Goal: Task Accomplishment & Management: Manage account settings

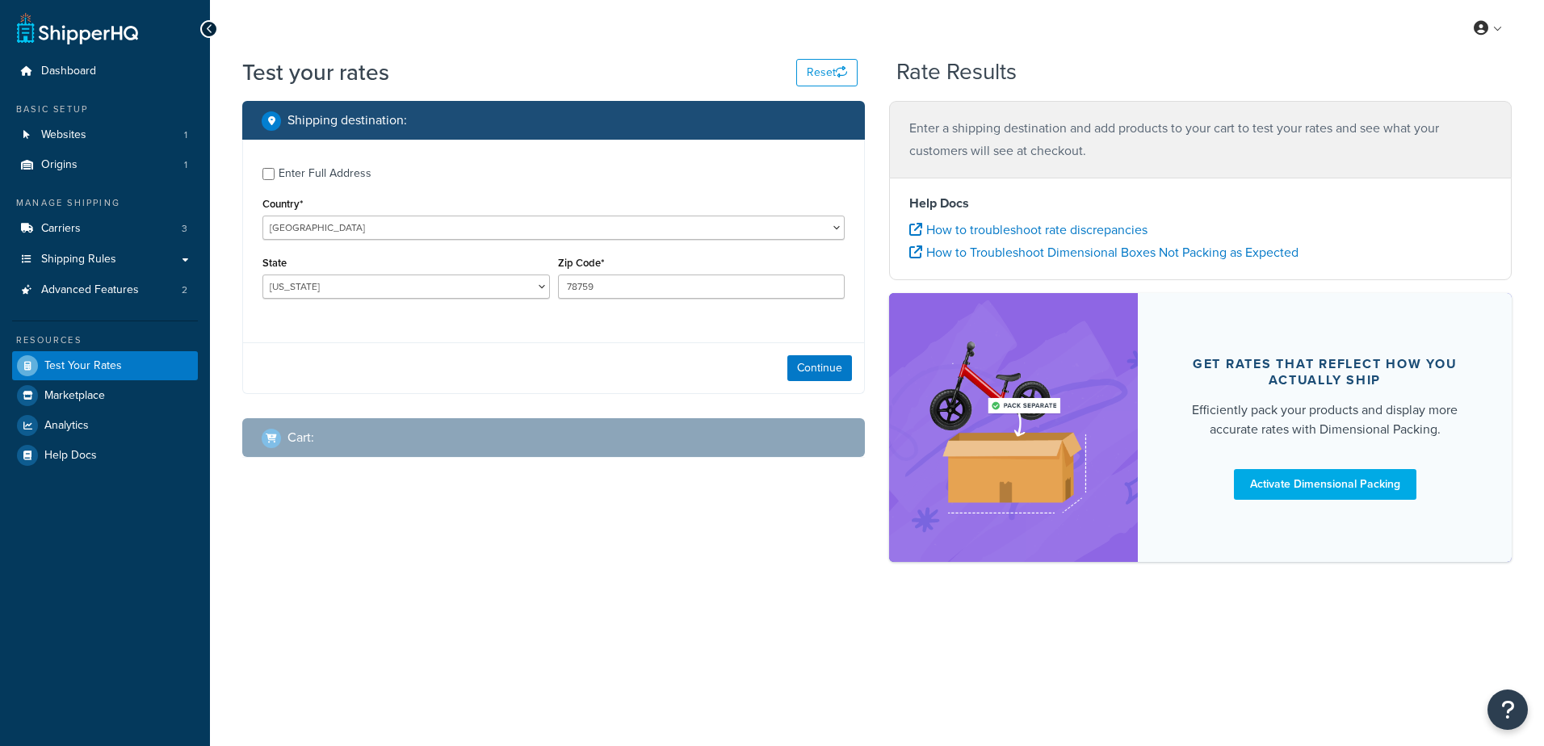
select select "[GEOGRAPHIC_DATA]"
click at [808, 367] on button "Continue" at bounding box center [819, 368] width 65 height 26
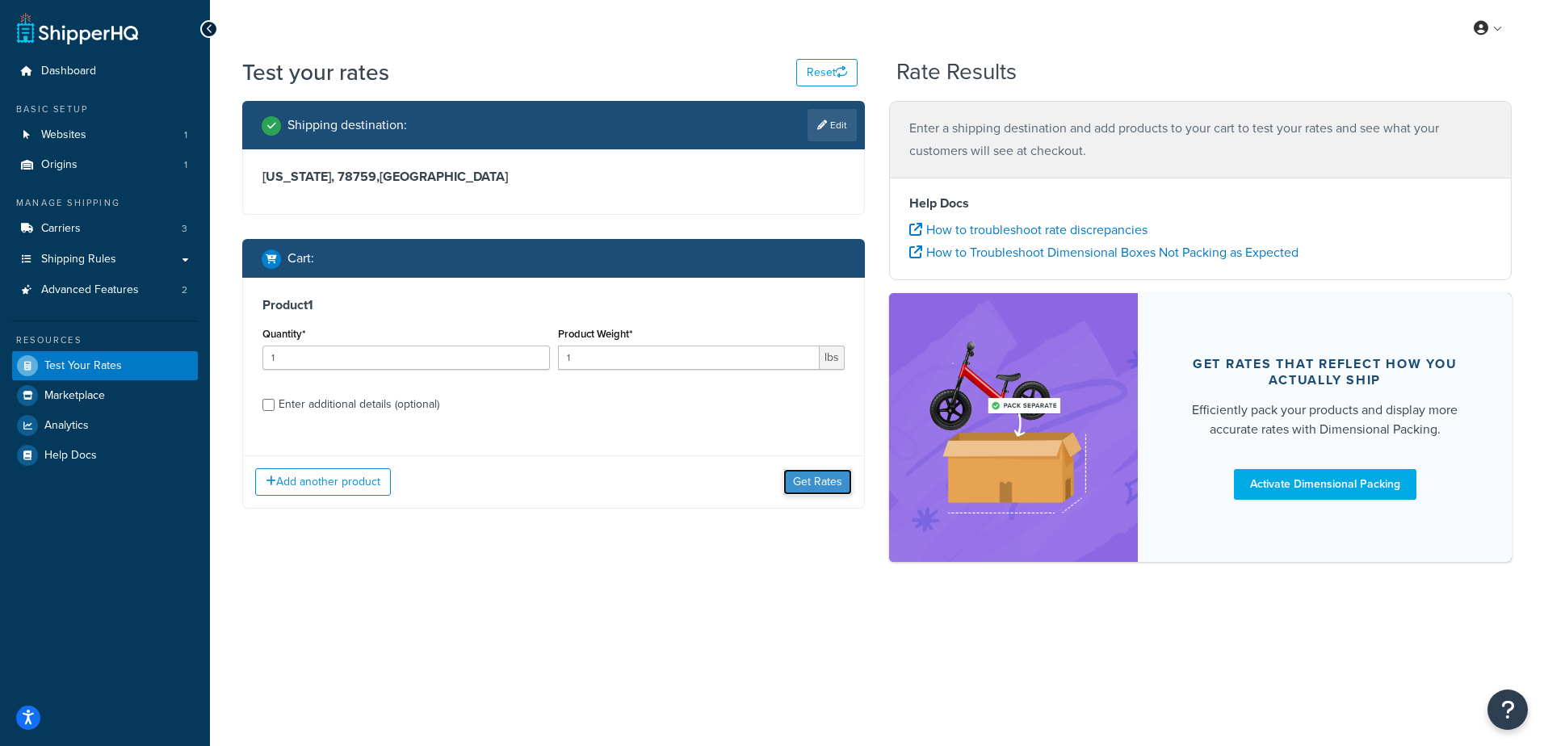
click at [835, 488] on button "Get Rates" at bounding box center [817, 482] width 69 height 26
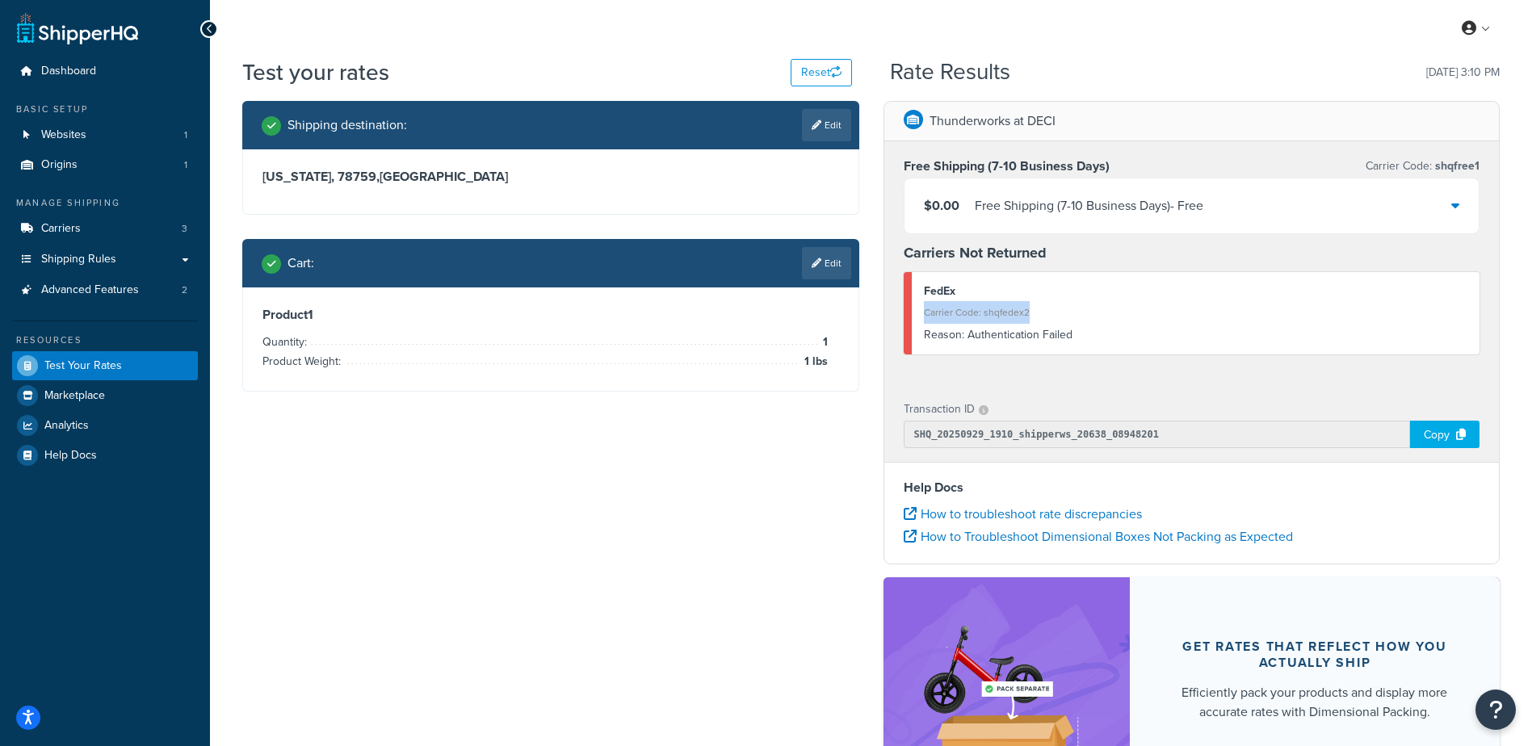
drag, startPoint x: 1026, startPoint y: 313, endPoint x: 922, endPoint y: 314, distance: 104.2
click at [922, 314] on div "FedEx Carrier Code: shqfedex2 Reason: Authentication Failed" at bounding box center [1192, 313] width 577 height 82
click at [89, 450] on span "Help Docs" at bounding box center [70, 456] width 52 height 14
copy div "Carrier Code: shqfedex2"
click at [77, 142] on span "Websites" at bounding box center [63, 135] width 45 height 14
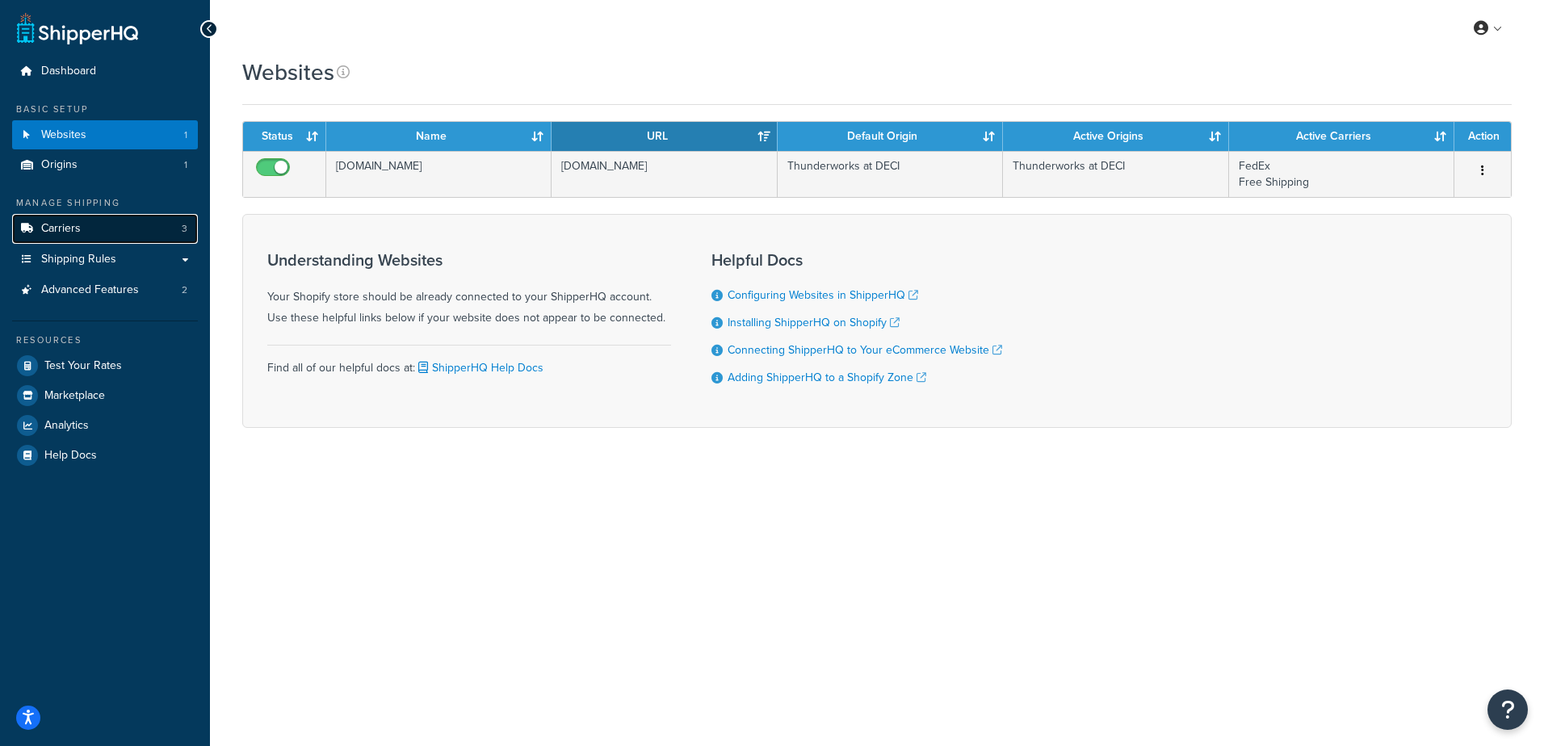
click at [78, 233] on span "Carriers" at bounding box center [61, 229] width 40 height 14
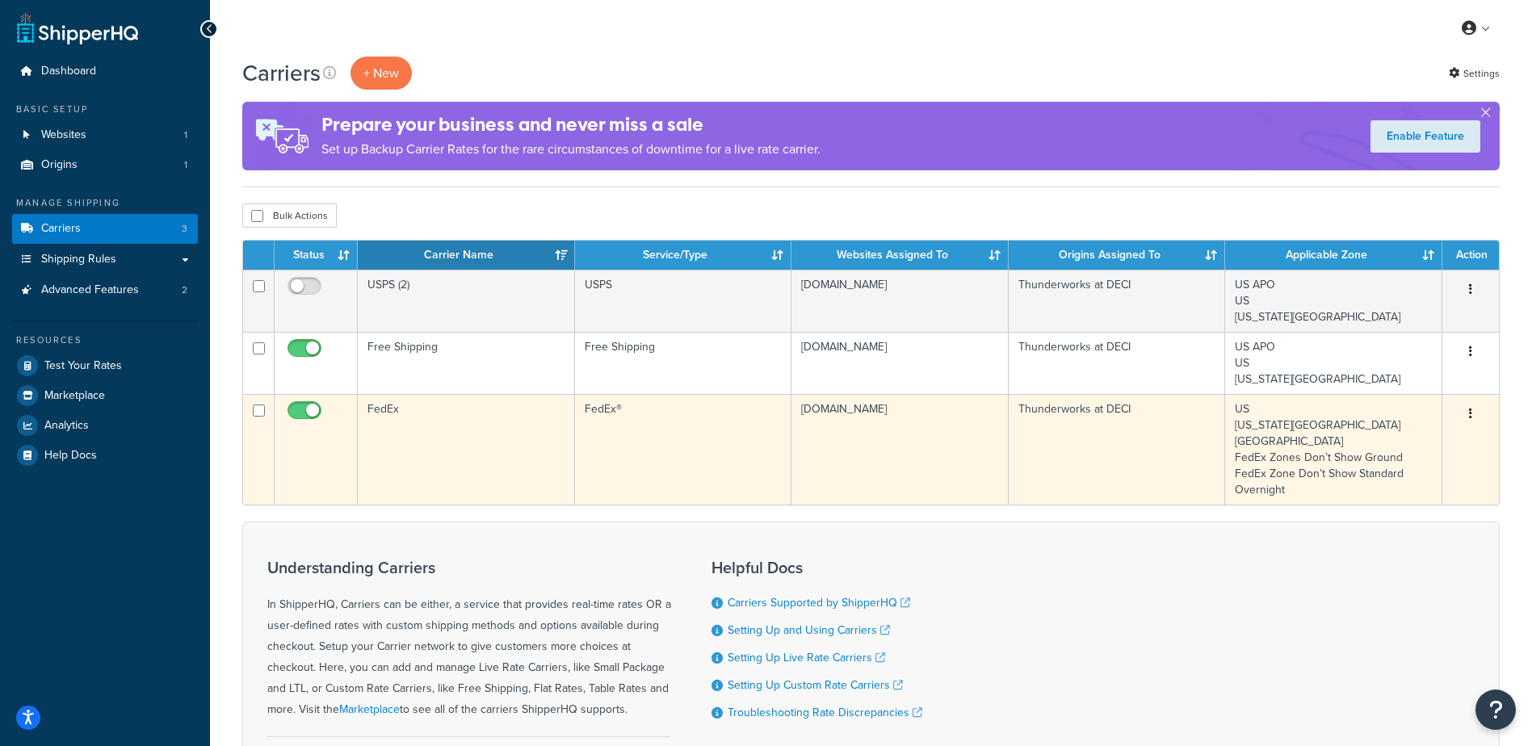
click at [489, 430] on td "FedEx" at bounding box center [466, 449] width 217 height 111
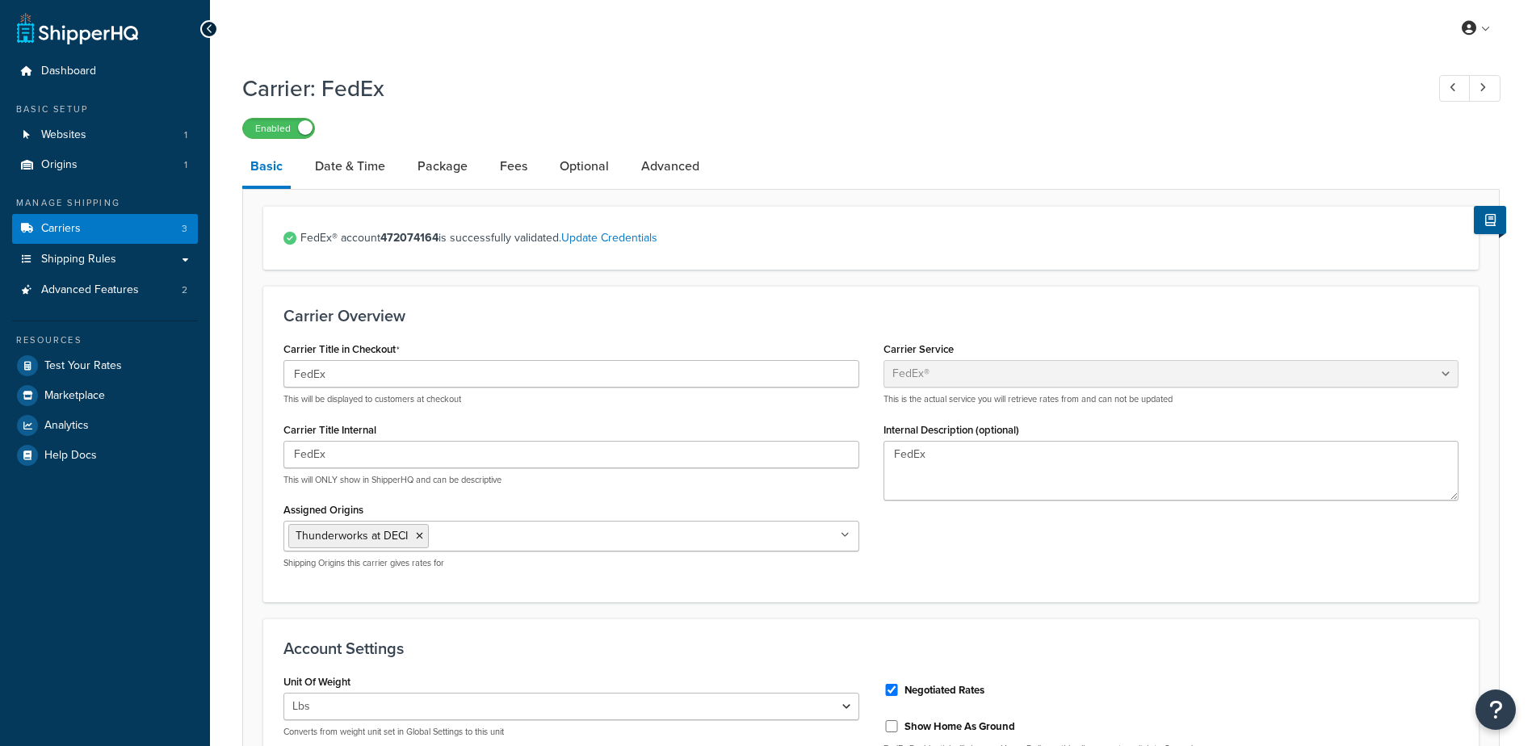
select select "fedEx"
select select "REGULAR_PICKUP"
select select "YOUR_PACKAGING"
click at [594, 242] on link "Update Credentials" at bounding box center [609, 237] width 96 height 17
select select "US"
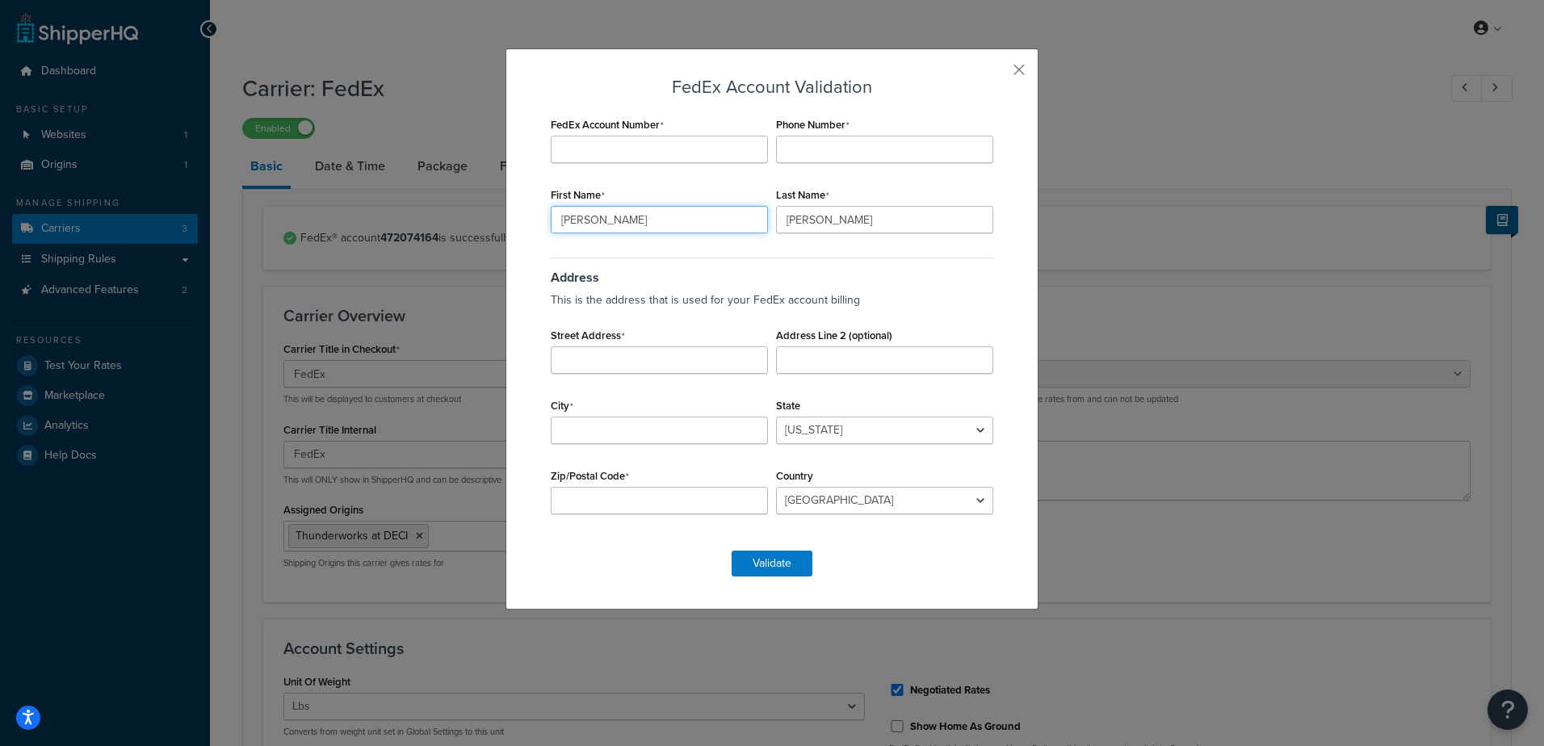
click at [687, 211] on input "Sarah" at bounding box center [659, 219] width 217 height 27
type input "S"
type input "James"
type input "Stanley"
click at [604, 156] on input "FedEx Account Number" at bounding box center [659, 149] width 217 height 27
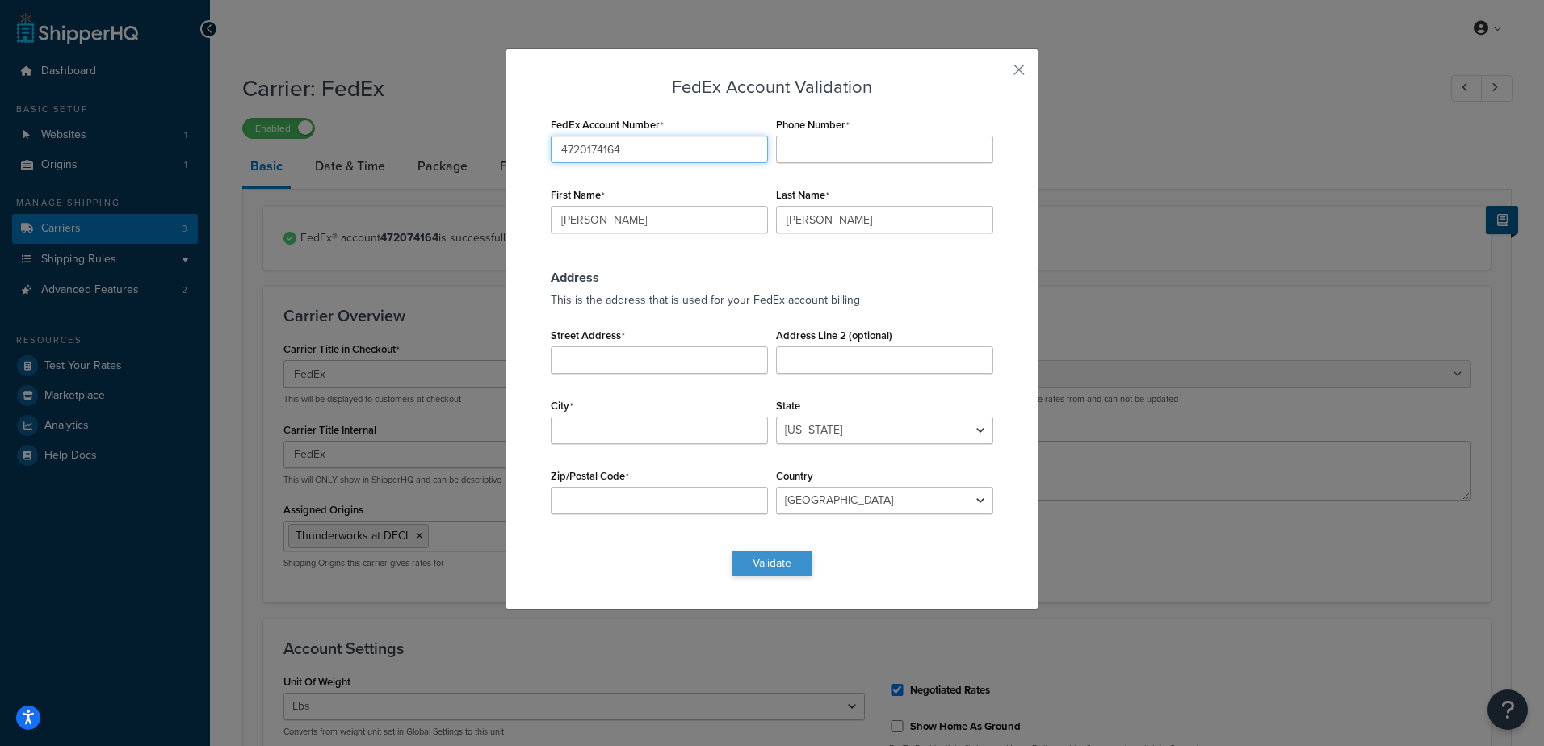
type input "4720174164"
click at [758, 559] on button "Validate" at bounding box center [772, 564] width 81 height 26
click at [821, 144] on input "Phone Number" at bounding box center [884, 149] width 217 height 27
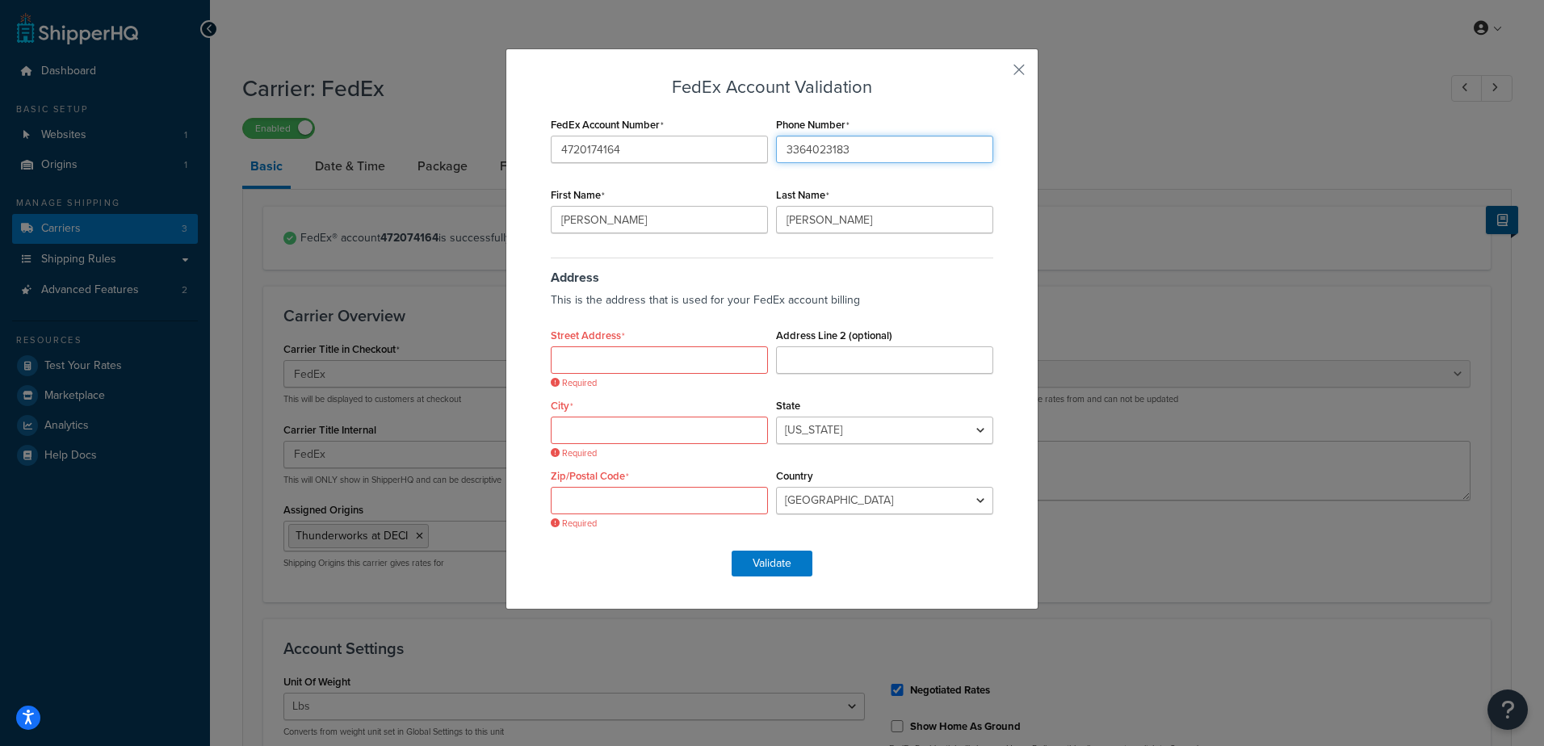
type input "3364023183"
click at [589, 349] on input "Street Address" at bounding box center [659, 359] width 217 height 27
click at [648, 363] on input "Street Address" at bounding box center [659, 359] width 217 height 27
type input "112A Broadway St"
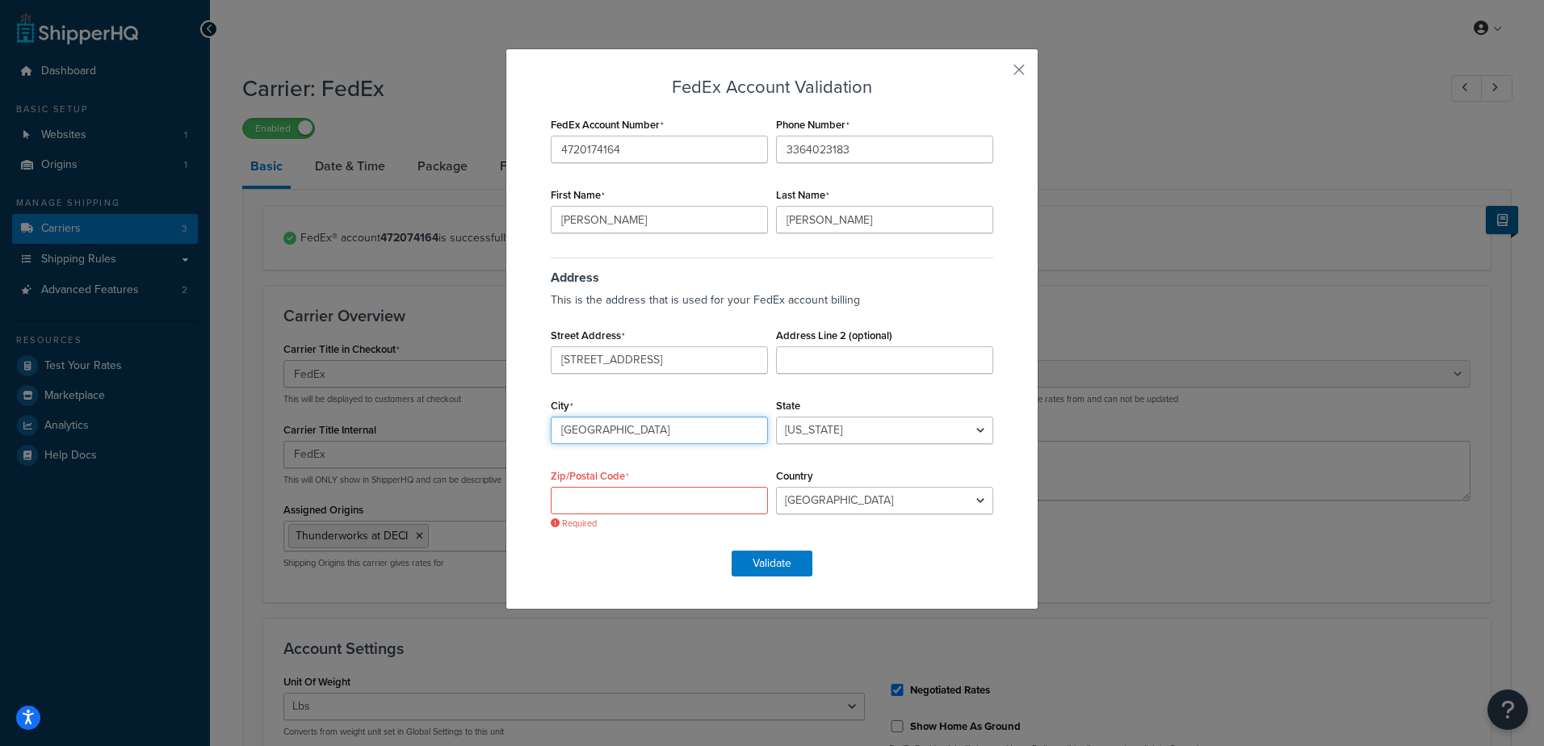
type input "Durham"
select select "NC"
type input "27701"
click at [777, 561] on button "Validate" at bounding box center [772, 564] width 81 height 26
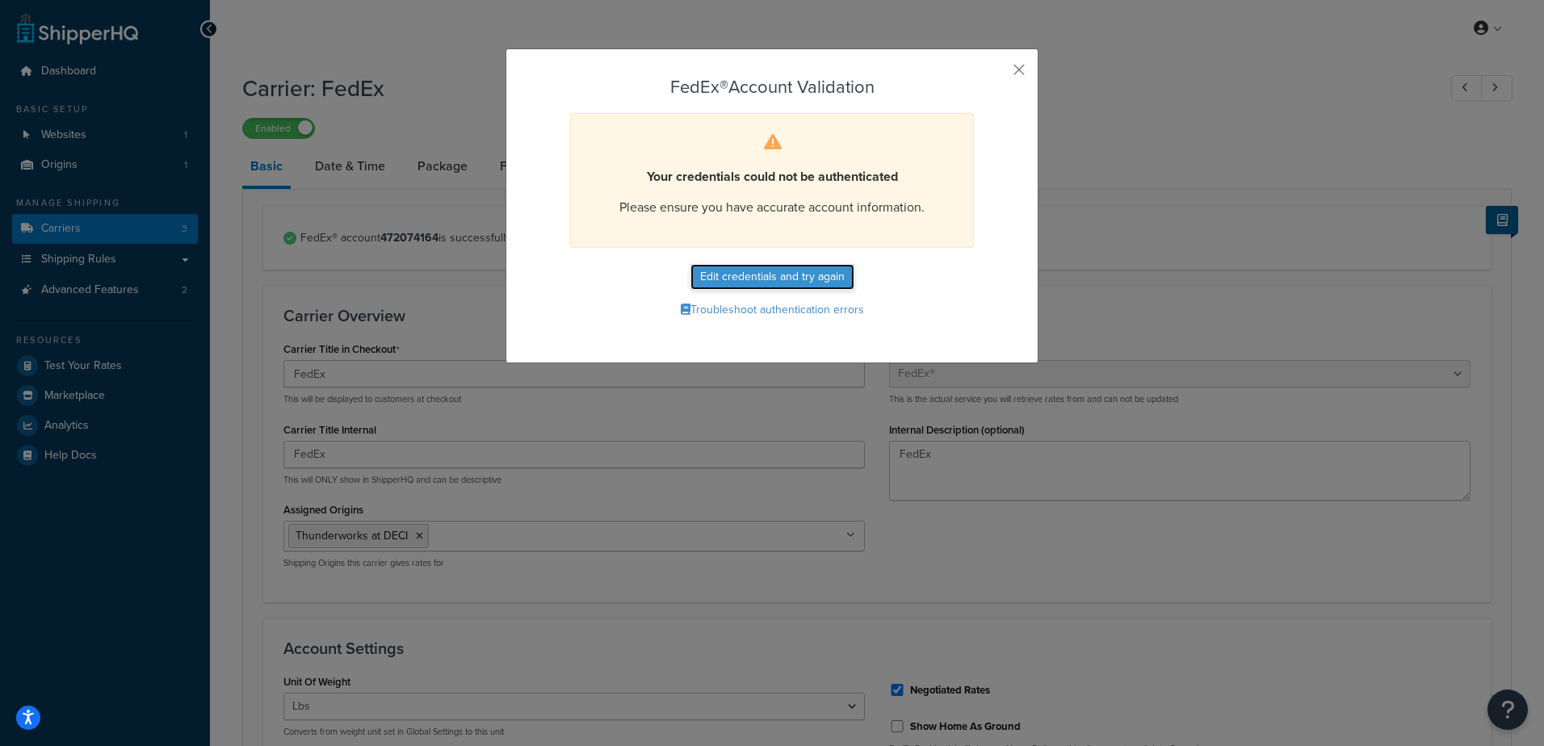
click at [775, 274] on button "Edit credentials and try again" at bounding box center [772, 277] width 164 height 26
select select "NC"
select select "US"
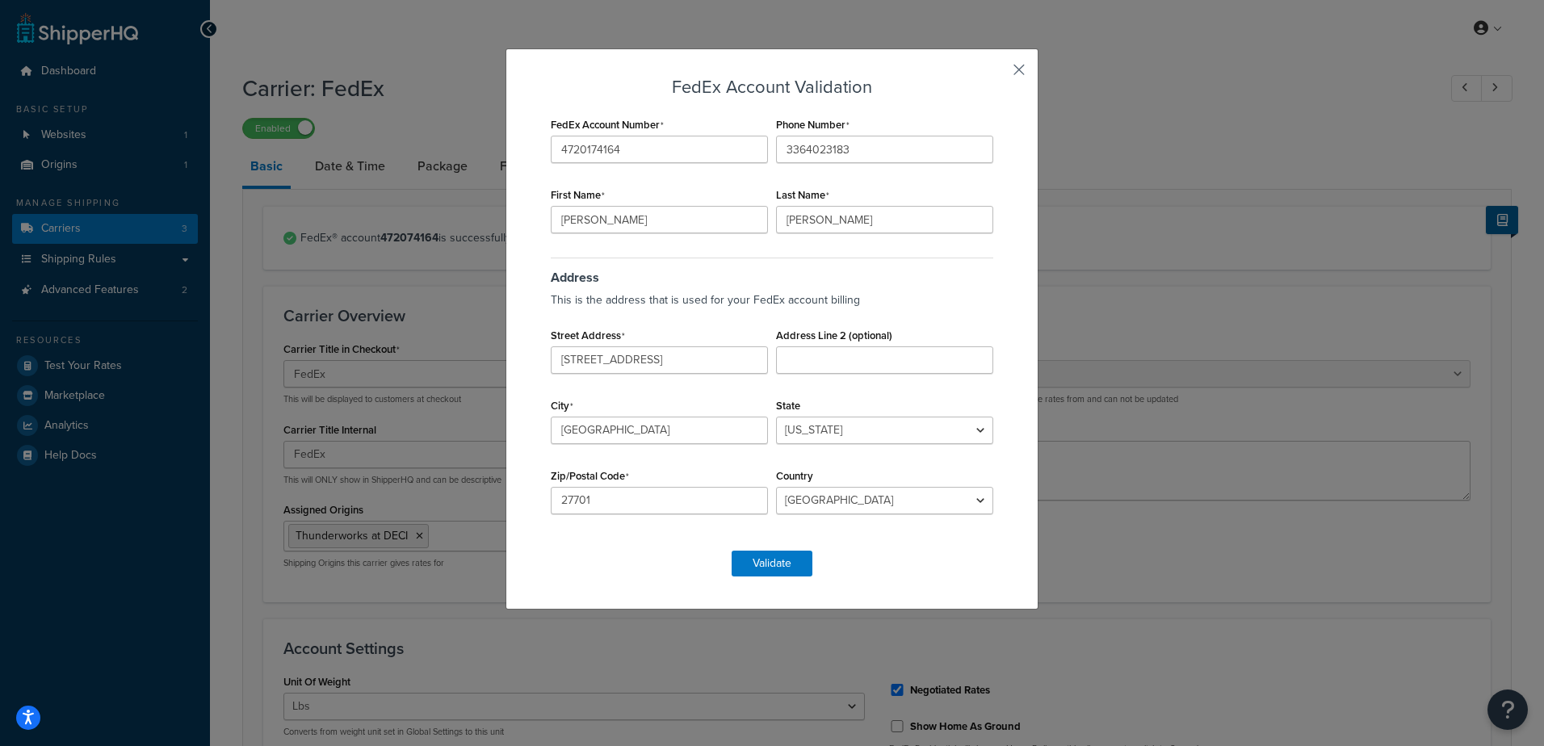
click at [997, 73] on button "button" at bounding box center [995, 75] width 4 height 4
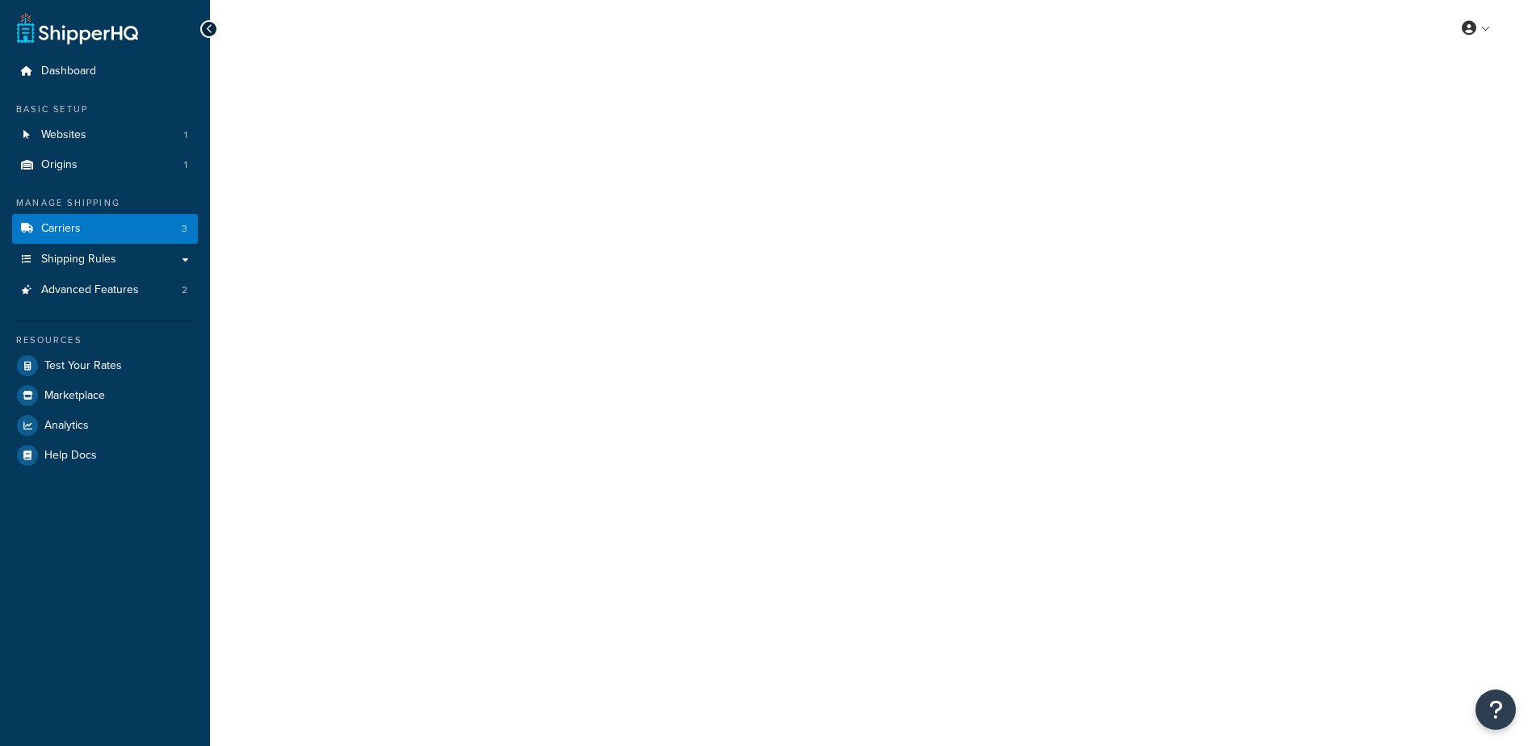
select select "fedEx"
select select "REGULAR_PICKUP"
select select "YOUR_PACKAGING"
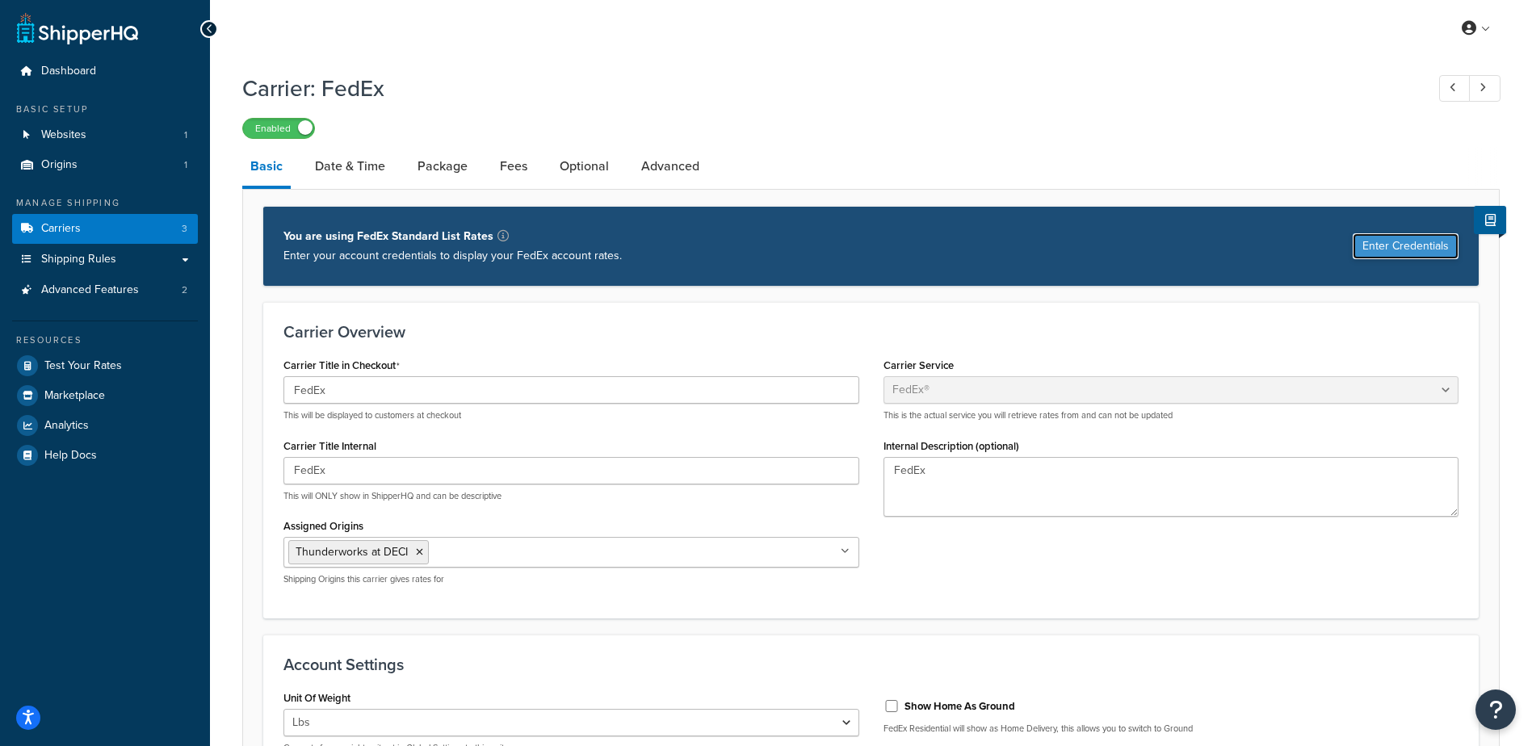
click at [1424, 250] on button "Enter Credentials" at bounding box center [1406, 246] width 106 height 26
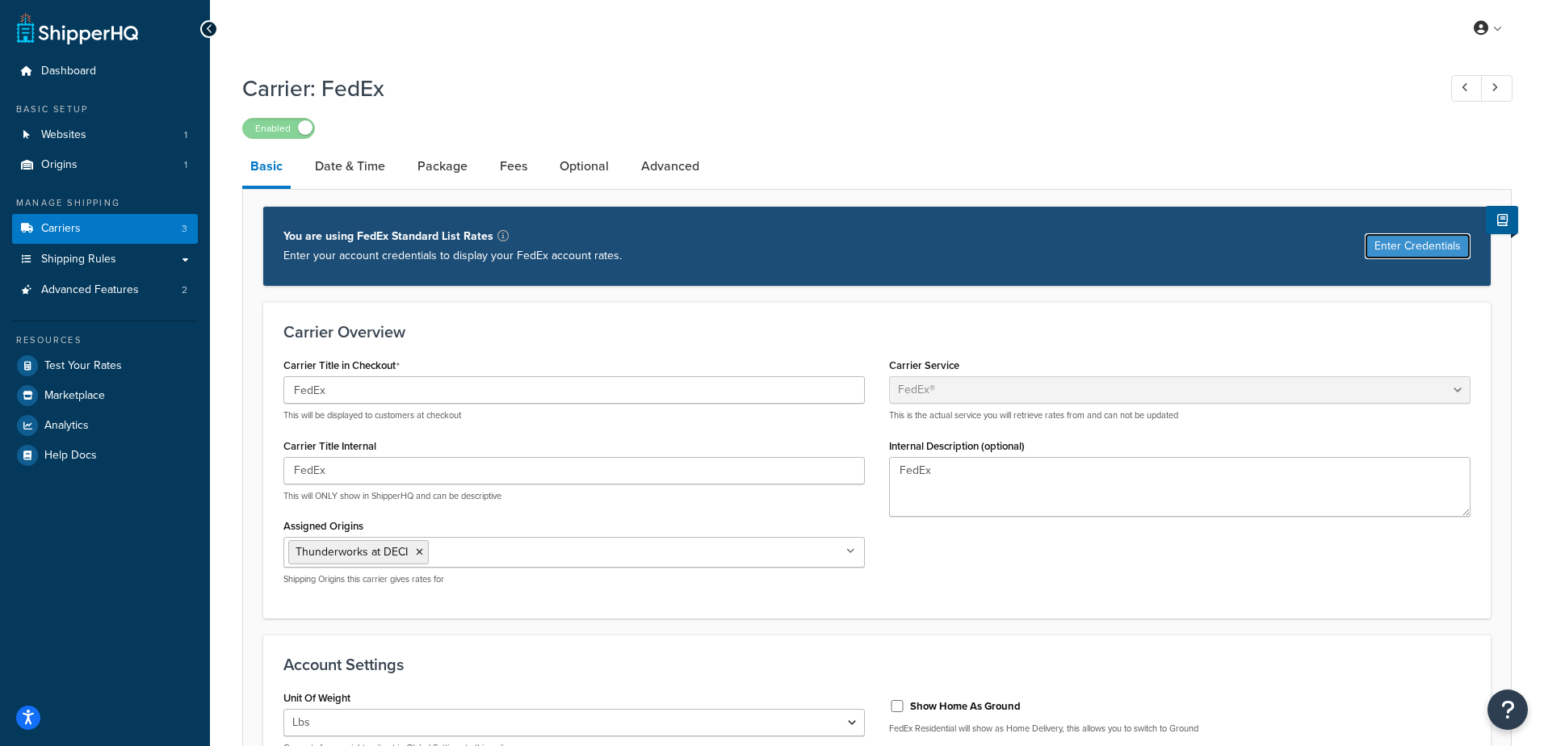
select select "US"
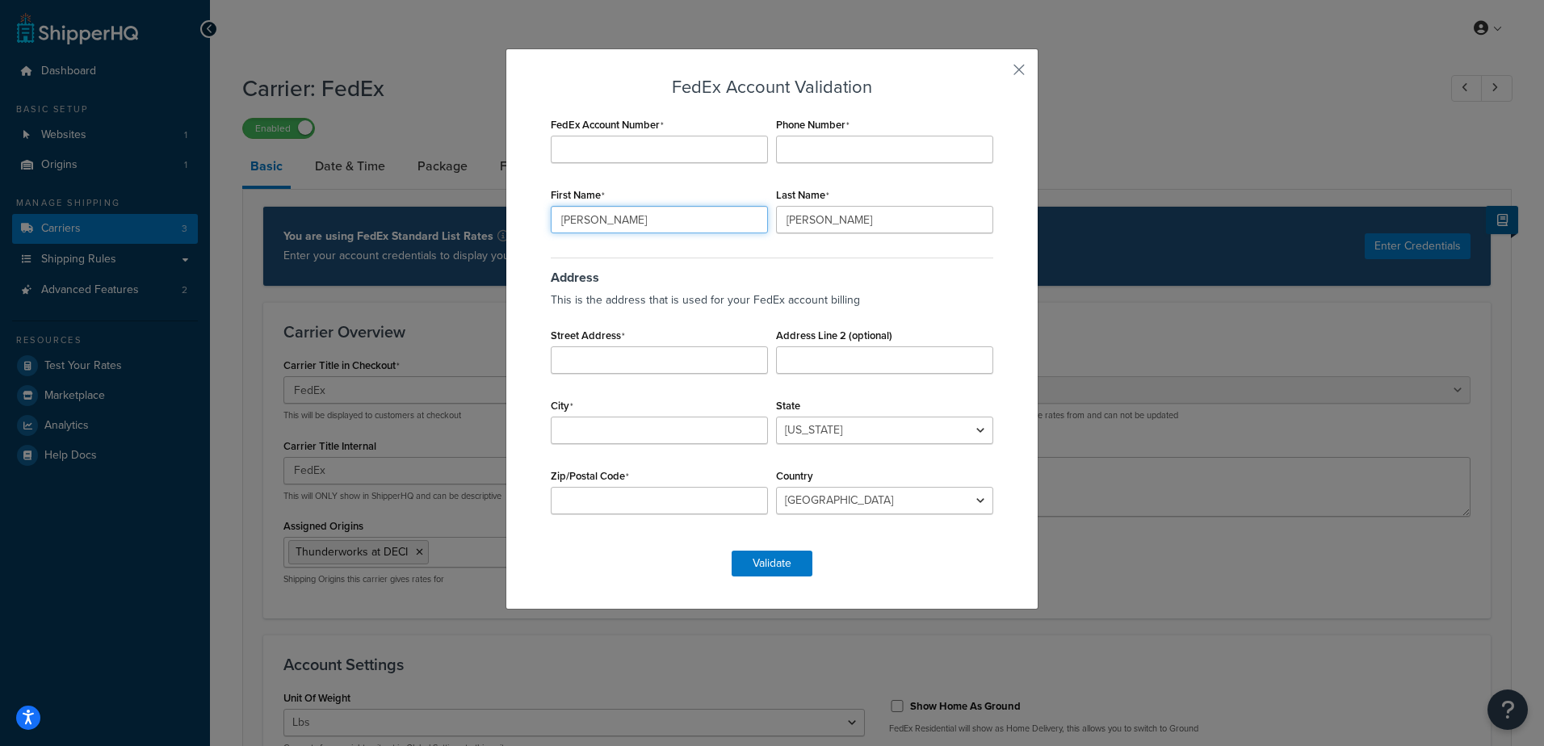
click at [728, 221] on input "Sarah" at bounding box center [659, 219] width 217 height 27
type input "S"
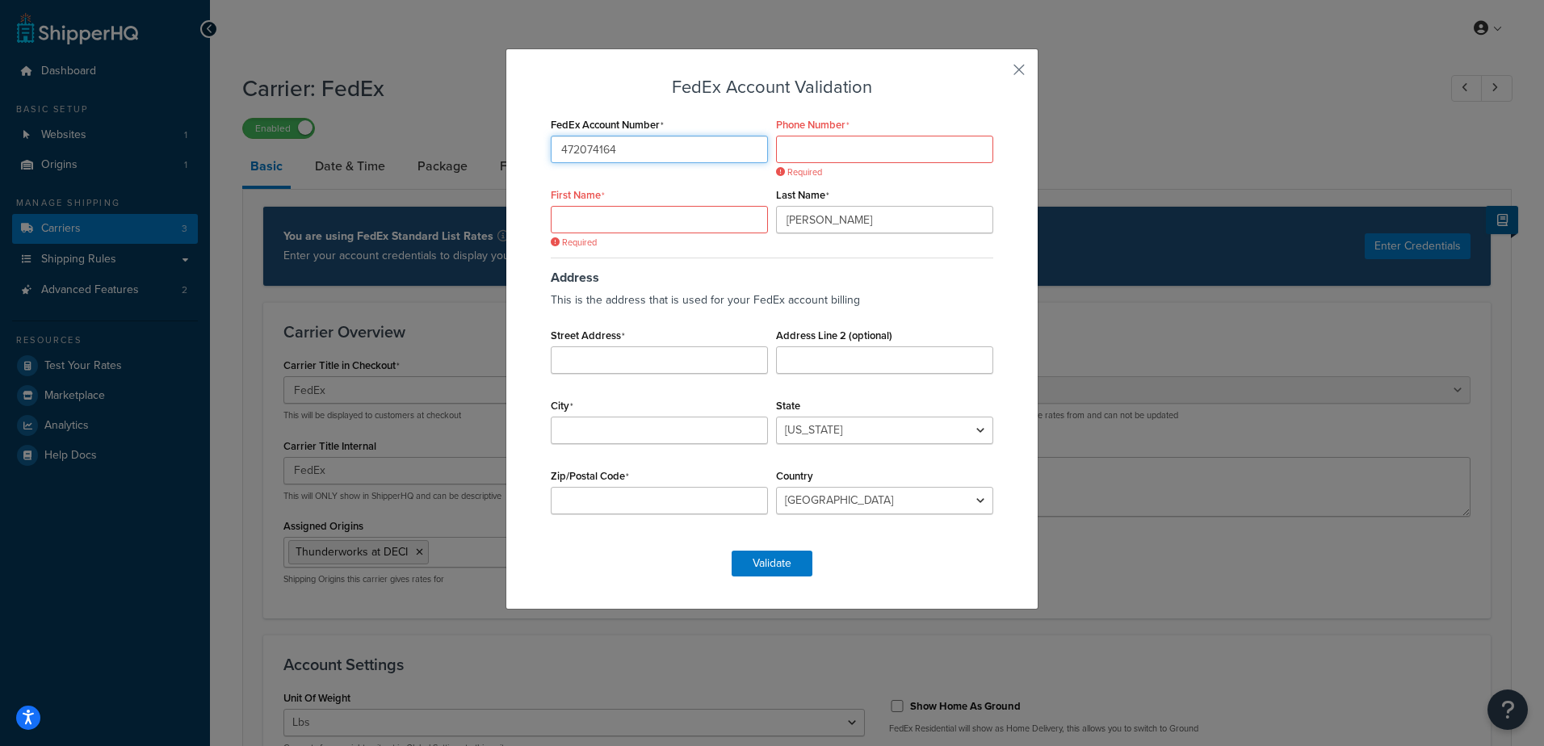
type input "472074164"
click at [812, 148] on input "Phone Number" at bounding box center [884, 149] width 217 height 27
type input "9135304966"
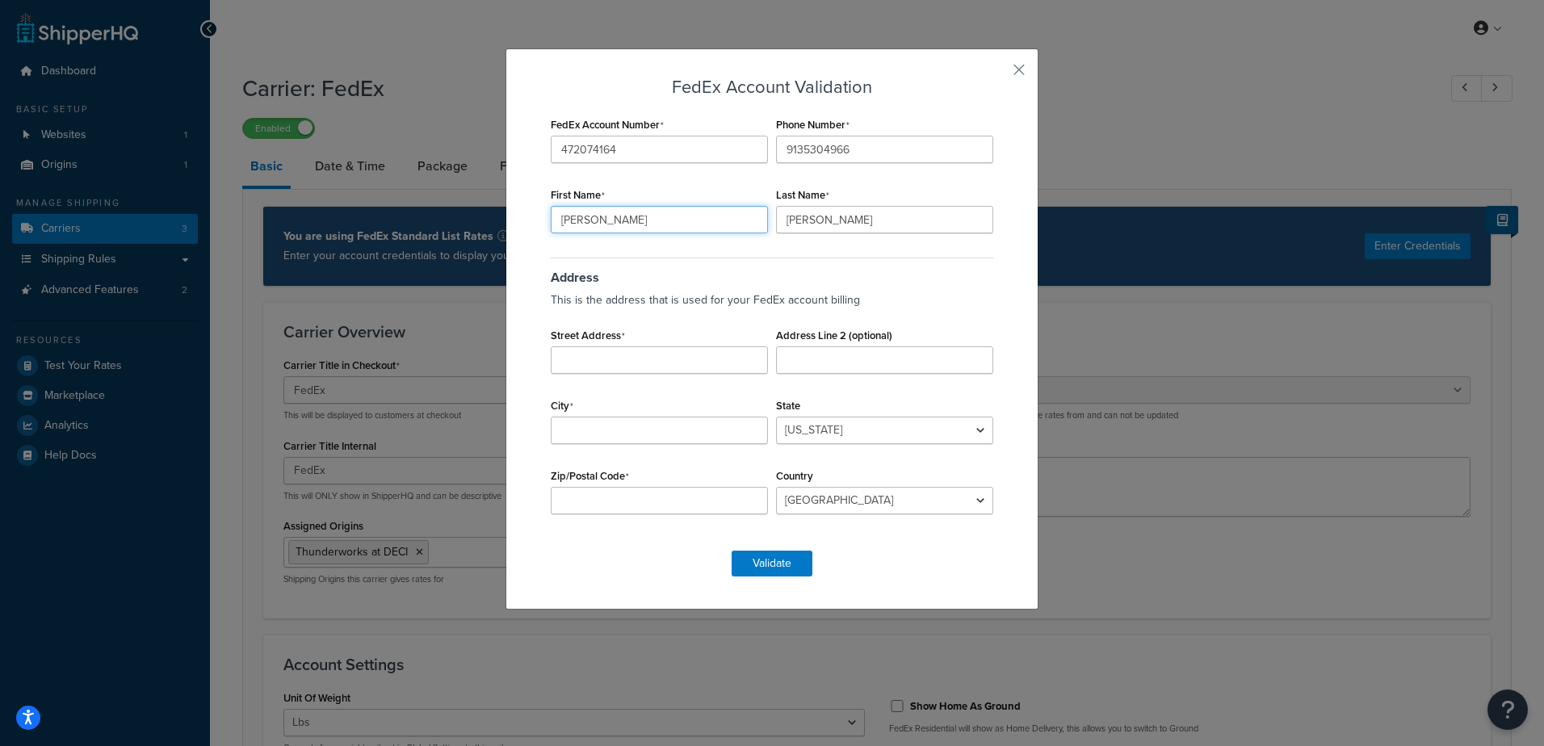
type input "Tracey"
type input "Bailes"
type input "8735 Rosehill Road"
type input "Lenexa"
select select "KS"
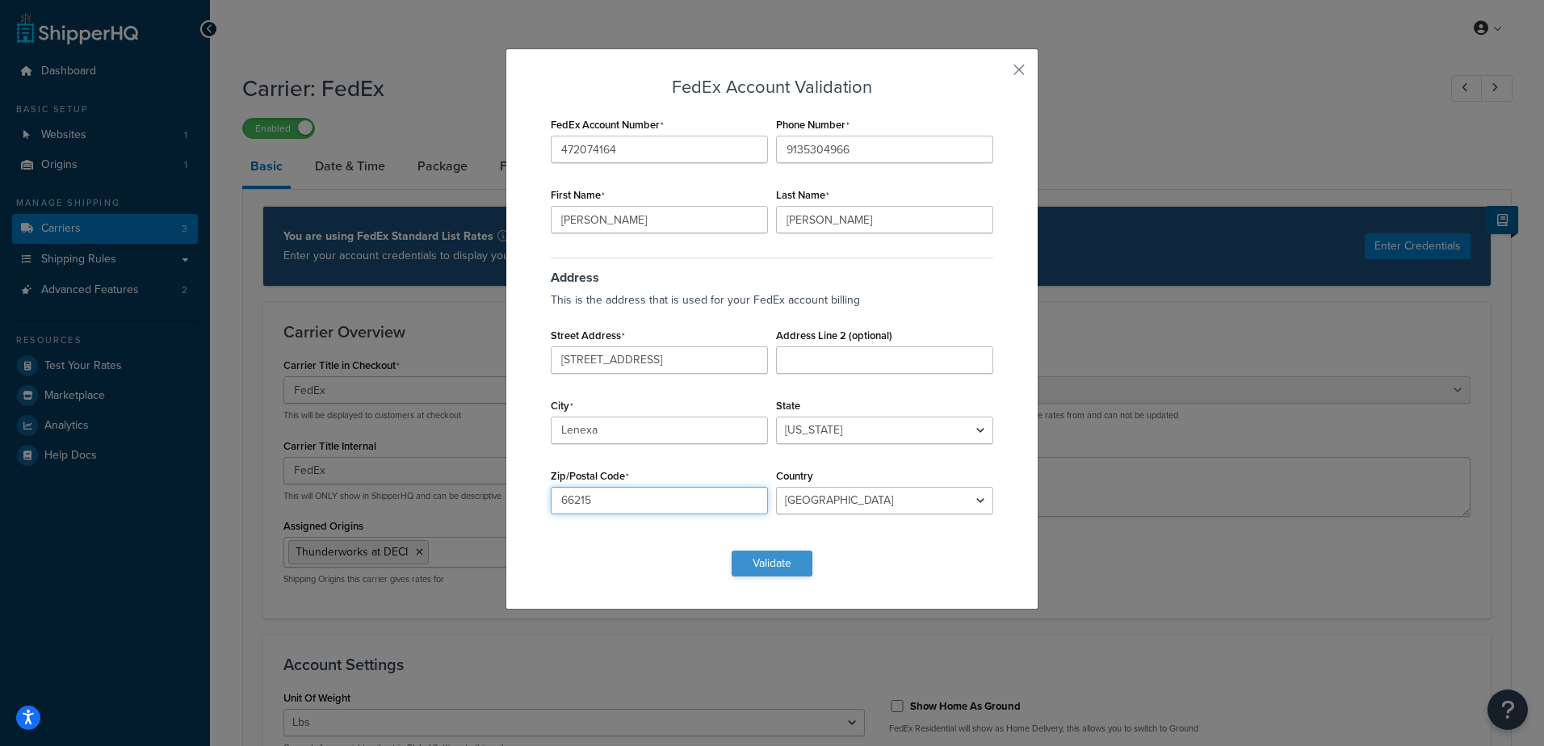
type input "66215"
click at [785, 564] on button "Validate" at bounding box center [772, 564] width 81 height 26
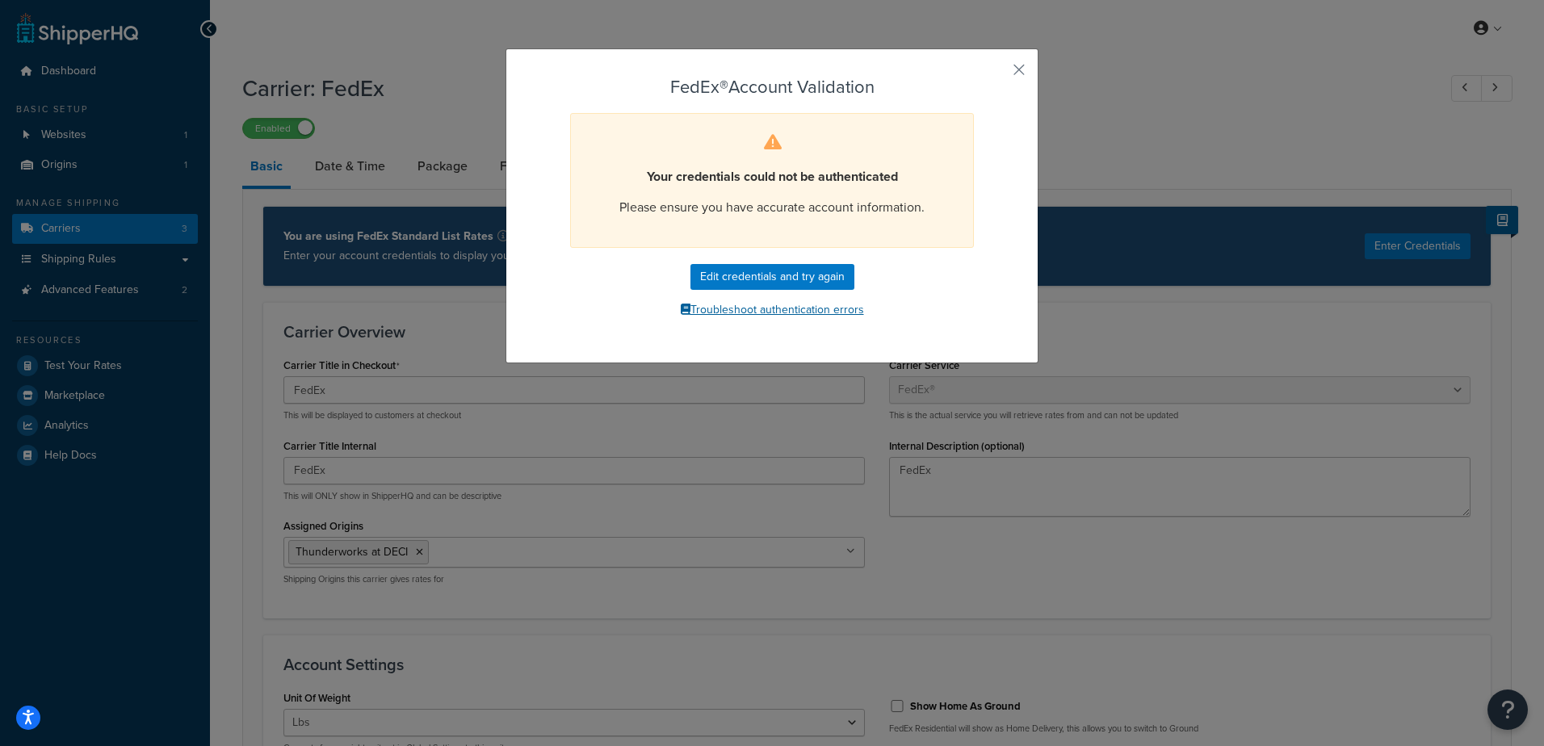
click at [778, 310] on button "Troubleshoot authentication errors" at bounding box center [772, 310] width 451 height 24
click at [997, 73] on button "button" at bounding box center [995, 75] width 4 height 4
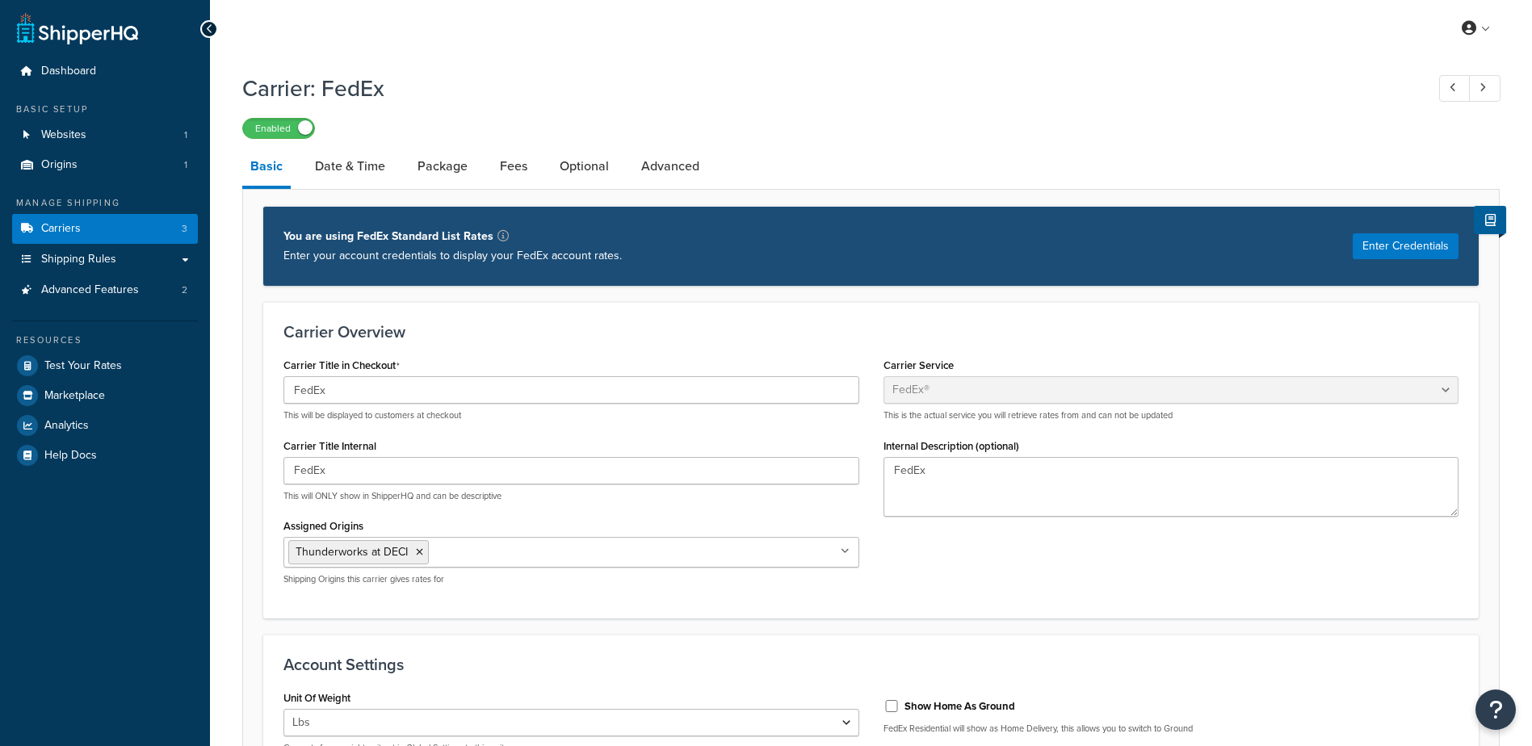
select select "fedEx"
select select "REGULAR_PICKUP"
select select "YOUR_PACKAGING"
click at [71, 253] on span "Shipping Rules" at bounding box center [78, 260] width 75 height 14
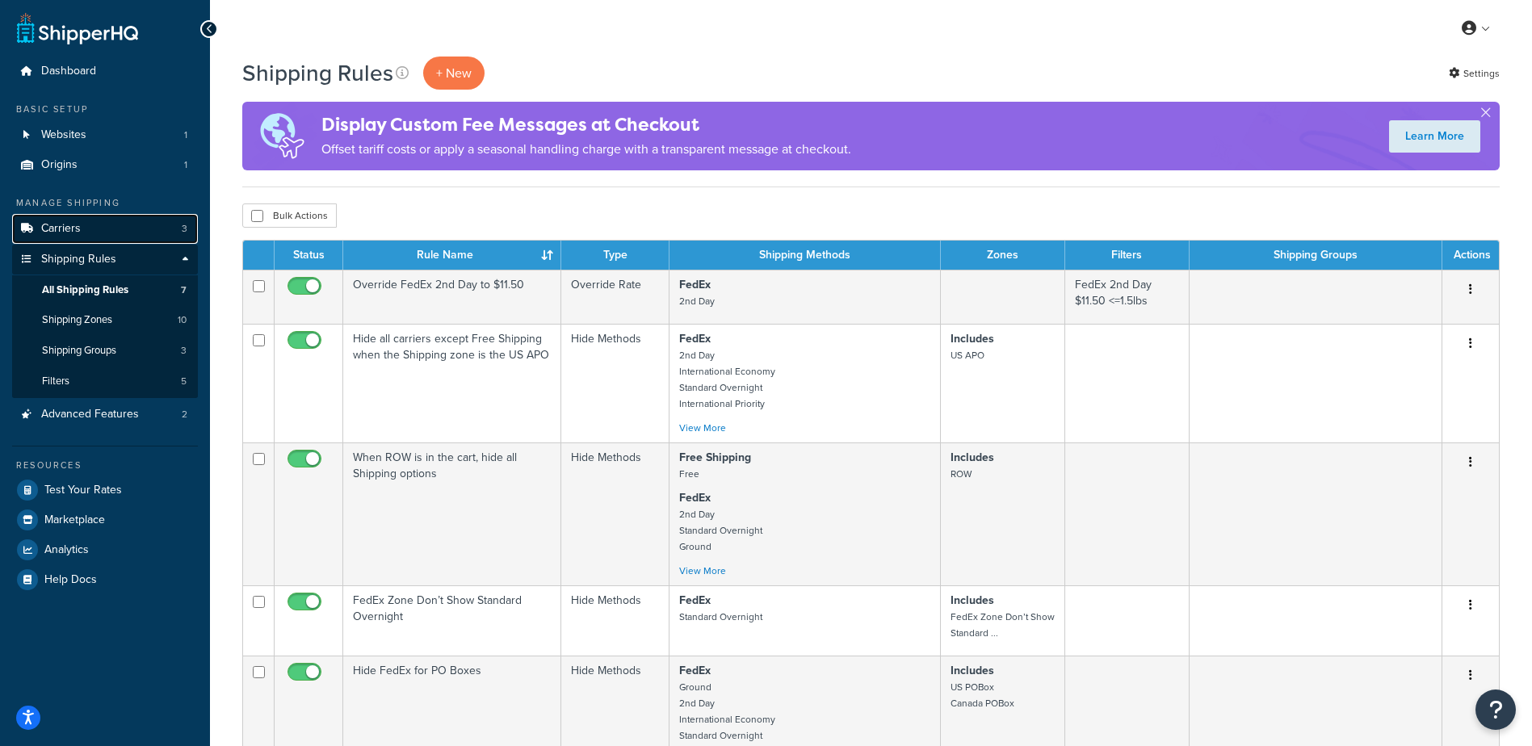
click at [100, 224] on link "Carriers 3" at bounding box center [105, 229] width 186 height 30
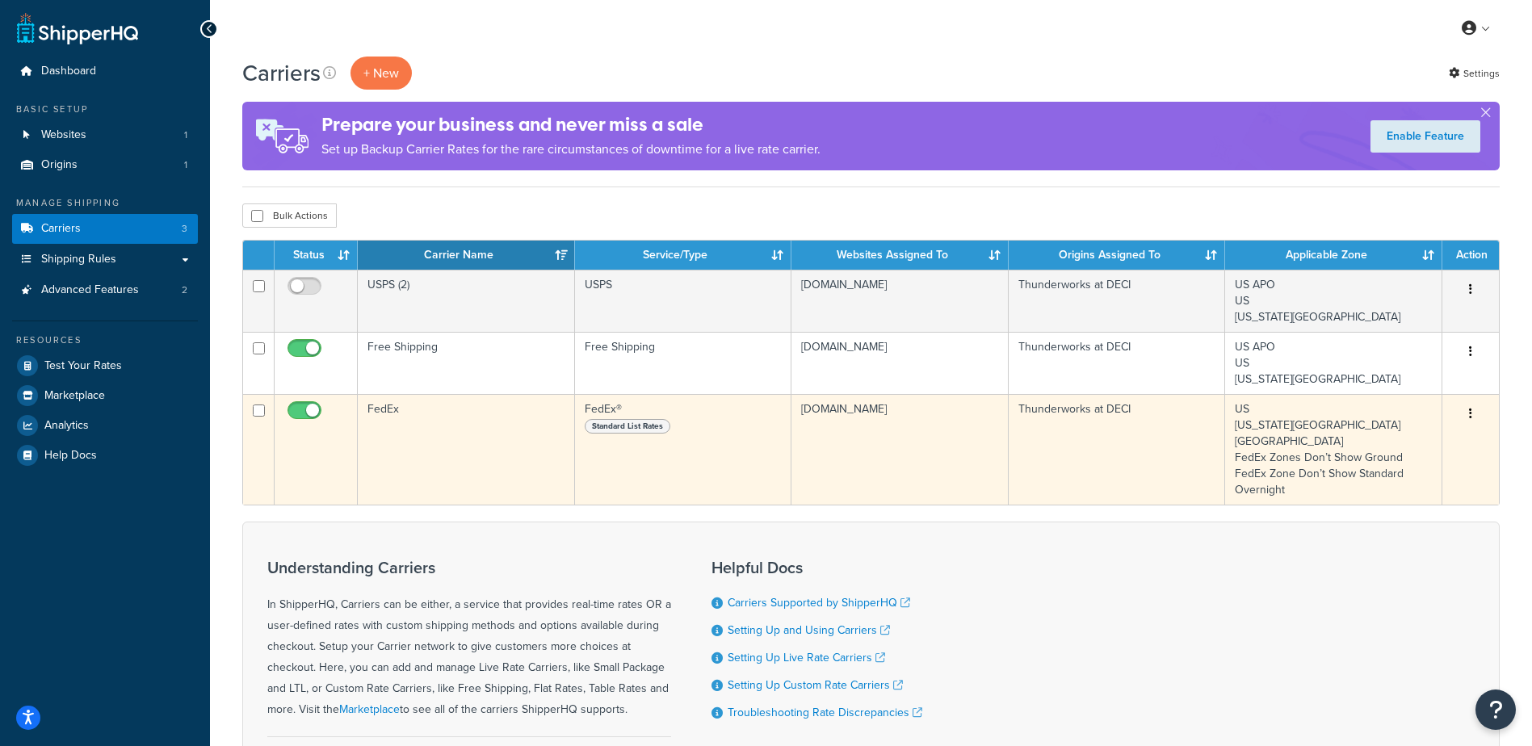
click at [440, 435] on td "FedEx" at bounding box center [466, 449] width 217 height 111
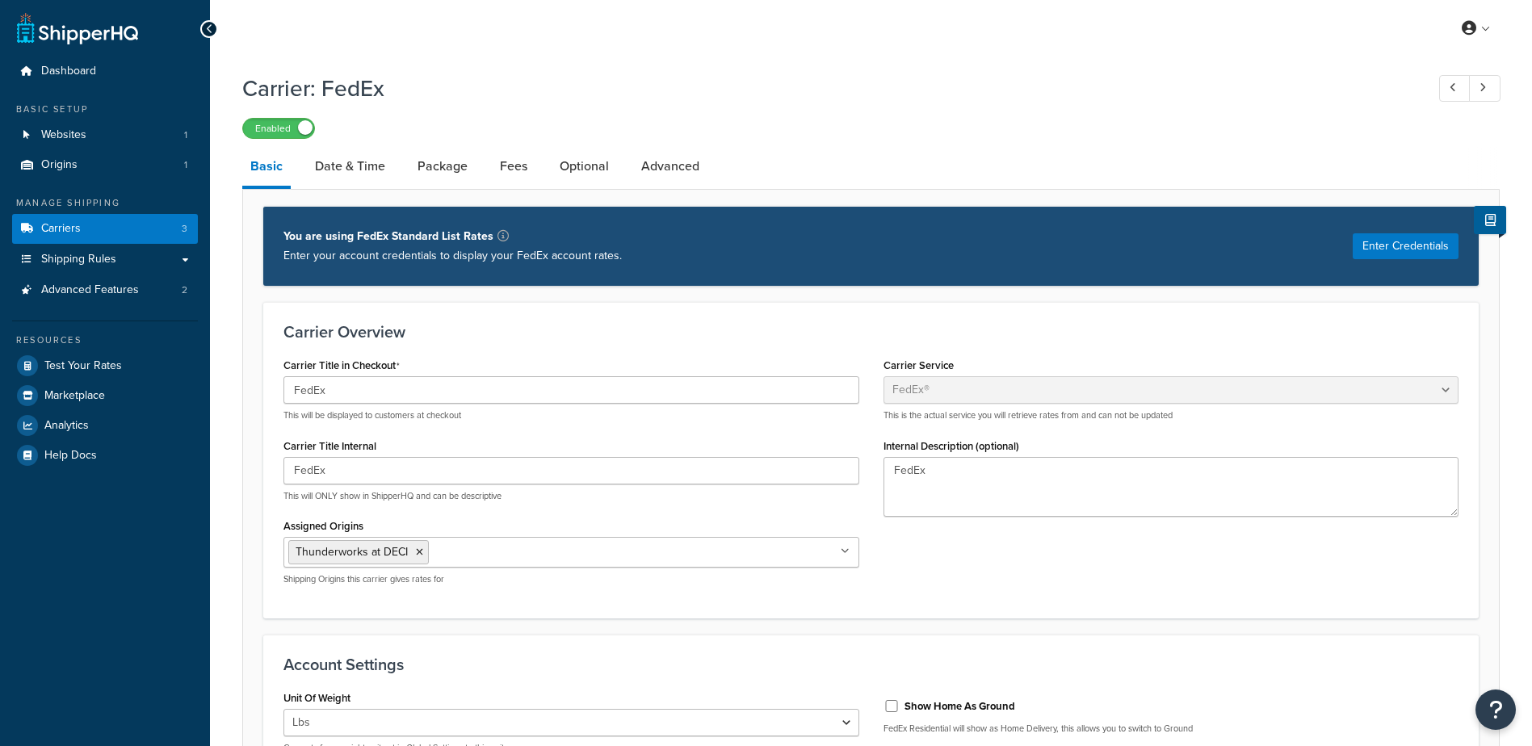
select select "fedEx"
select select "REGULAR_PICKUP"
select select "YOUR_PACKAGING"
click at [1382, 248] on button "Enter Credentials" at bounding box center [1406, 246] width 106 height 26
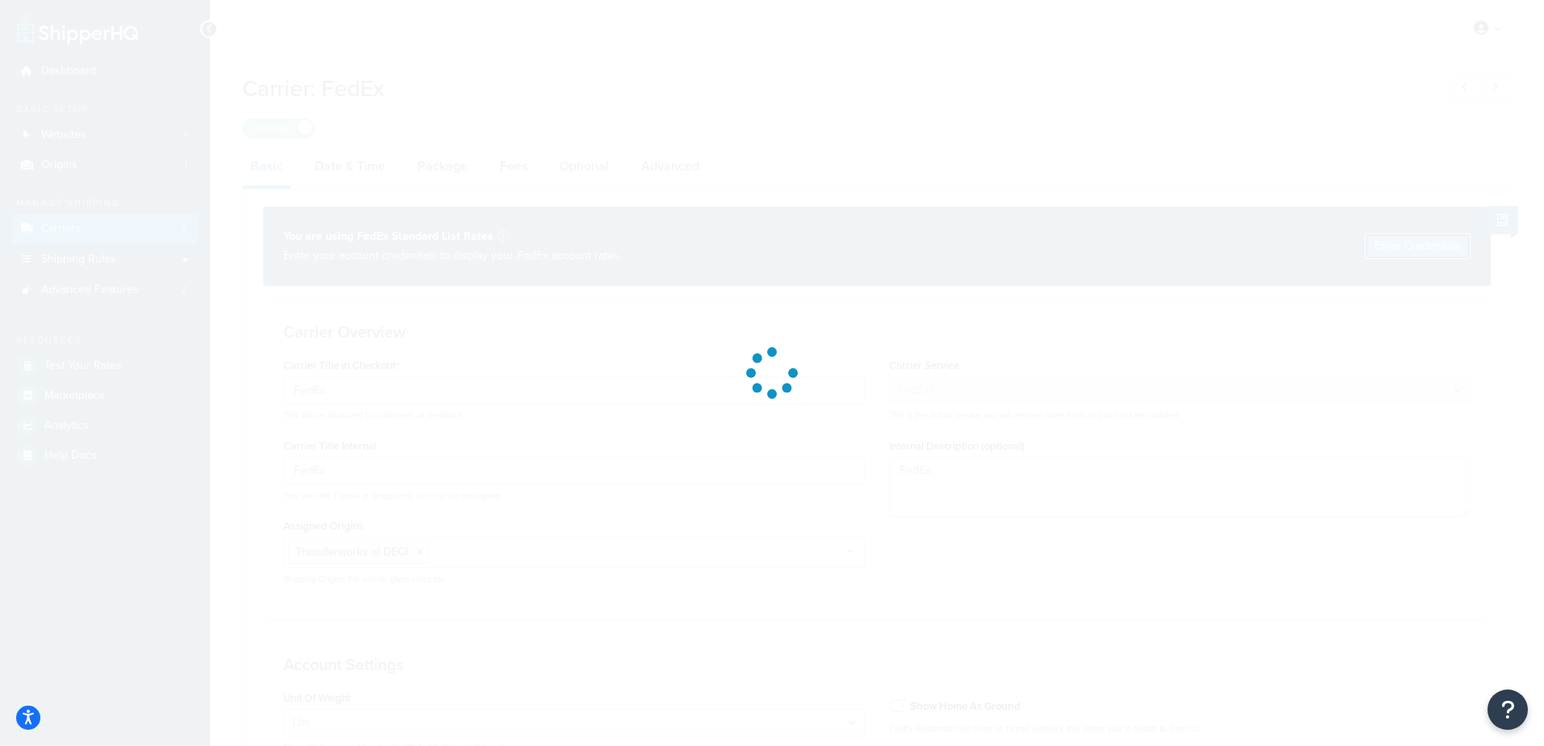
select select "US"
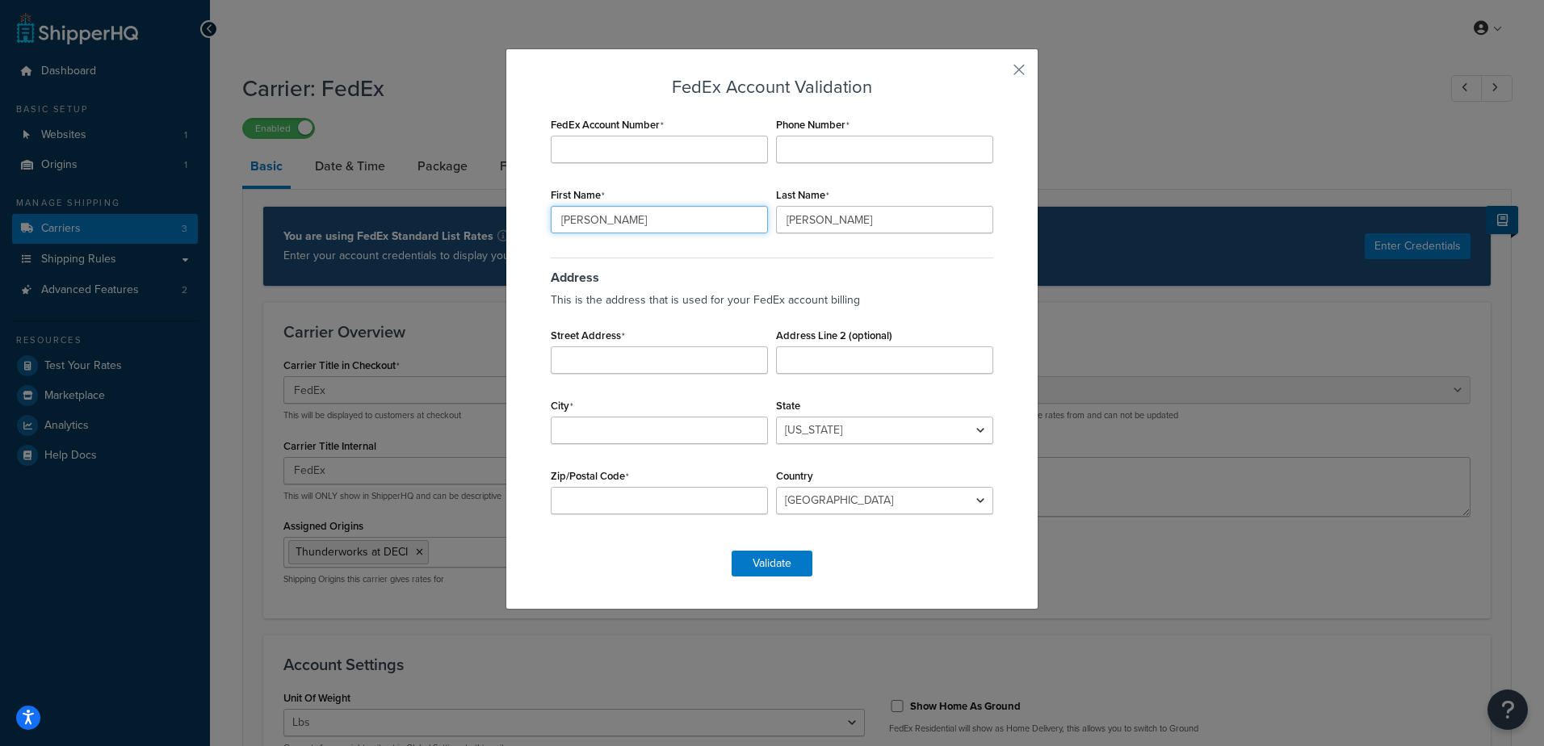
click at [650, 221] on input "Sarah" at bounding box center [659, 219] width 217 height 27
click at [651, 151] on input "FedEx Account Number" at bounding box center [659, 149] width 217 height 27
click at [997, 73] on button "button" at bounding box center [995, 75] width 4 height 4
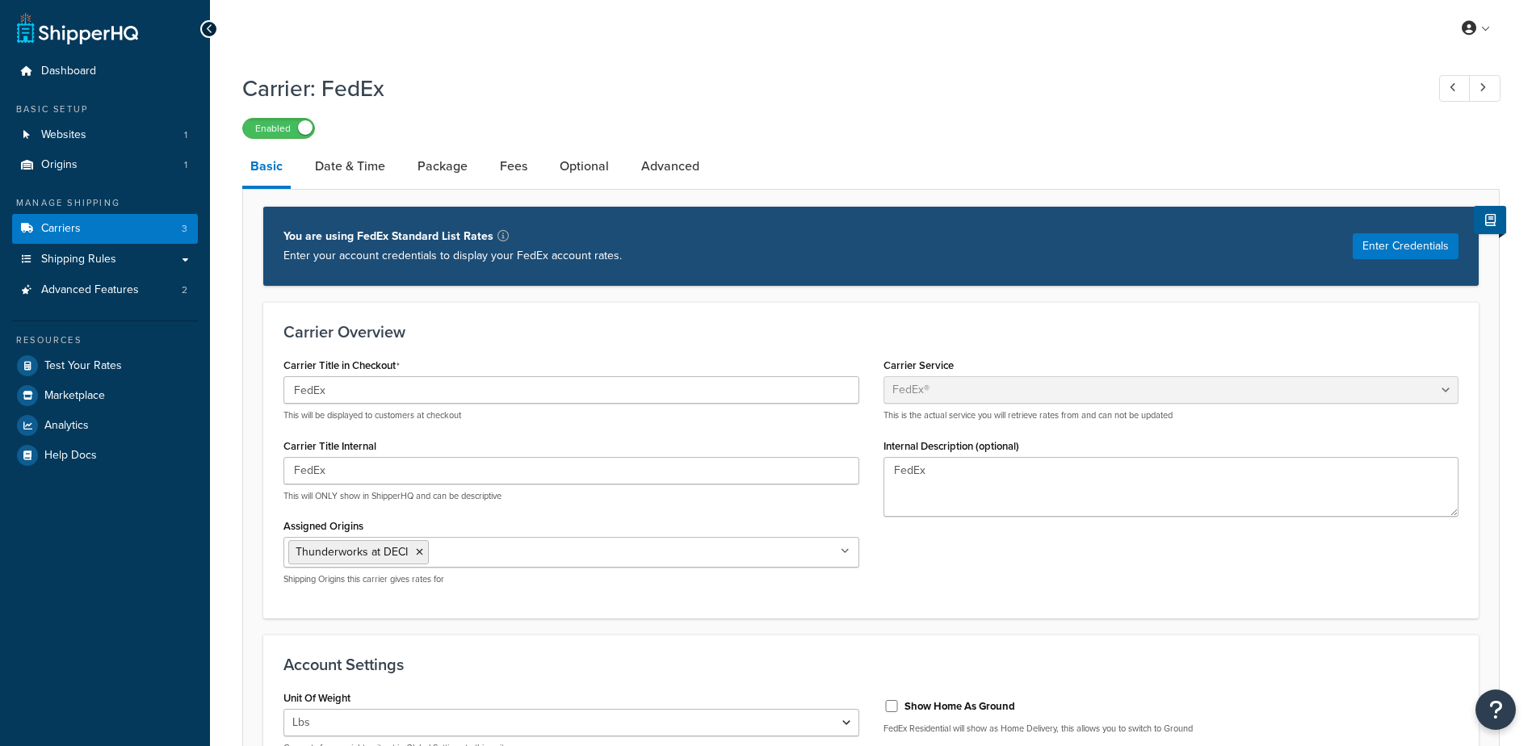
select select "fedEx"
select select "REGULAR_PICKUP"
select select "YOUR_PACKAGING"
click at [1467, 26] on icon at bounding box center [1469, 28] width 15 height 15
click at [1392, 57] on span "My Profile" at bounding box center [1407, 60] width 45 height 15
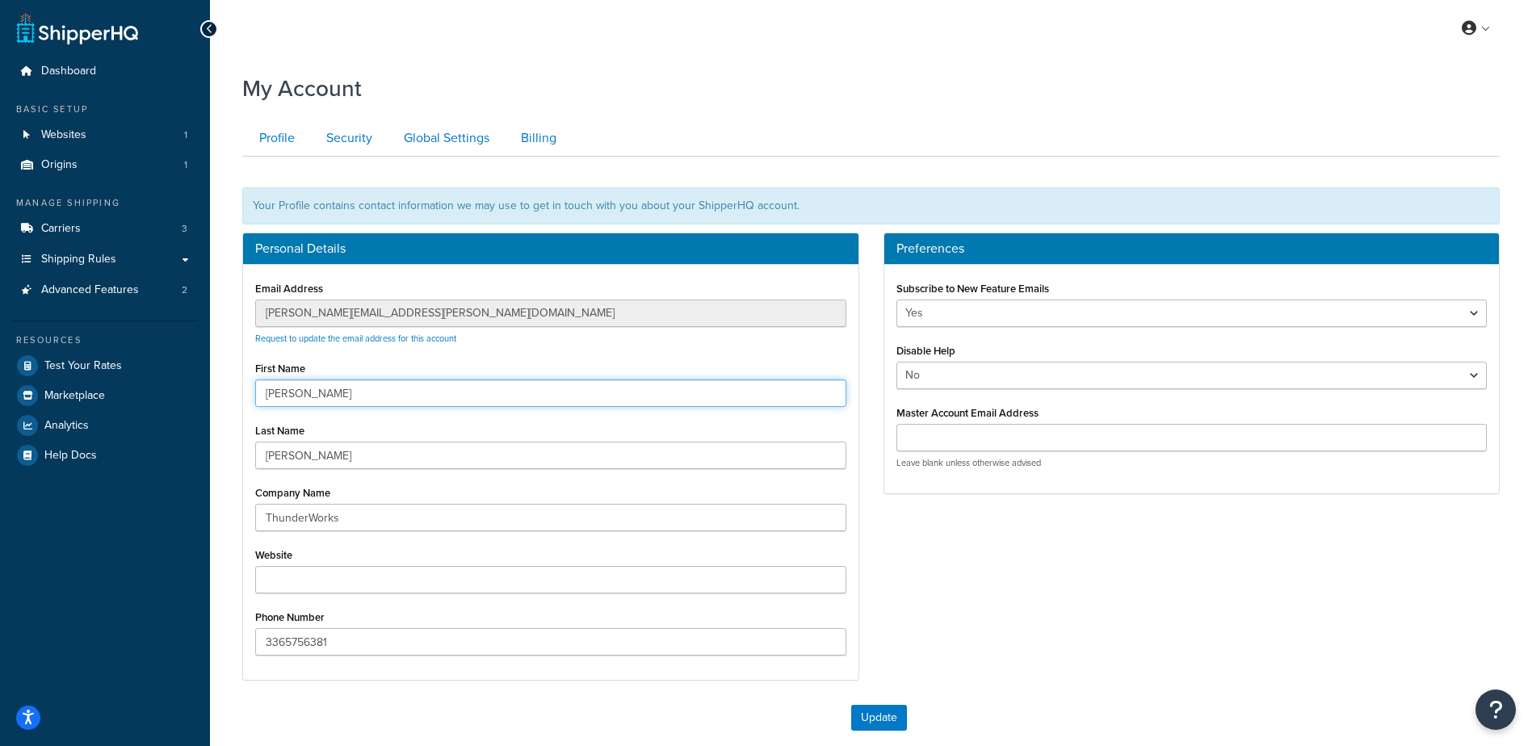
click at [376, 395] on input "[PERSON_NAME]" at bounding box center [550, 393] width 591 height 27
type input "S"
type input "[PERSON_NAME]"
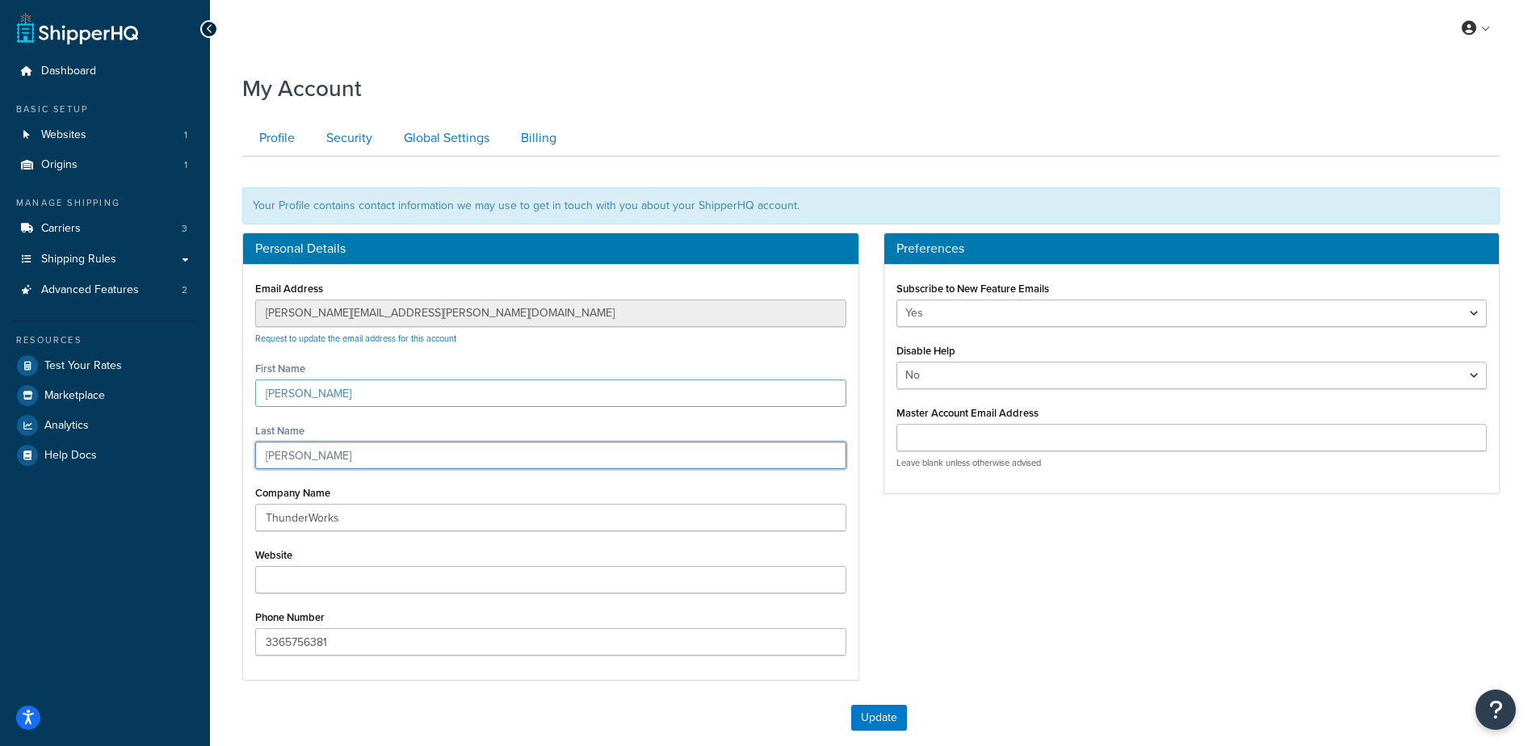
type input "Stanley"
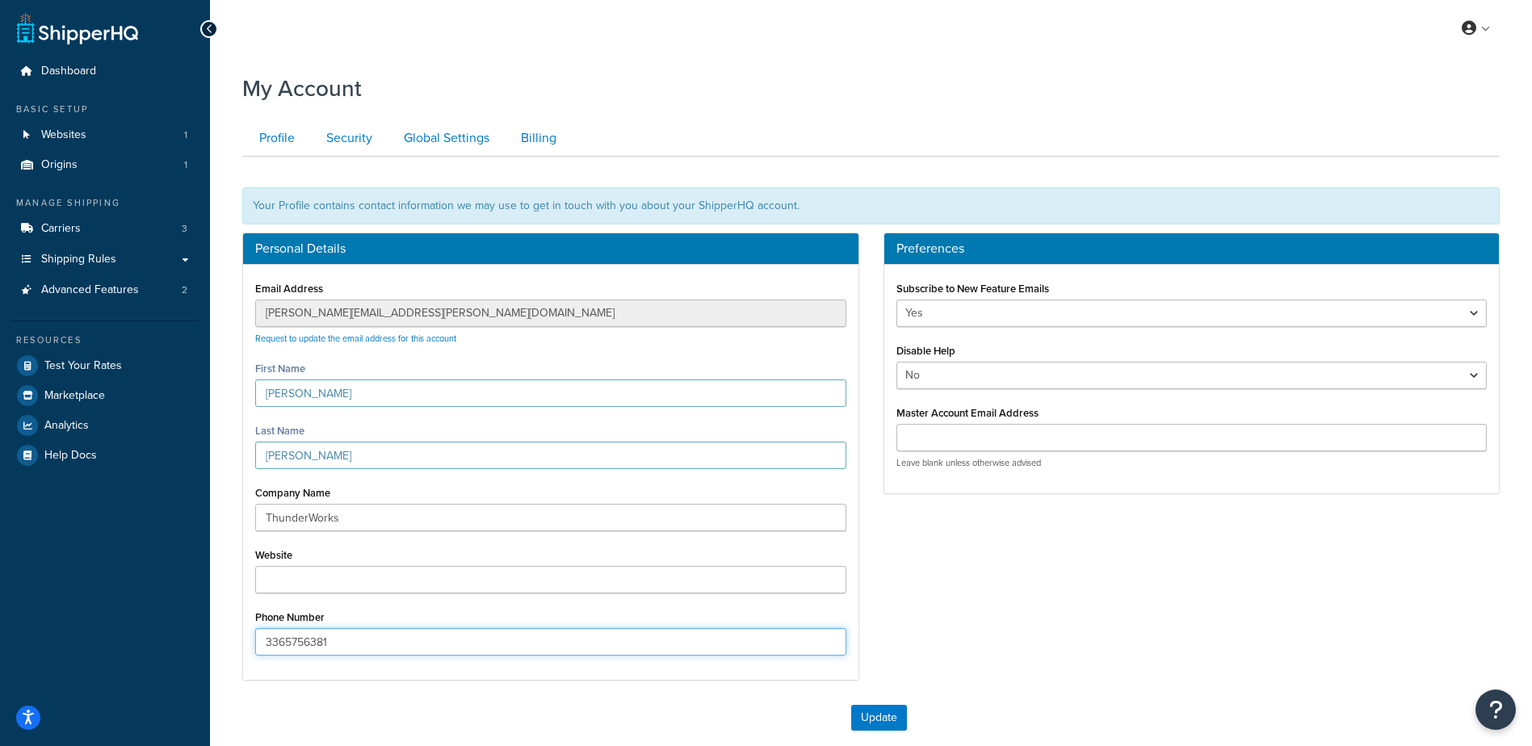
click at [393, 648] on input "3365756381" at bounding box center [550, 641] width 591 height 27
type input "3"
type input "3364023183"
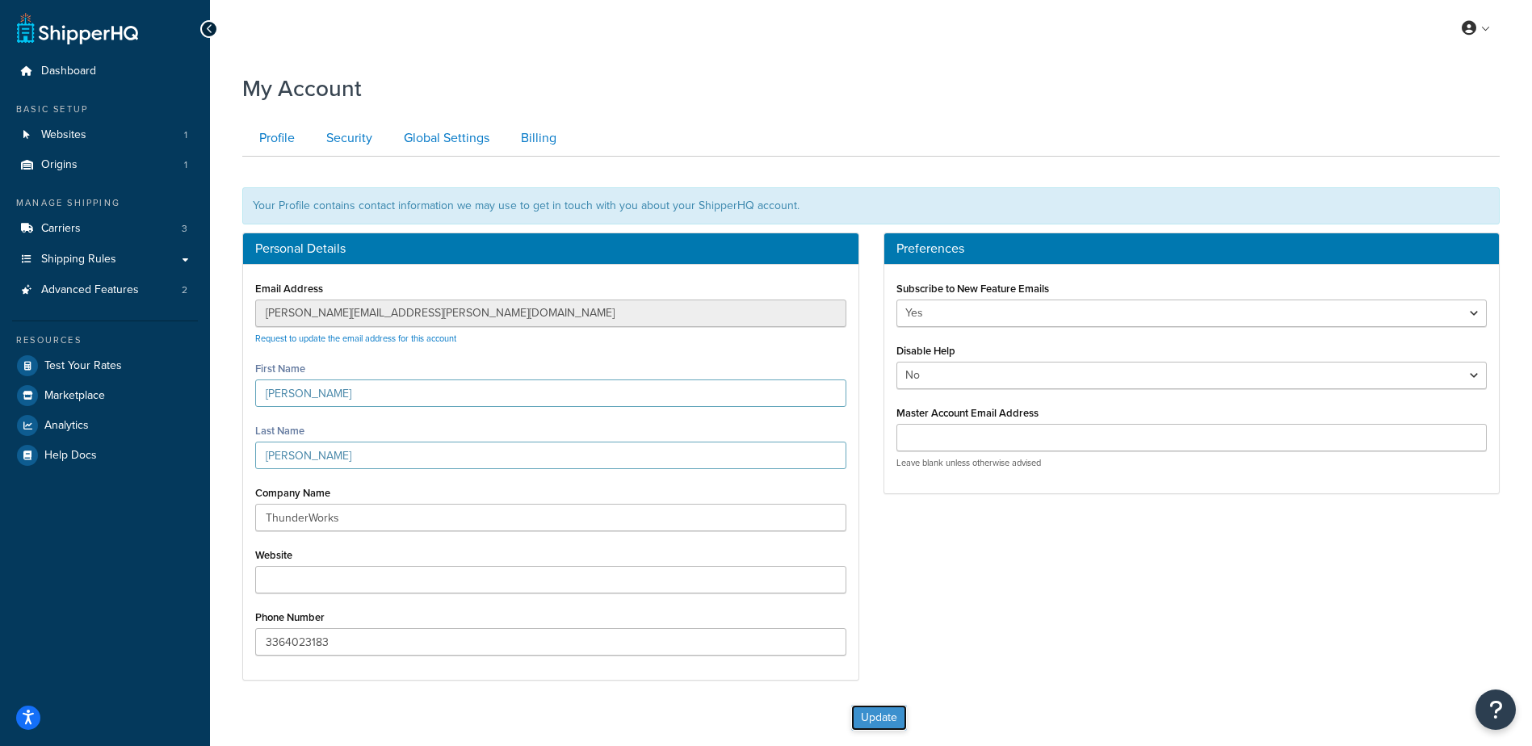
click at [875, 725] on button "Update" at bounding box center [879, 718] width 56 height 26
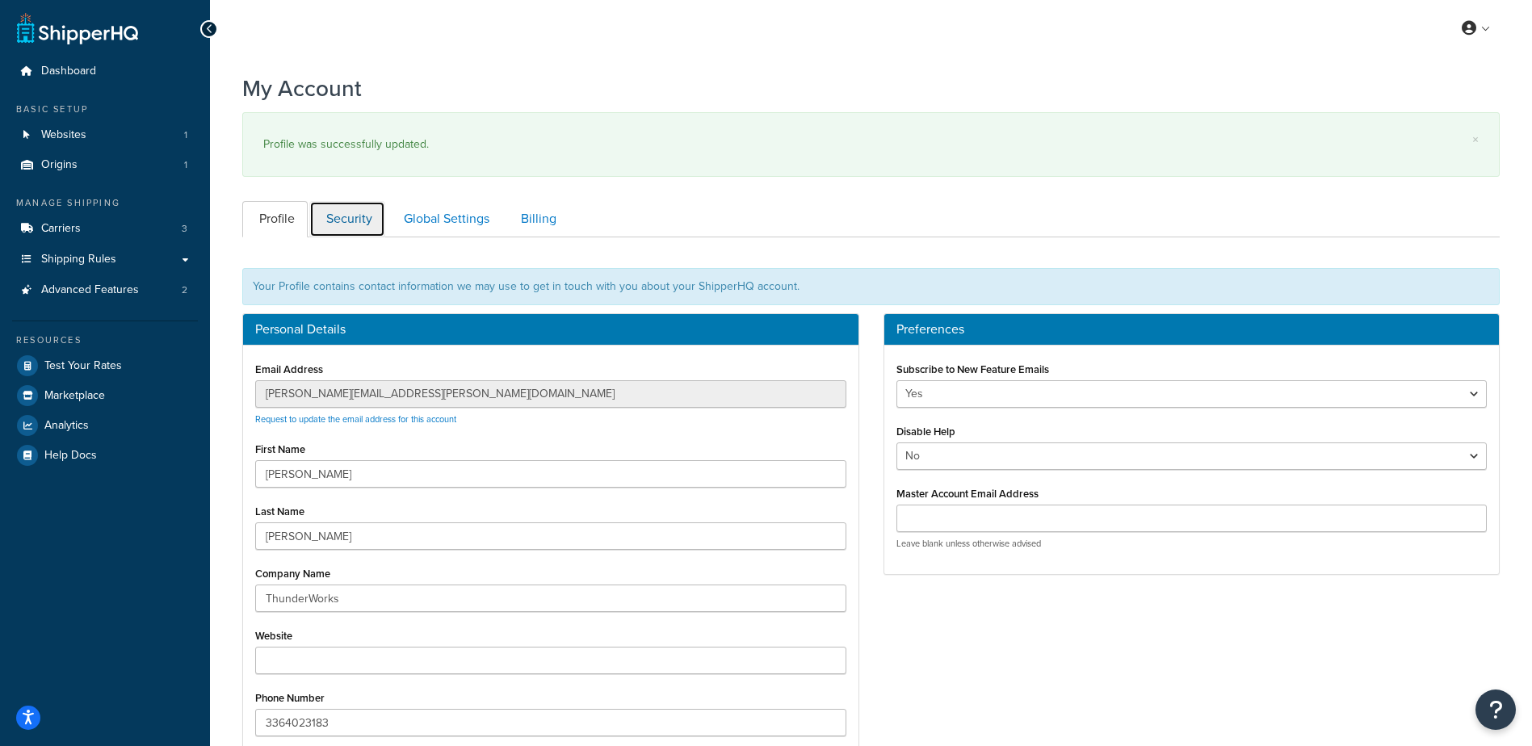
click at [346, 223] on link "Security" at bounding box center [347, 219] width 76 height 36
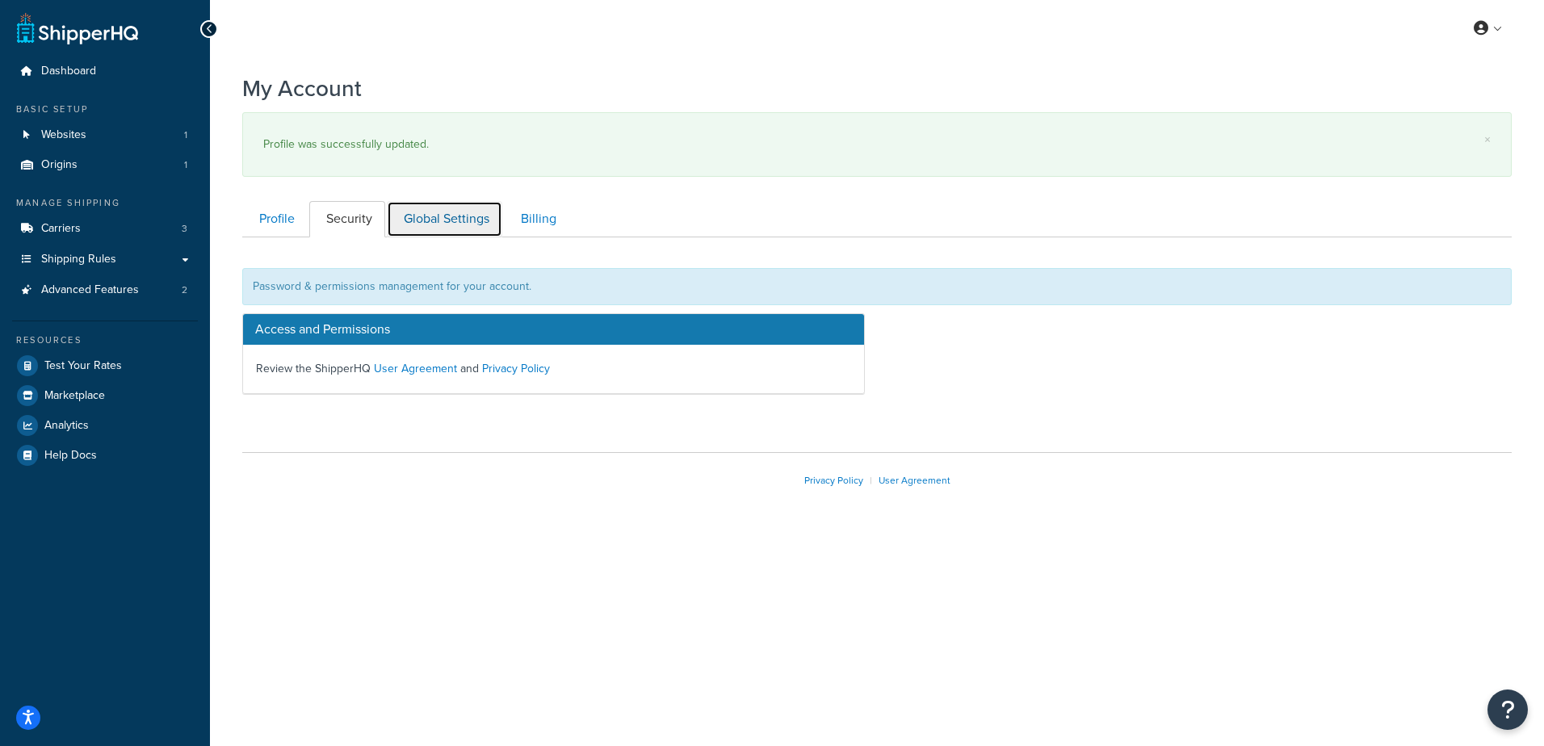
click at [426, 220] on link "Global Settings" at bounding box center [444, 219] width 115 height 36
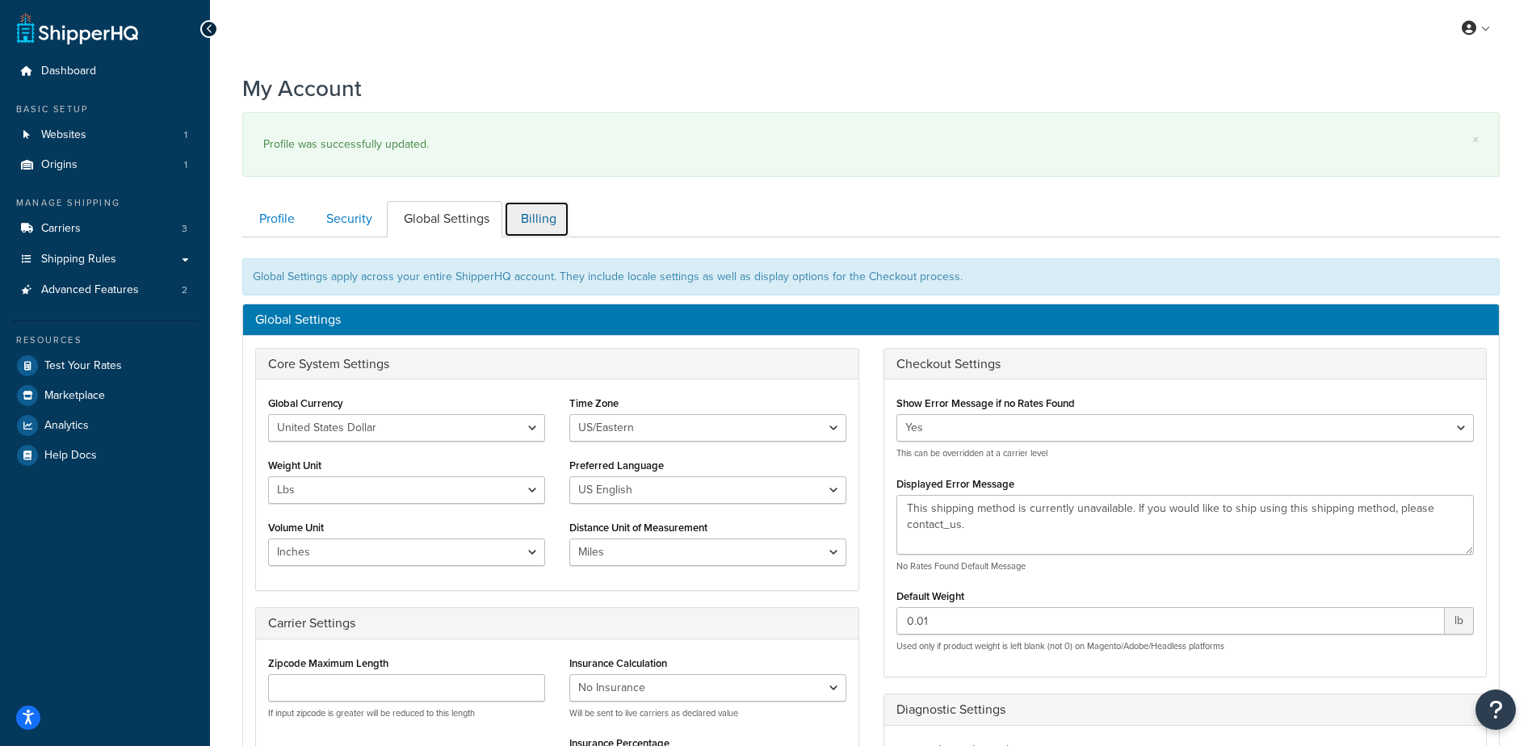
click at [537, 214] on link "Billing" at bounding box center [536, 219] width 65 height 36
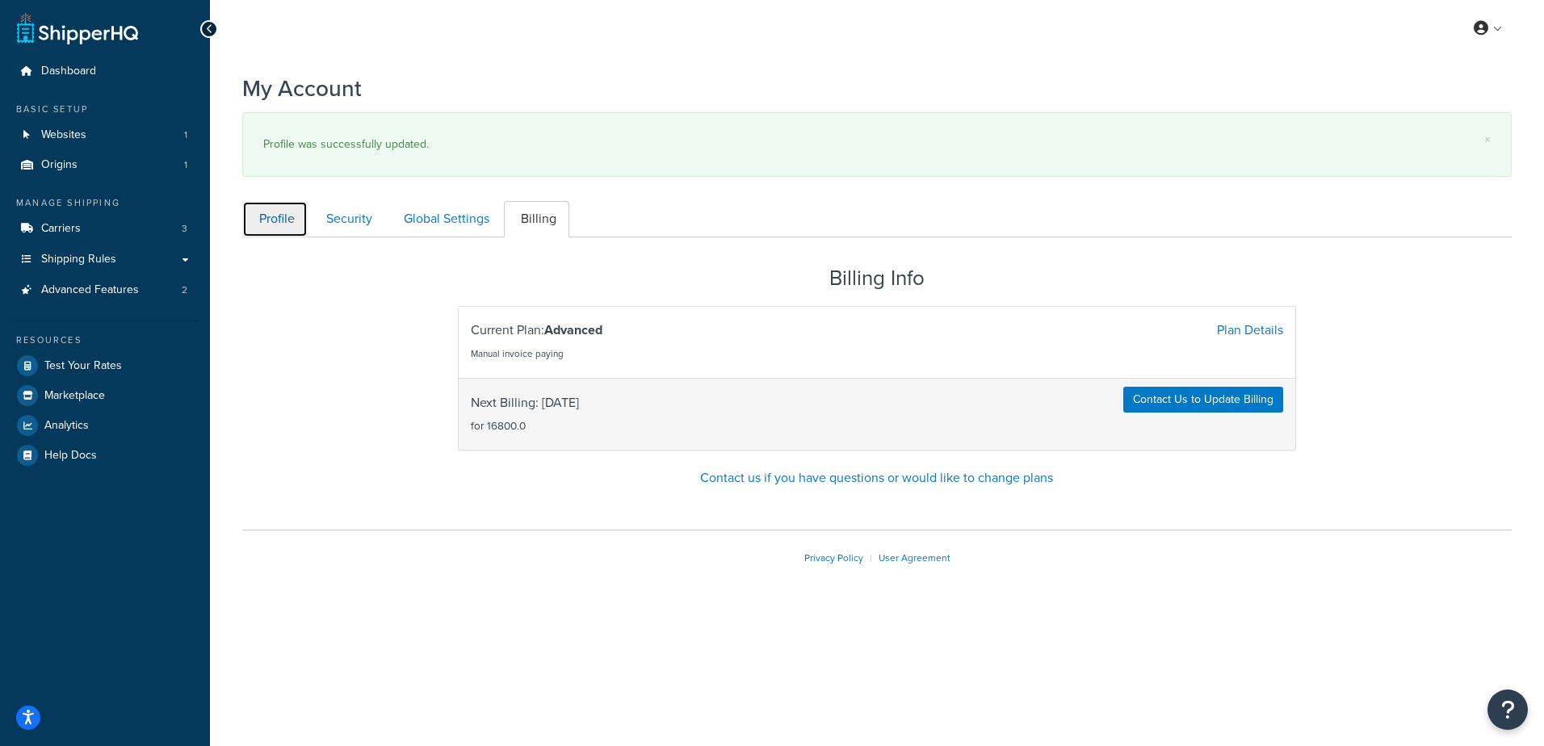
click at [277, 214] on link "Profile" at bounding box center [274, 219] width 65 height 36
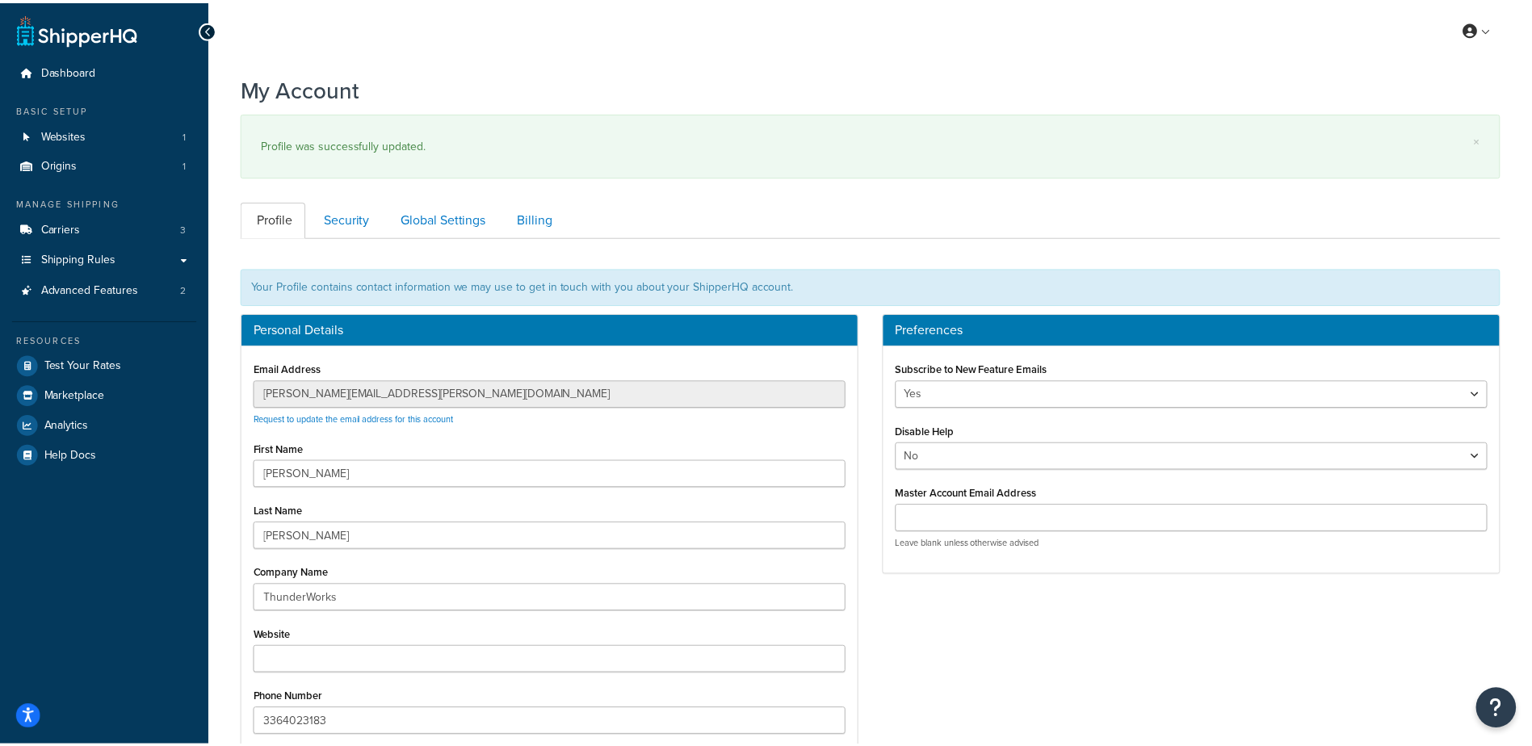
scroll to position [237, 0]
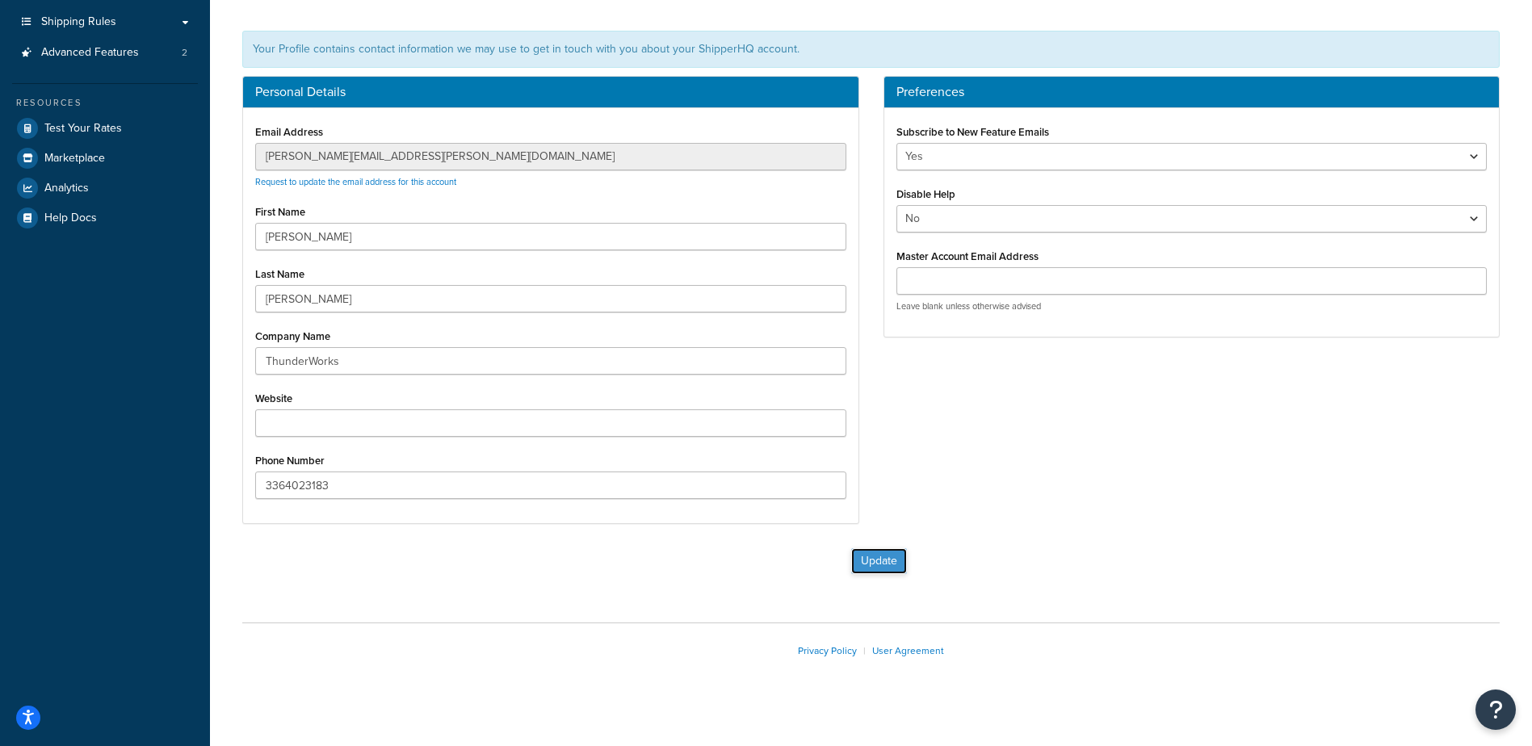
click at [876, 565] on button "Update" at bounding box center [879, 561] width 56 height 26
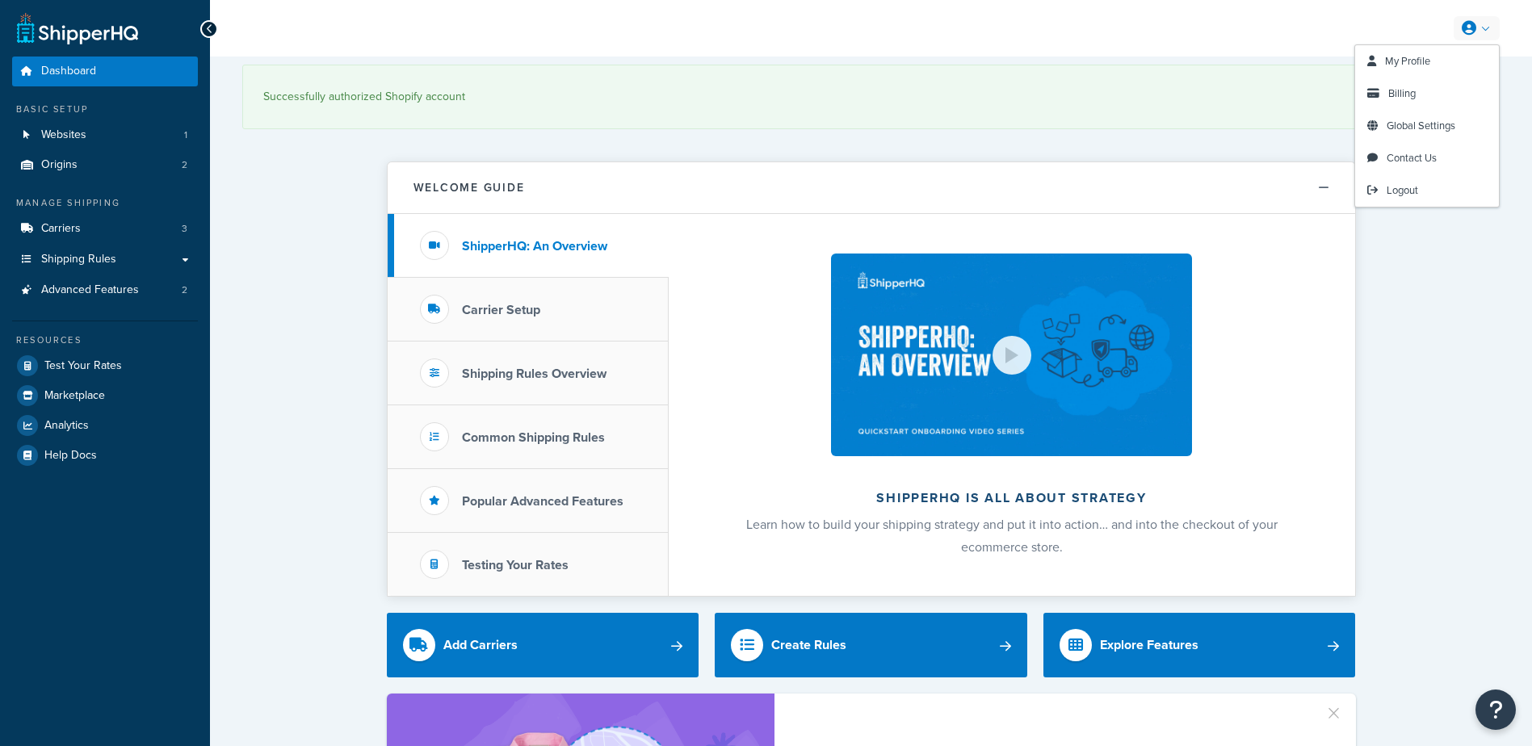
click at [1476, 28] on link at bounding box center [1477, 28] width 46 height 24
click at [1417, 60] on span "My Profile" at bounding box center [1407, 60] width 45 height 15
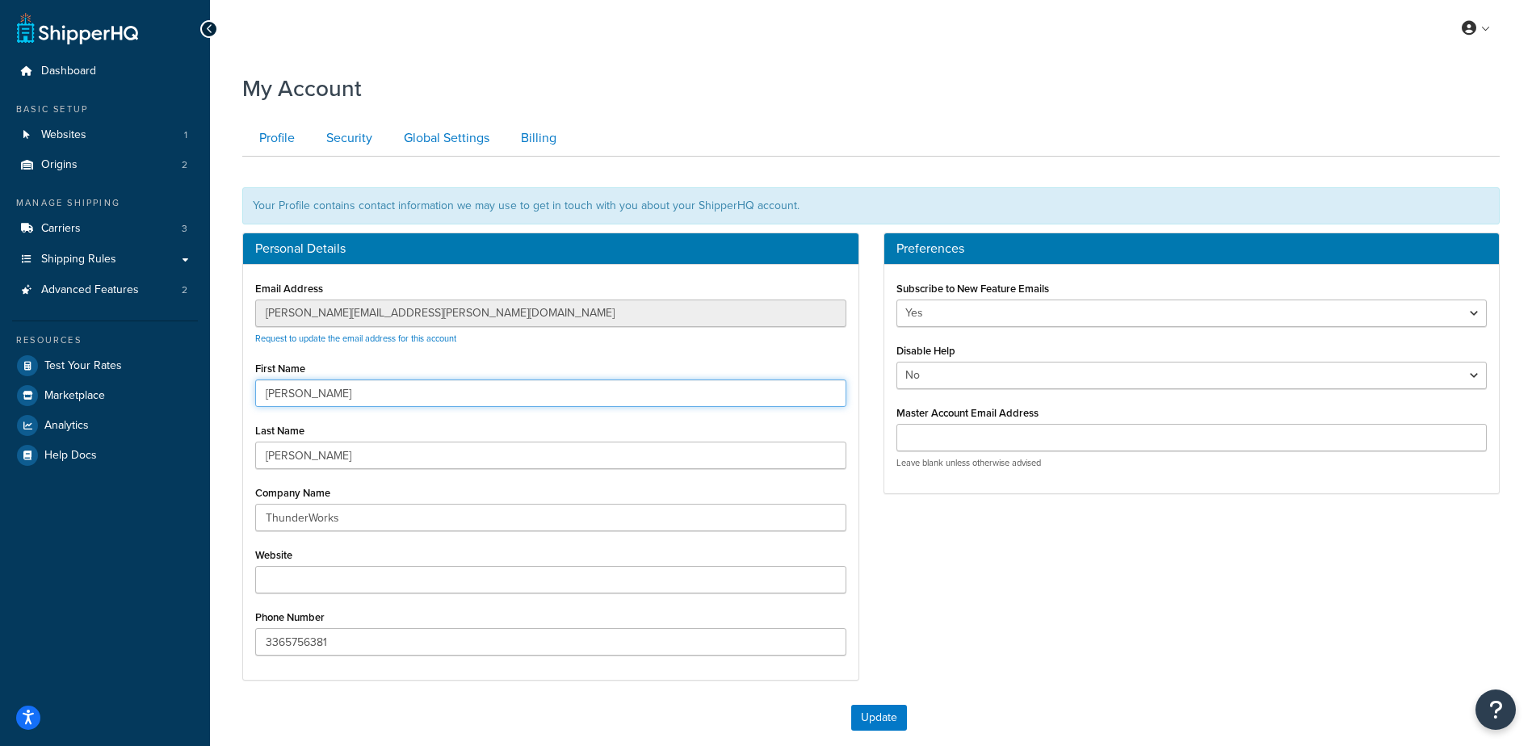
click at [417, 398] on input "Sarah" at bounding box center [550, 393] width 591 height 27
type input "S"
type input "[PERSON_NAME]"
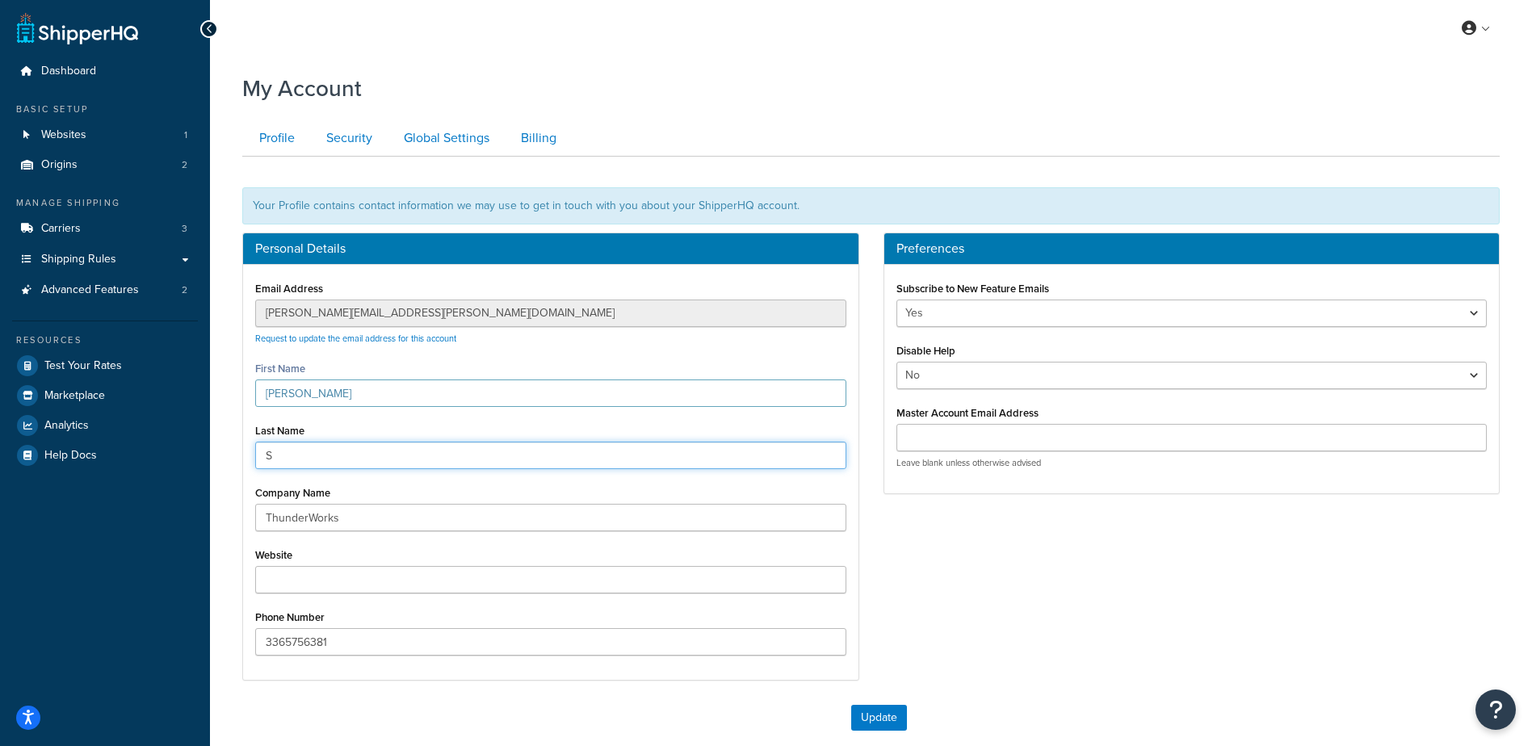
type input "[PERSON_NAME]"
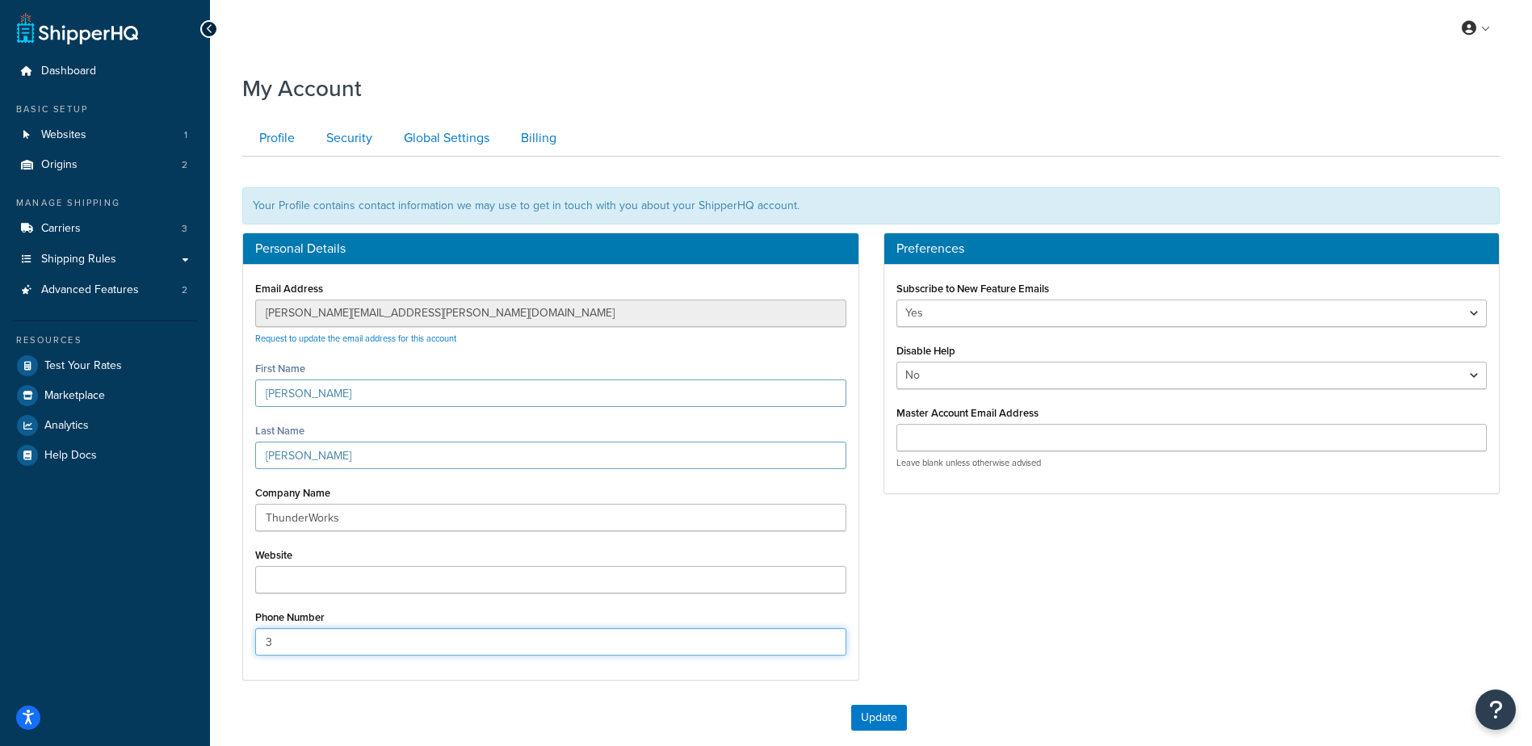
type input "3364023183"
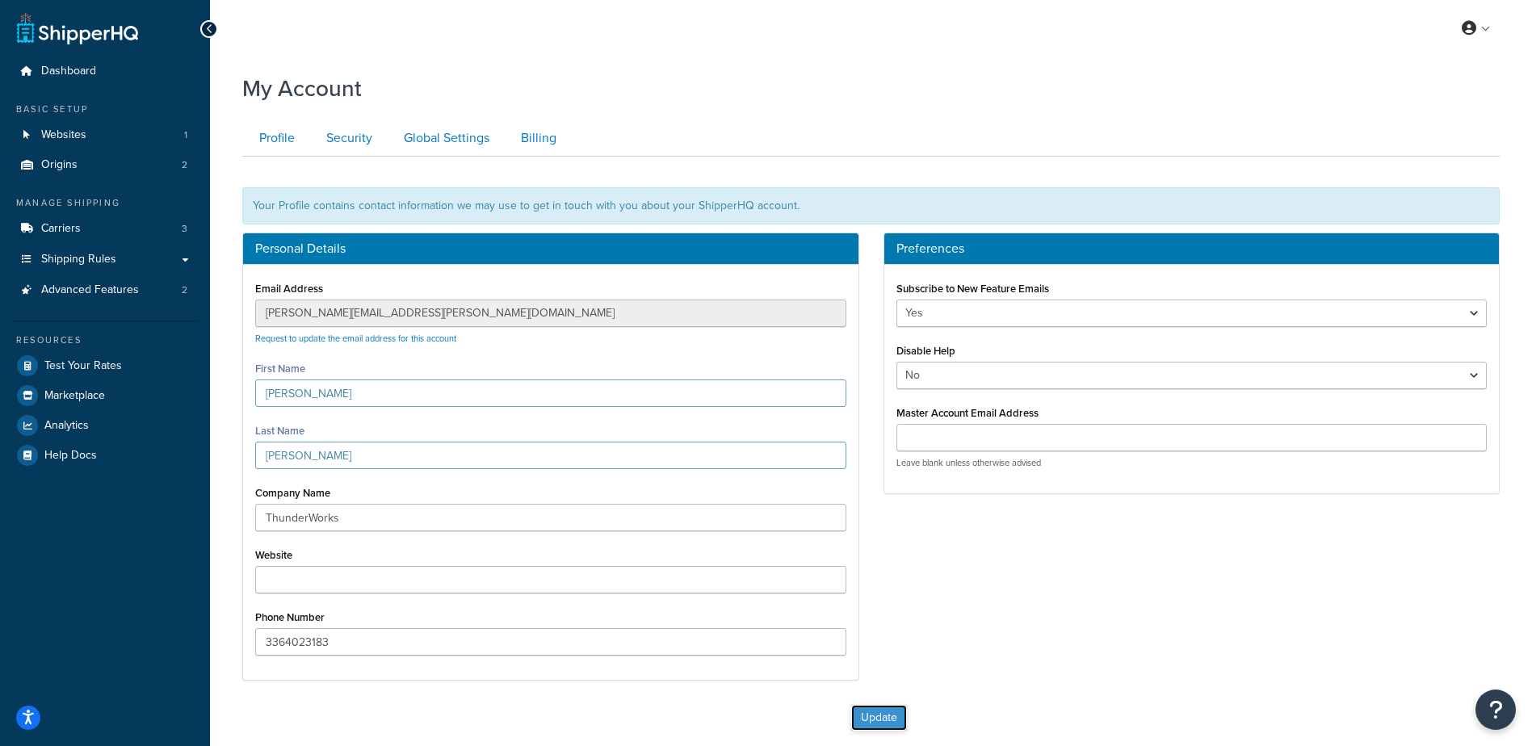
click at [871, 711] on button "Update" at bounding box center [879, 718] width 56 height 26
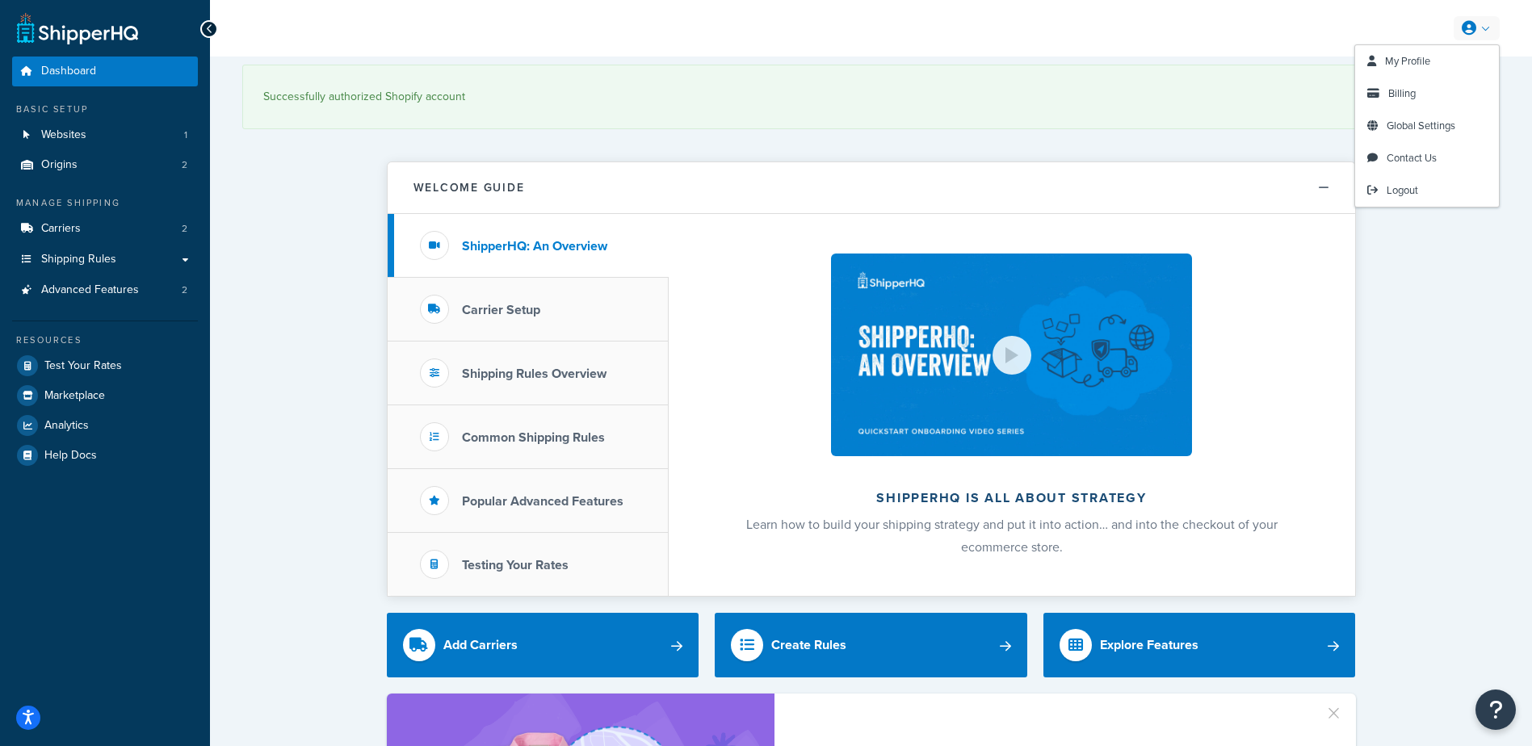
click at [1464, 27] on icon at bounding box center [1469, 28] width 15 height 15
click at [1412, 60] on span "My Profile" at bounding box center [1407, 60] width 45 height 15
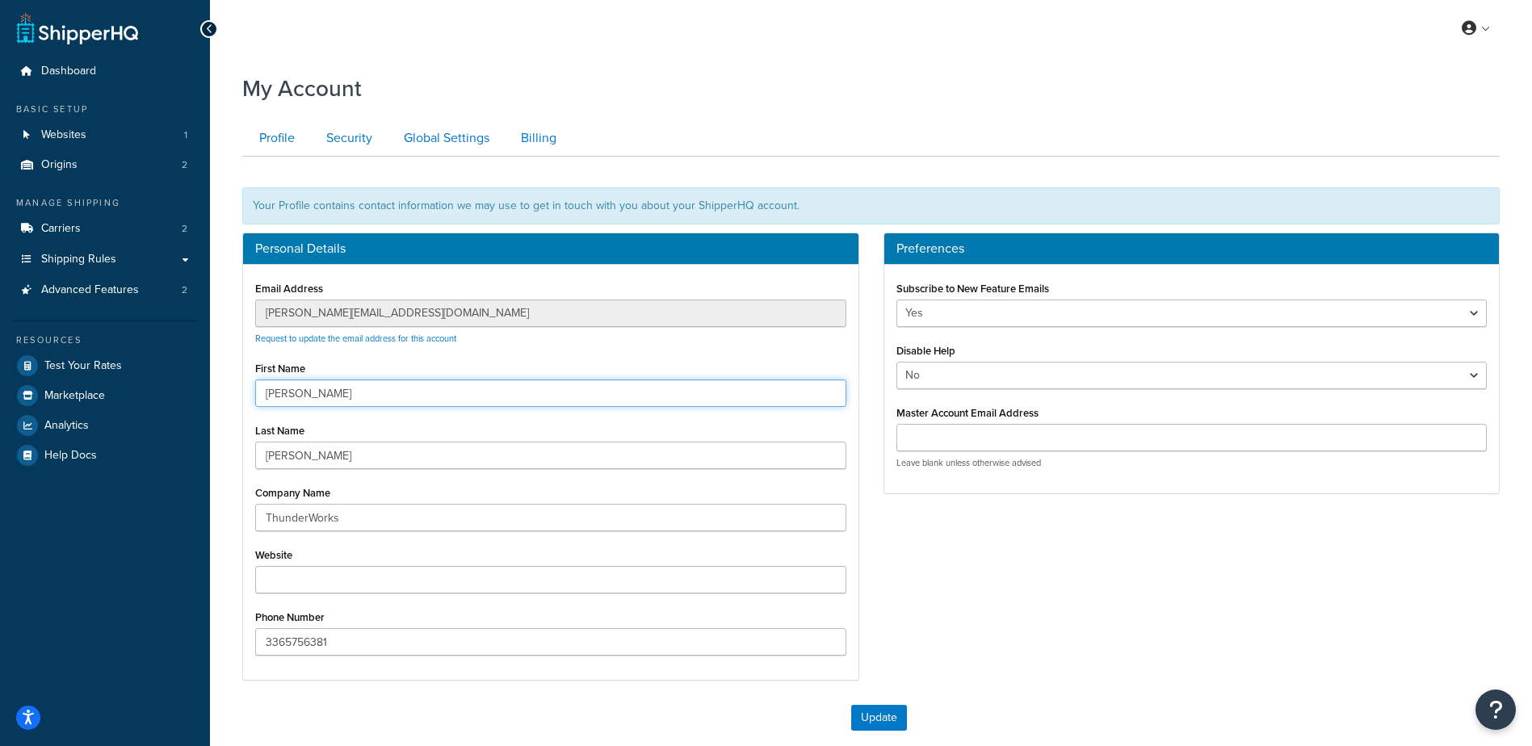
click at [340, 388] on input "Sarah" at bounding box center [550, 393] width 591 height 27
type input "S"
type input "K"
type input "[PERSON_NAME]"
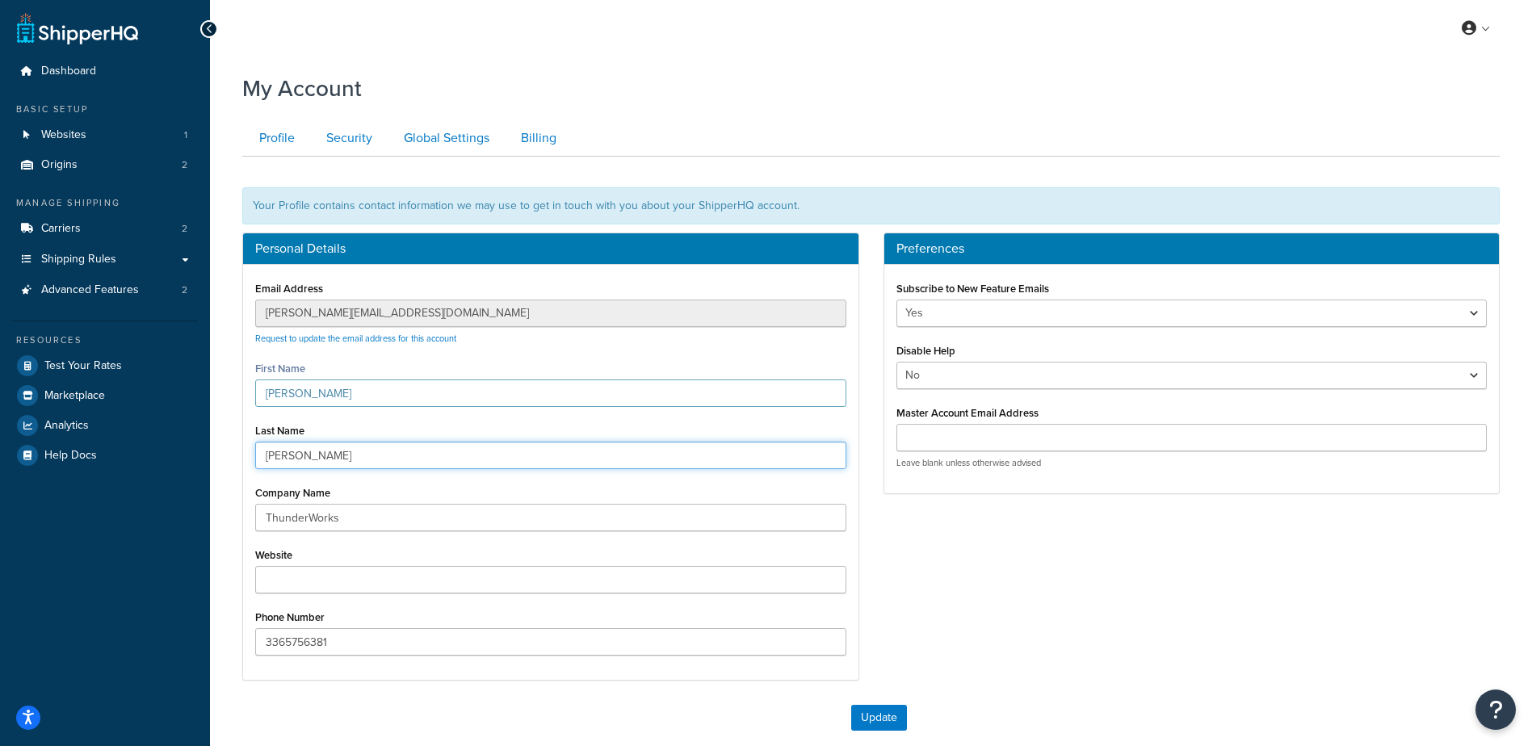
click at [295, 456] on input "[PERSON_NAME]" at bounding box center [550, 455] width 591 height 27
type input "V"
type input "[PERSON_NAME]"
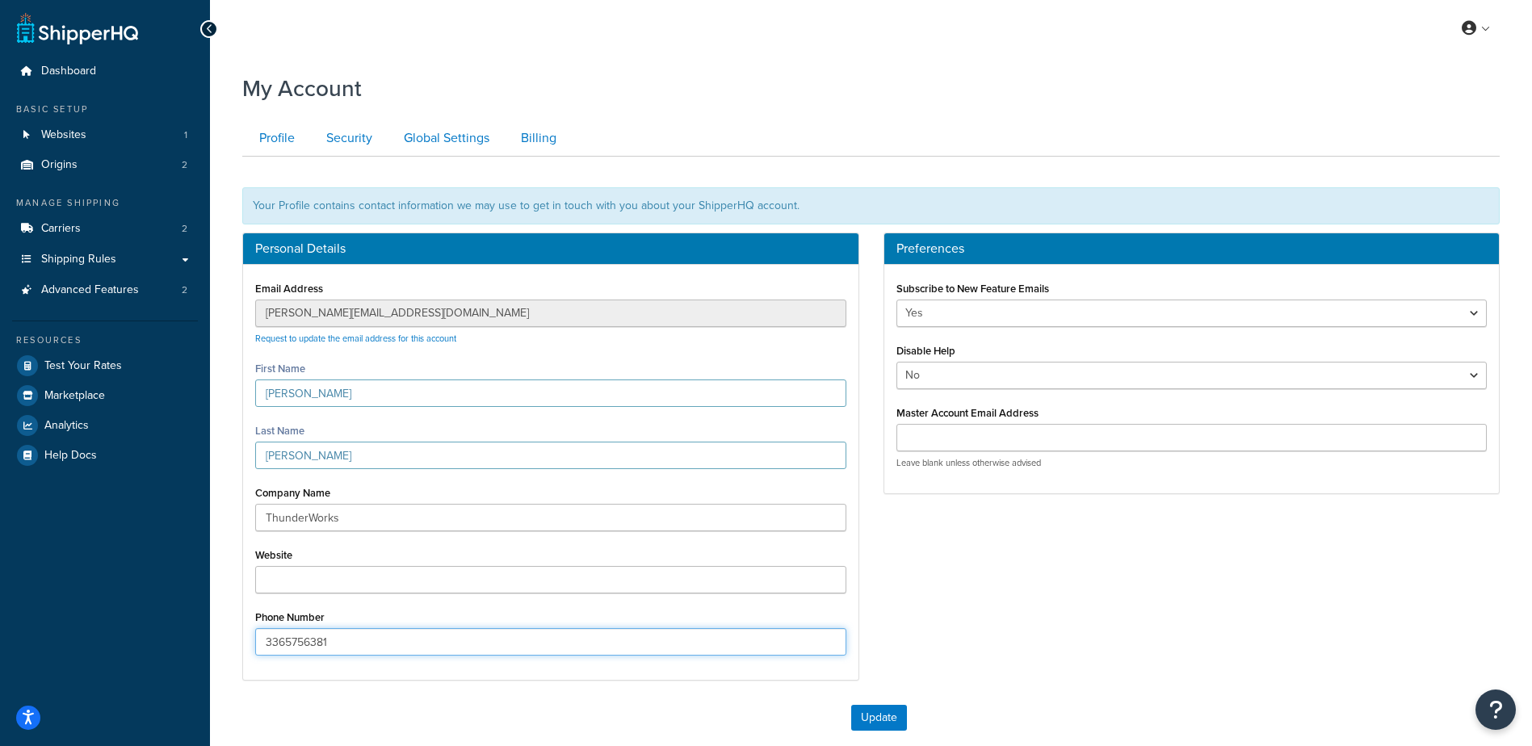
click at [350, 634] on input "3365756381" at bounding box center [550, 641] width 591 height 27
type input "3"
type input "3364023183"
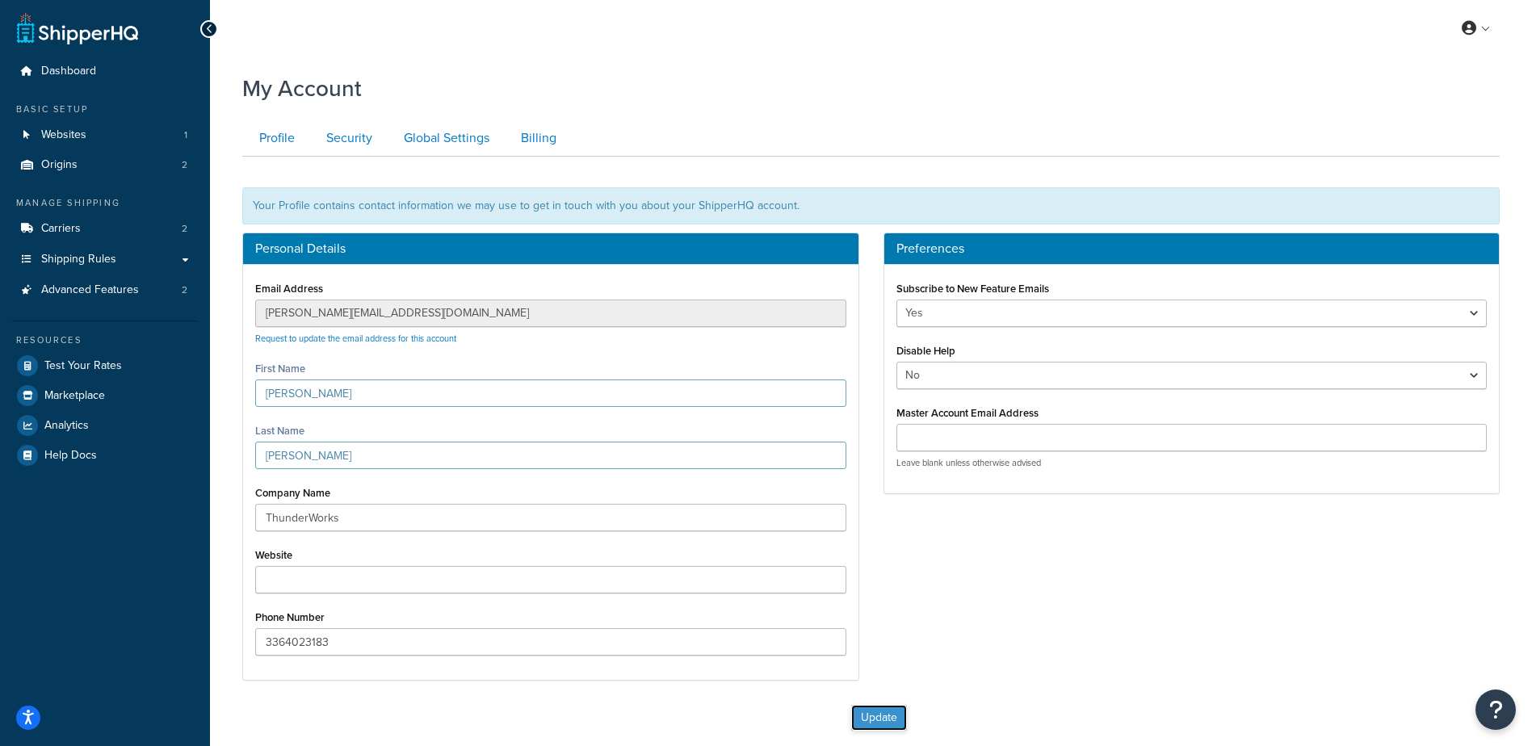
click at [896, 726] on button "Update" at bounding box center [879, 718] width 56 height 26
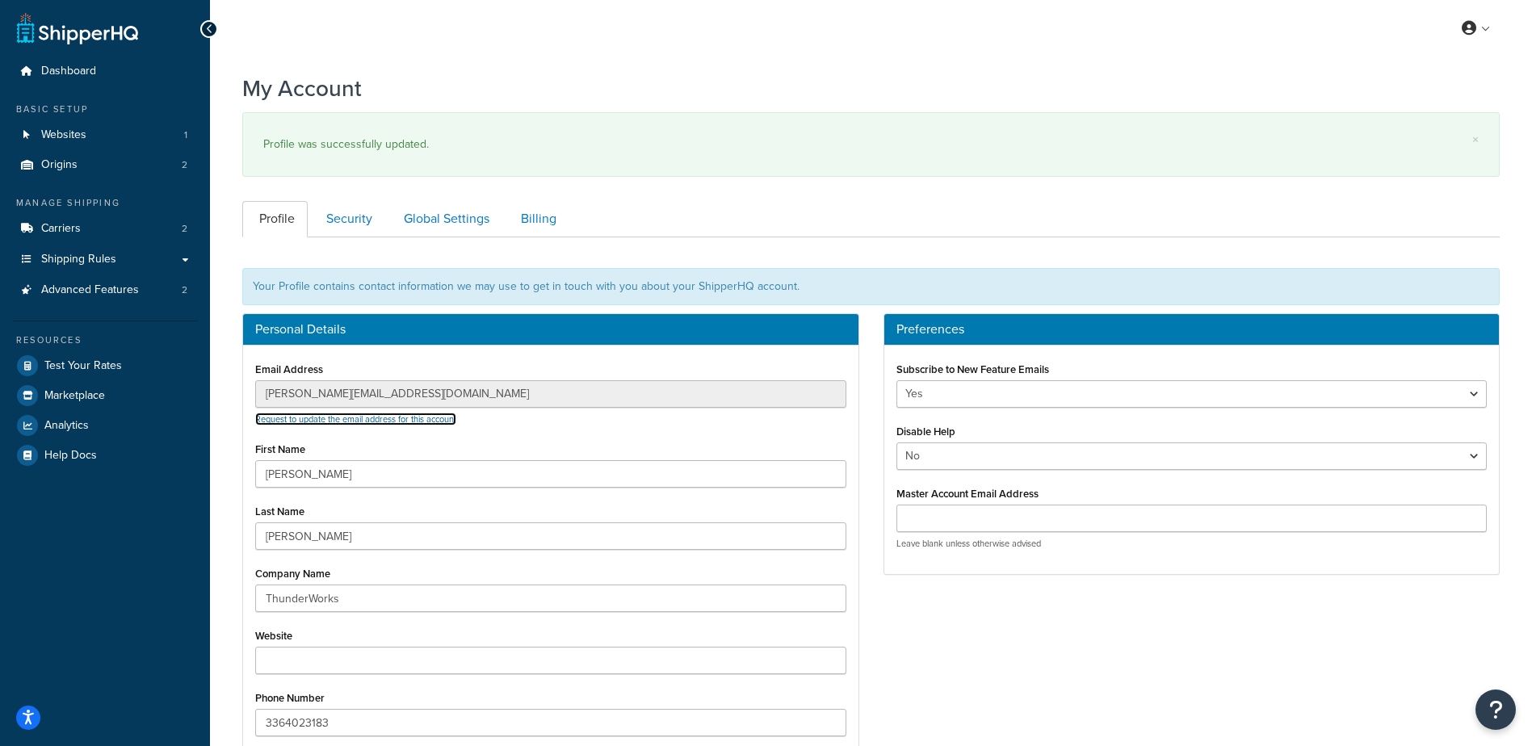
click at [376, 418] on link "Request to update the email address for this account" at bounding box center [355, 419] width 201 height 13
click at [321, 417] on link "Request to update the email address for this account" at bounding box center [355, 419] width 201 height 13
click at [80, 134] on span "Websites" at bounding box center [63, 135] width 45 height 14
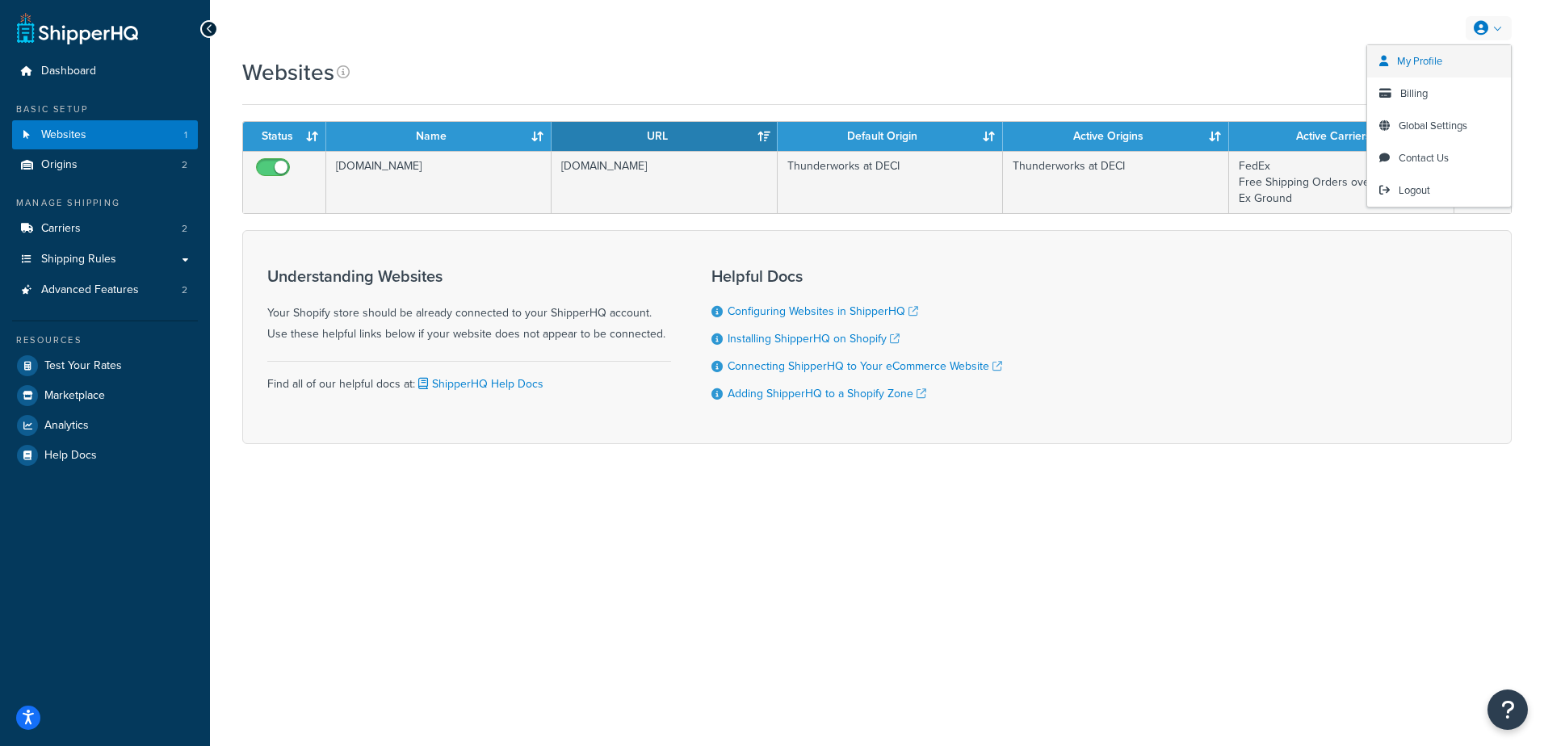
click at [1412, 59] on span "My Profile" at bounding box center [1419, 60] width 45 height 15
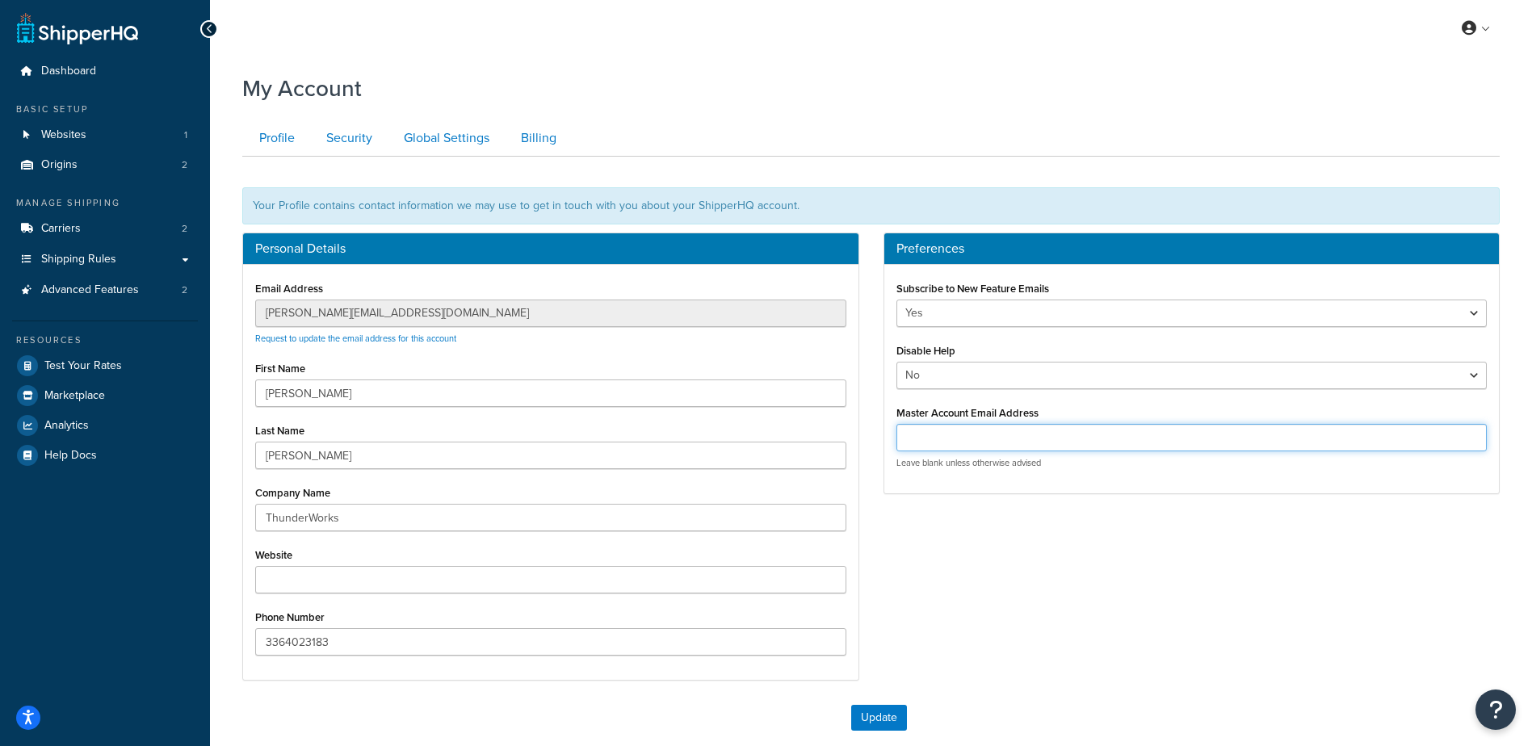
click at [970, 434] on input "Master Account Email Address" at bounding box center [1191, 437] width 591 height 27
type input "[PERSON_NAME][EMAIL_ADDRESS][PERSON_NAME][DOMAIN_NAME]"
click at [879, 727] on button "Update" at bounding box center [879, 718] width 56 height 26
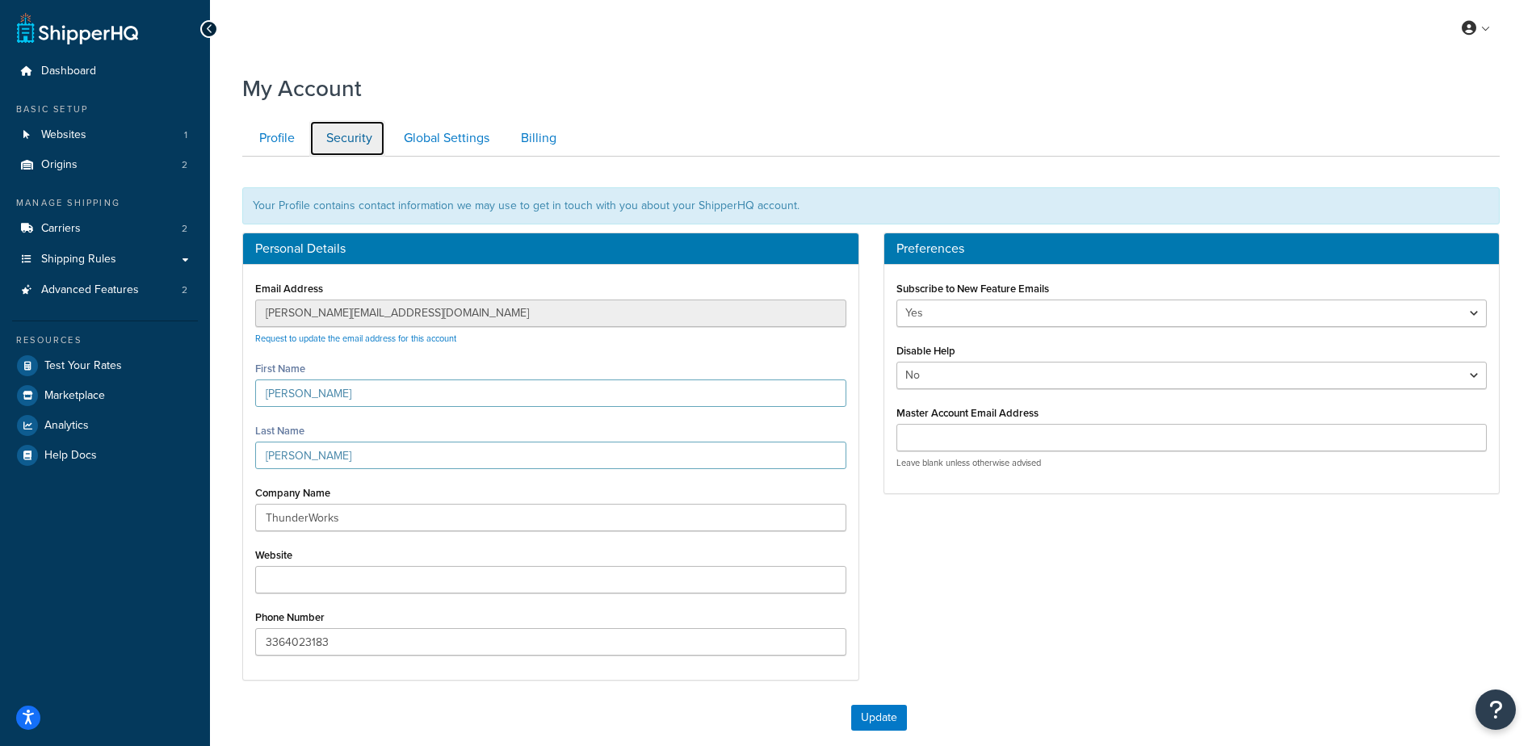
click at [328, 139] on link "Security" at bounding box center [347, 138] width 76 height 36
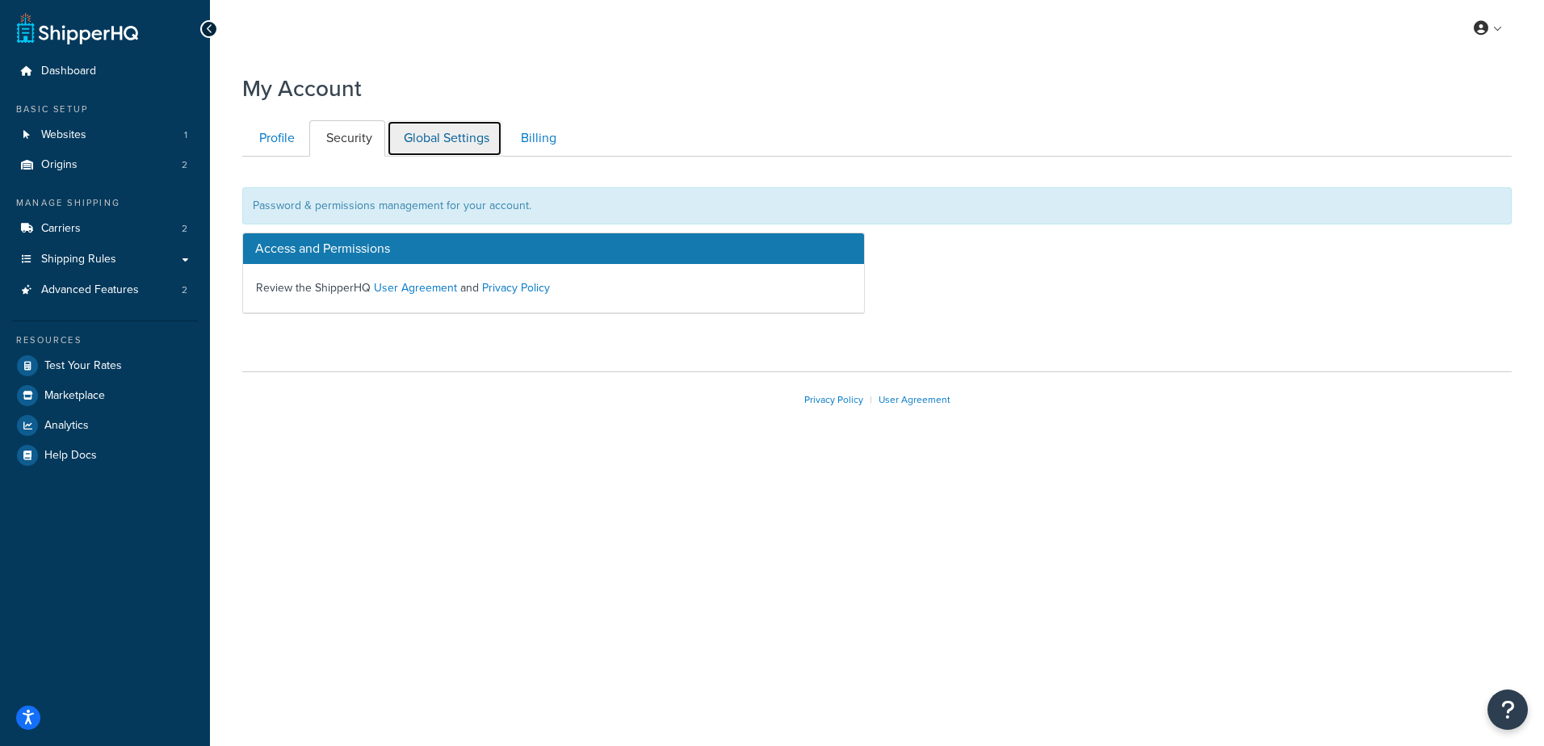
click at [455, 142] on link "Global Settings" at bounding box center [444, 138] width 115 height 36
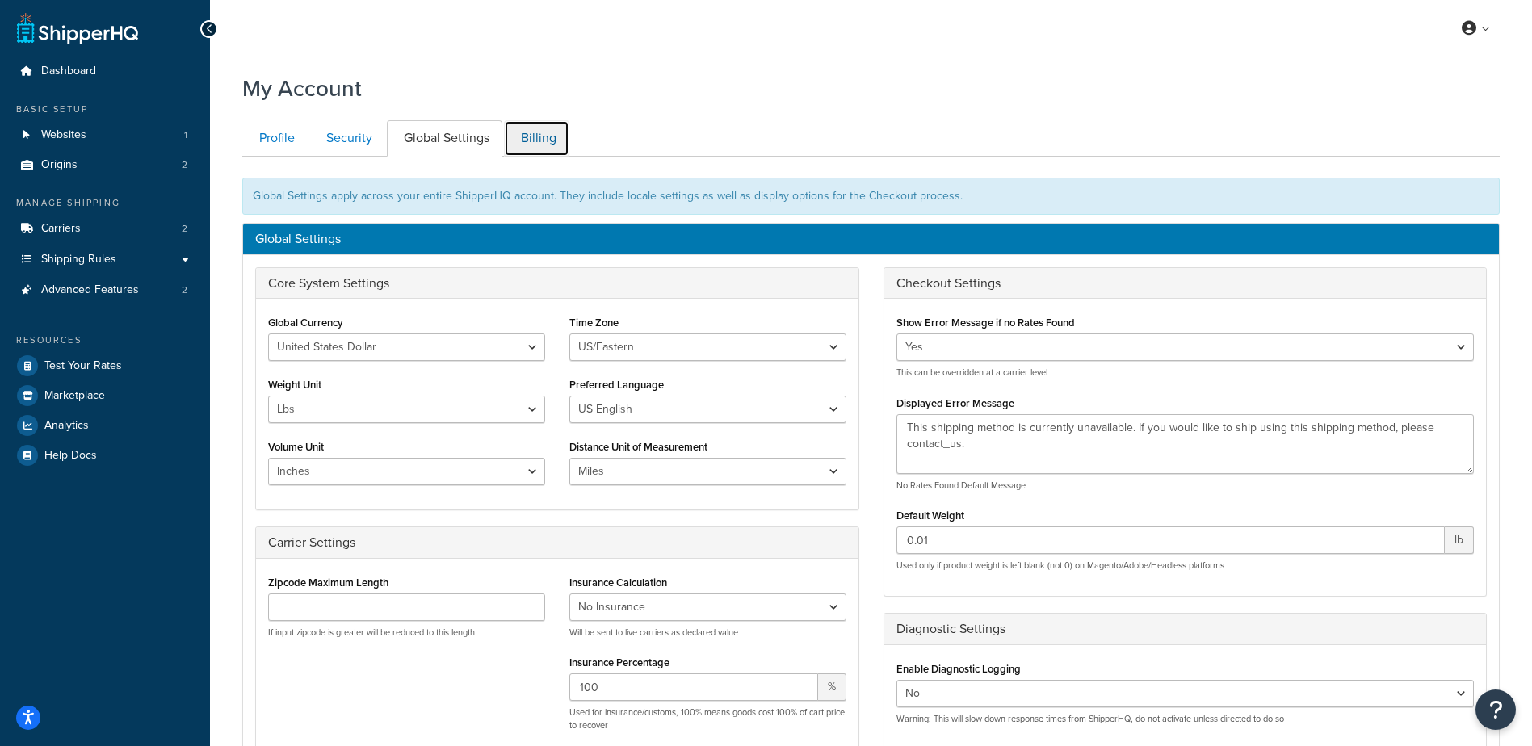
click at [543, 132] on link "Billing" at bounding box center [536, 138] width 65 height 36
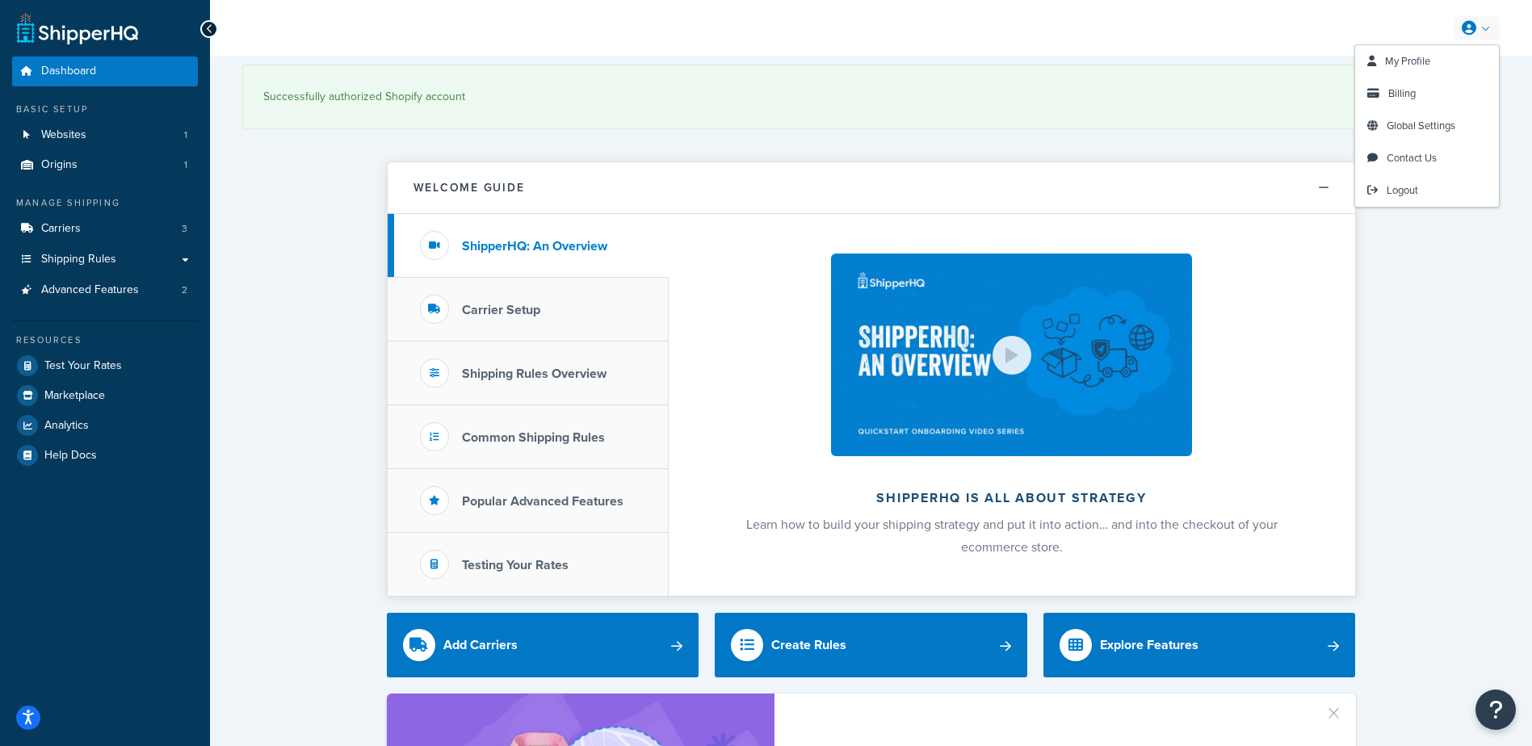
click at [1475, 25] on icon at bounding box center [1469, 28] width 15 height 15
click at [1427, 57] on span "My Profile" at bounding box center [1407, 60] width 45 height 15
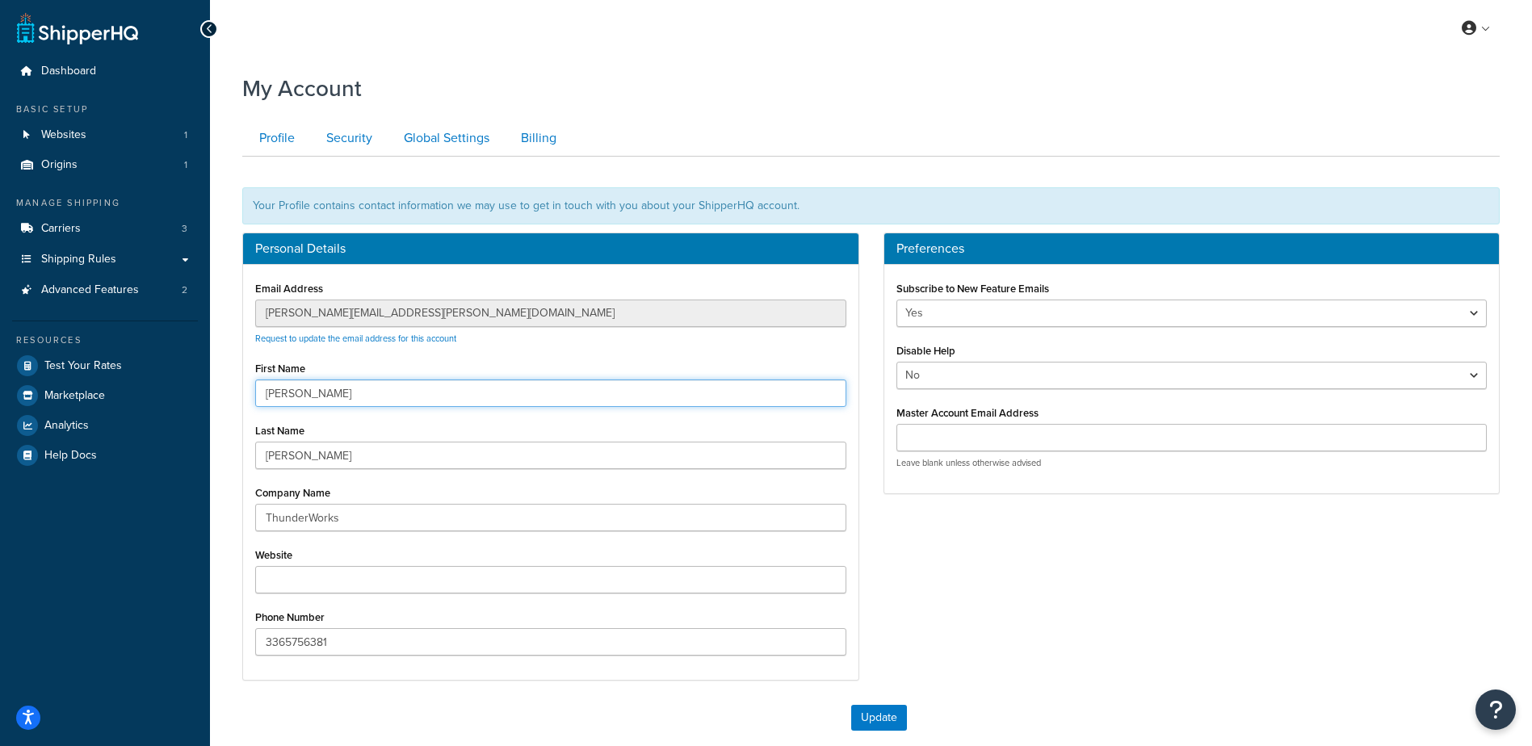
click at [352, 393] on input "Sarah" at bounding box center [550, 393] width 591 height 27
type input "S"
type input "James"
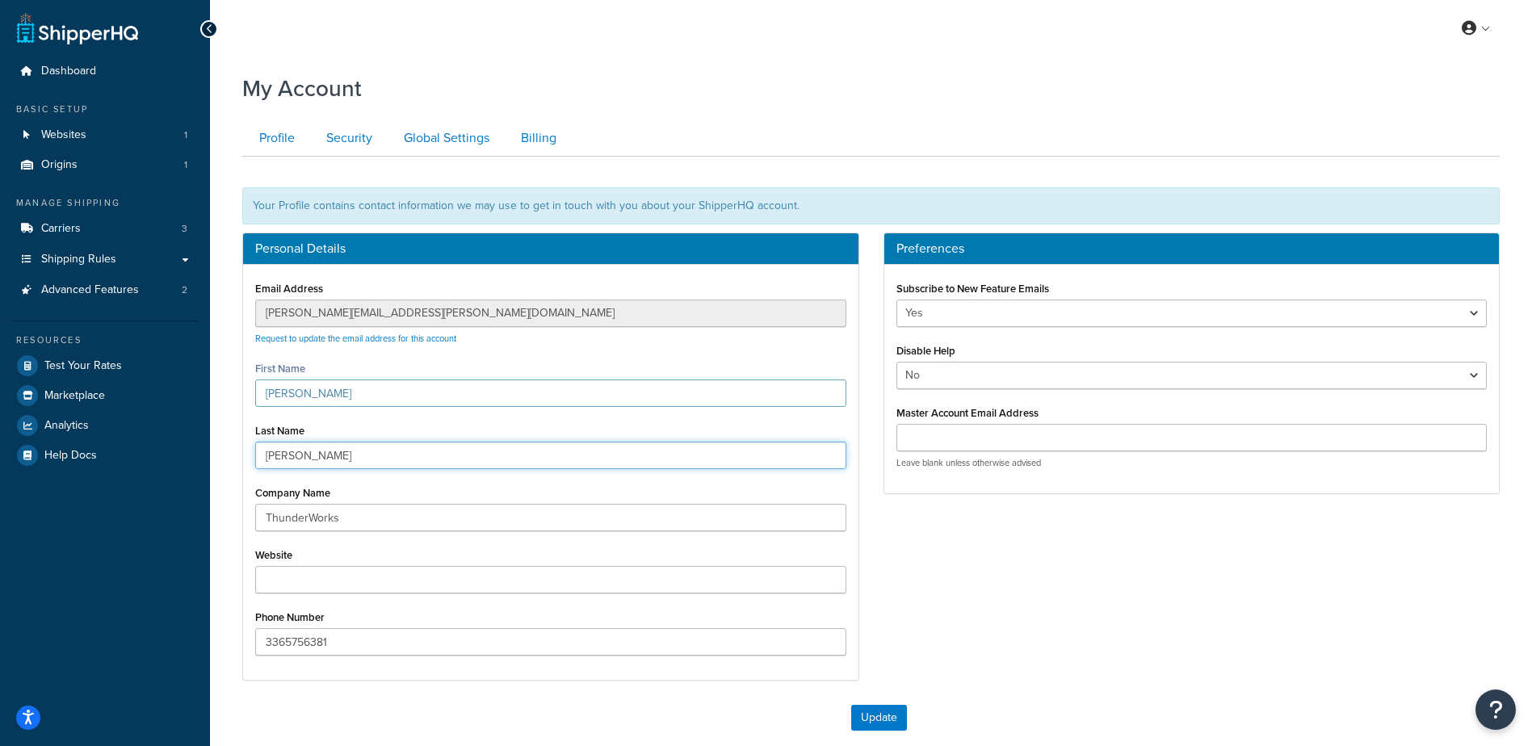
type input "Stanley"
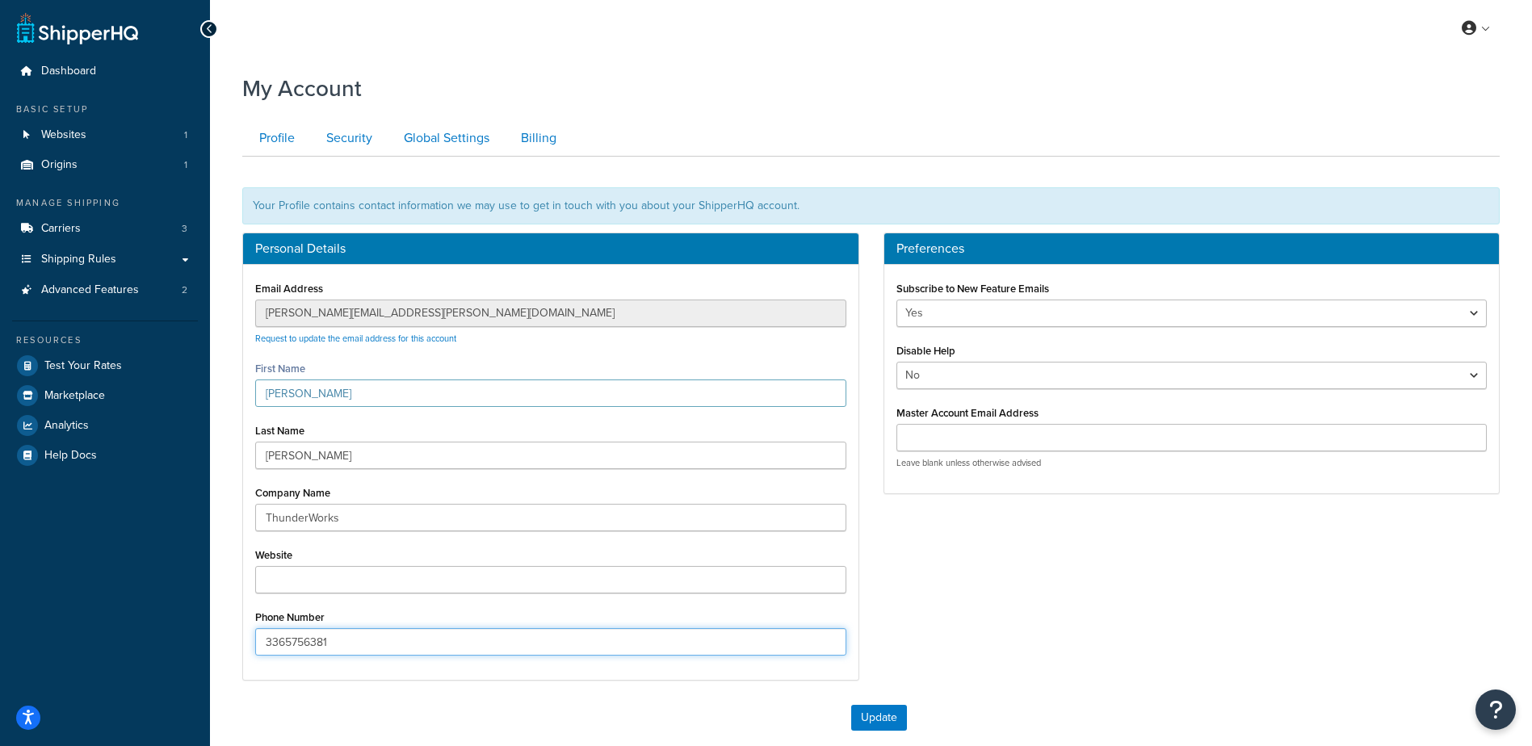
click at [697, 650] on input "3365756381" at bounding box center [550, 641] width 591 height 27
type input "3"
type input "3364023183"
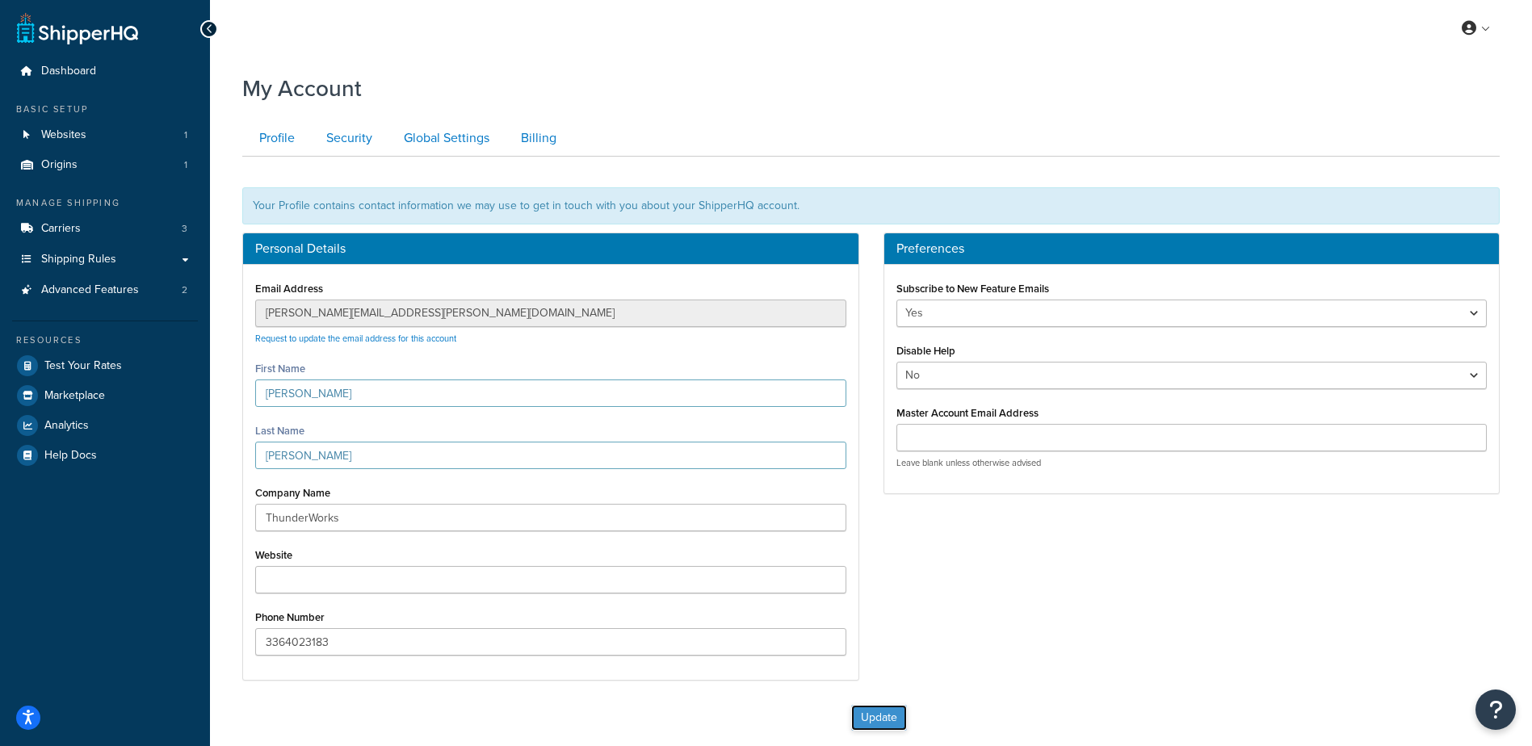
click at [862, 714] on button "Update" at bounding box center [879, 718] width 56 height 26
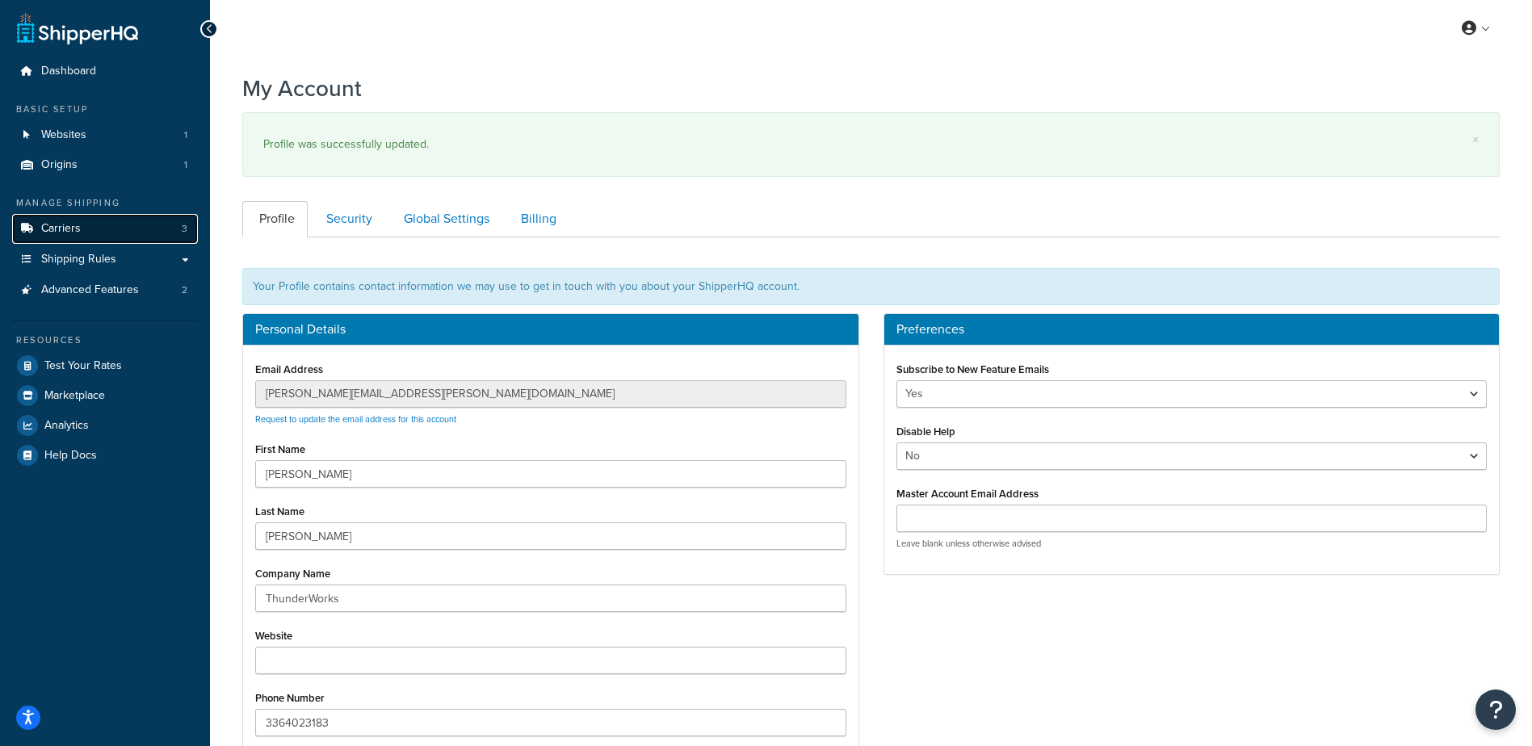
click at [95, 229] on link "Carriers 3" at bounding box center [105, 229] width 186 height 30
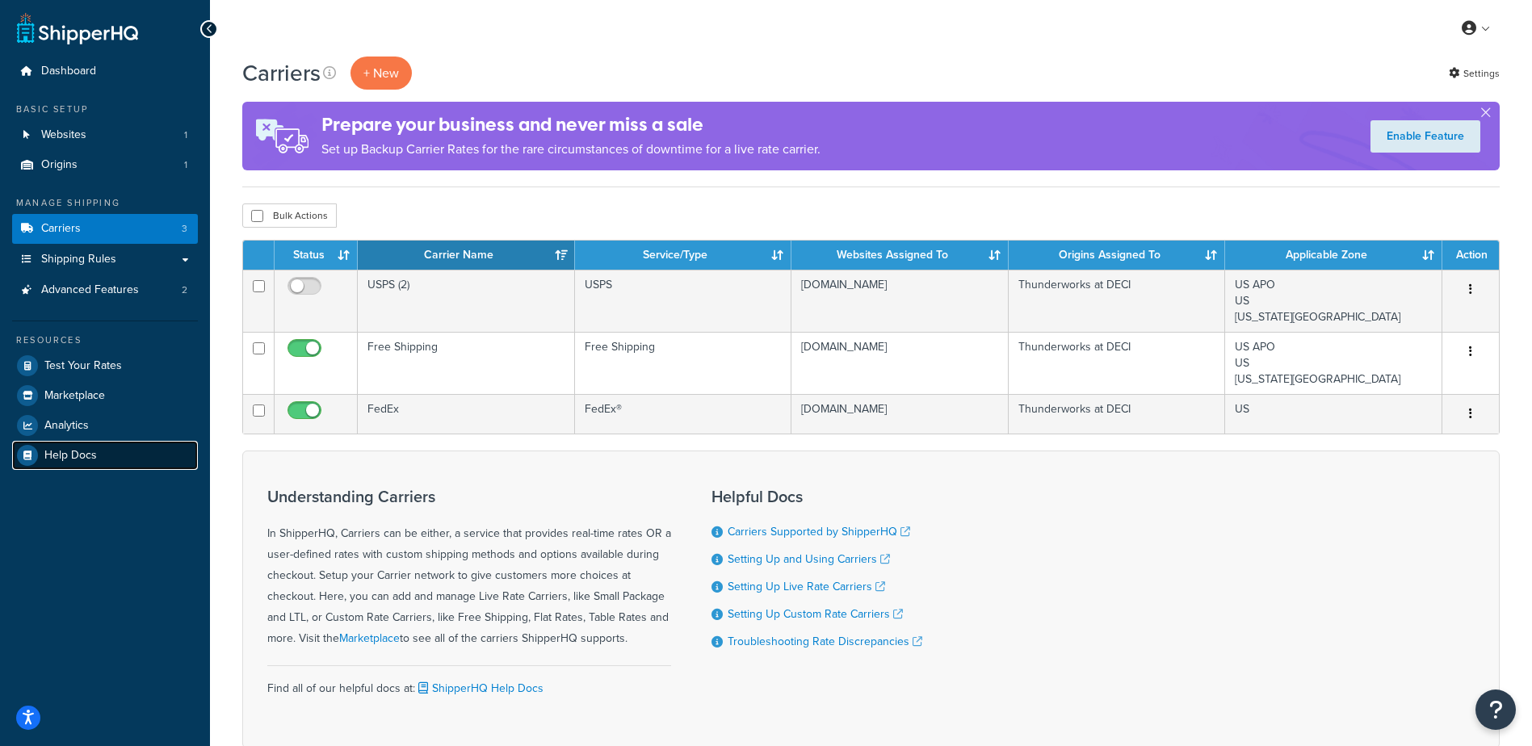
click at [102, 447] on link "Help Docs" at bounding box center [105, 455] width 186 height 29
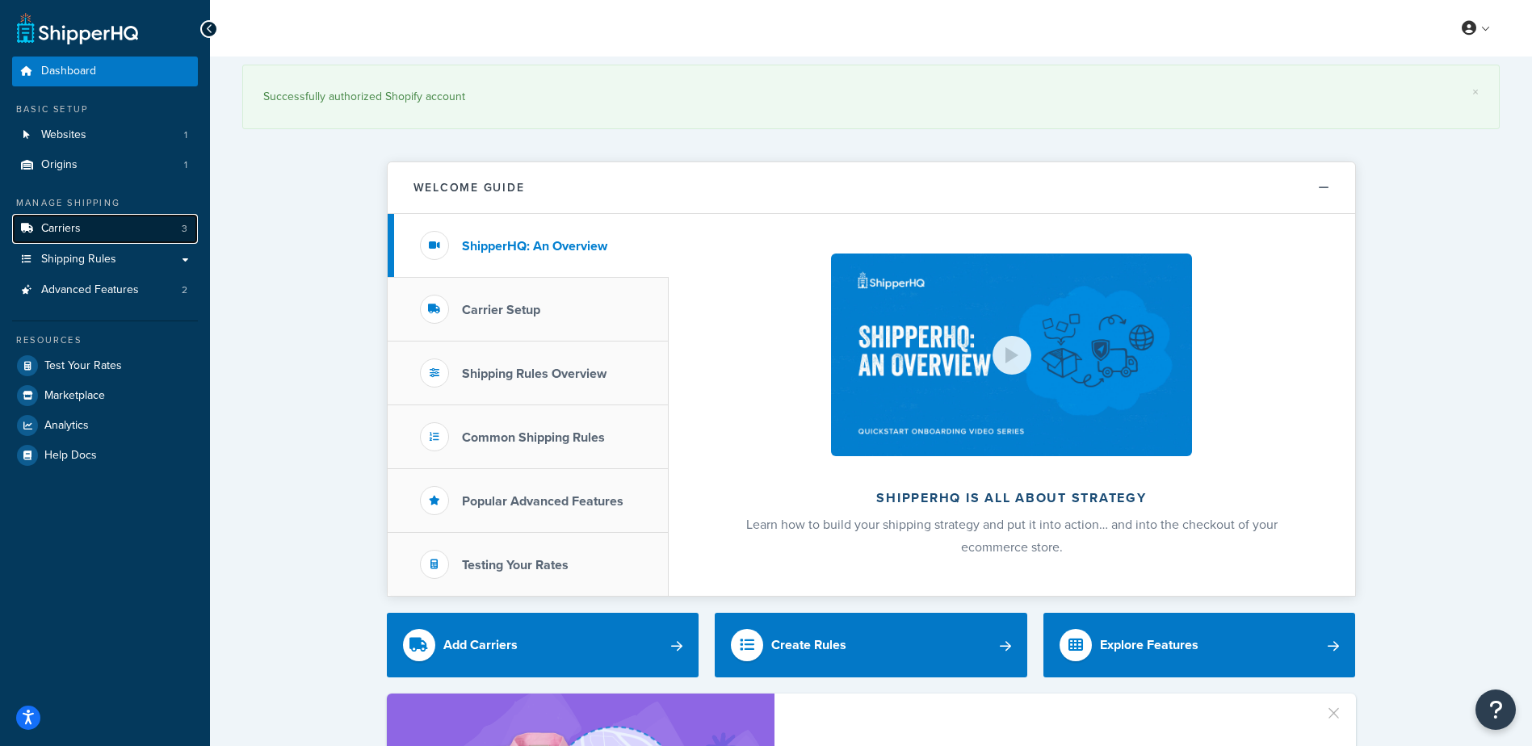
click at [78, 231] on span "Carriers" at bounding box center [61, 229] width 40 height 14
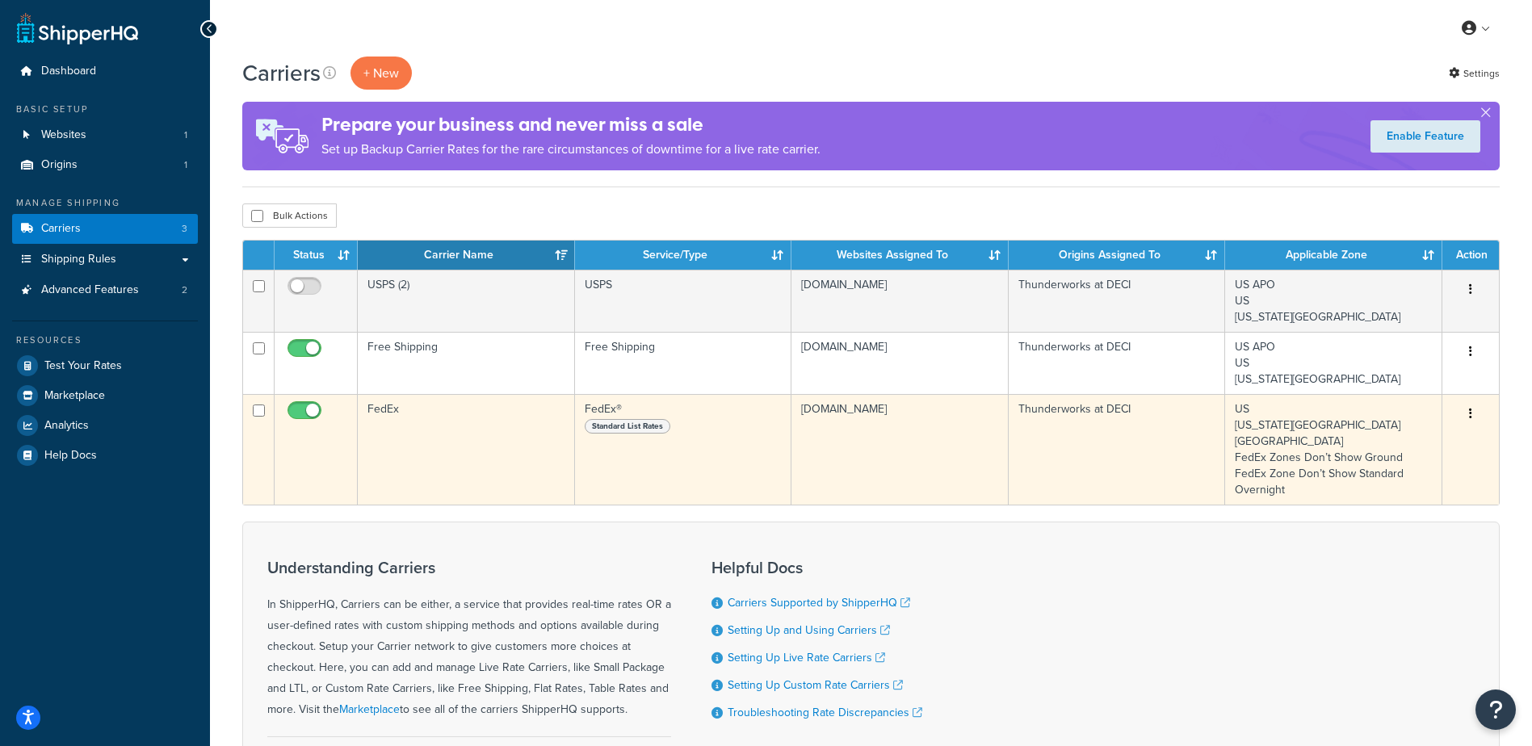
click at [626, 423] on span "Standard List Rates" at bounding box center [628, 426] width 86 height 15
click at [644, 427] on span "Standard List Rates" at bounding box center [628, 426] width 86 height 15
click at [304, 434] on td at bounding box center [316, 449] width 83 height 111
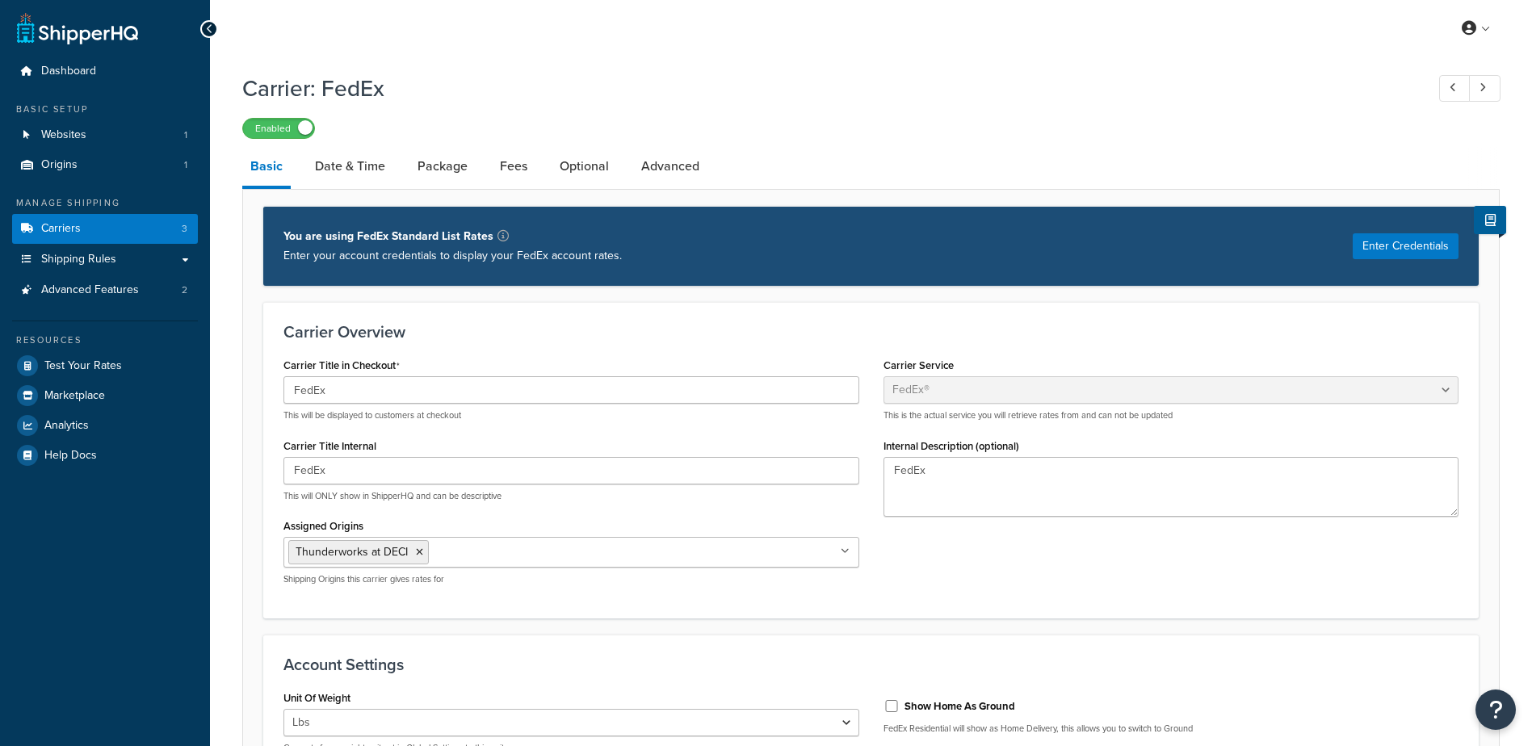
select select "fedEx"
select select "REGULAR_PICKUP"
select select "YOUR_PACKAGING"
click at [360, 435] on div "Carrier Title Internal FedEx This will ONLY show in ShipperHQ and can be descri…" at bounding box center [571, 468] width 576 height 68
click at [657, 168] on link "Advanced" at bounding box center [670, 166] width 74 height 39
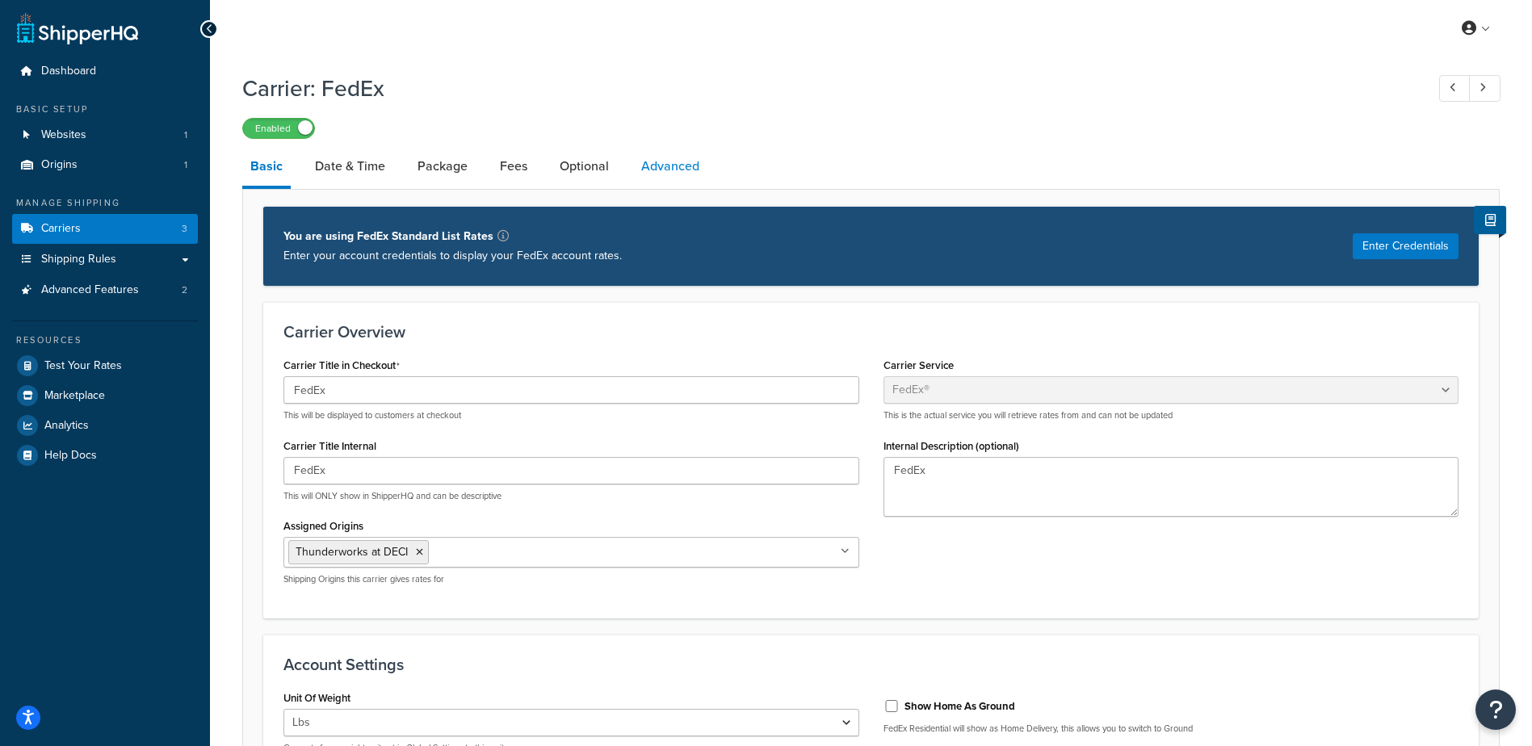
select select "false"
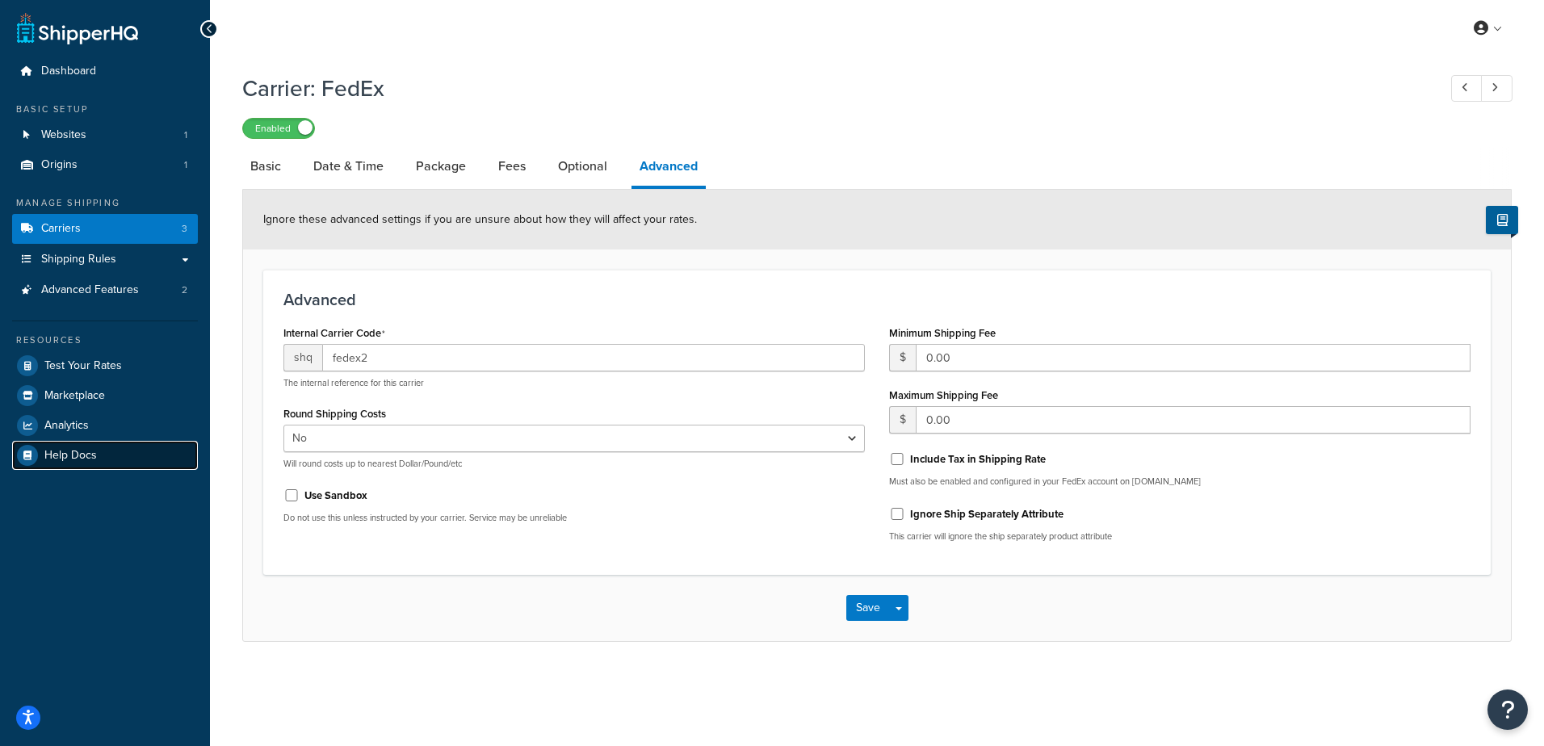
click at [78, 449] on span "Help Docs" at bounding box center [70, 456] width 52 height 14
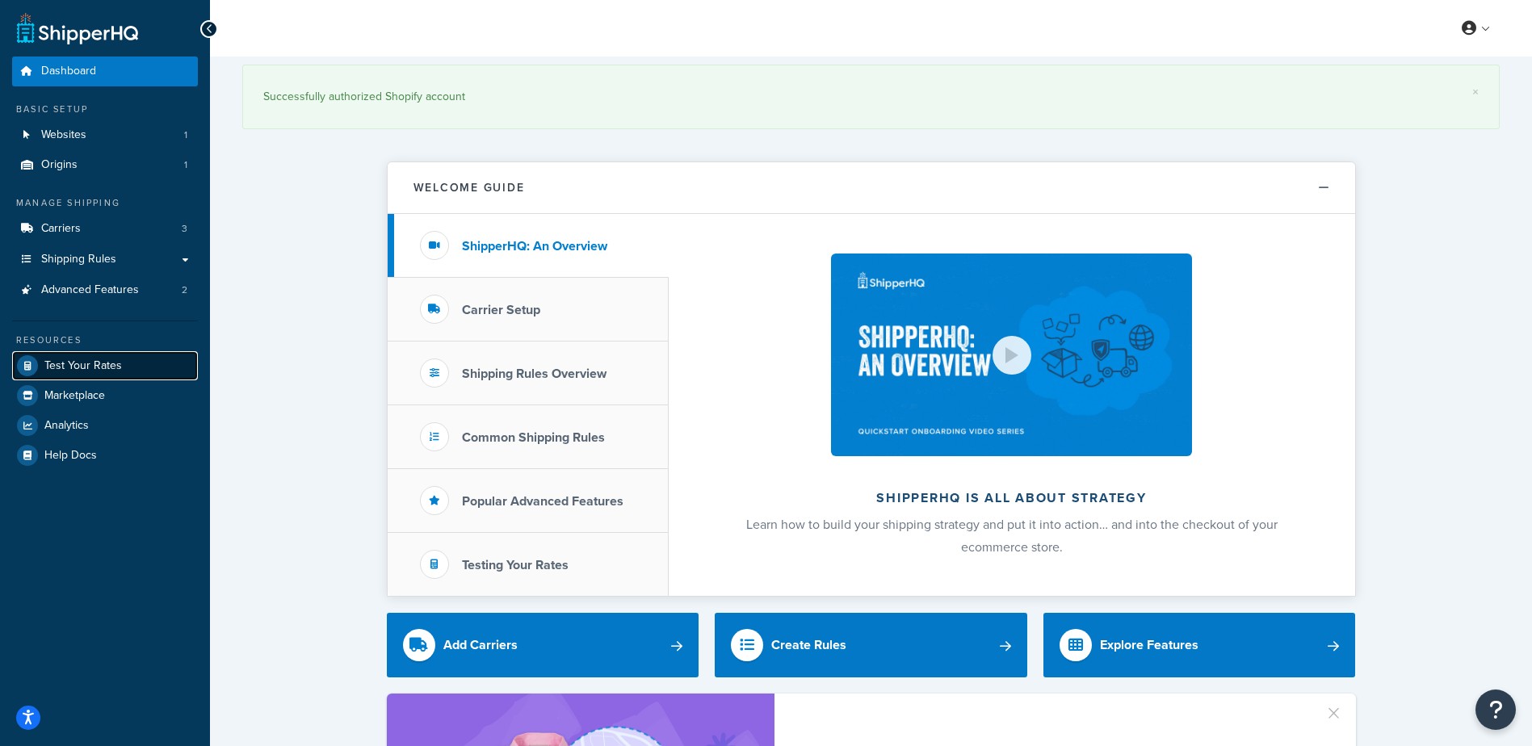
click at [69, 356] on link "Test Your Rates" at bounding box center [105, 365] width 186 height 29
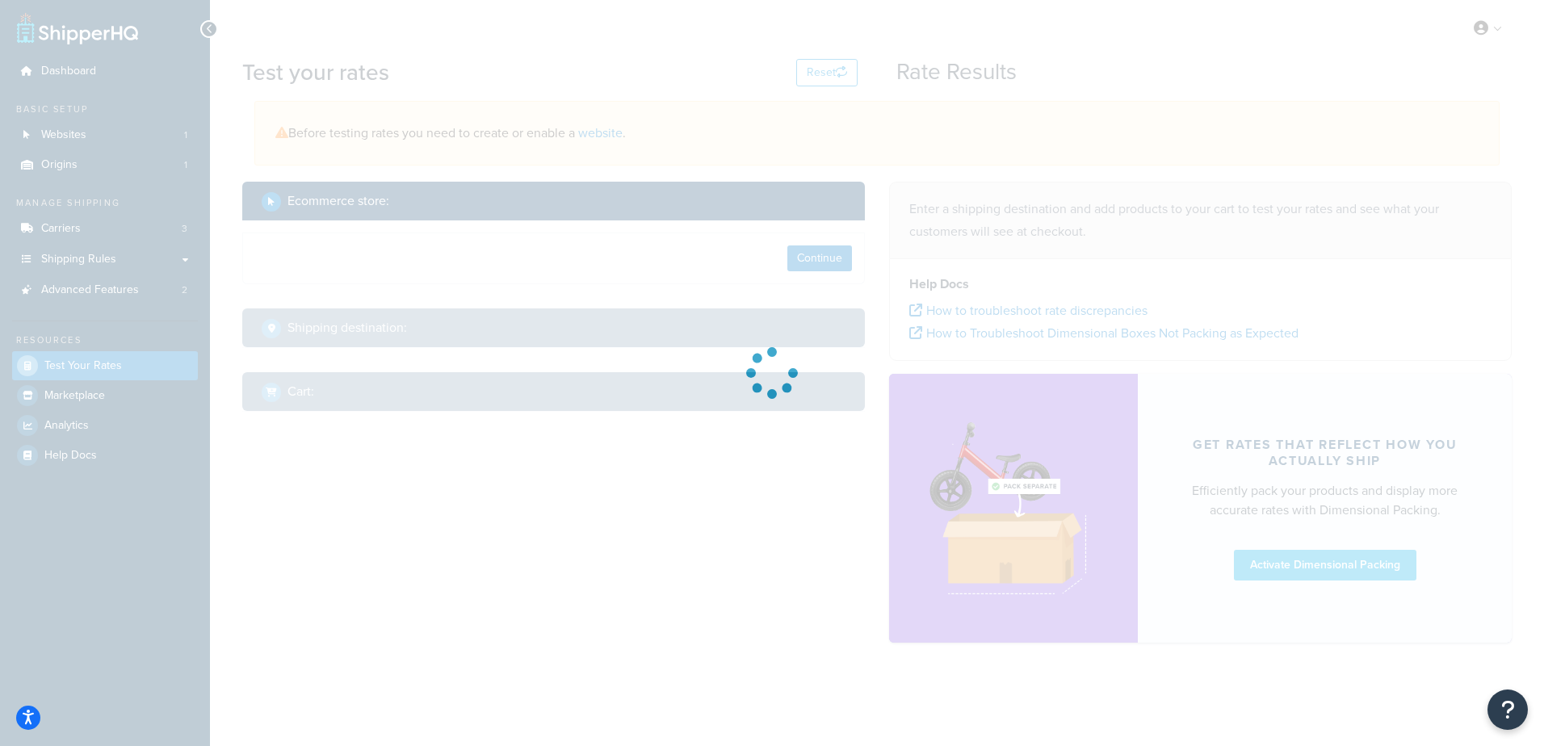
select select "[GEOGRAPHIC_DATA]"
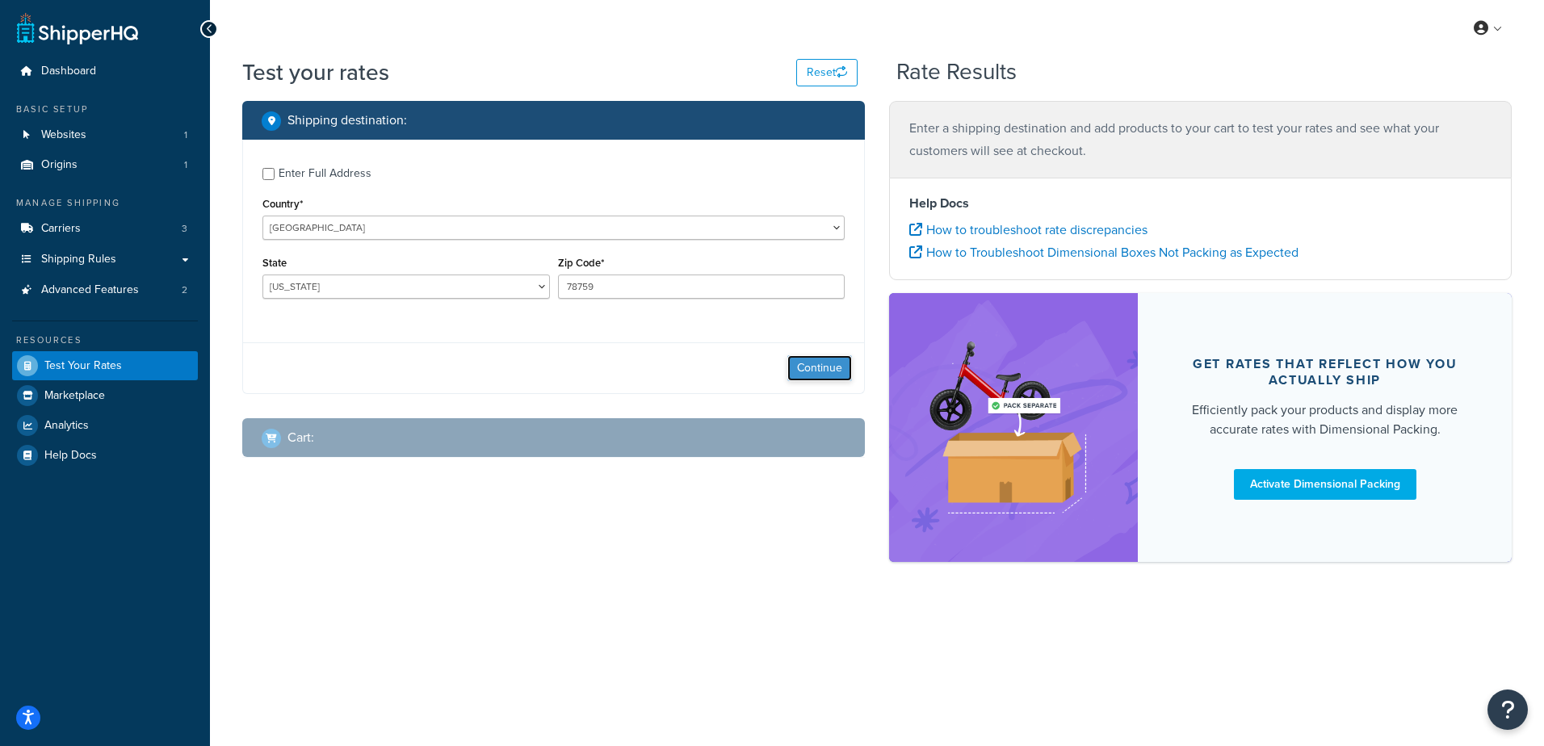
click at [807, 367] on button "Continue" at bounding box center [819, 368] width 65 height 26
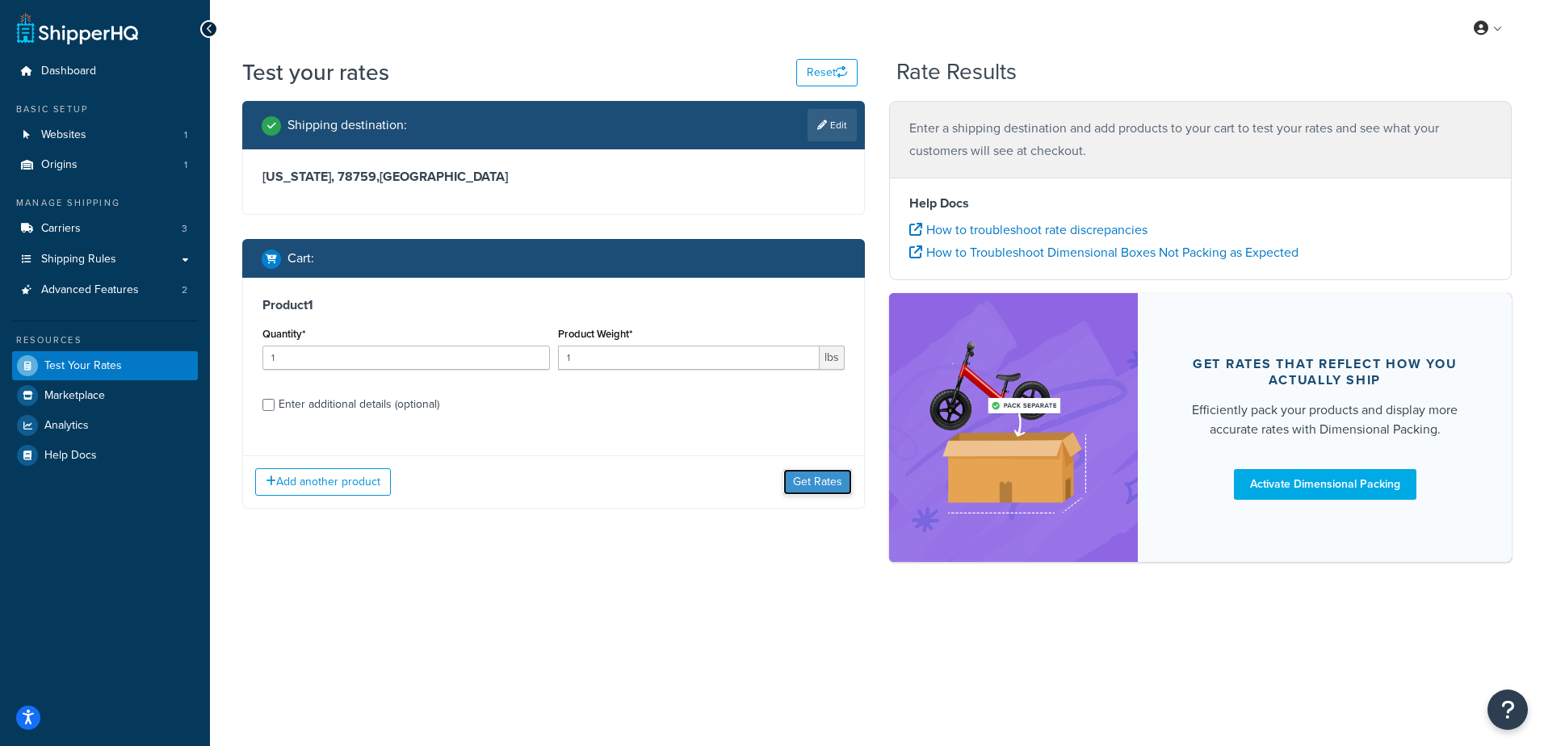
click at [820, 489] on button "Get Rates" at bounding box center [817, 482] width 69 height 26
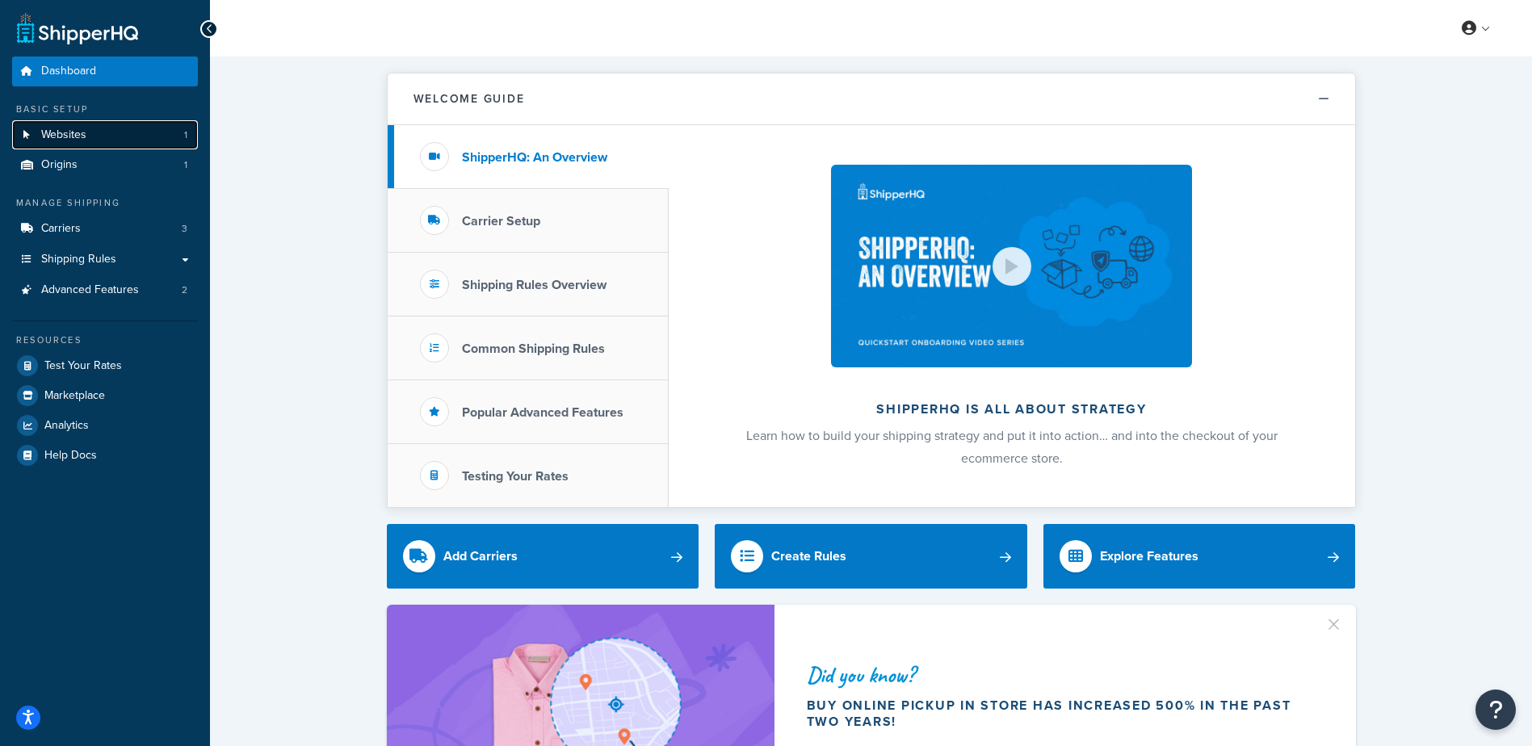
click at [90, 140] on link "Websites 1" at bounding box center [105, 135] width 186 height 30
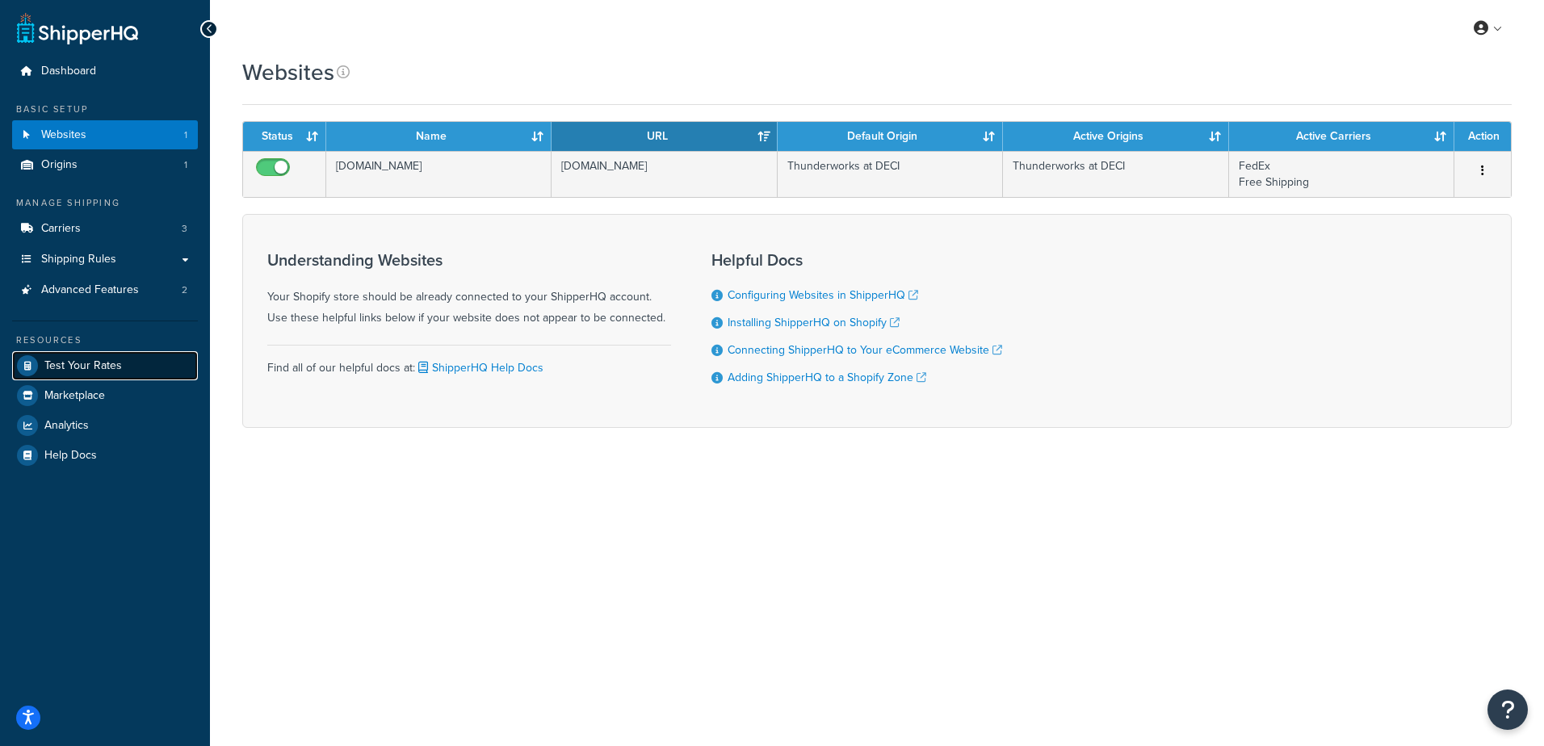
click at [70, 359] on span "Test Your Rates" at bounding box center [83, 366] width 78 height 14
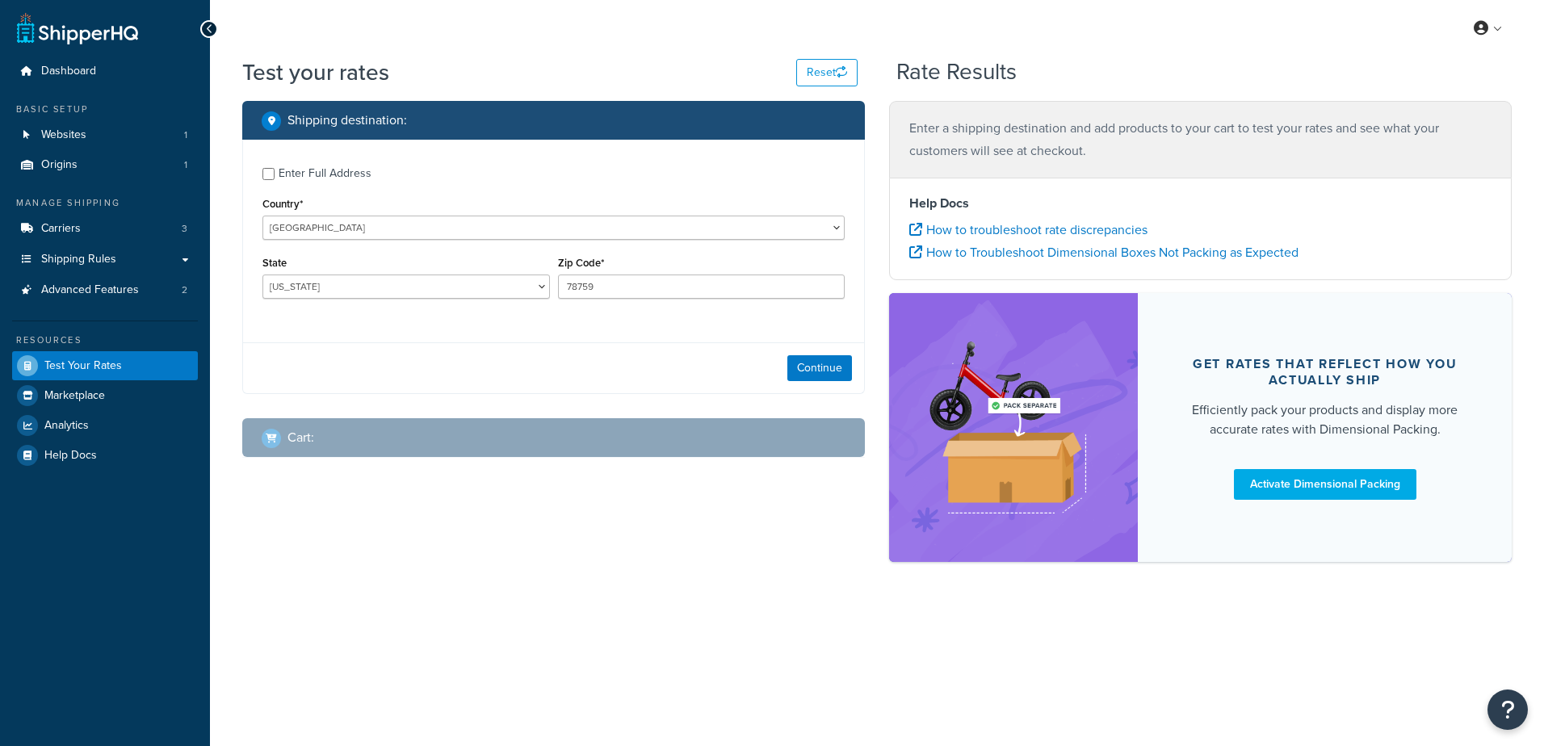
select select "[GEOGRAPHIC_DATA]"
click at [832, 368] on button "Continue" at bounding box center [819, 368] width 65 height 26
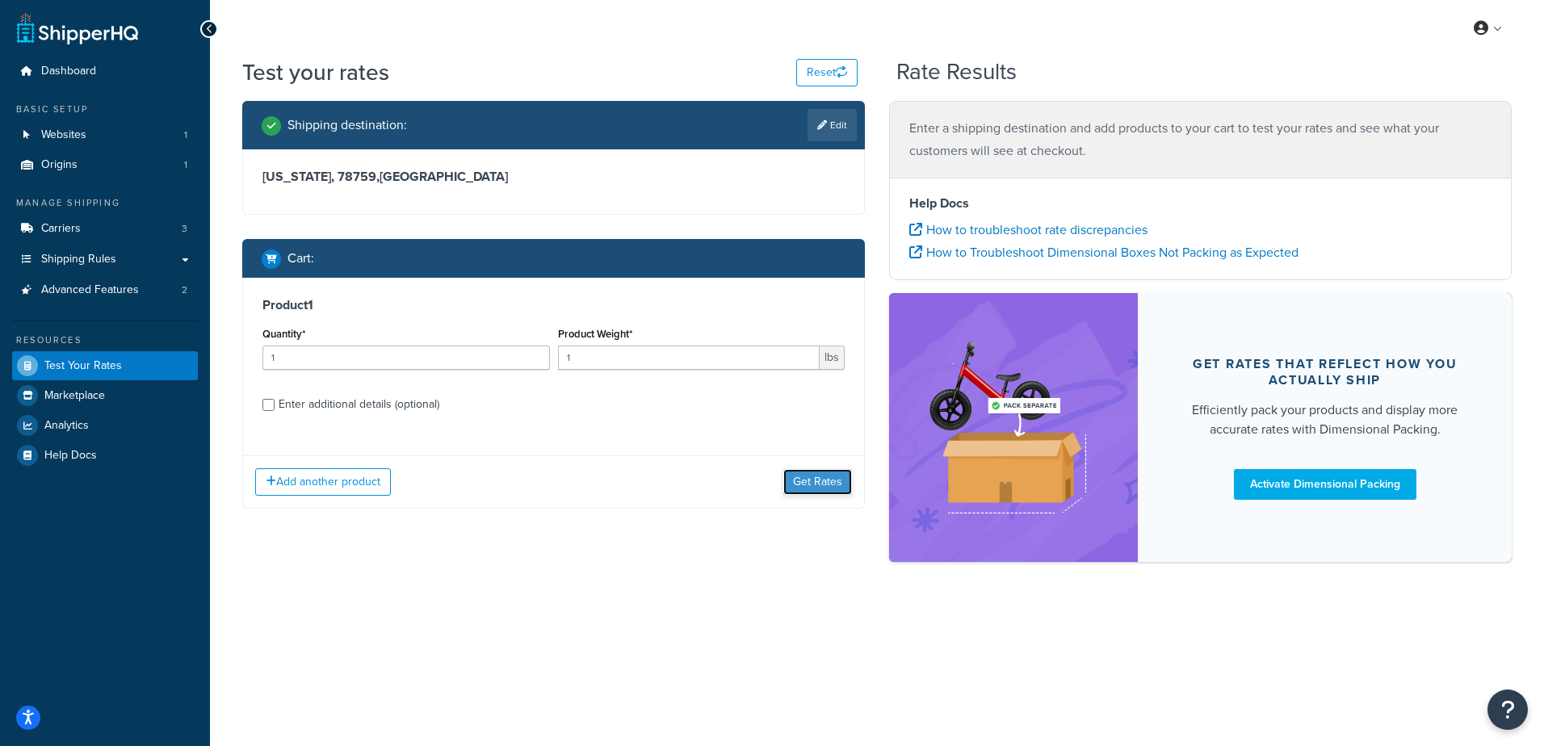
click at [815, 491] on button "Get Rates" at bounding box center [817, 482] width 69 height 26
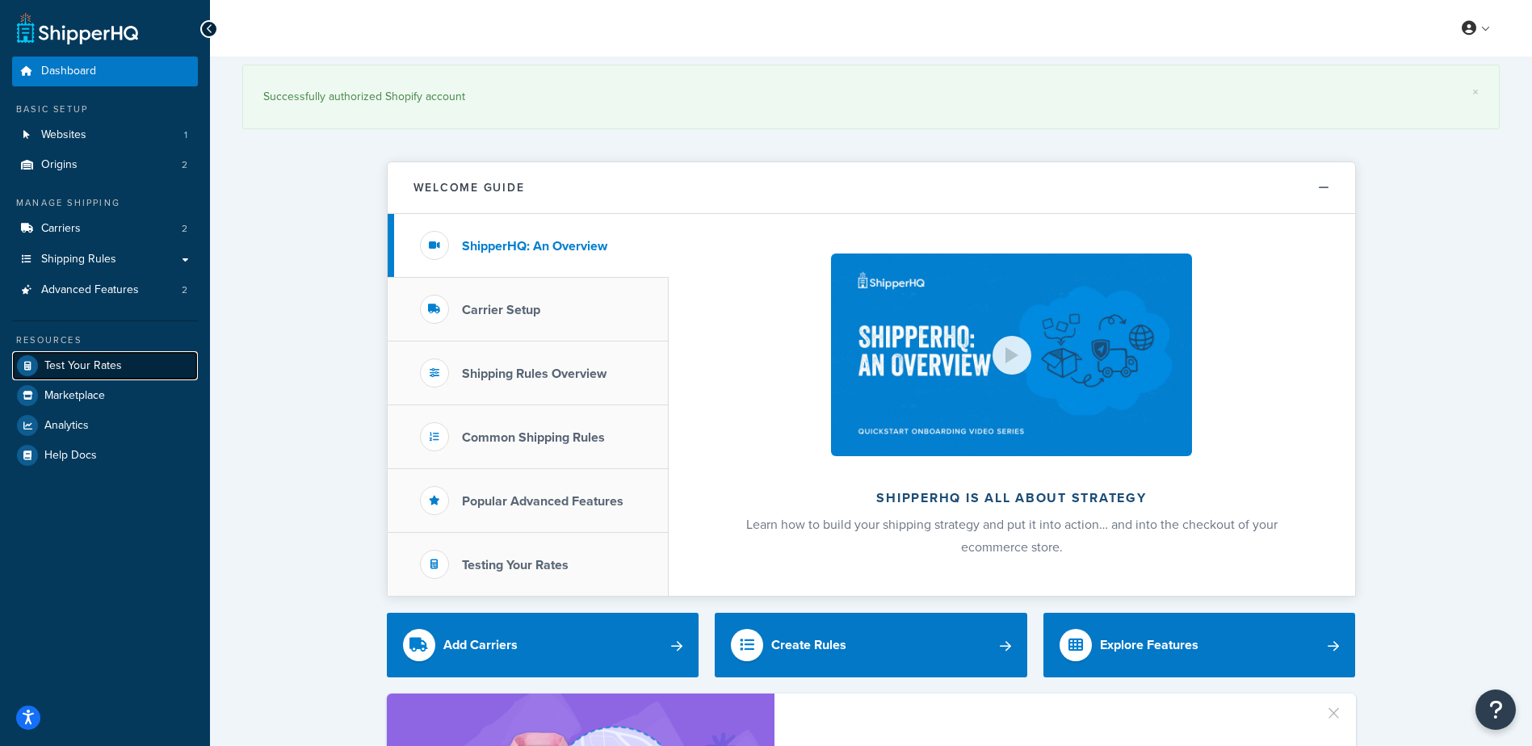
click at [94, 363] on span "Test Your Rates" at bounding box center [83, 366] width 78 height 14
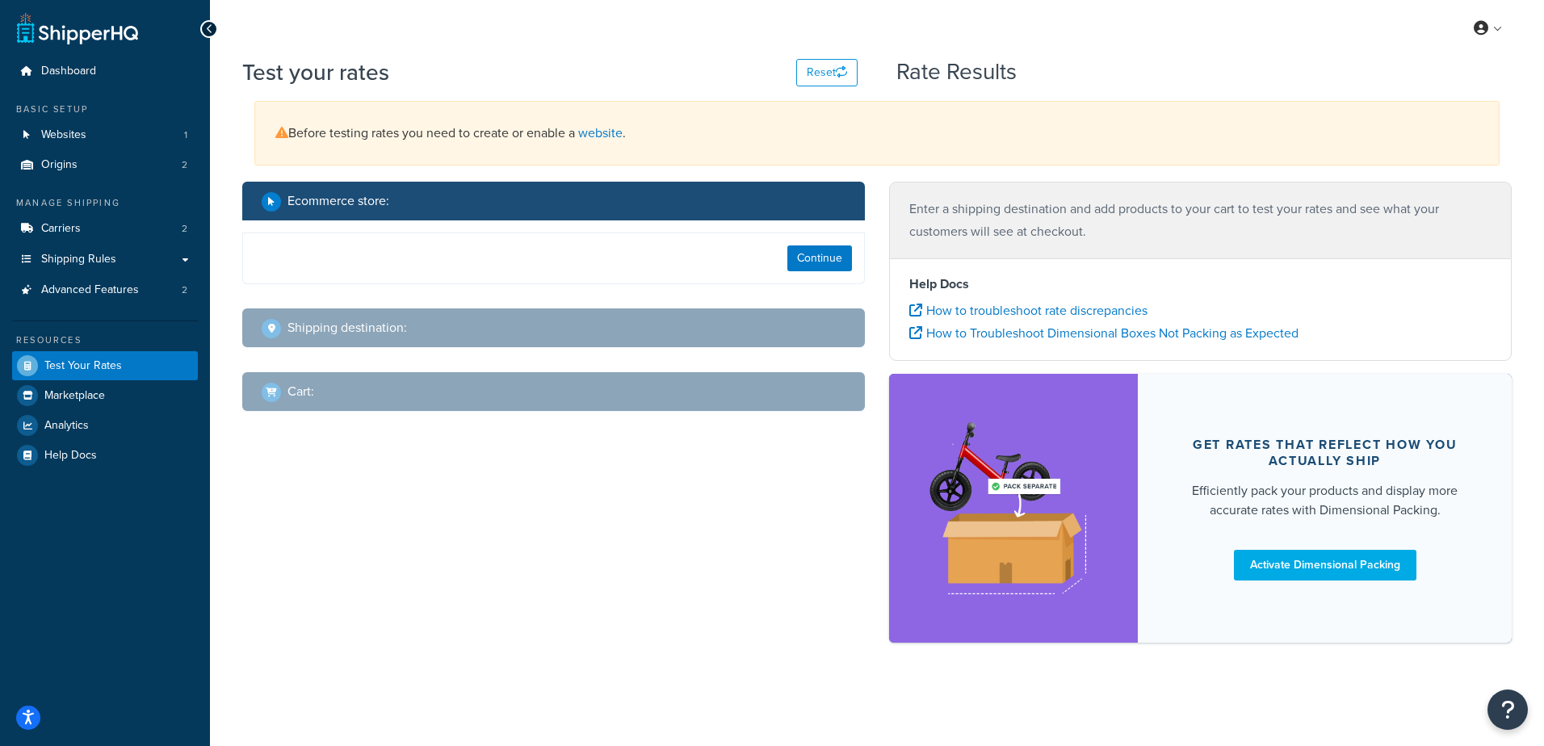
select select "TX"
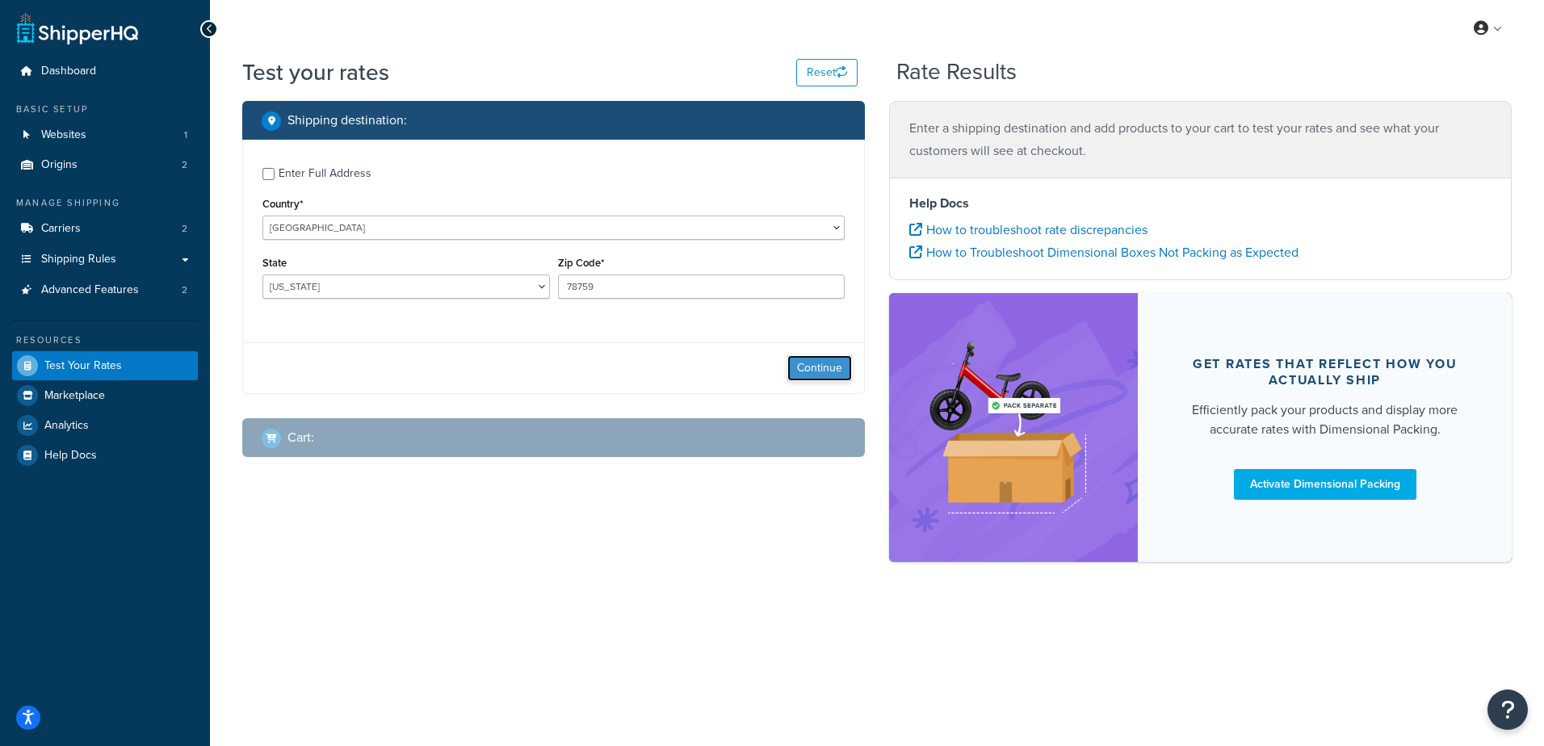
click at [831, 373] on button "Continue" at bounding box center [819, 368] width 65 height 26
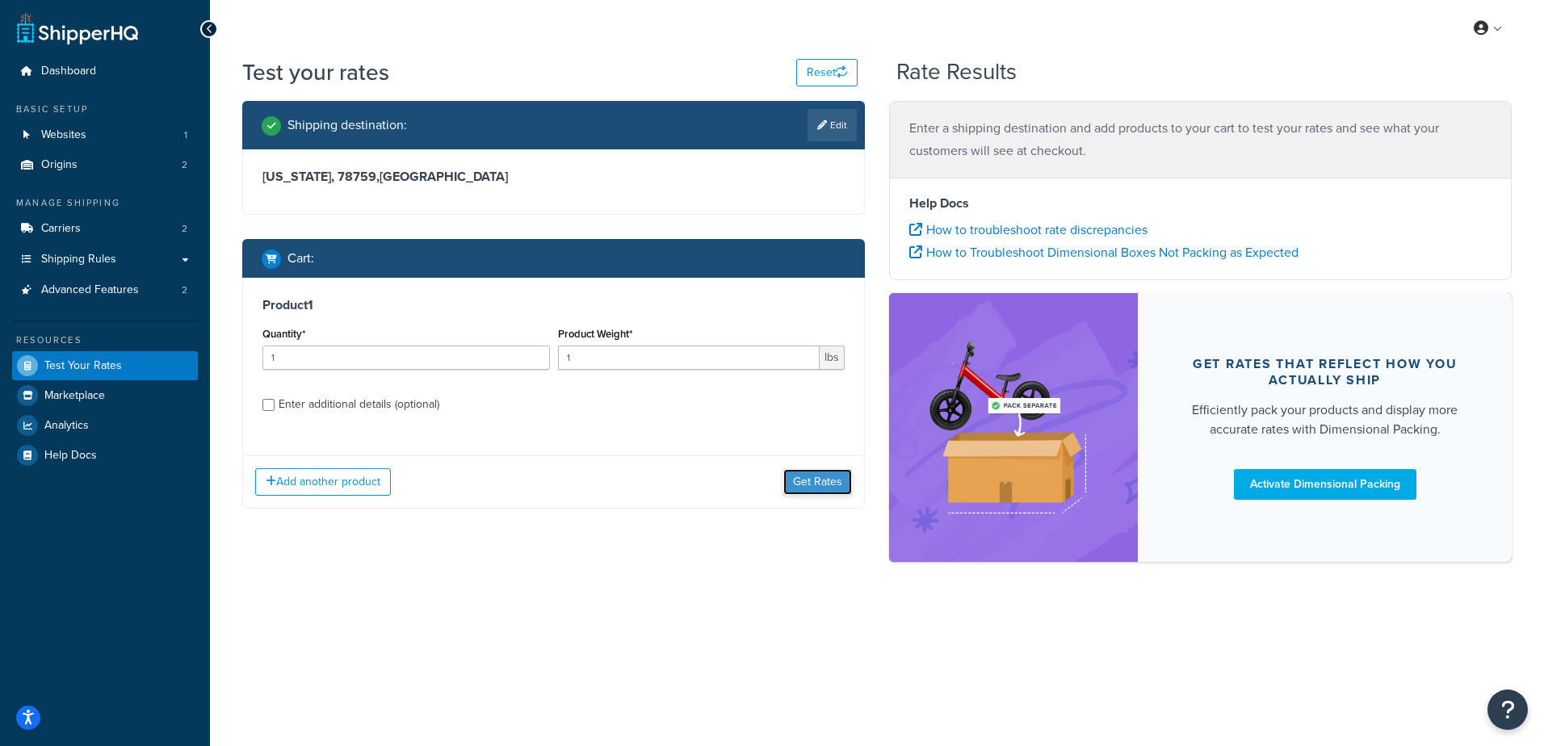
click at [827, 477] on button "Get Rates" at bounding box center [817, 482] width 69 height 26
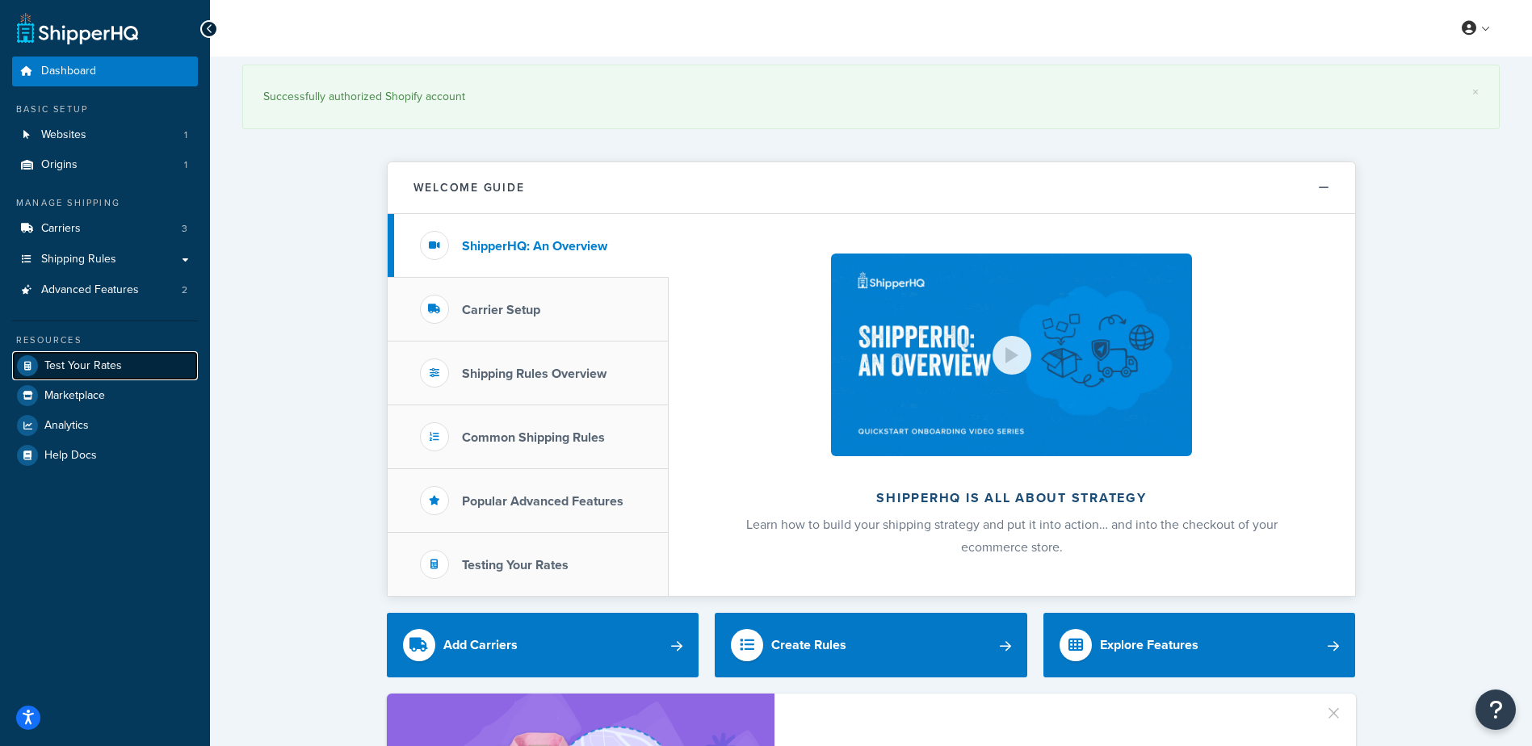
click at [89, 359] on span "Test Your Rates" at bounding box center [83, 366] width 78 height 14
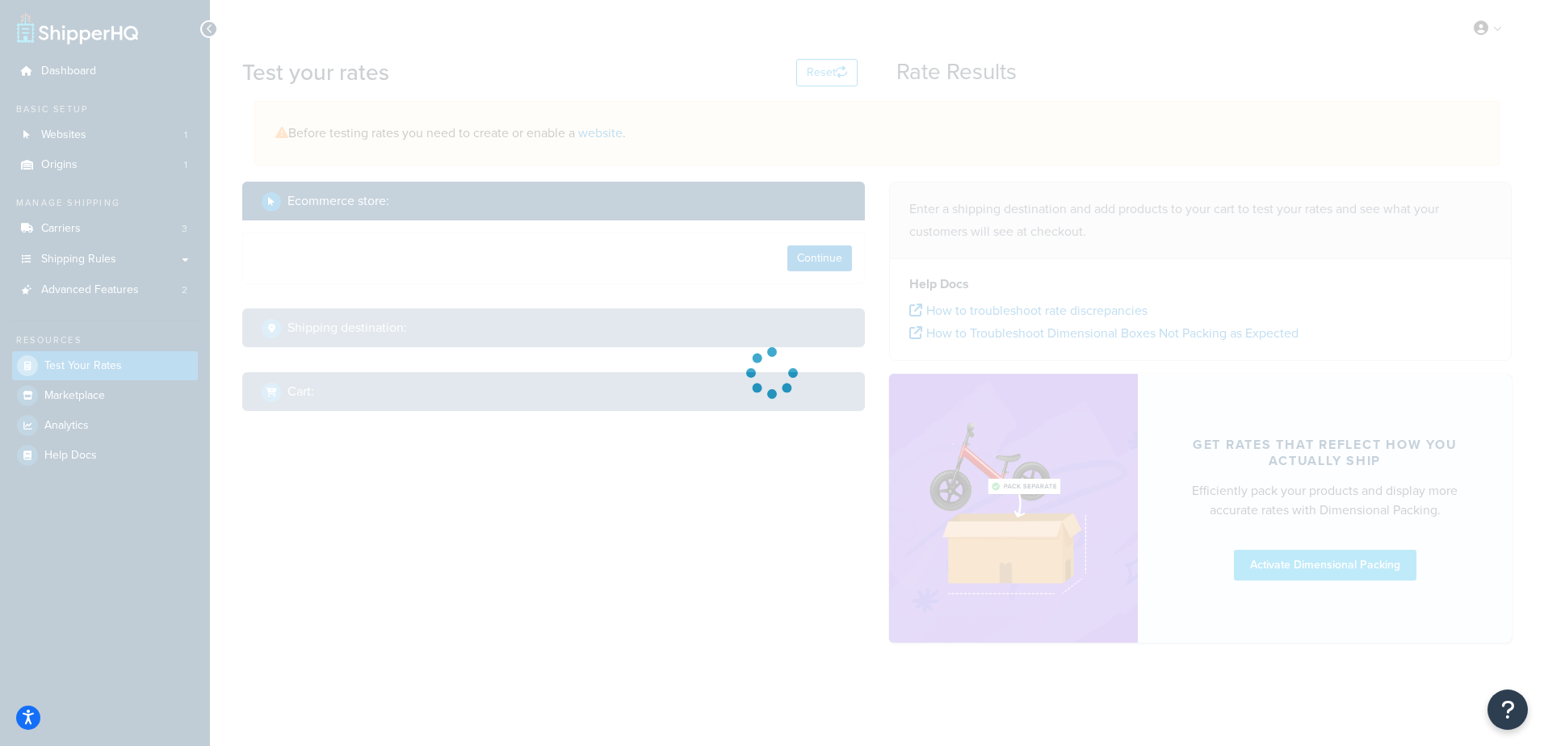
select select "TX"
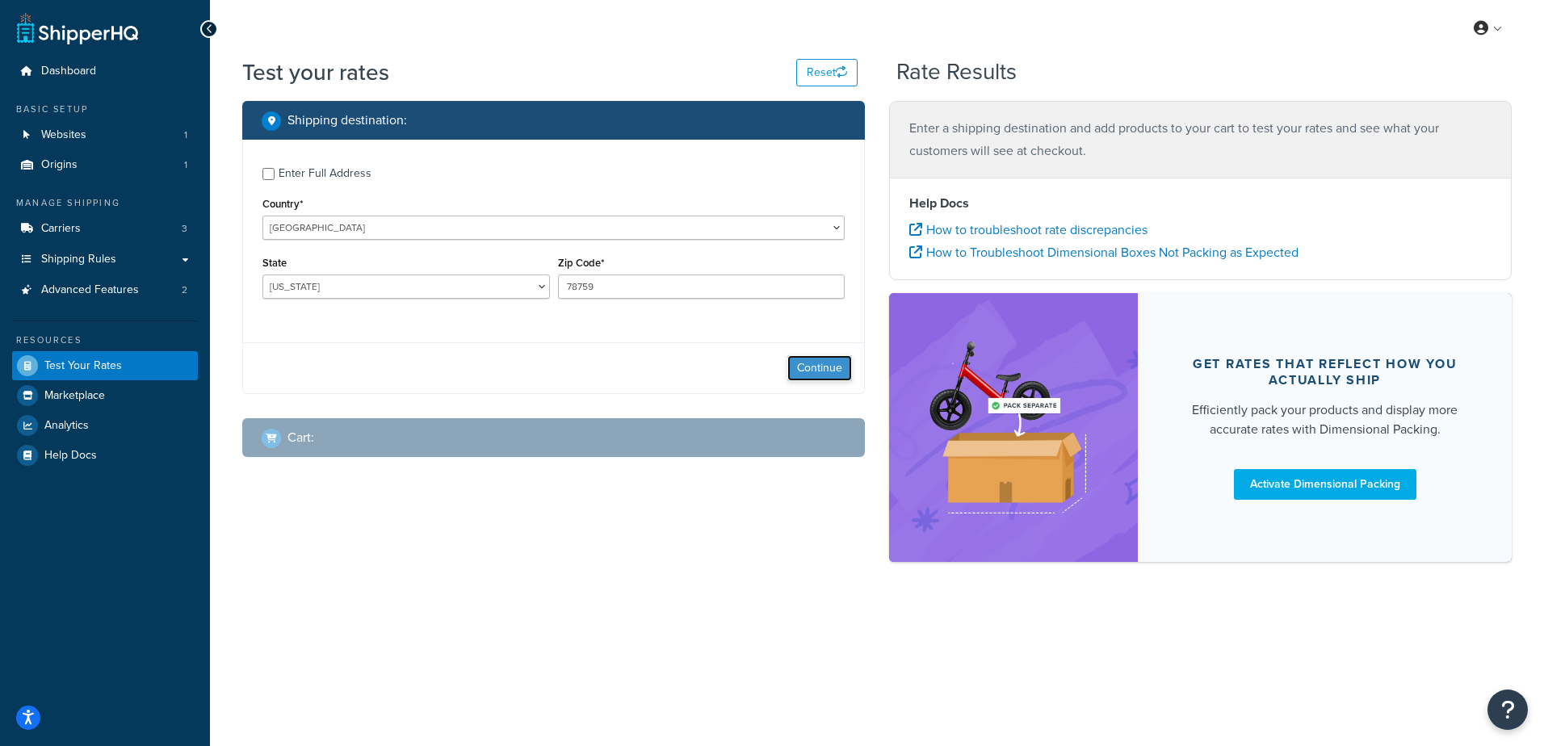
click at [817, 371] on button "Continue" at bounding box center [819, 368] width 65 height 26
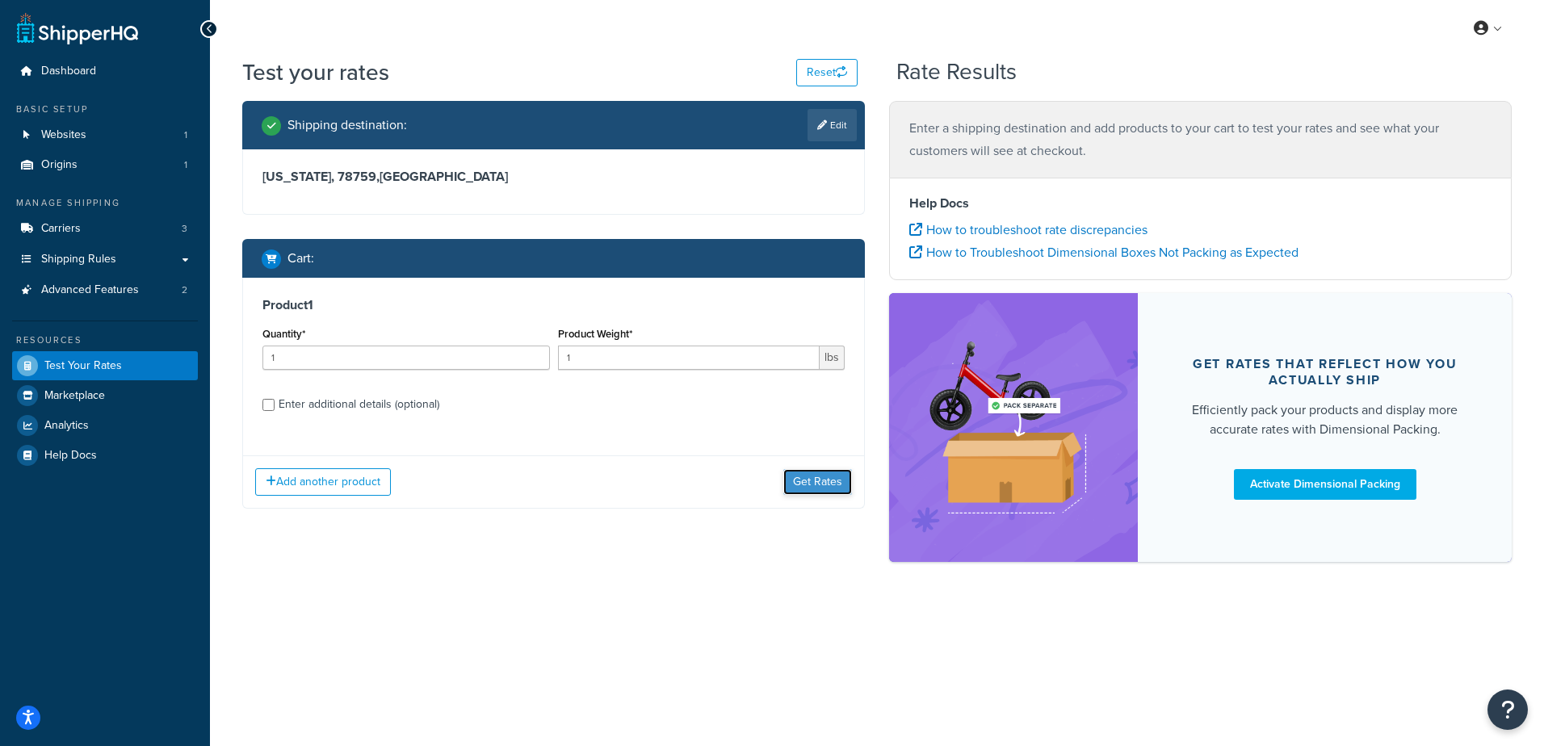
click at [816, 478] on button "Get Rates" at bounding box center [817, 482] width 69 height 26
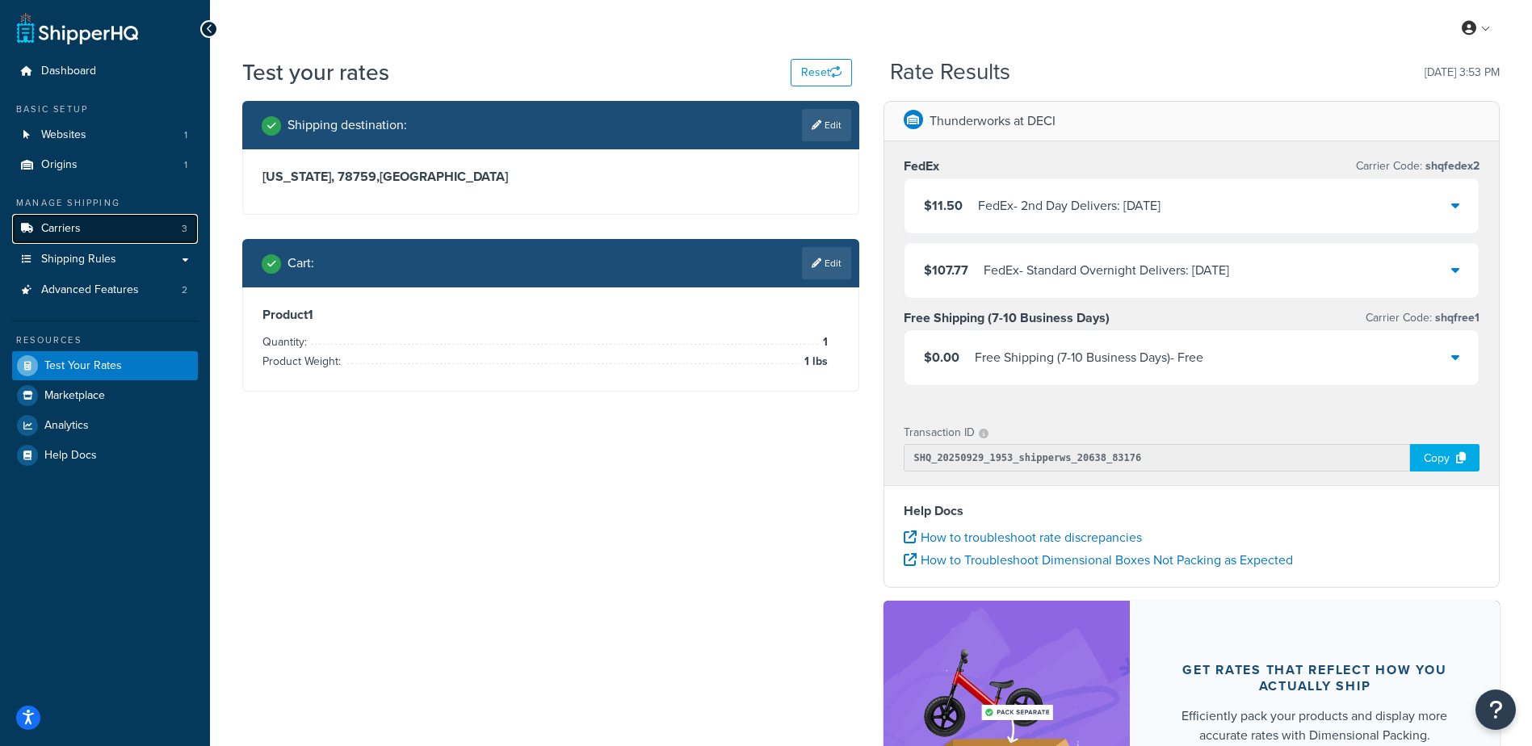
click at [99, 228] on link "Carriers 3" at bounding box center [105, 229] width 186 height 30
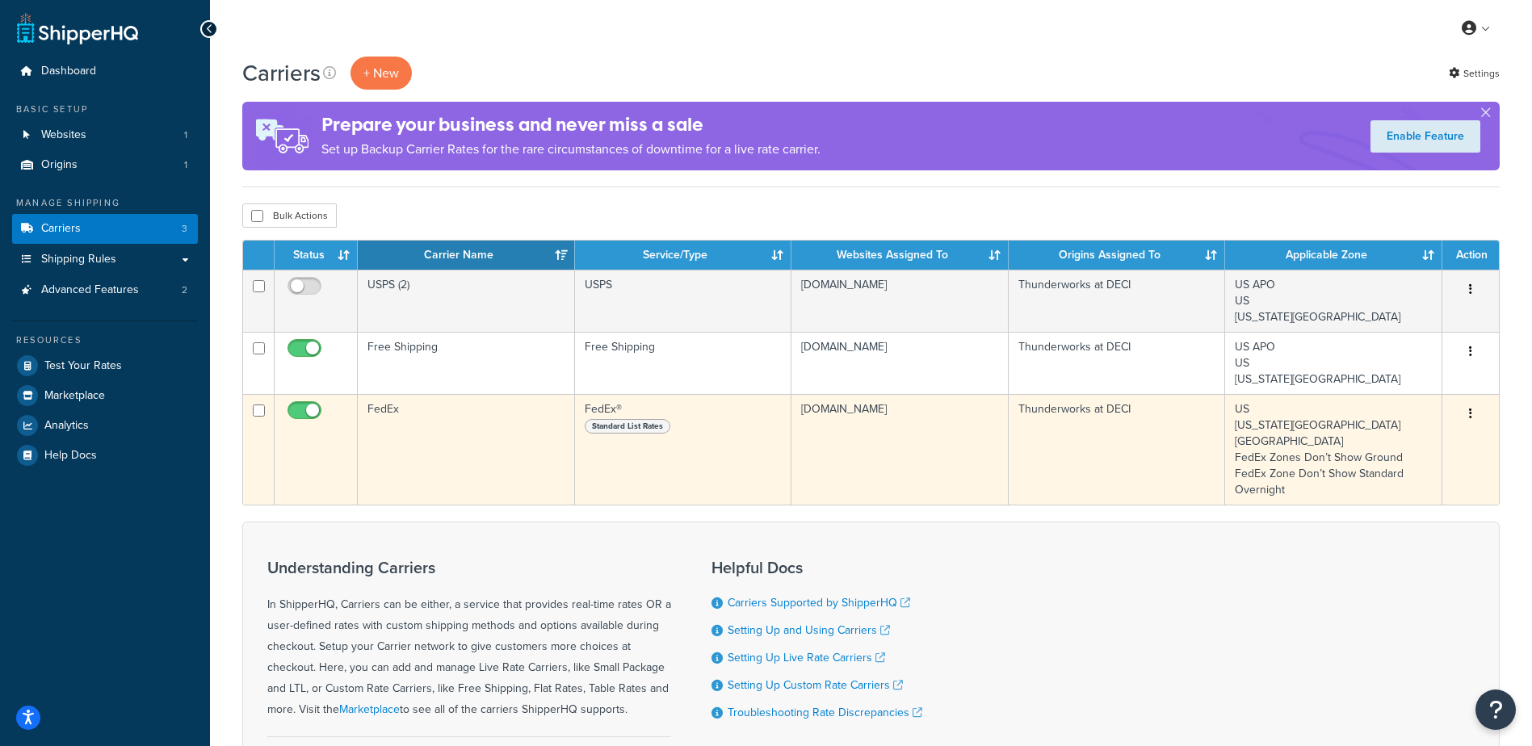
click at [397, 421] on td "FedEx" at bounding box center [466, 449] width 217 height 111
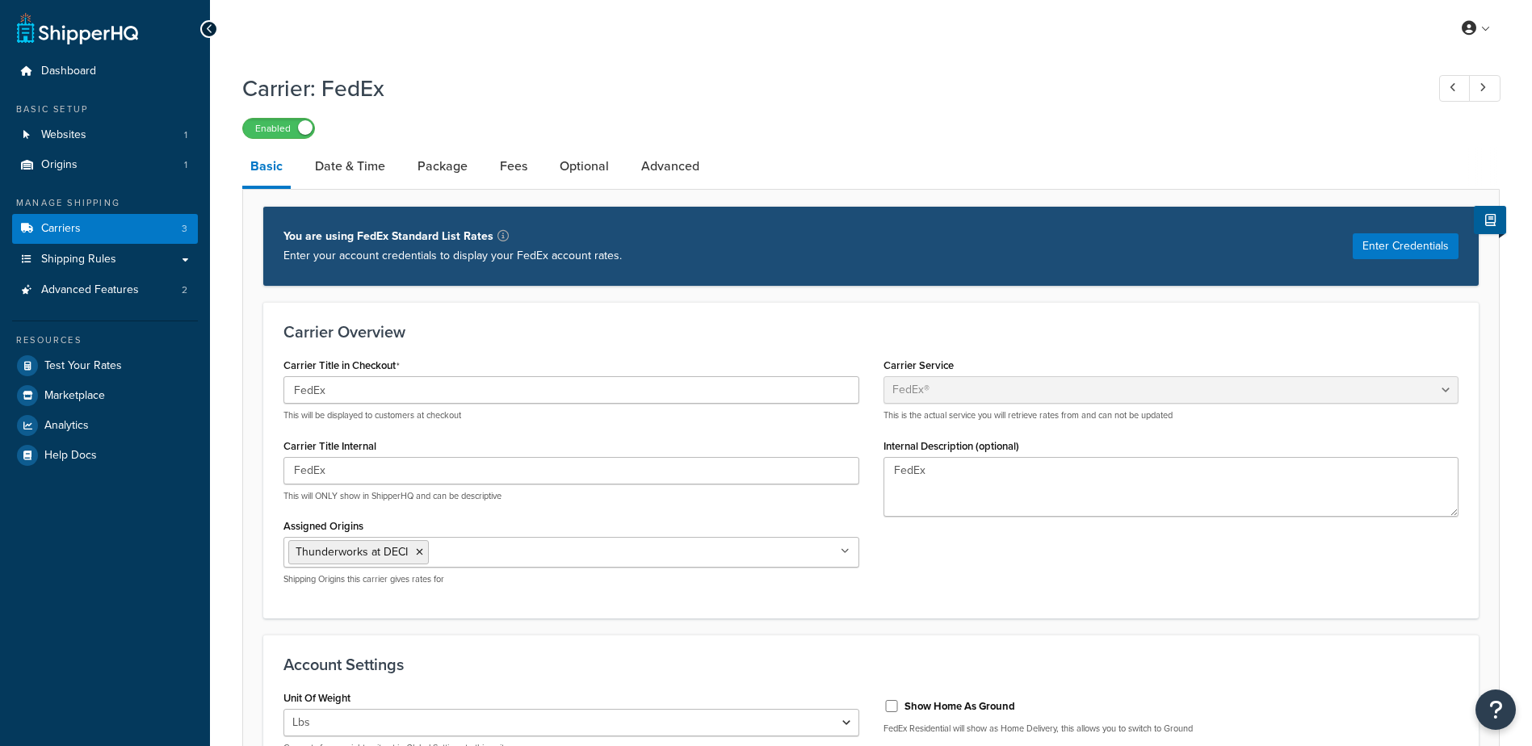
select select "fedEx"
select select "REGULAR_PICKUP"
select select "YOUR_PACKAGING"
click at [1408, 251] on button "Enter Credentials" at bounding box center [1406, 246] width 106 height 26
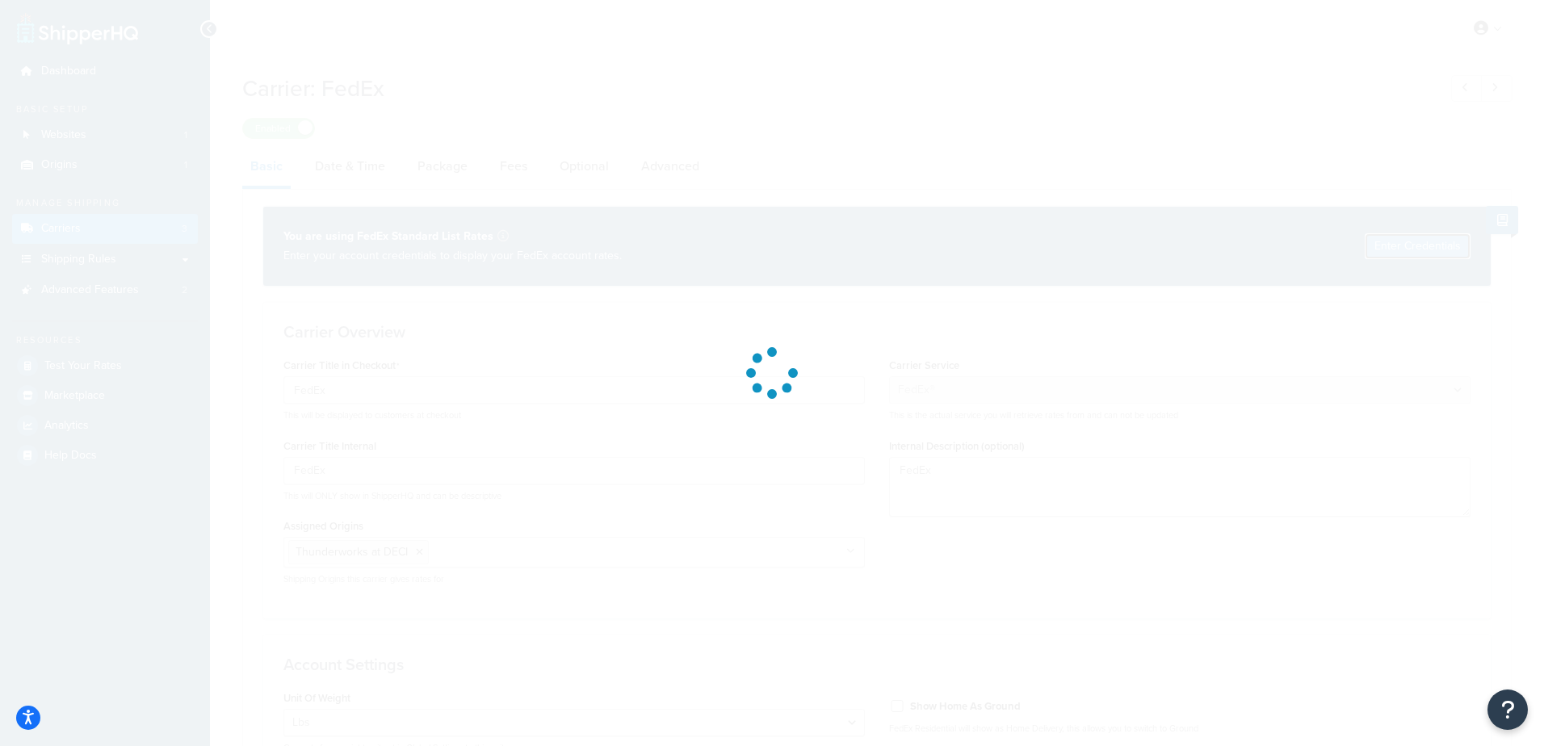
select select "US"
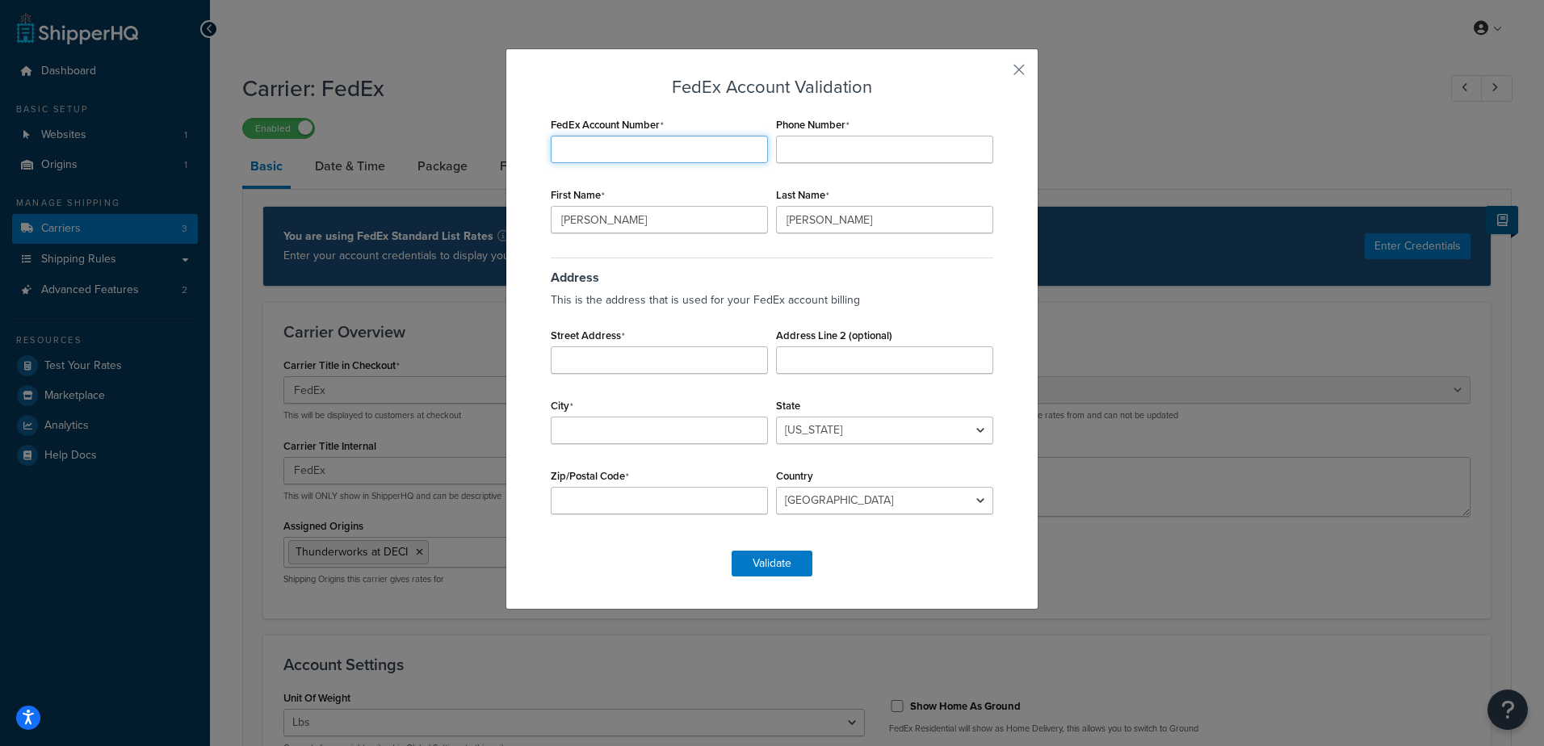
click at [649, 147] on input "FedEx Account Number" at bounding box center [659, 149] width 217 height 27
click at [299, 40] on div "FedEx Account Validation FedEx Account Number Required Phone Number First Name …" at bounding box center [772, 373] width 1544 height 746
click at [997, 73] on button "button" at bounding box center [995, 75] width 4 height 4
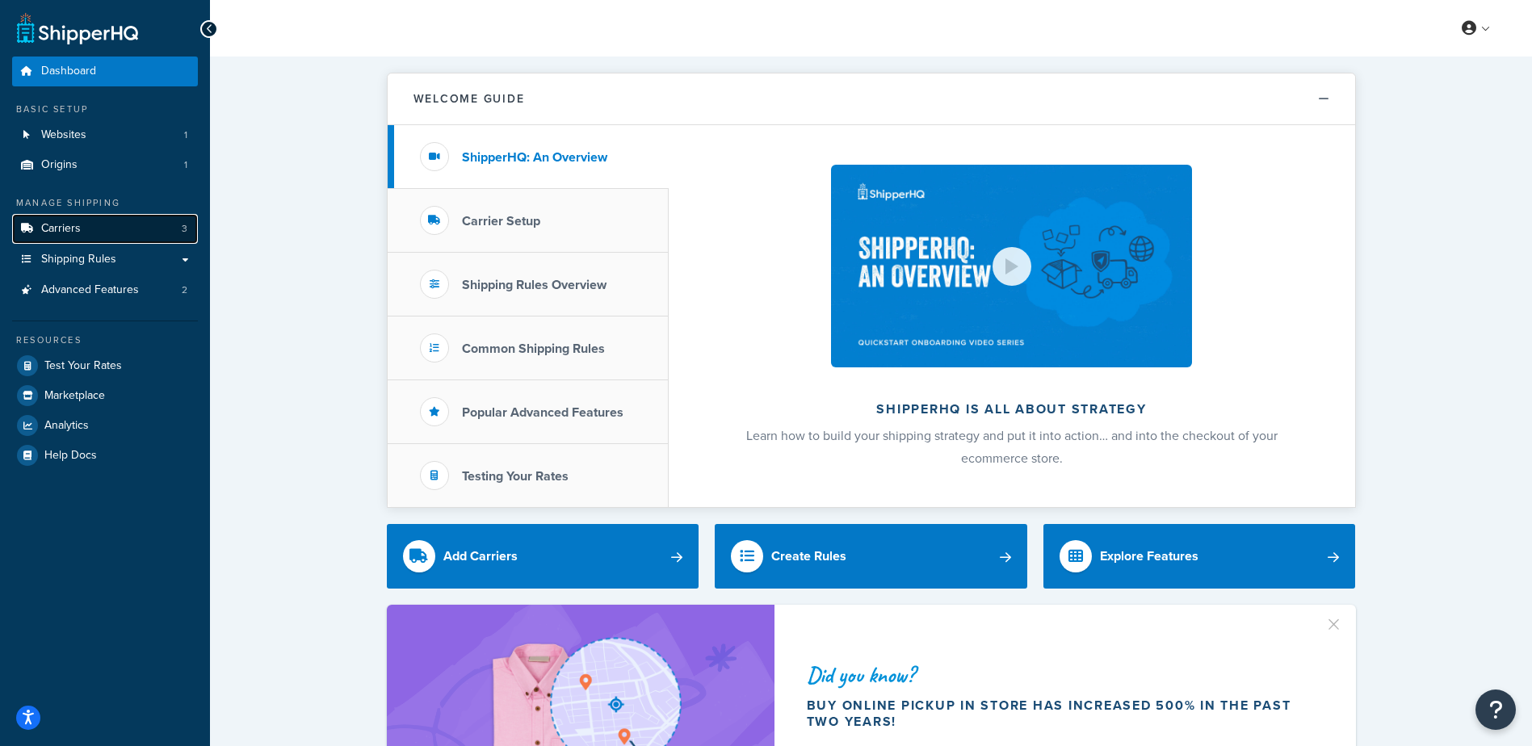
click at [81, 228] on link "Carriers 3" at bounding box center [105, 229] width 186 height 30
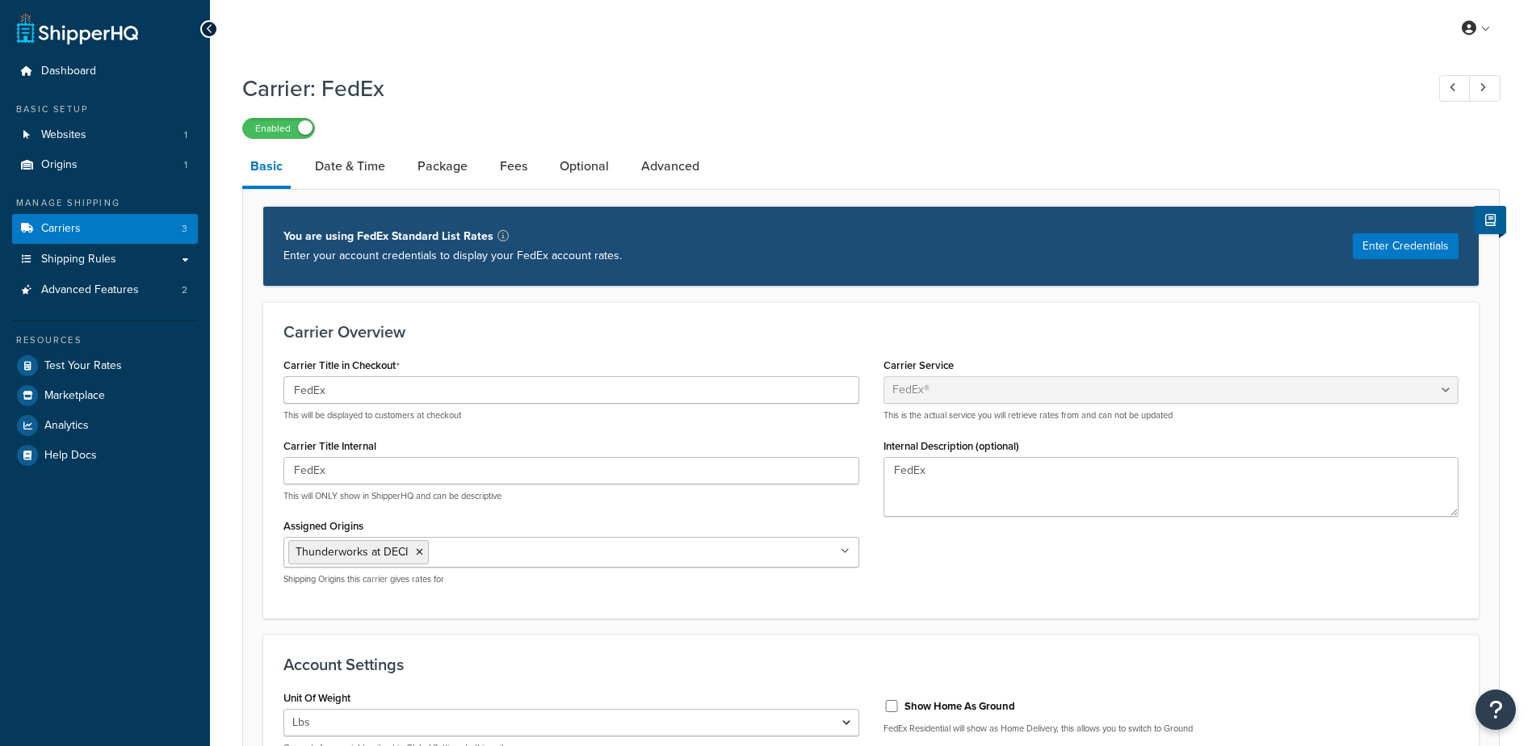
select select "fedEx"
select select "REGULAR_PICKUP"
select select "YOUR_PACKAGING"
click at [102, 231] on link "Carriers 3" at bounding box center [105, 229] width 186 height 30
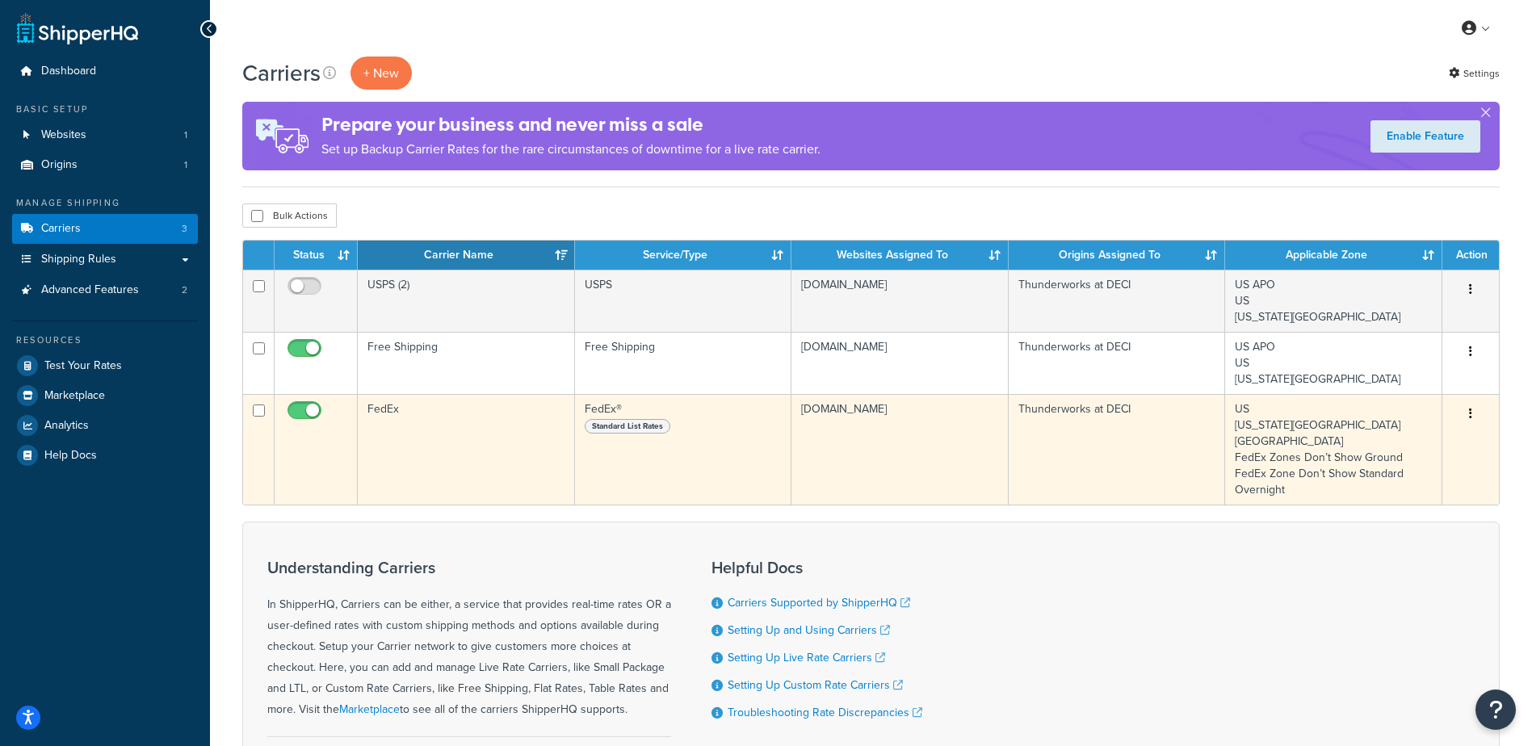
click at [297, 414] on input "checkbox" at bounding box center [306, 415] width 44 height 20
click at [311, 412] on input "checkbox" at bounding box center [306, 415] width 44 height 20
checkbox input "true"
click at [424, 427] on td "FedEx" at bounding box center [466, 449] width 217 height 111
click at [423, 426] on td "FedEx" at bounding box center [466, 449] width 217 height 111
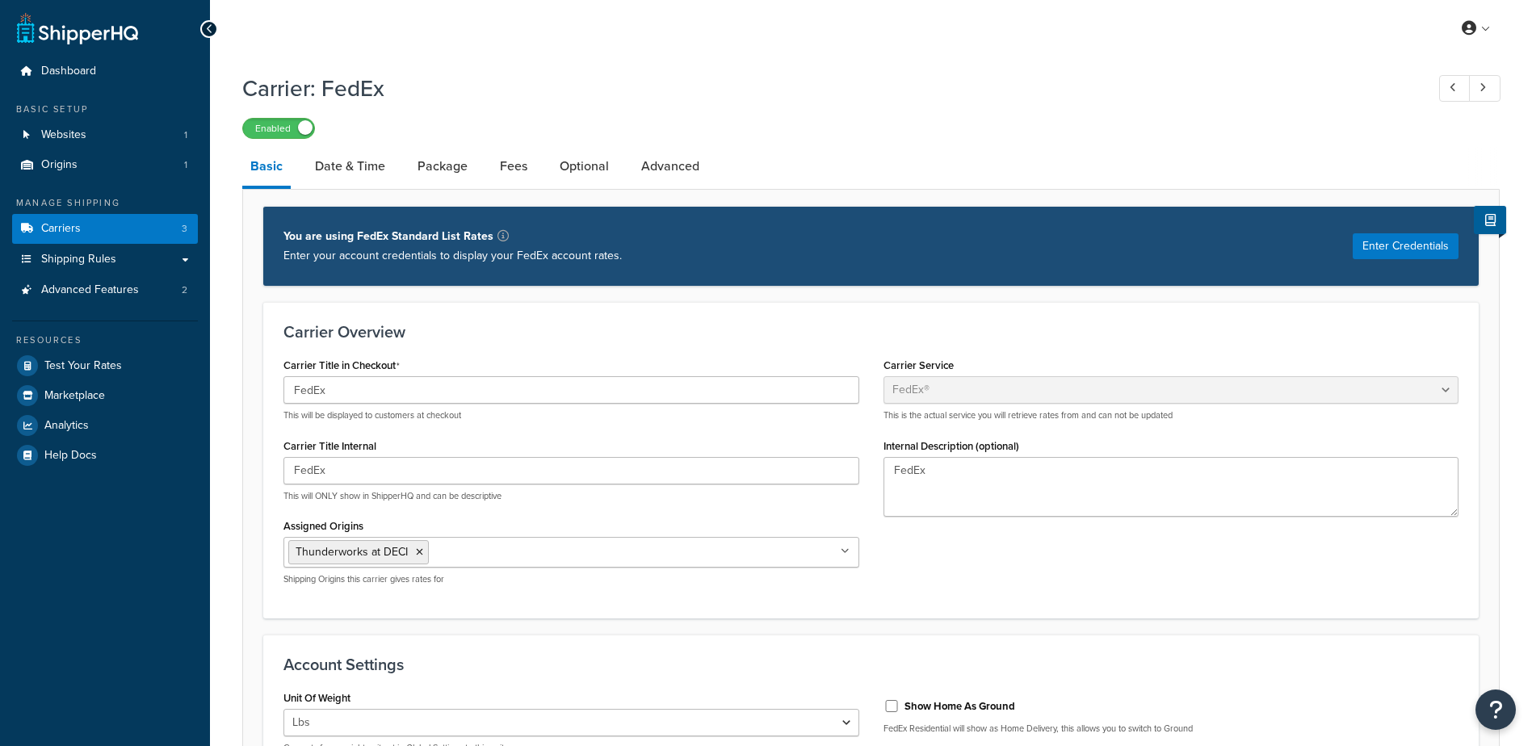
select select "fedEx"
select select "REGULAR_PICKUP"
select select "YOUR_PACKAGING"
click at [650, 164] on link "Advanced" at bounding box center [670, 166] width 74 height 39
select select "false"
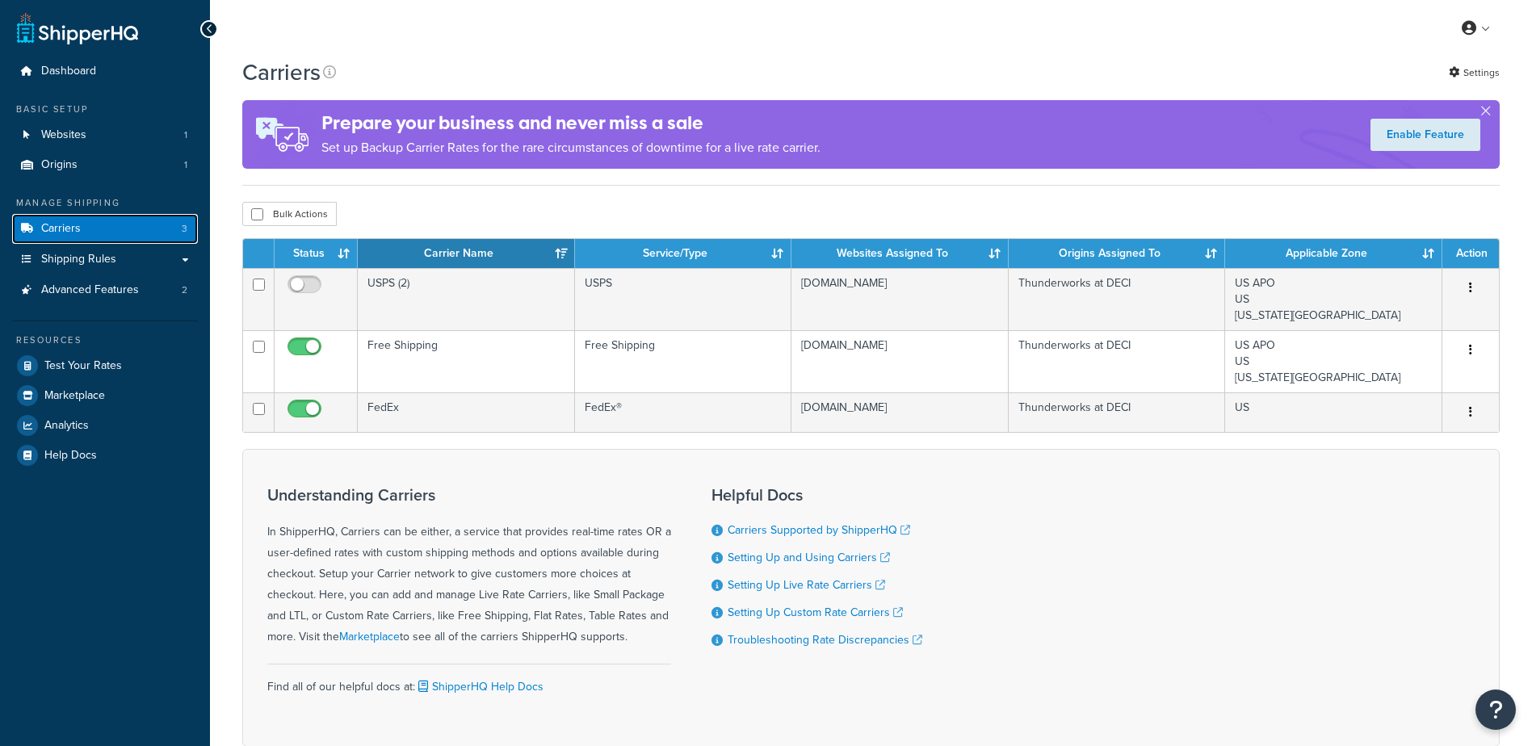
click at [92, 228] on link "Carriers 3" at bounding box center [105, 229] width 186 height 30
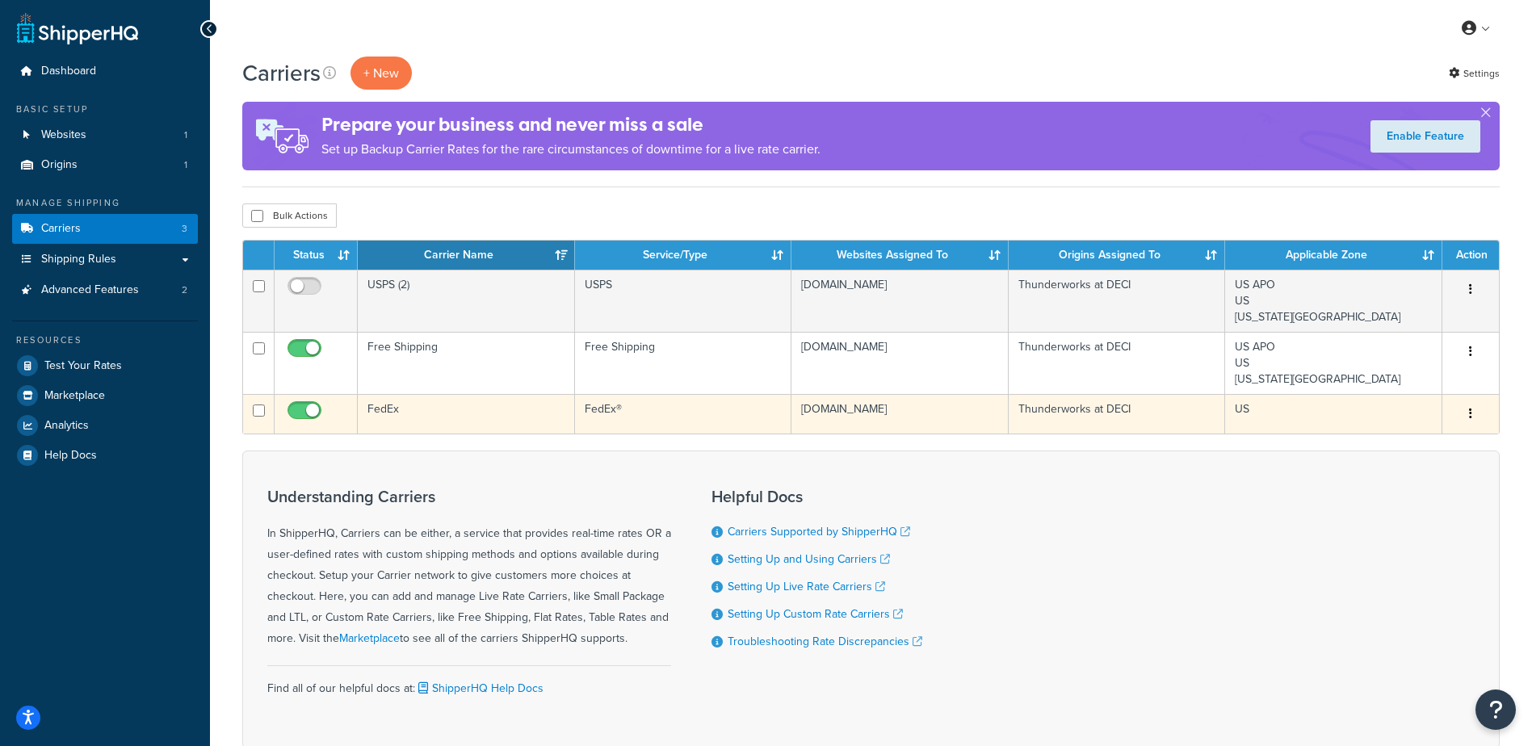
click at [363, 402] on td "FedEx" at bounding box center [466, 414] width 217 height 40
click at [306, 408] on input "checkbox" at bounding box center [306, 415] width 44 height 20
checkbox input "false"
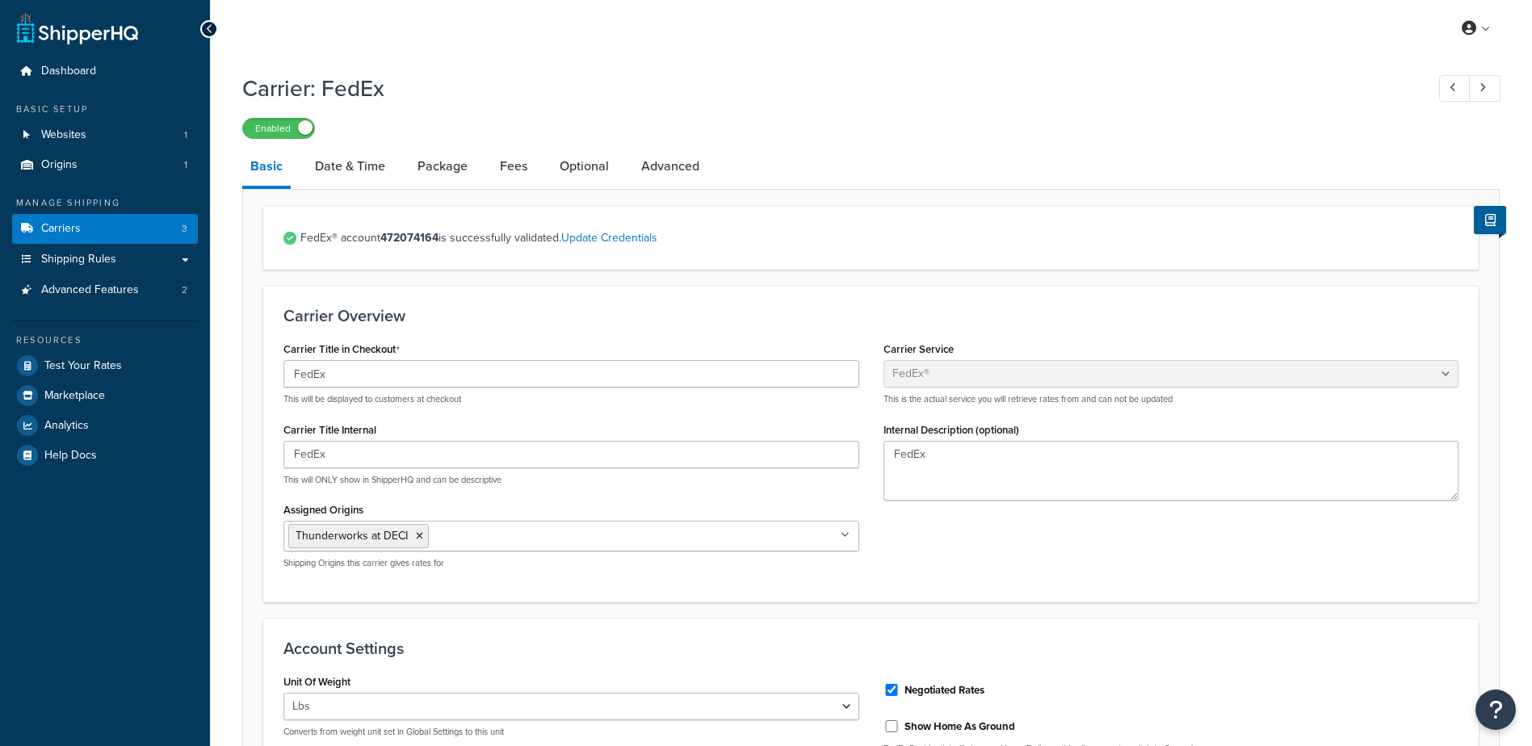
select select "fedEx"
select select "REGULAR_PICKUP"
select select "YOUR_PACKAGING"
click at [82, 225] on link "Carriers 3" at bounding box center [105, 229] width 186 height 30
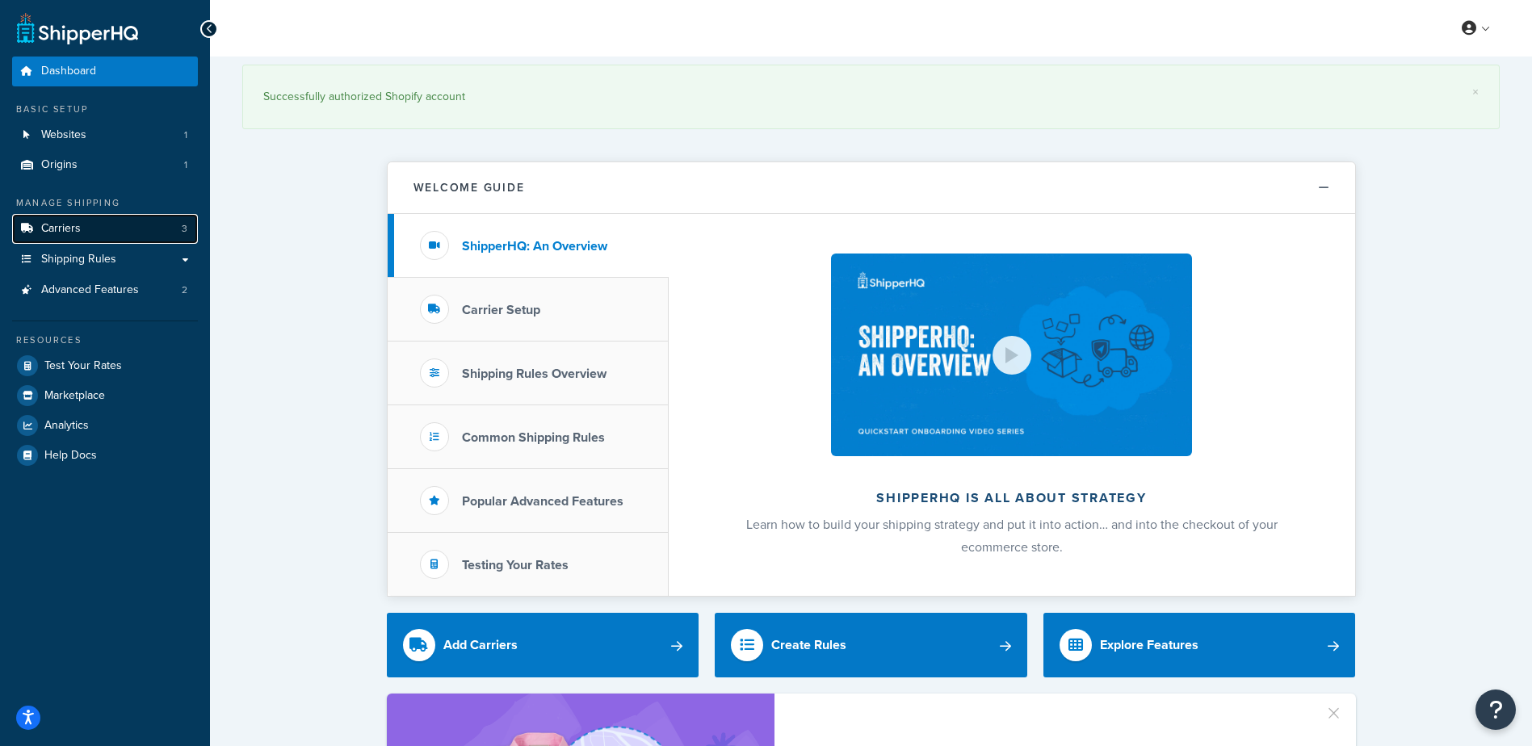
click at [80, 223] on link "Carriers 3" at bounding box center [105, 229] width 186 height 30
click at [104, 218] on link "Carriers 3" at bounding box center [105, 229] width 186 height 30
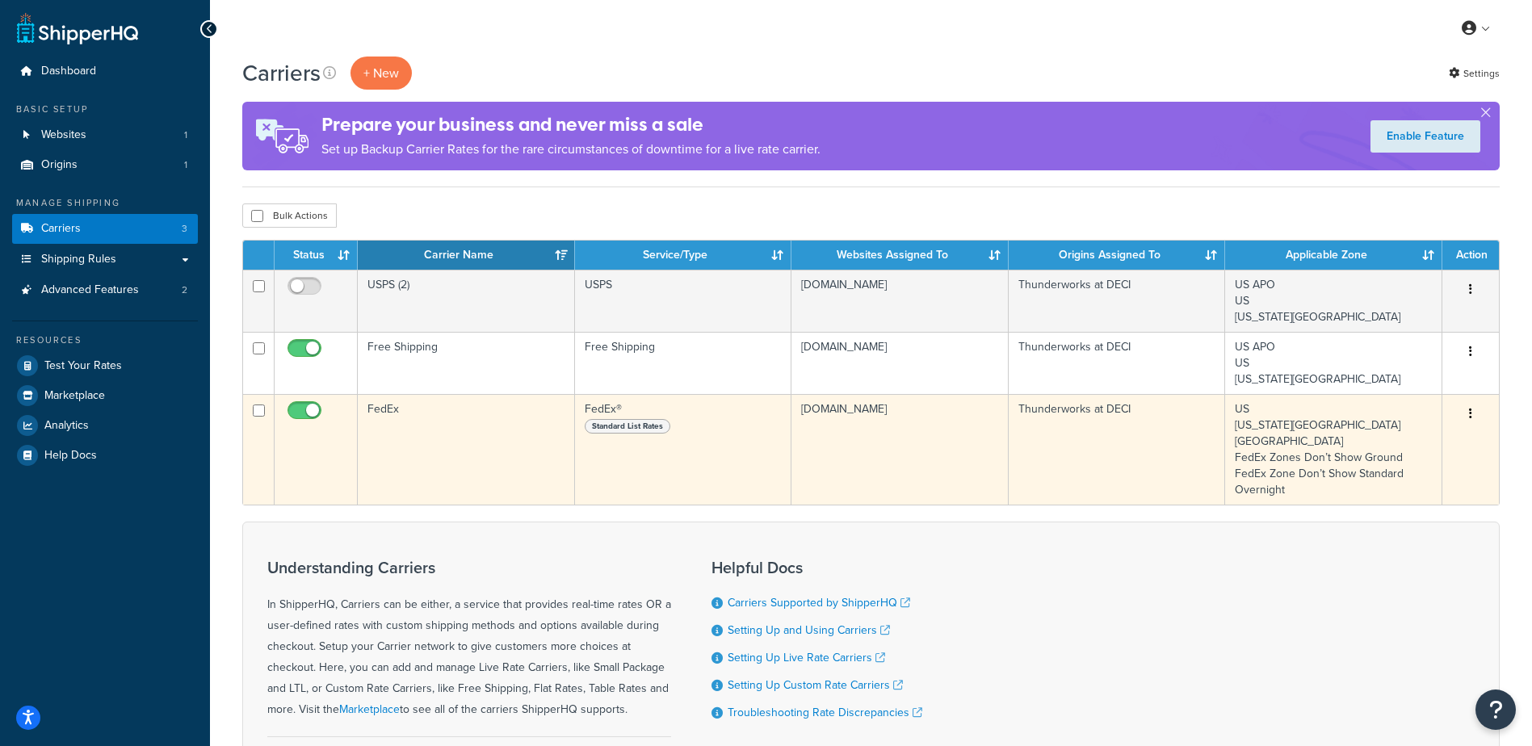
click at [283, 411] on td at bounding box center [316, 449] width 83 height 111
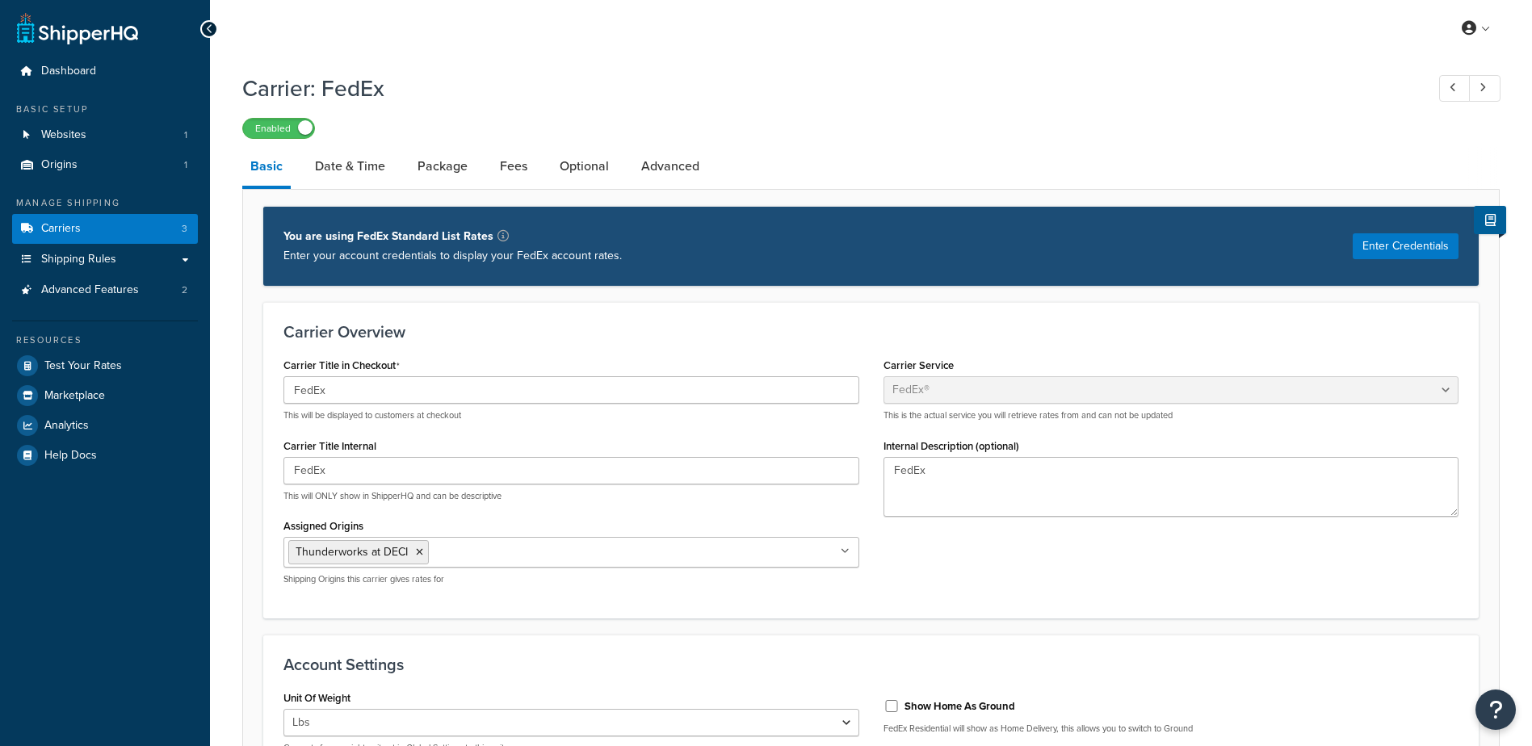
select select "fedEx"
select select "REGULAR_PICKUP"
select select "YOUR_PACKAGING"
click at [120, 229] on link "Carriers 3" at bounding box center [105, 229] width 186 height 30
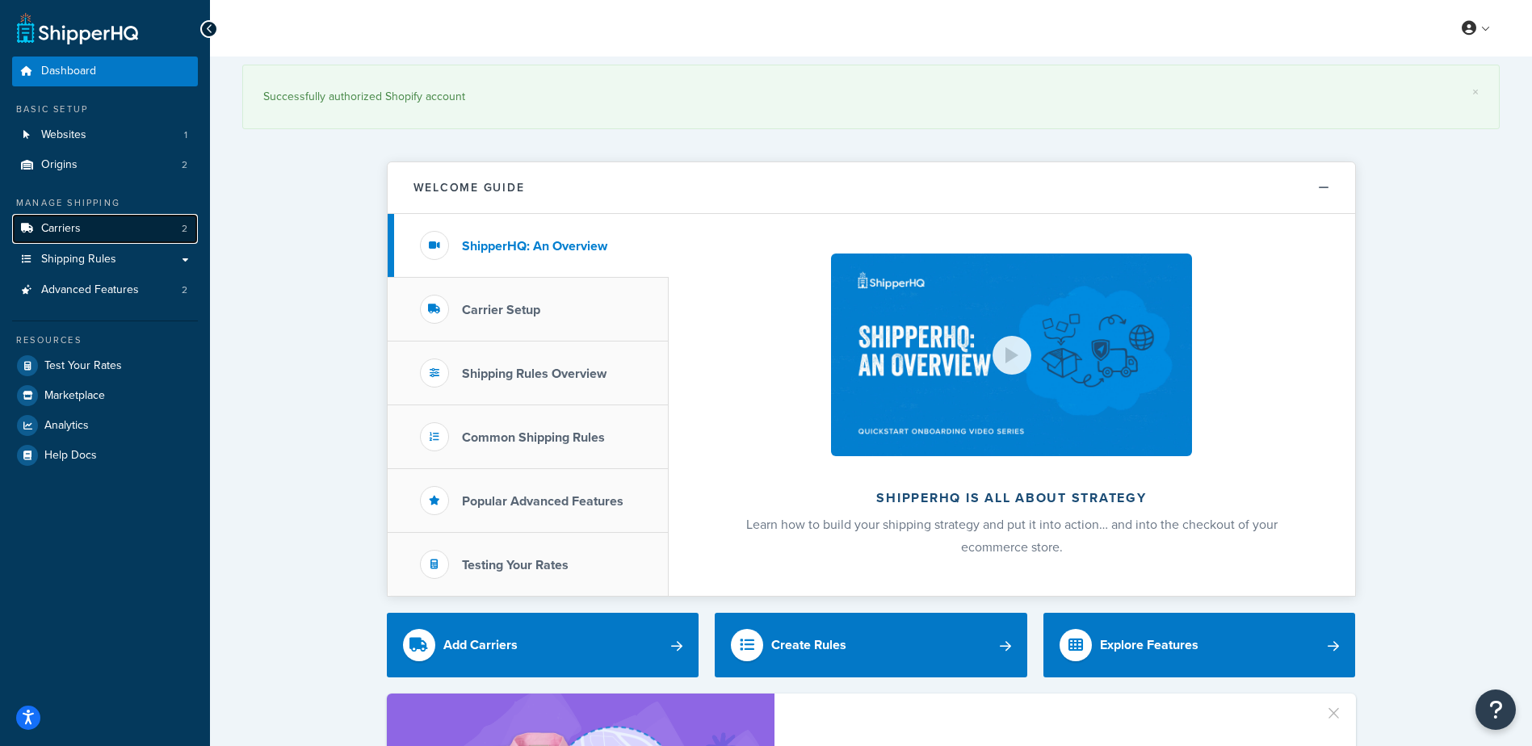
click at [80, 228] on link "Carriers 2" at bounding box center [105, 229] width 186 height 30
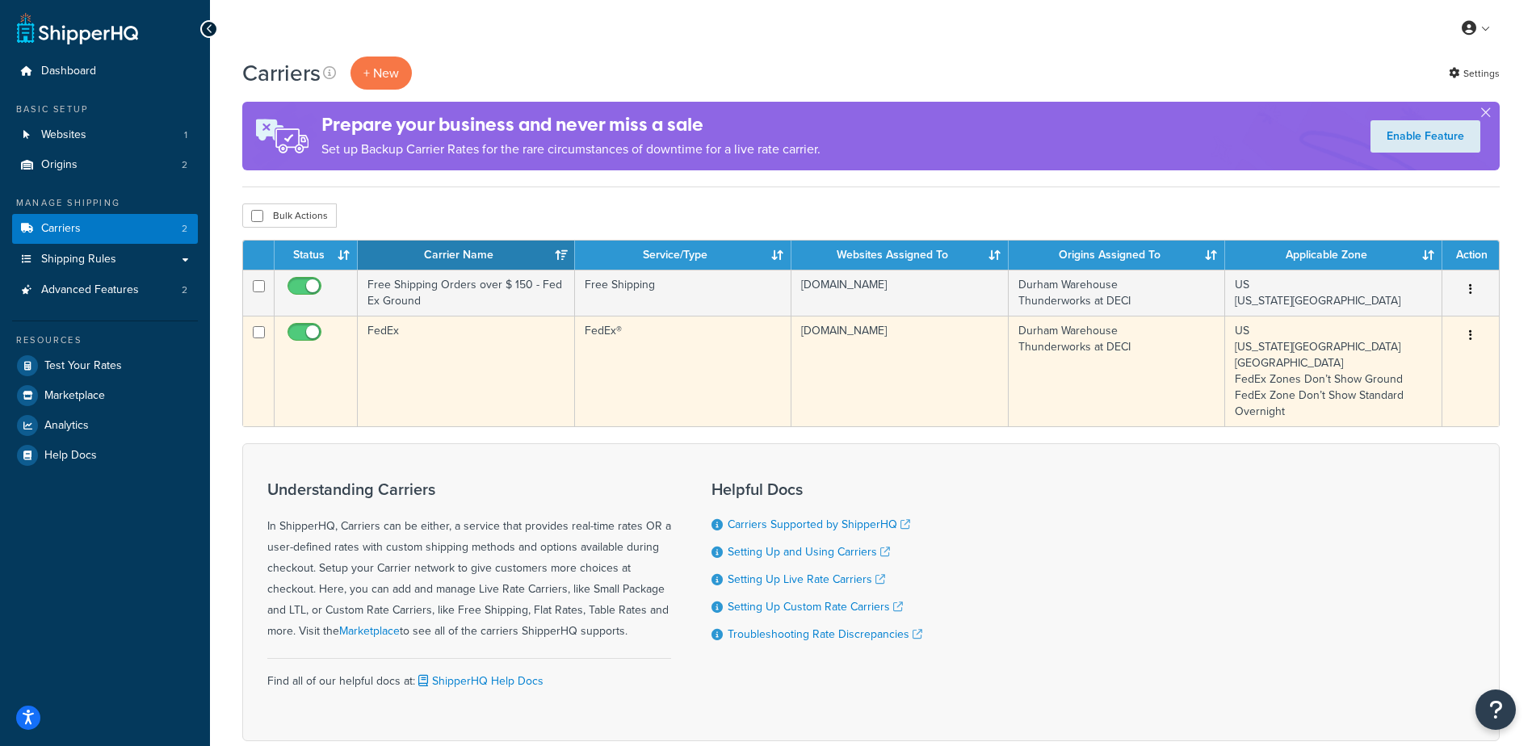
click at [464, 360] on td "FedEx" at bounding box center [466, 371] width 217 height 111
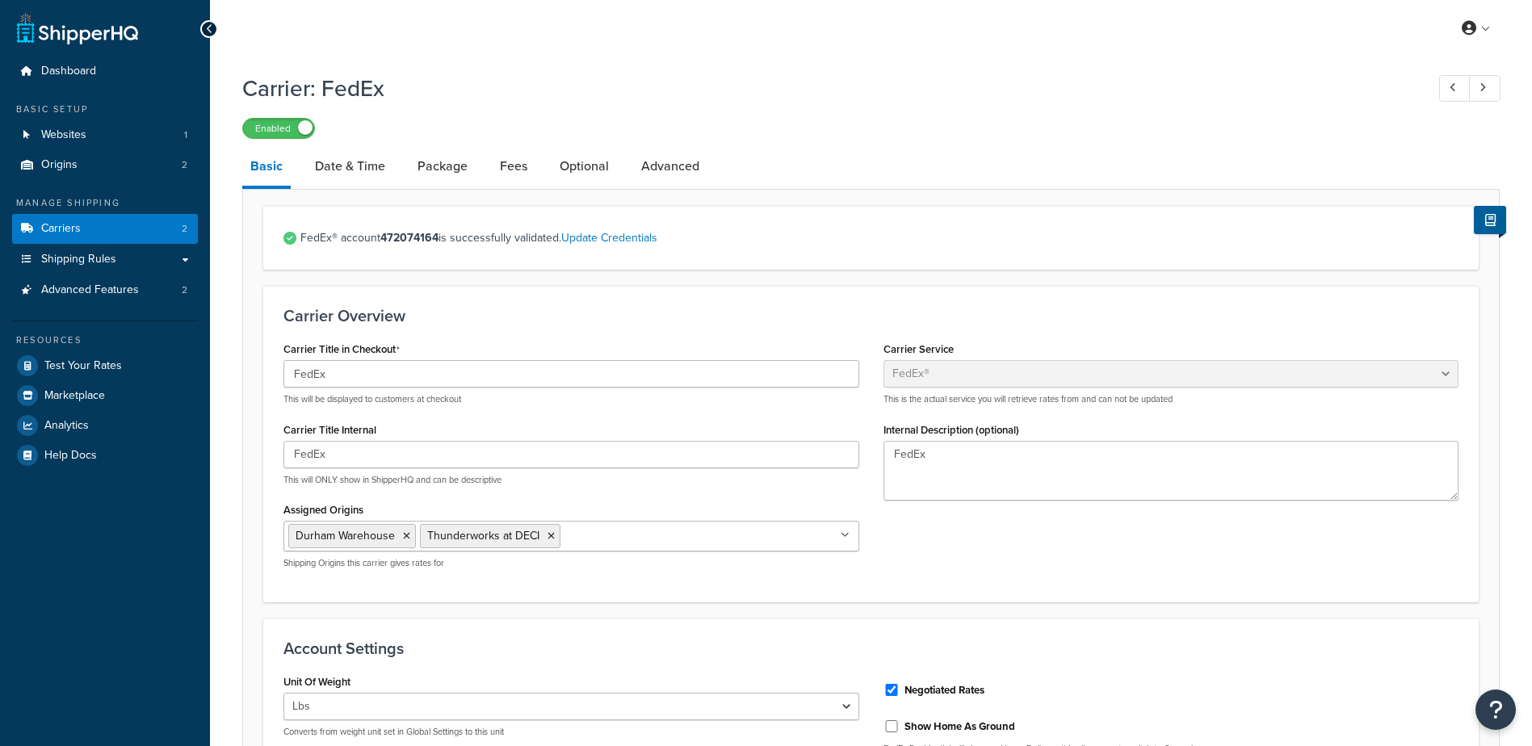
select select "fedEx"
select select "REGULAR_PICKUP"
select select "YOUR_PACKAGING"
click at [636, 241] on link "Update Credentials" at bounding box center [609, 237] width 96 height 17
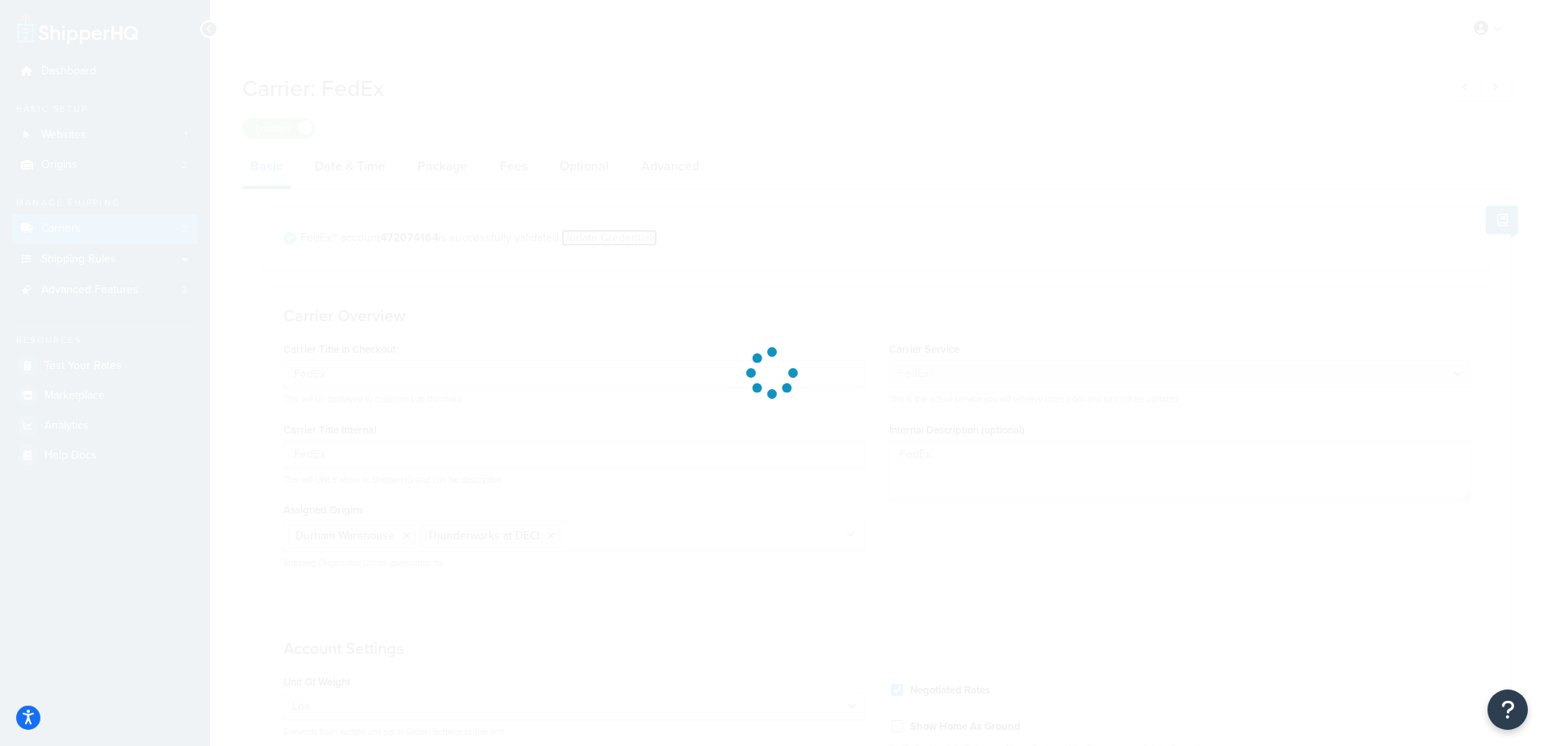
select select "US"
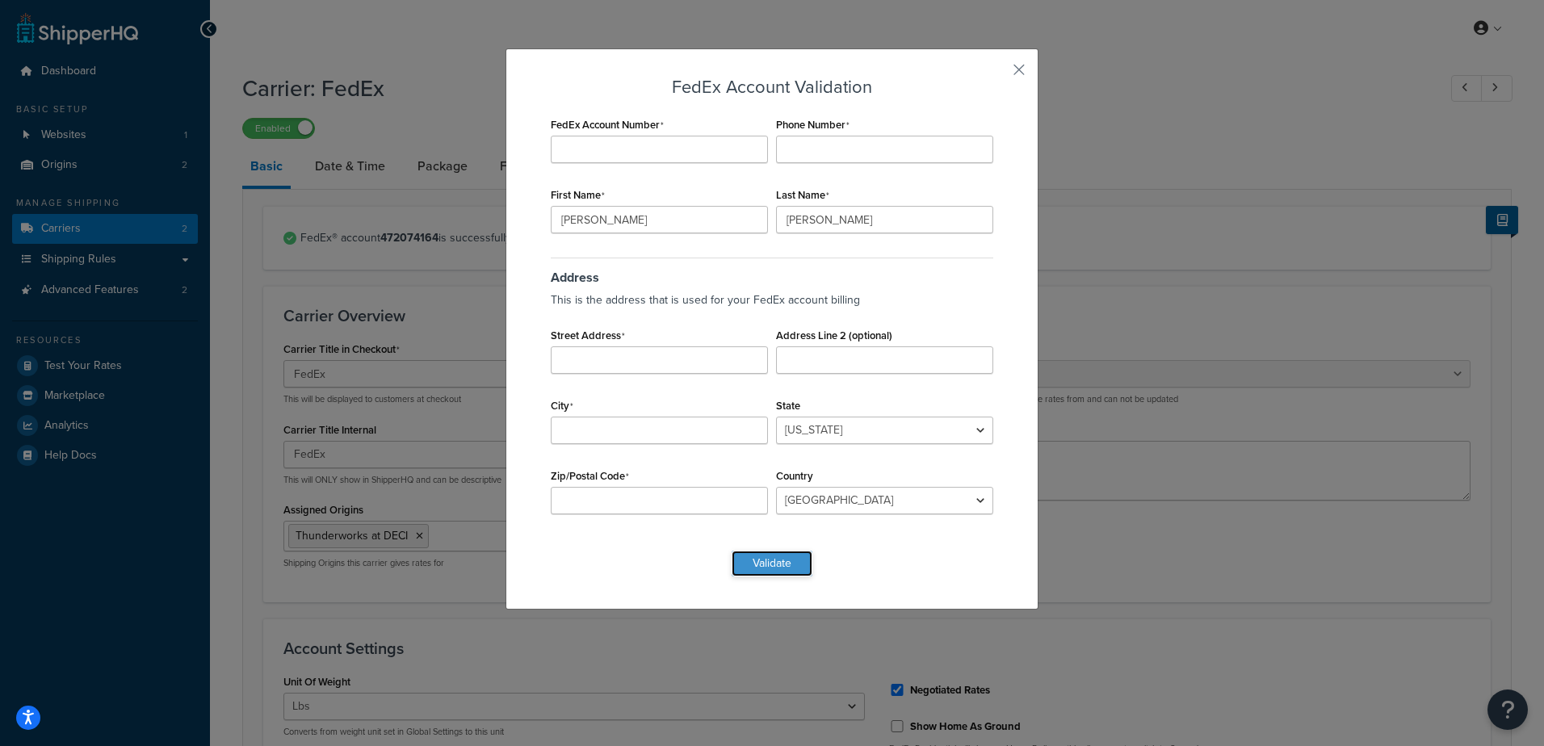
click at [775, 560] on button "Validate" at bounding box center [772, 564] width 81 height 26
click at [762, 557] on button "Validate" at bounding box center [772, 564] width 81 height 26
click at [624, 149] on input "FedEx Account Number" at bounding box center [659, 149] width 217 height 27
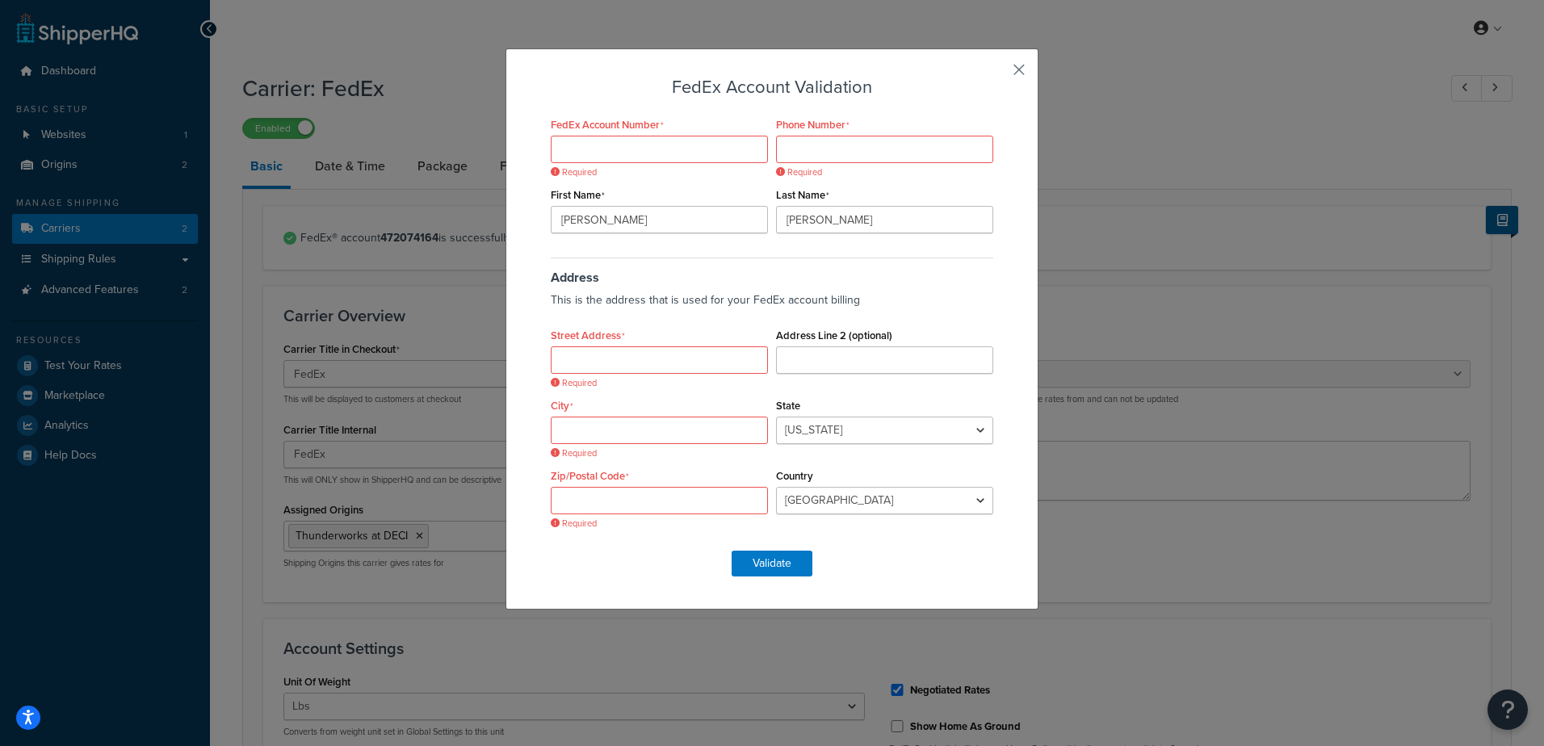
click at [997, 73] on button "button" at bounding box center [995, 75] width 4 height 4
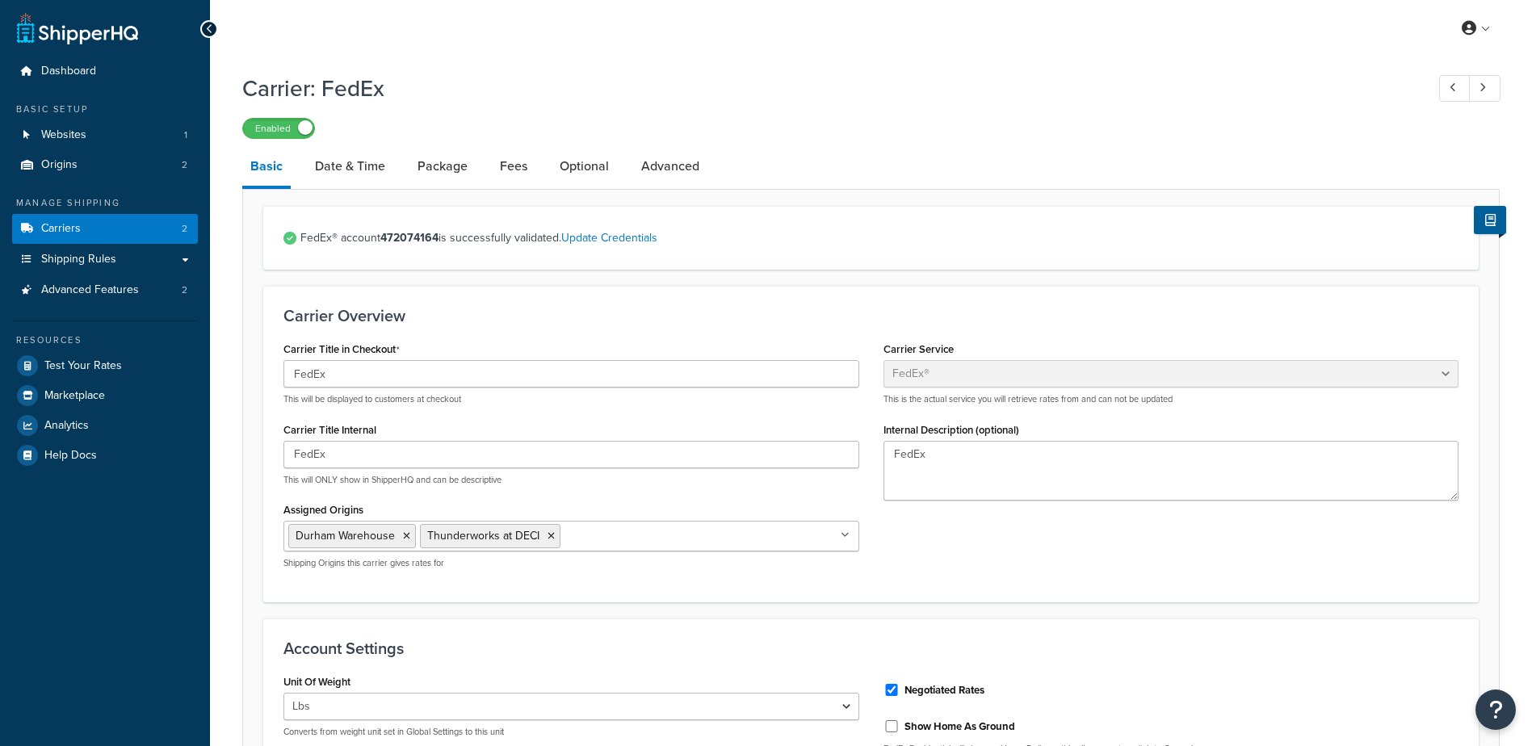
select select "fedEx"
select select "REGULAR_PICKUP"
select select "YOUR_PACKAGING"
click at [127, 223] on link "Carriers 2" at bounding box center [105, 229] width 186 height 30
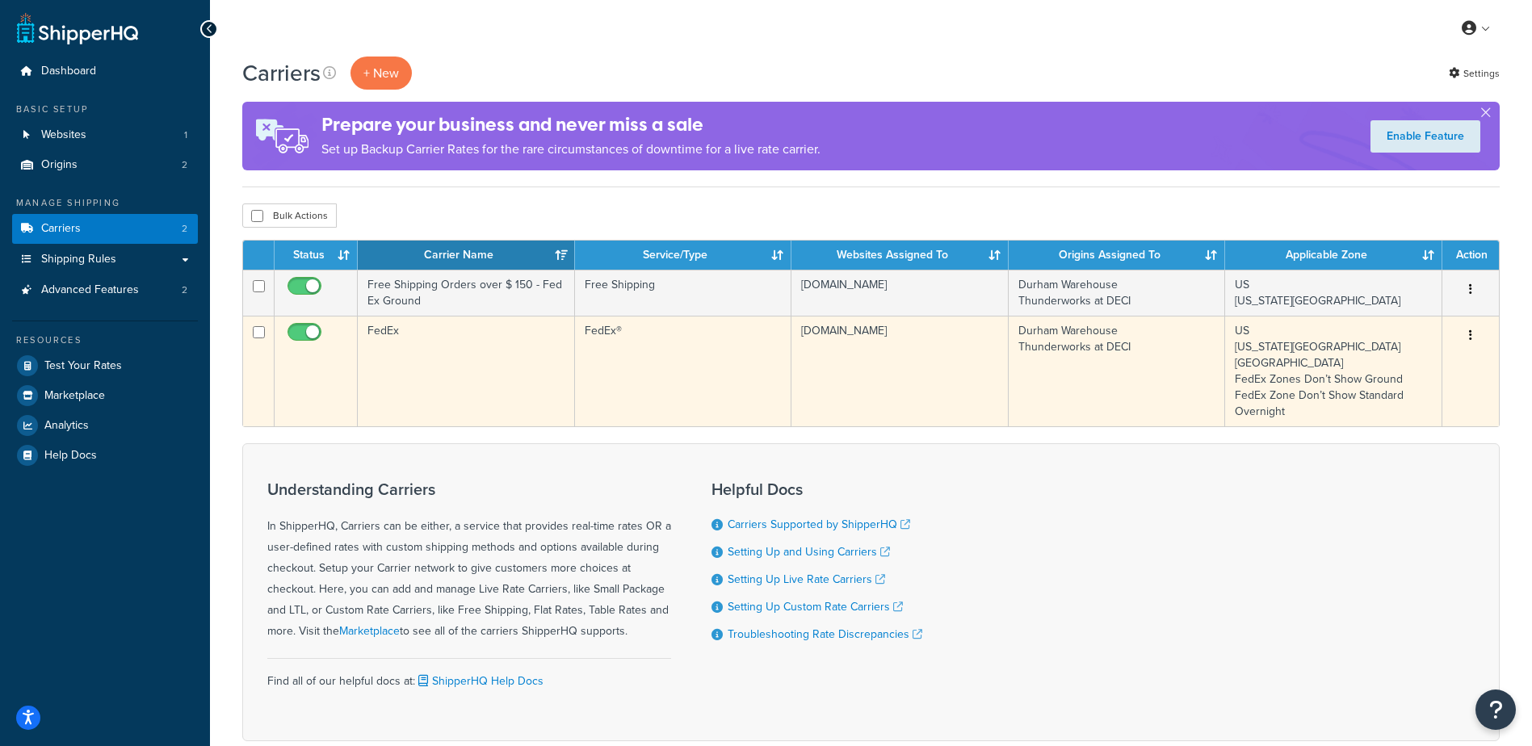
click at [464, 349] on td "FedEx" at bounding box center [466, 371] width 217 height 111
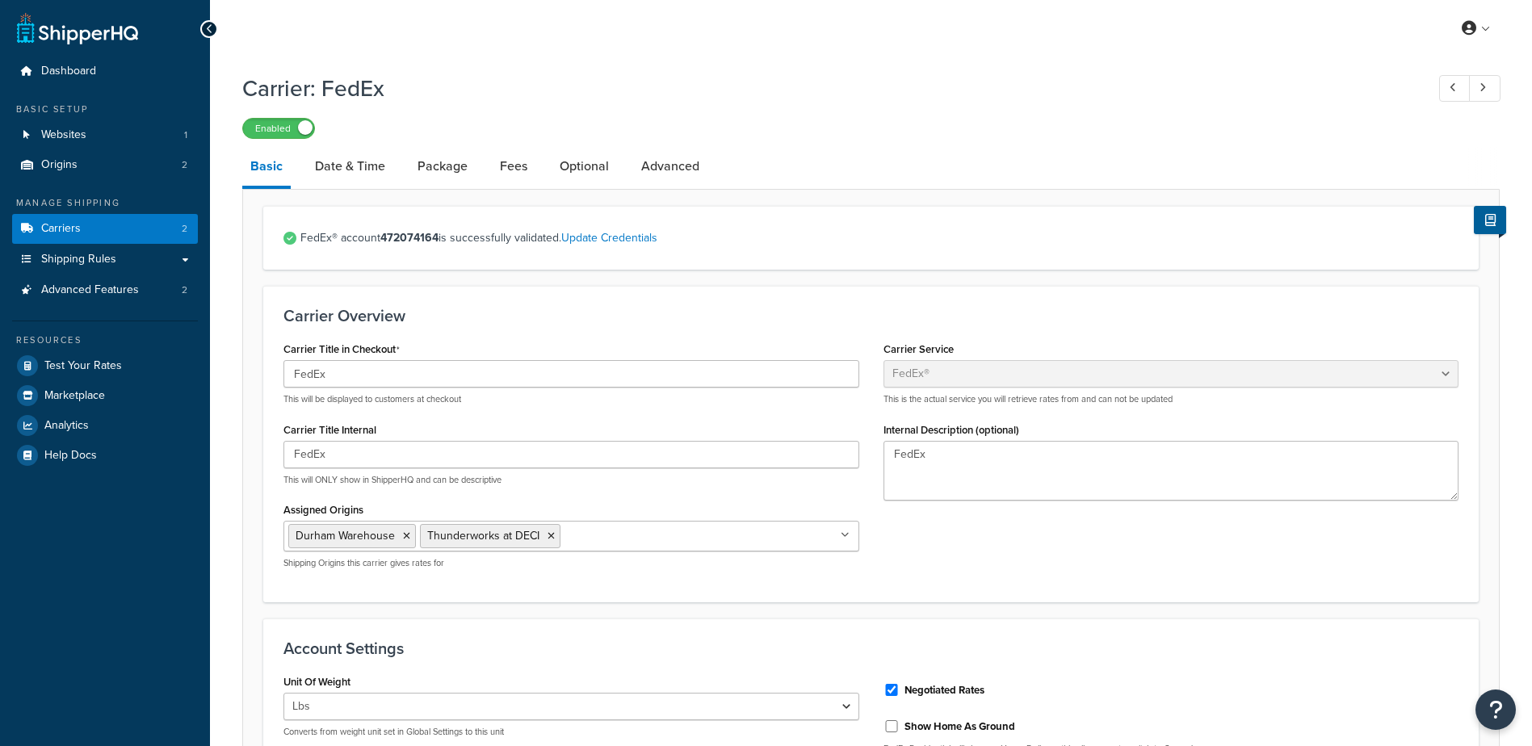
select select "fedEx"
select select "REGULAR_PICKUP"
select select "YOUR_PACKAGING"
click at [610, 241] on link "Update Credentials" at bounding box center [609, 237] width 96 height 17
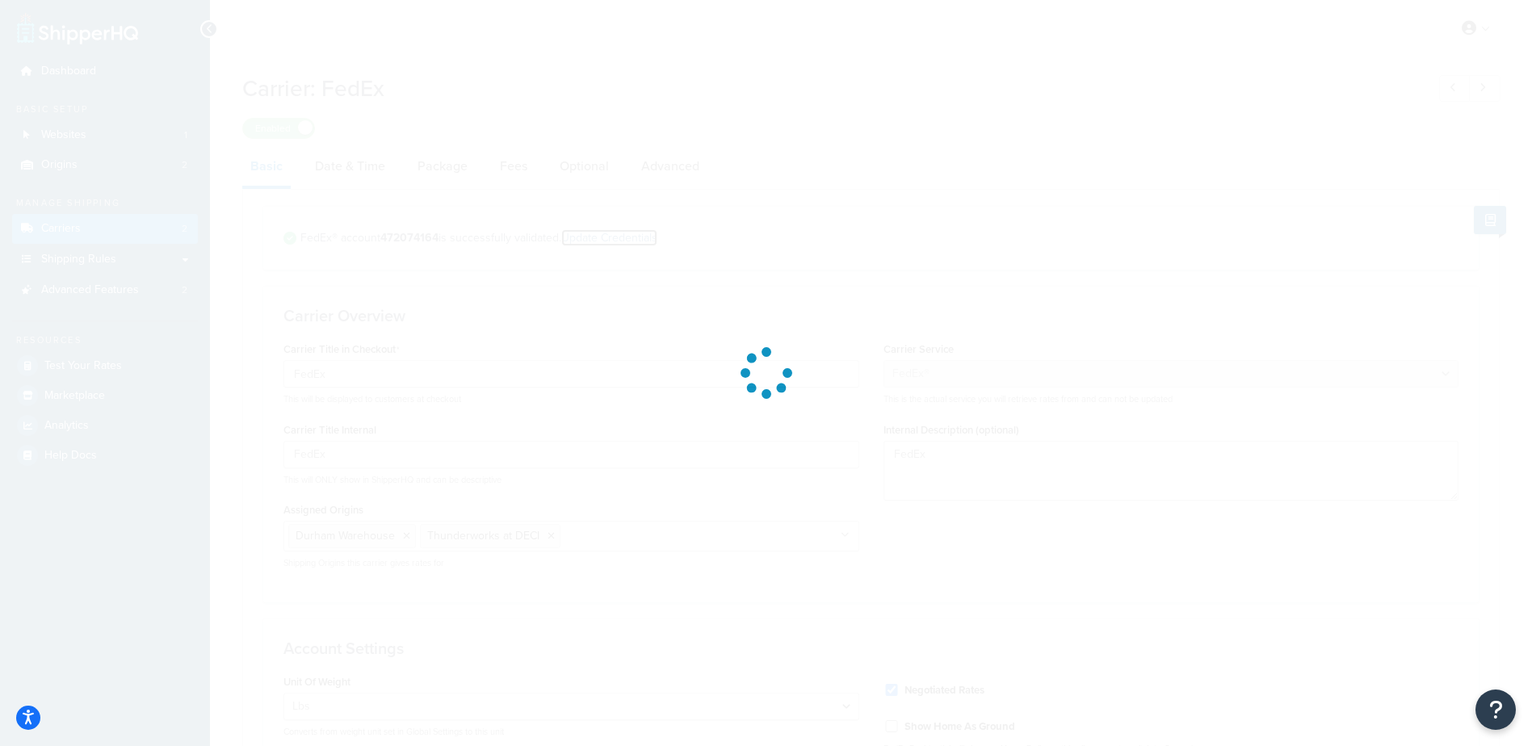
select select "US"
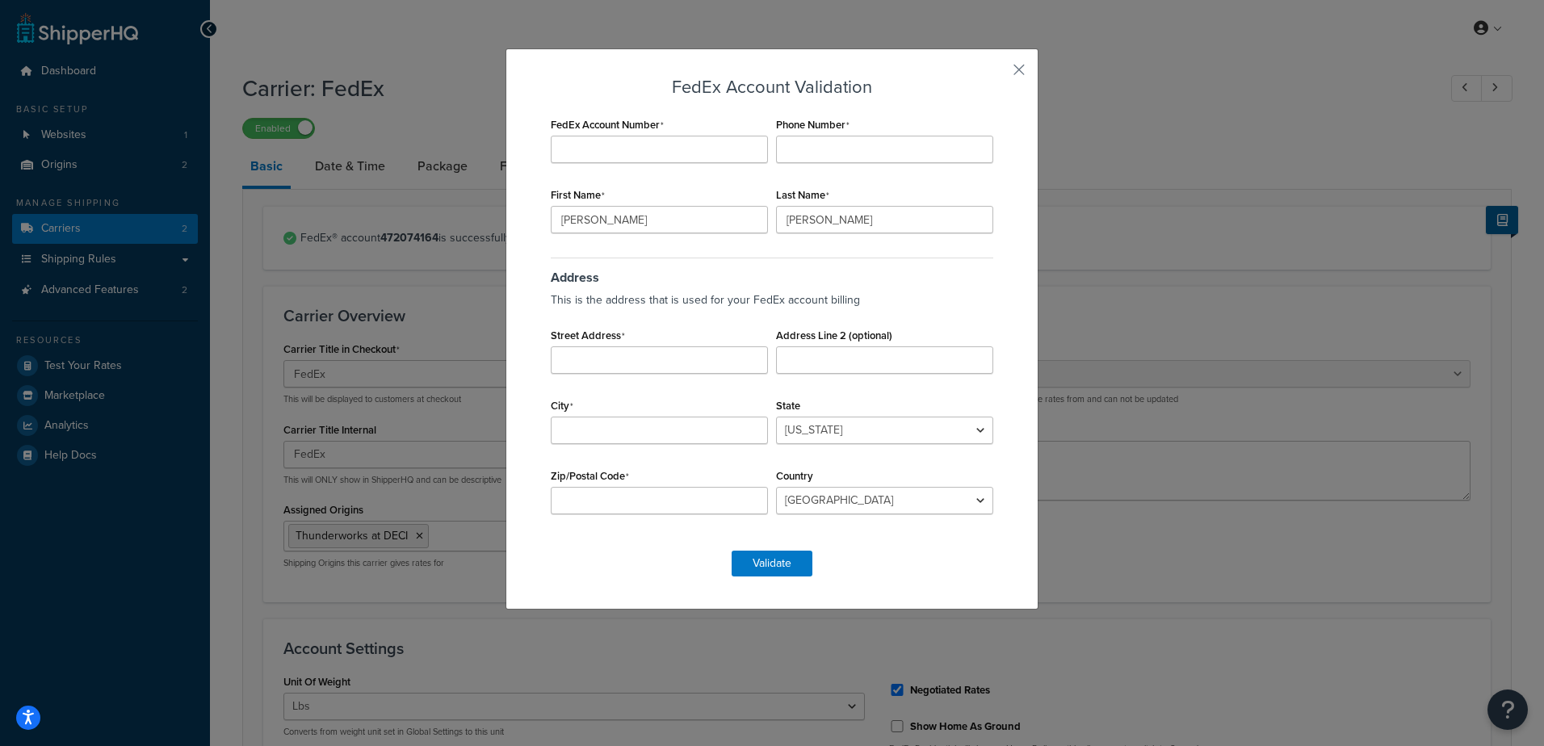
drag, startPoint x: 687, startPoint y: 122, endPoint x: 689, endPoint y: 137, distance: 15.4
click at [687, 124] on div "FedEx Account Number" at bounding box center [659, 138] width 225 height 50
click at [687, 145] on input "FedEx Account Number" at bounding box center [659, 149] width 217 height 27
click at [627, 152] on input "47" at bounding box center [659, 149] width 217 height 27
type input "472074164"
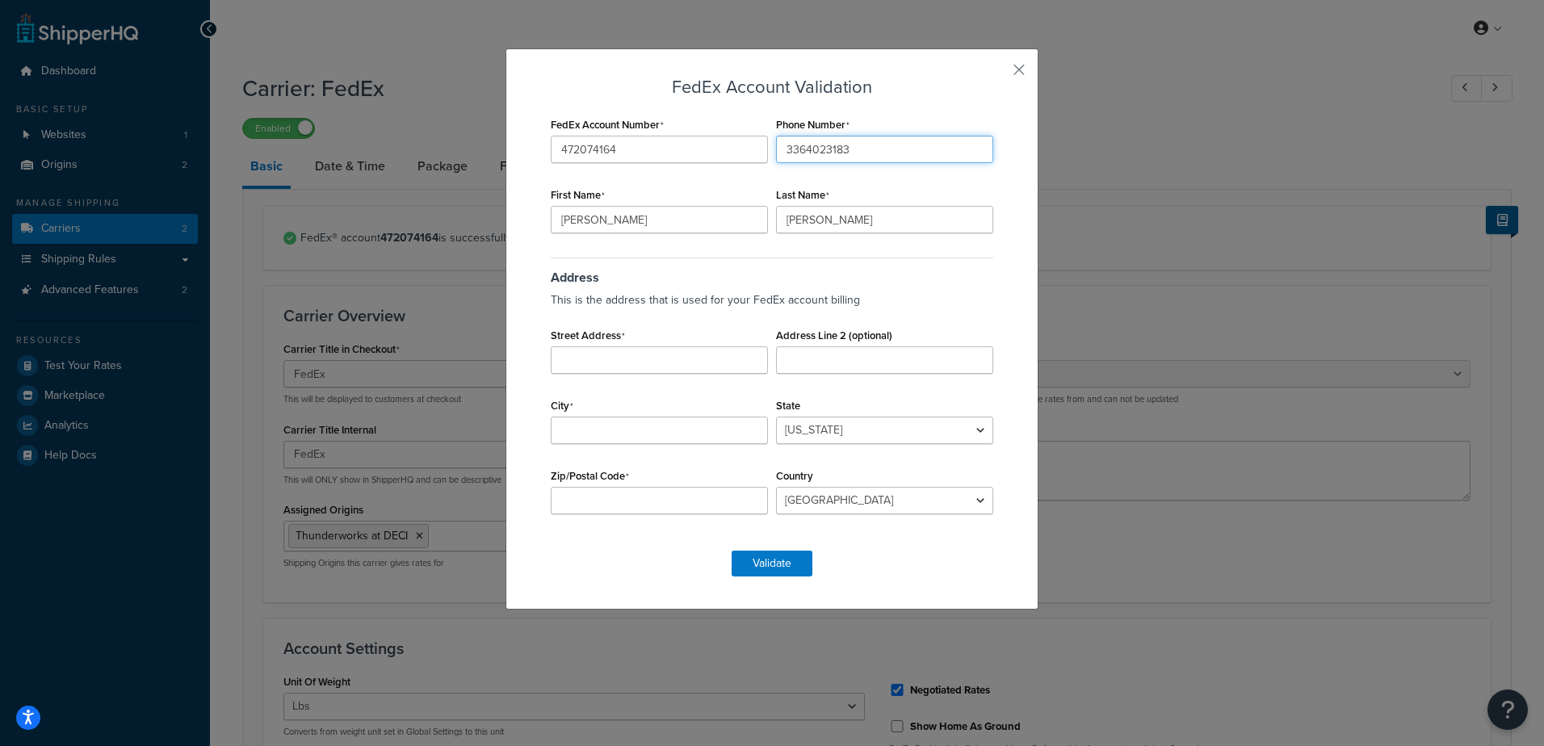
type input "3364023183"
type input "112a broadway st"
type input "durham"
select select "NC"
type input "27701"
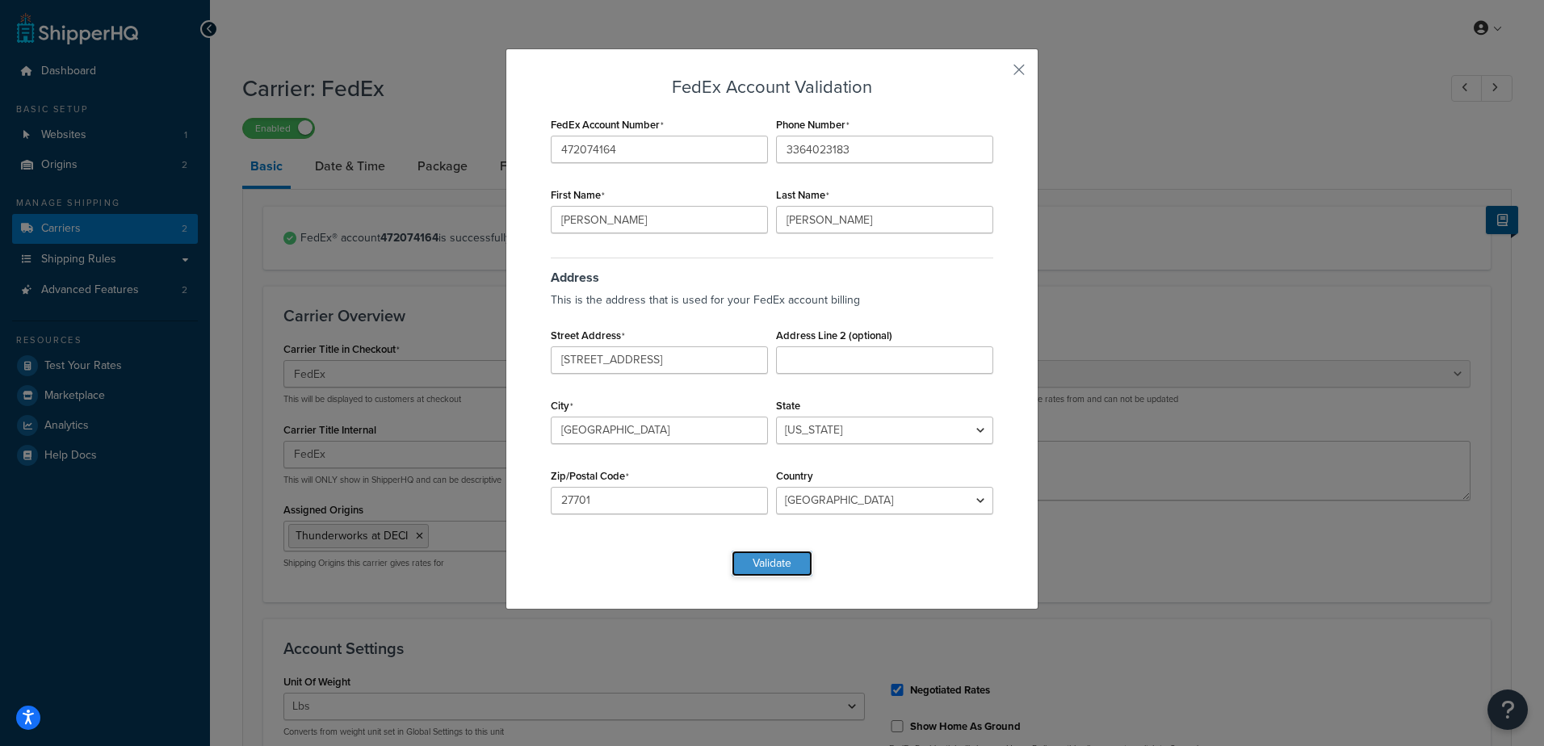
click at [753, 565] on button "Validate" at bounding box center [772, 564] width 81 height 26
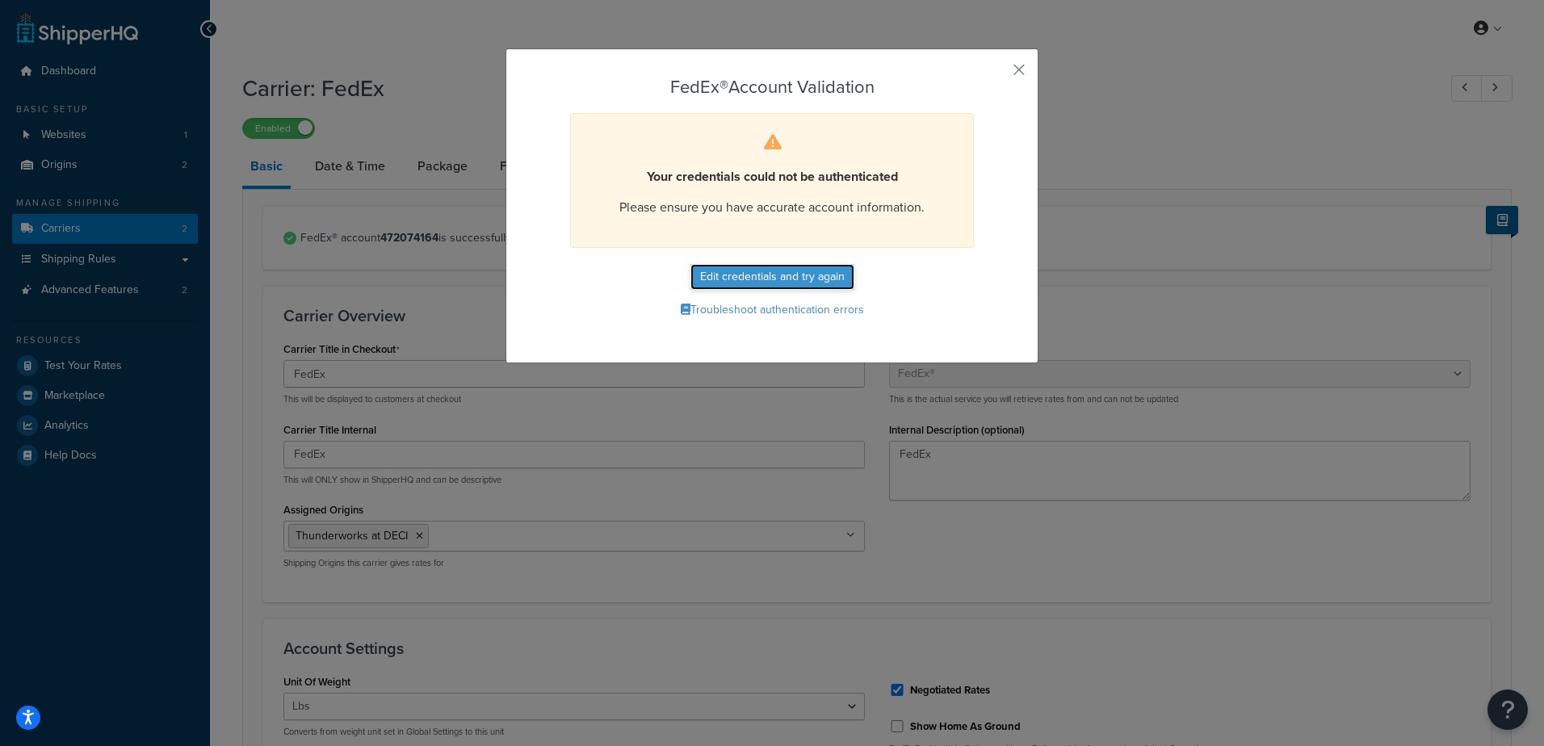
click at [754, 279] on button "Edit credentials and try again" at bounding box center [772, 277] width 164 height 26
select select "NC"
select select "US"
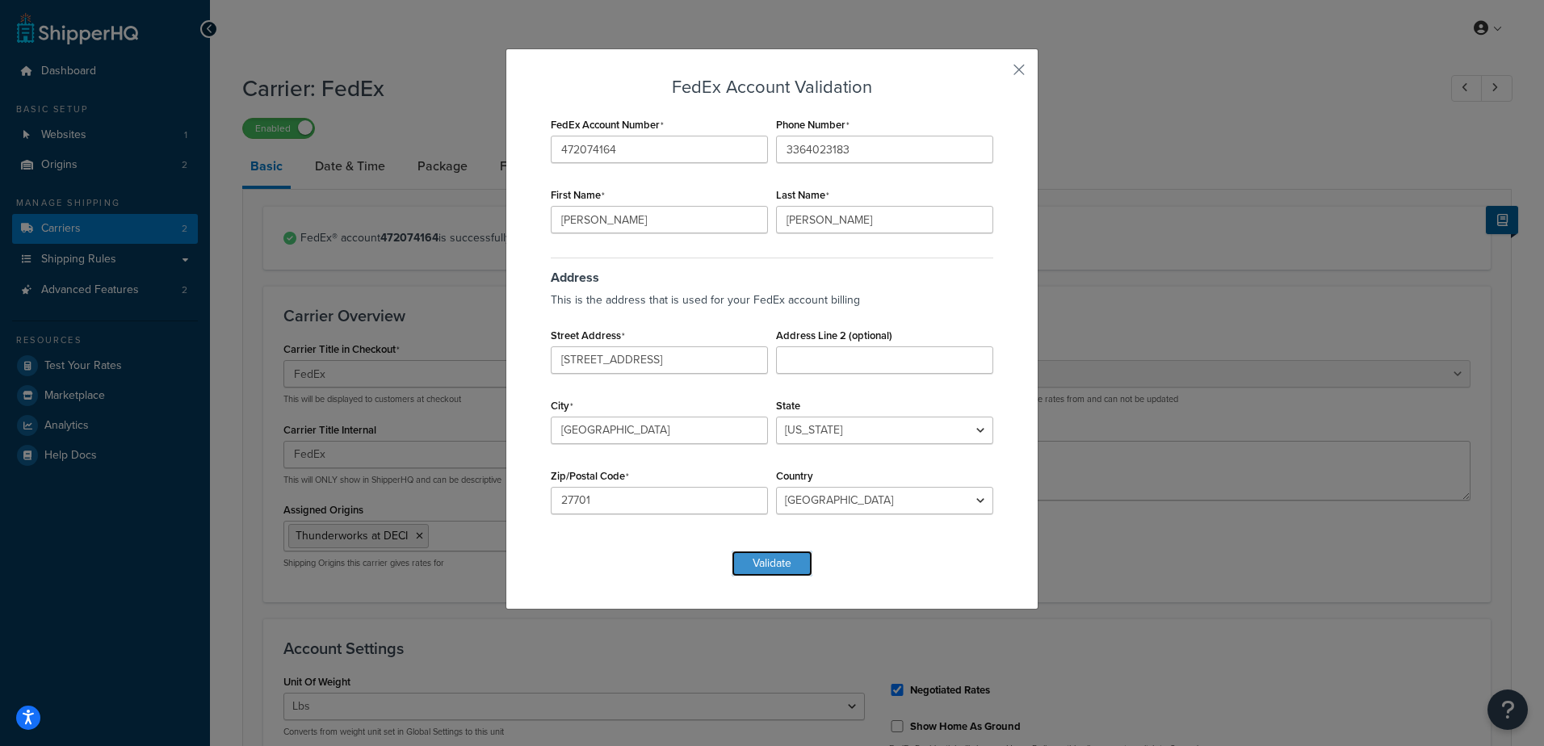
click at [764, 570] on button "Validate" at bounding box center [772, 564] width 81 height 26
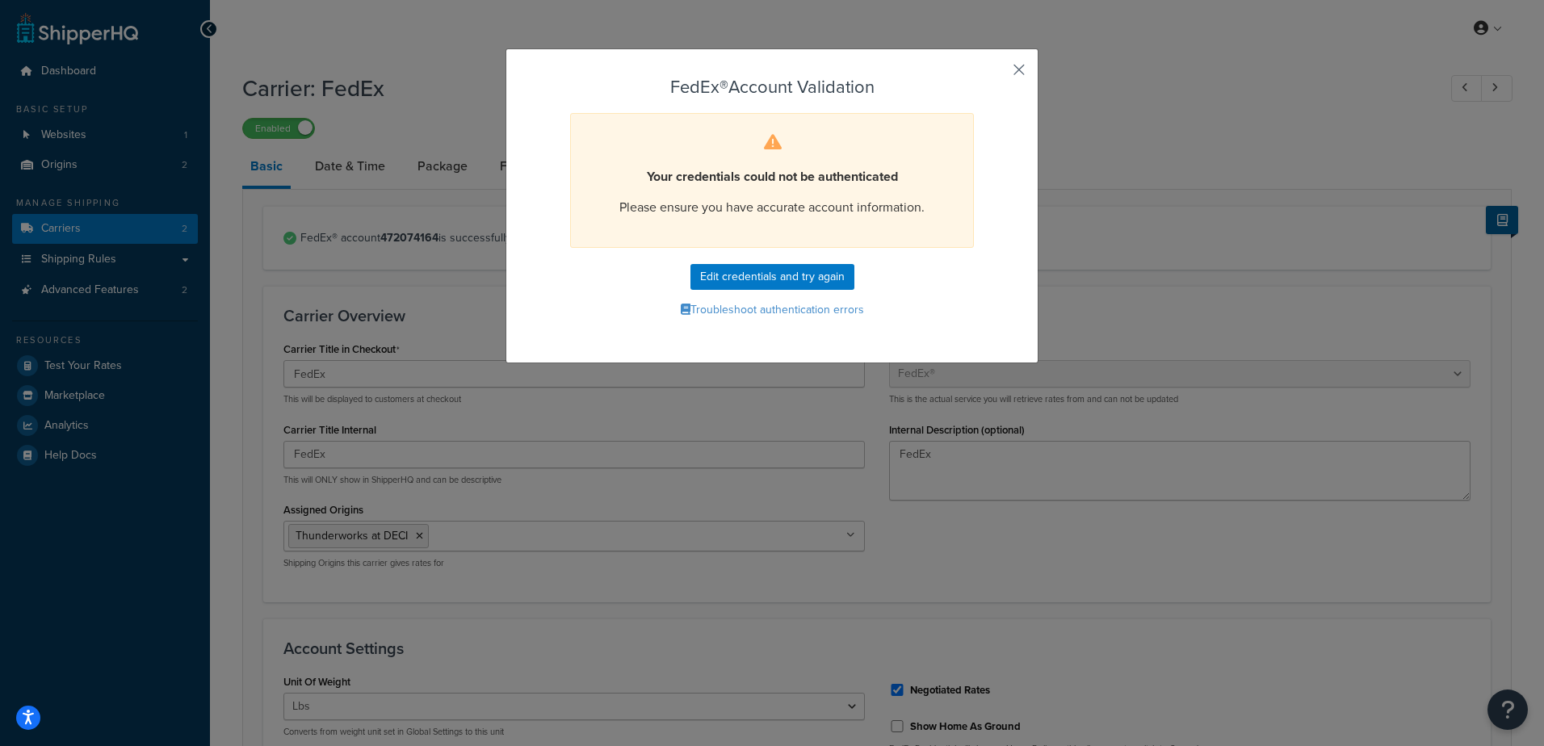
click at [997, 73] on button "button" at bounding box center [995, 75] width 4 height 4
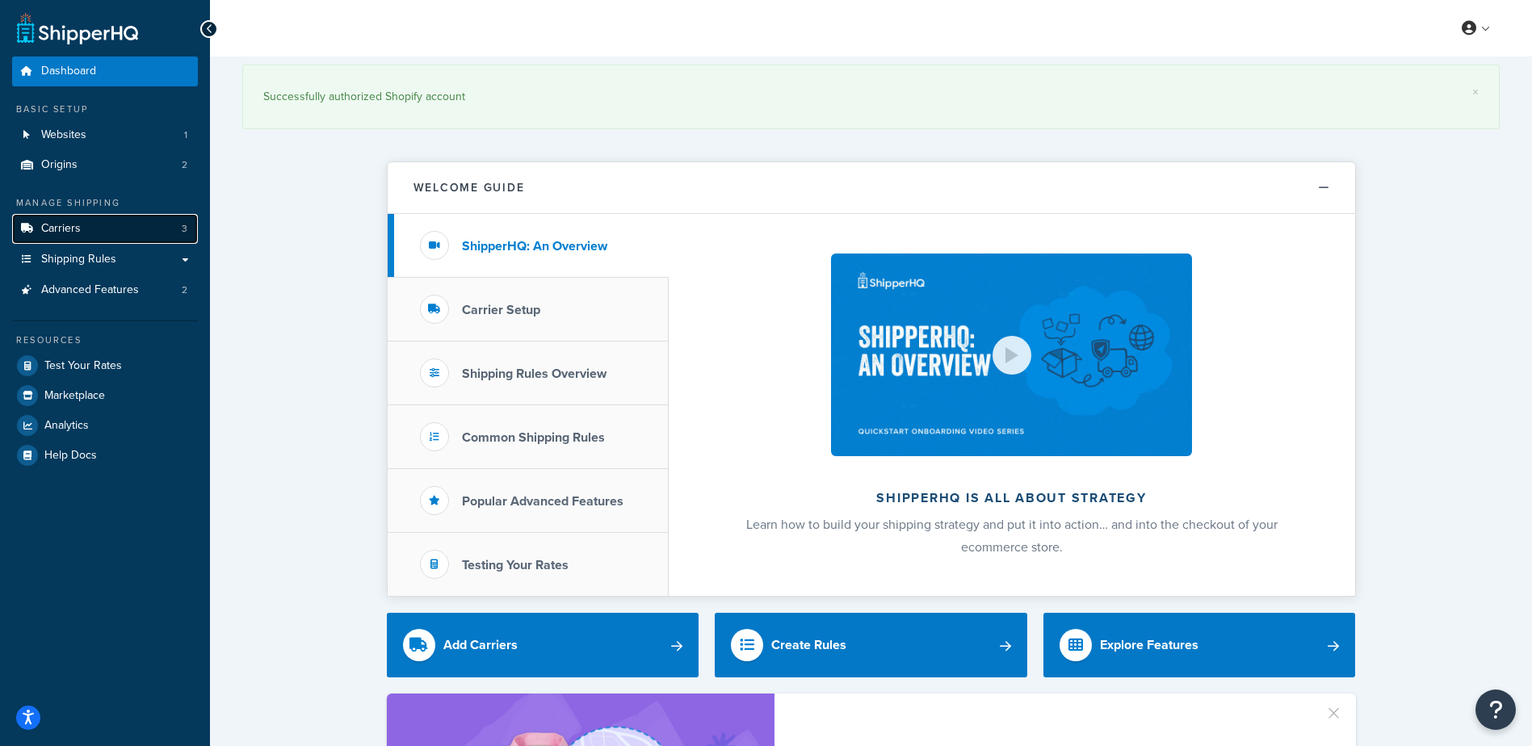
click at [105, 229] on link "Carriers 3" at bounding box center [105, 229] width 186 height 30
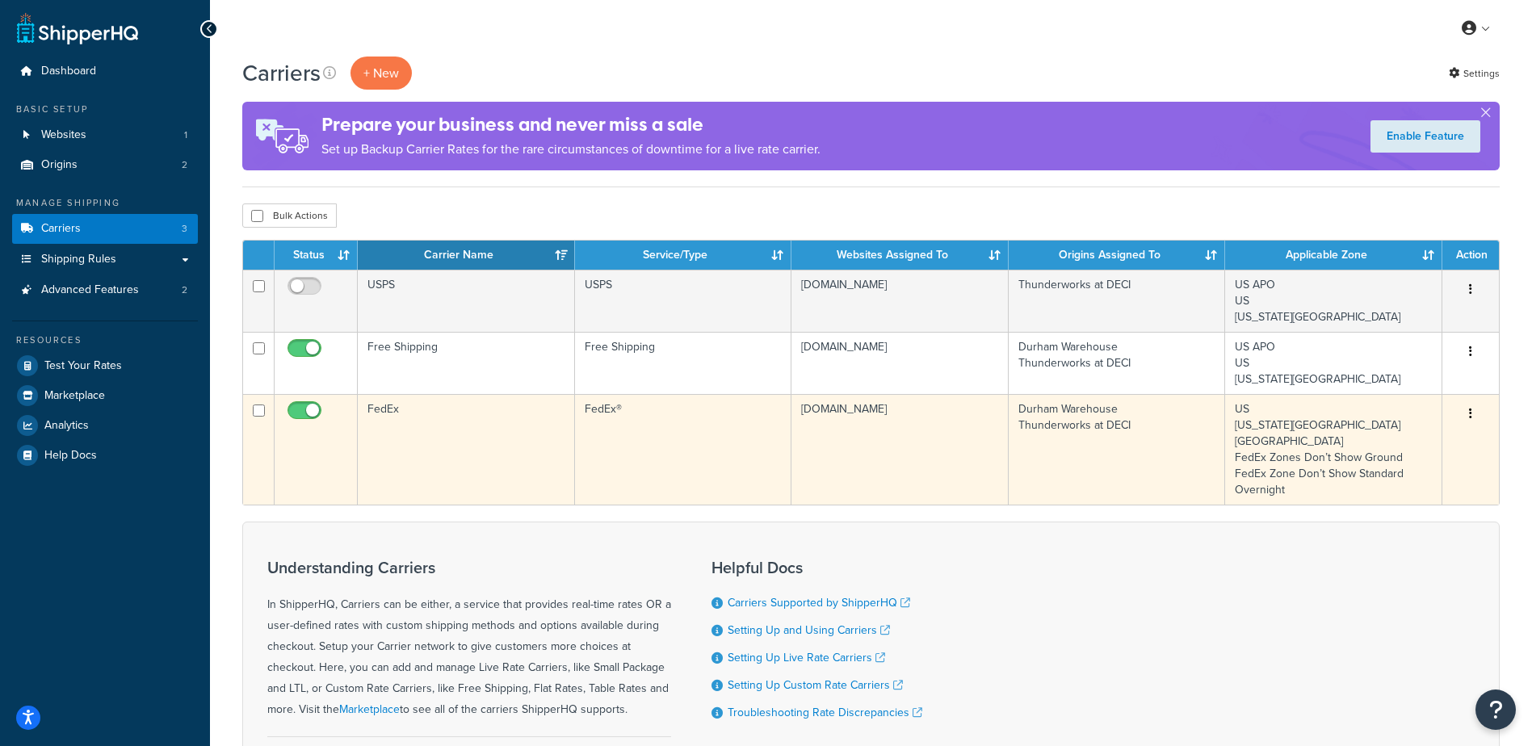
click at [477, 431] on td "FedEx" at bounding box center [466, 449] width 217 height 111
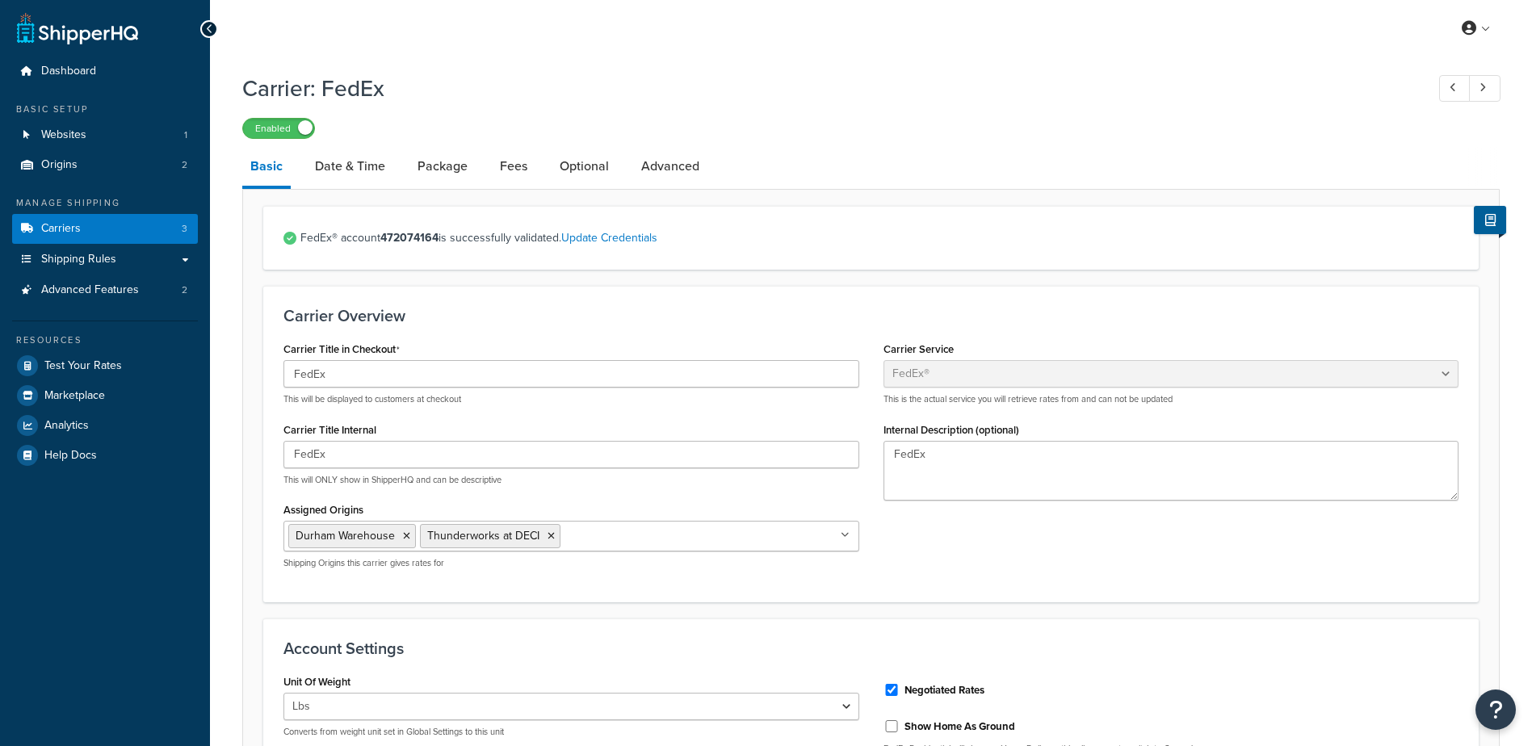
select select "fedEx"
select select "REGULAR_PICKUP"
select select "YOUR_PACKAGING"
click at [623, 241] on link "Update Credentials" at bounding box center [609, 237] width 96 height 17
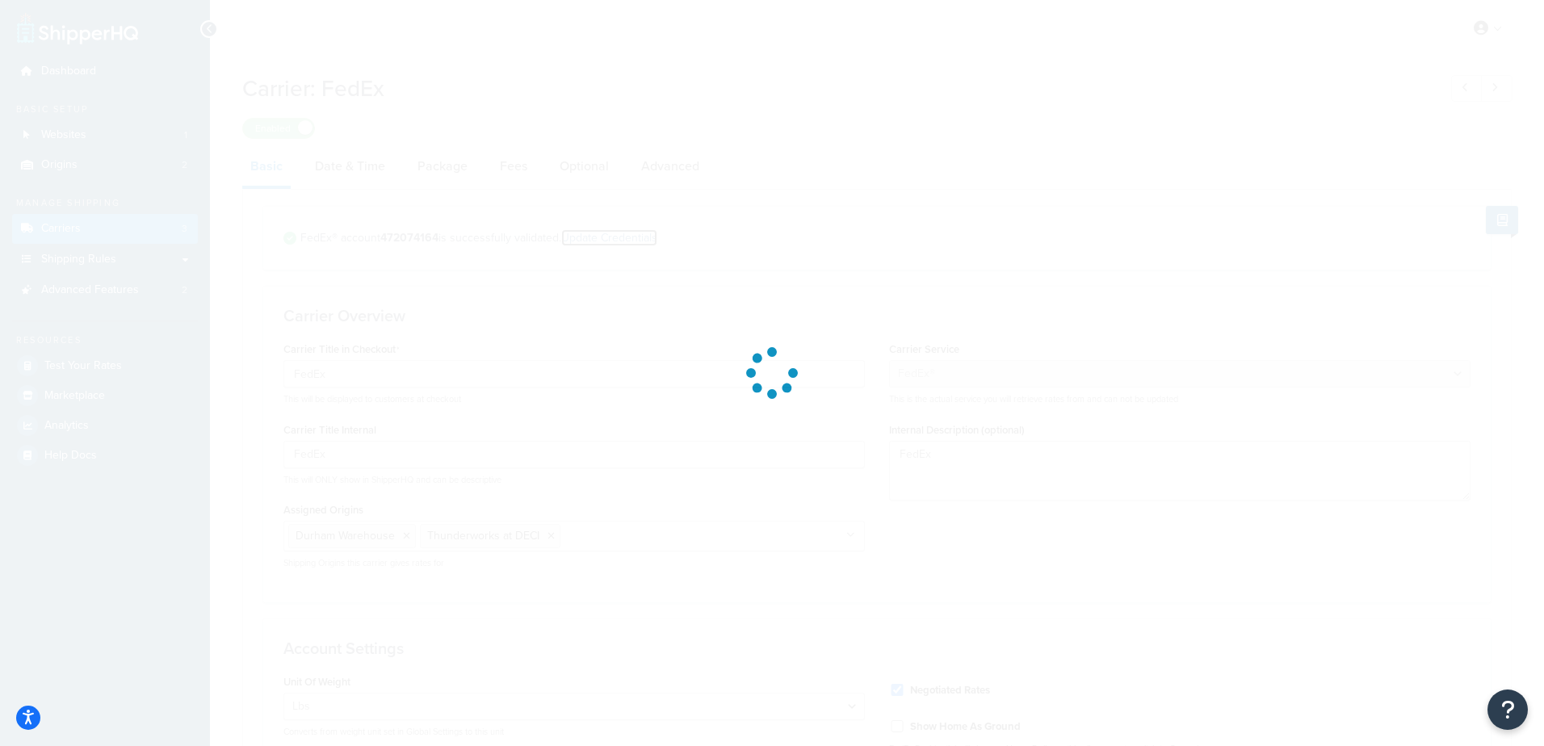
select select "US"
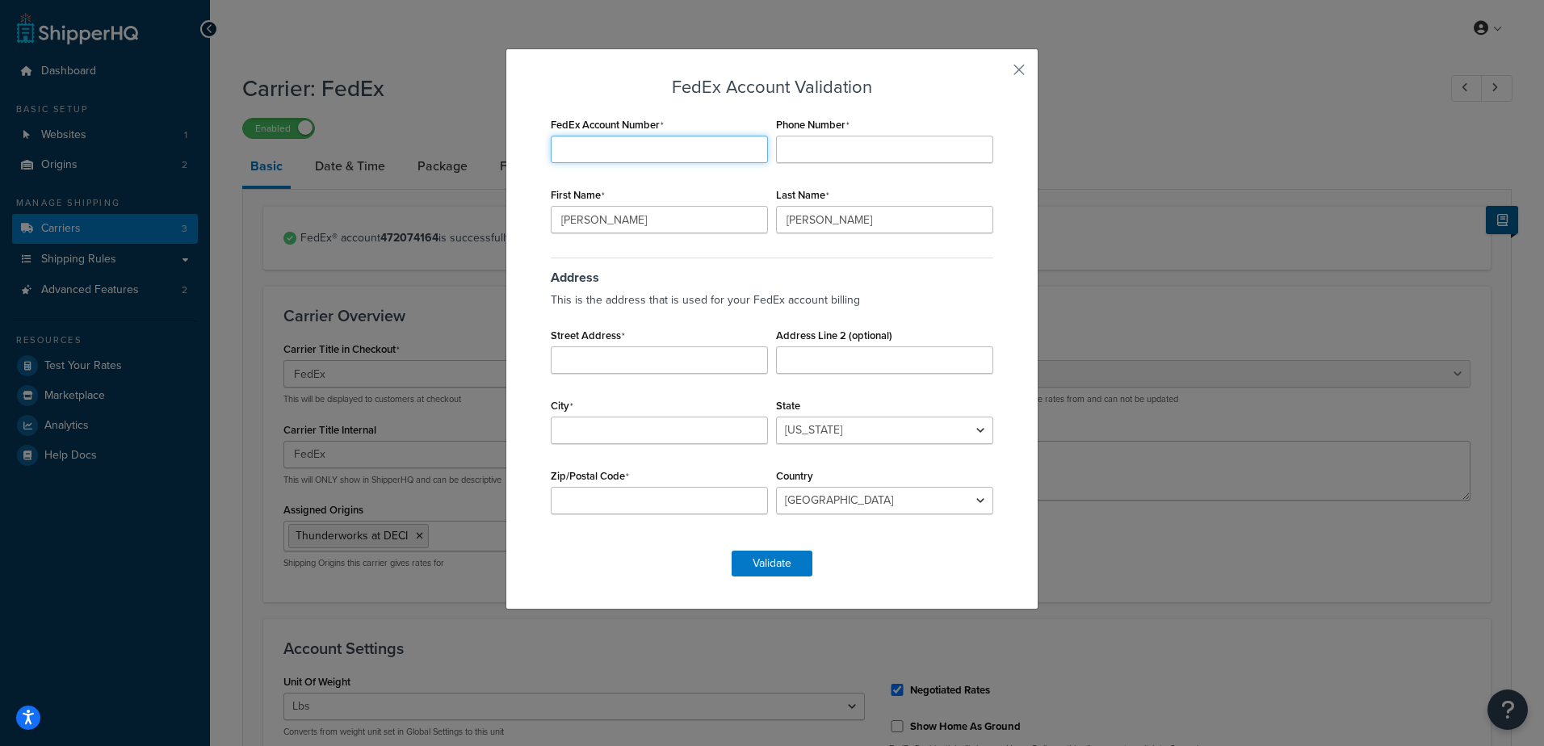
click at [648, 149] on input "FedEx Account Number" at bounding box center [659, 149] width 217 height 27
type input "472074164"
type input "3364023183"
type input "112a broadway st"
type input "durham"
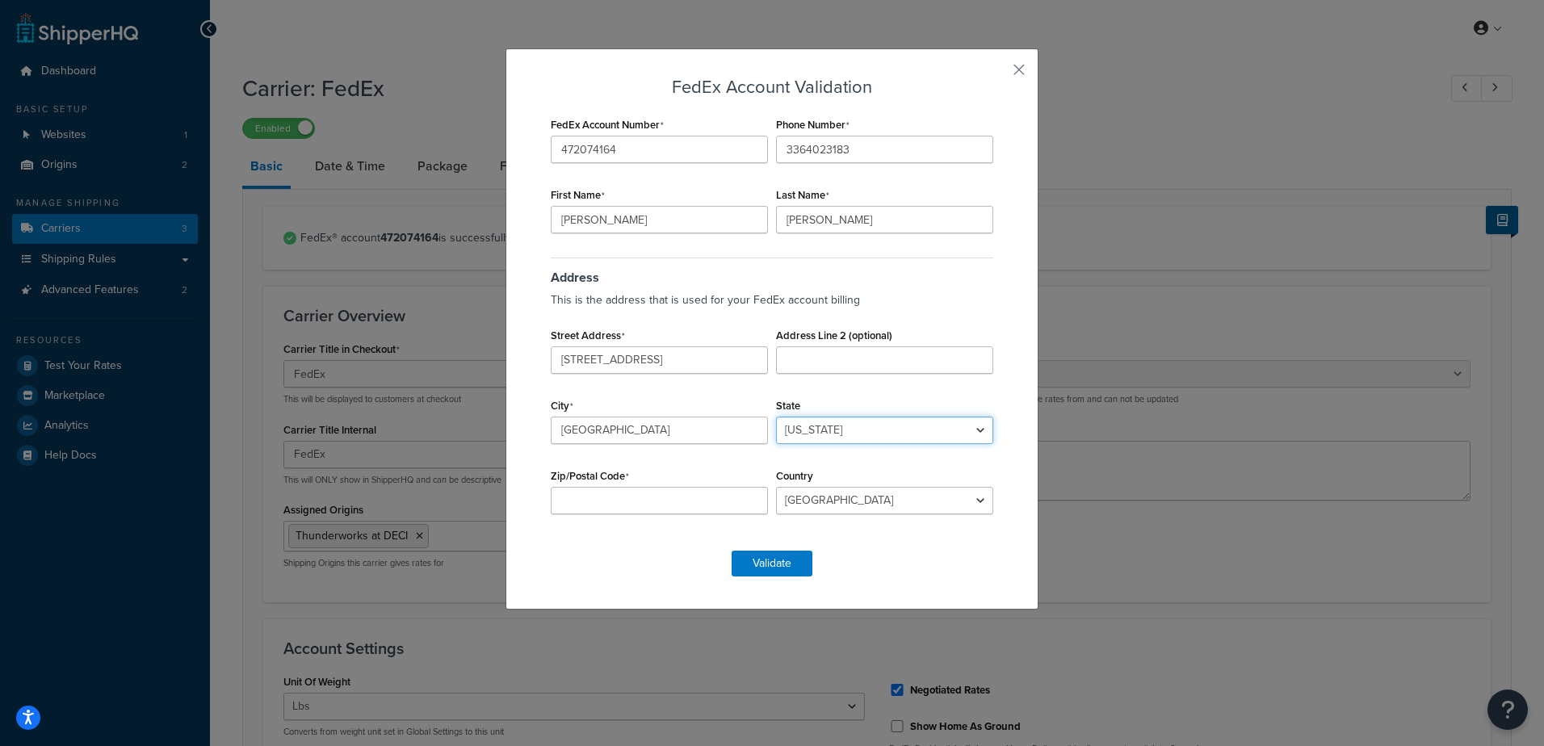
select select "NC"
type input "27701"
click at [787, 566] on button "Validate" at bounding box center [772, 564] width 81 height 26
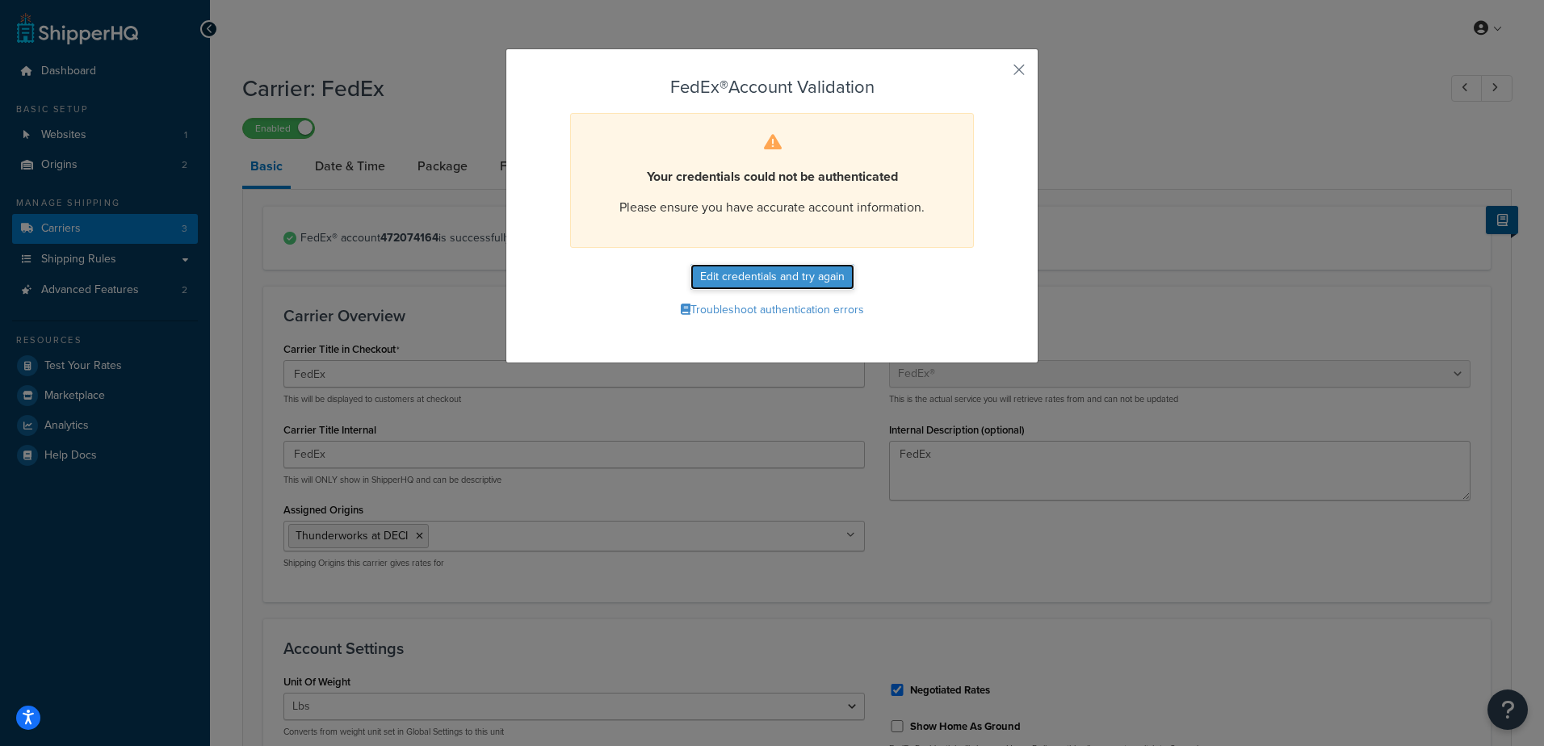
click at [818, 275] on button "Edit credentials and try again" at bounding box center [772, 277] width 164 height 26
select select "NC"
select select "US"
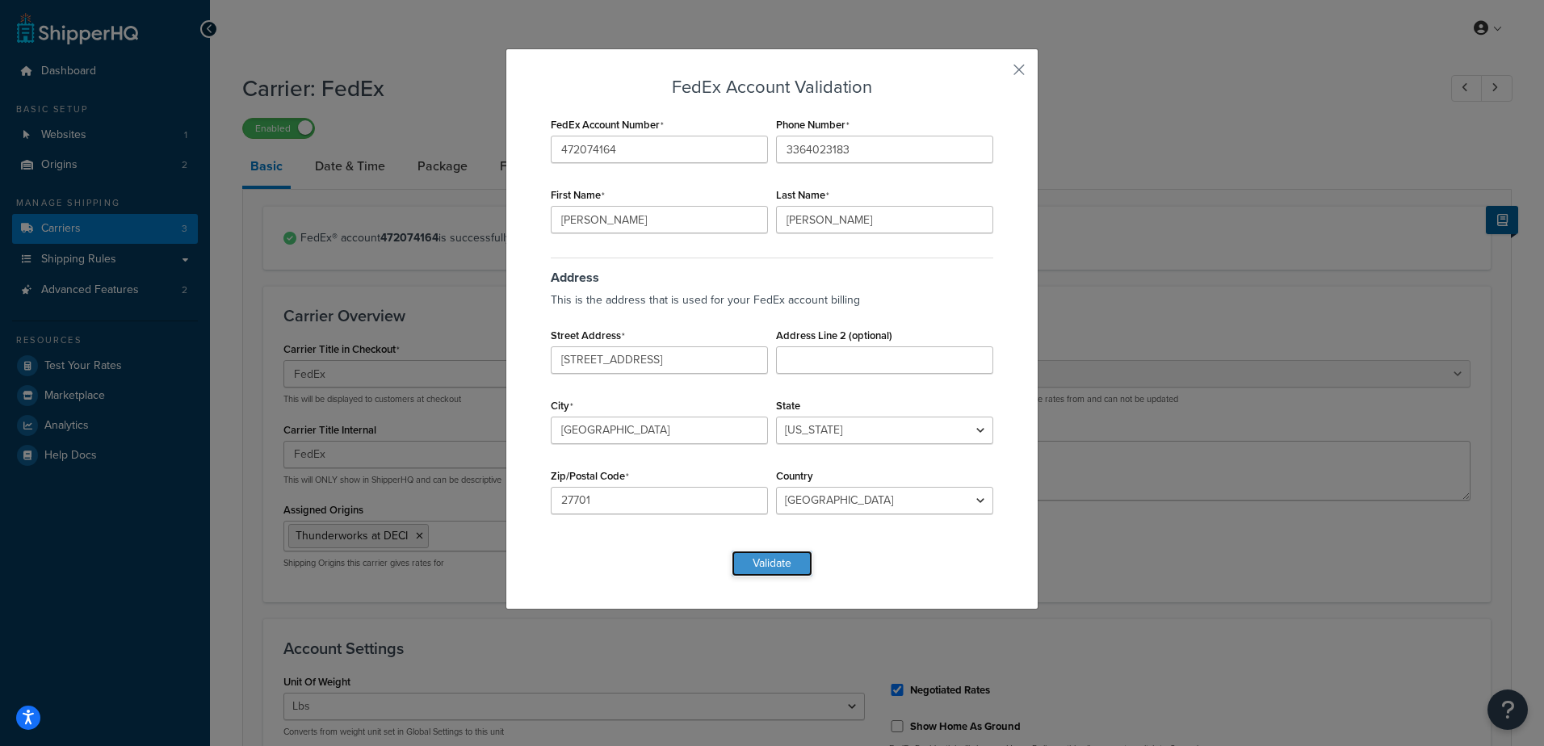
click at [779, 556] on button "Validate" at bounding box center [772, 564] width 81 height 26
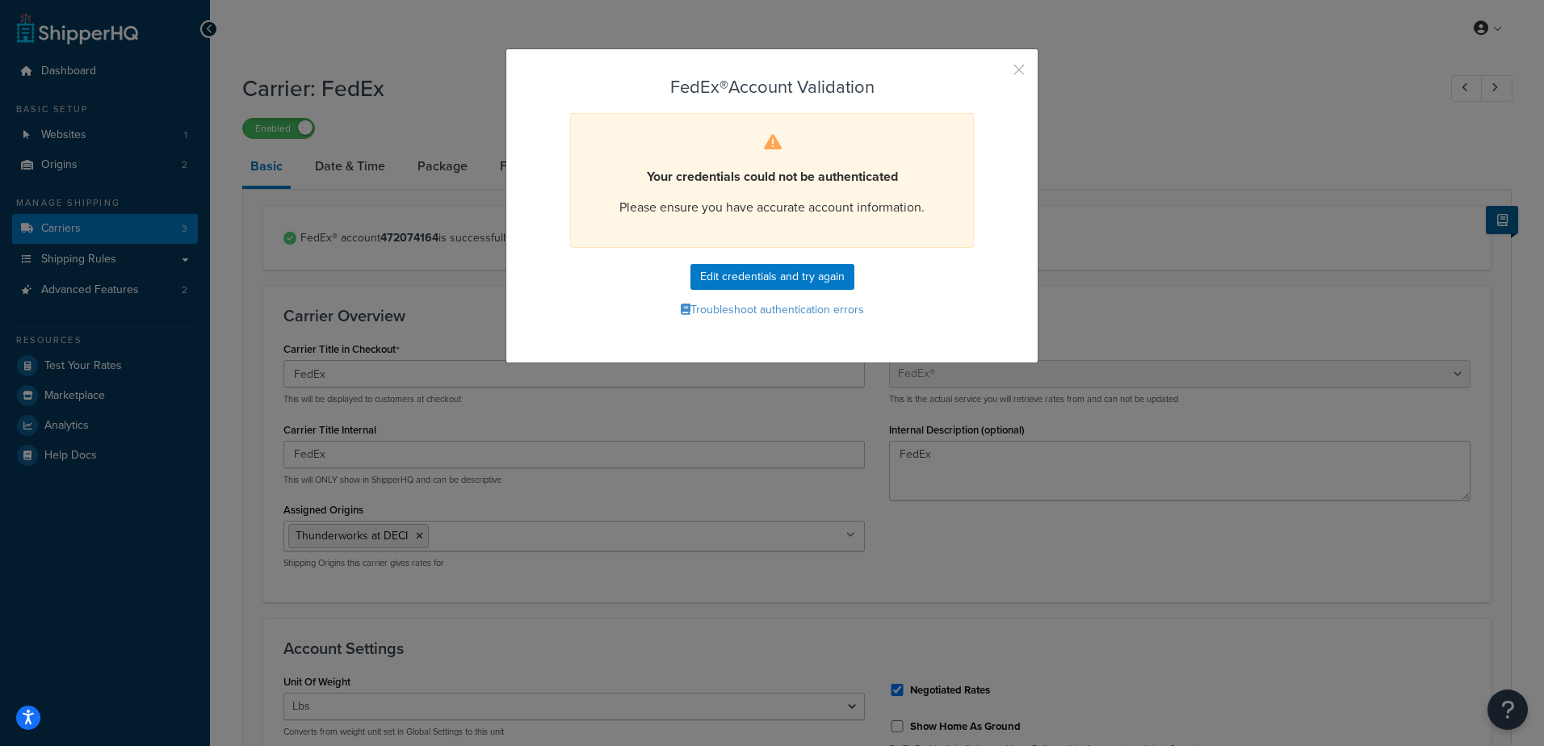
click at [997, 73] on button "button" at bounding box center [995, 75] width 4 height 4
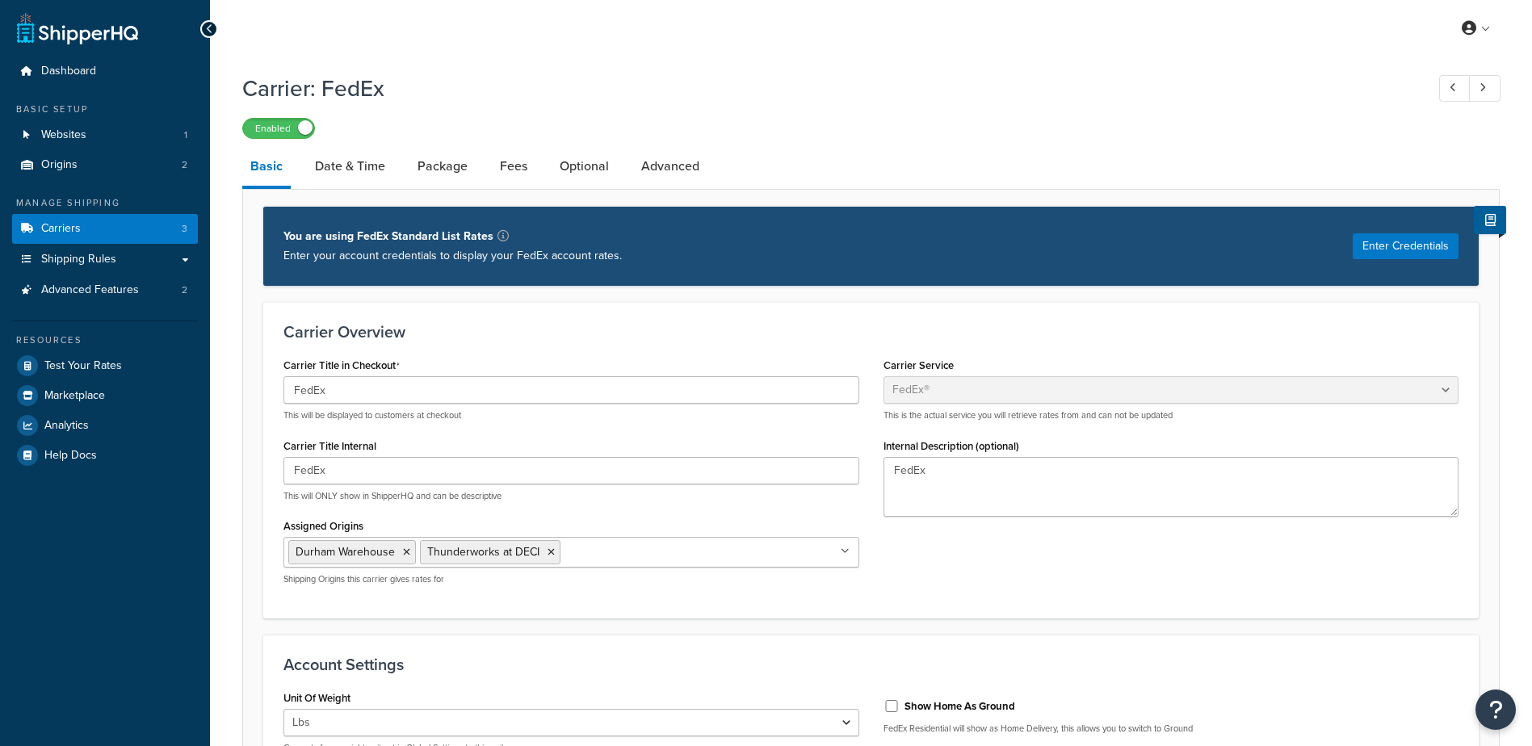
select select "fedEx"
select select "REGULAR_PICKUP"
select select "YOUR_PACKAGING"
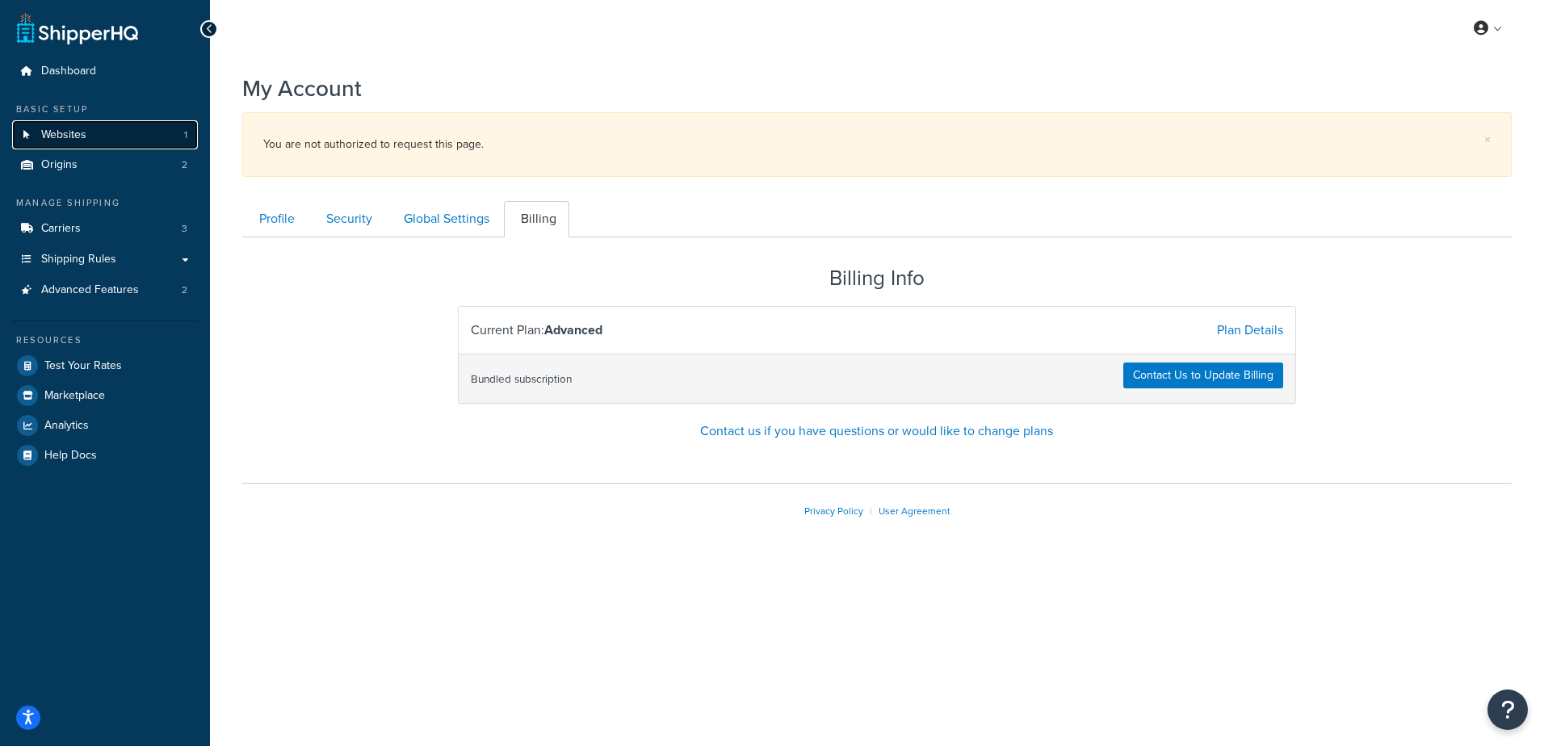
click at [79, 130] on span "Websites" at bounding box center [63, 135] width 45 height 14
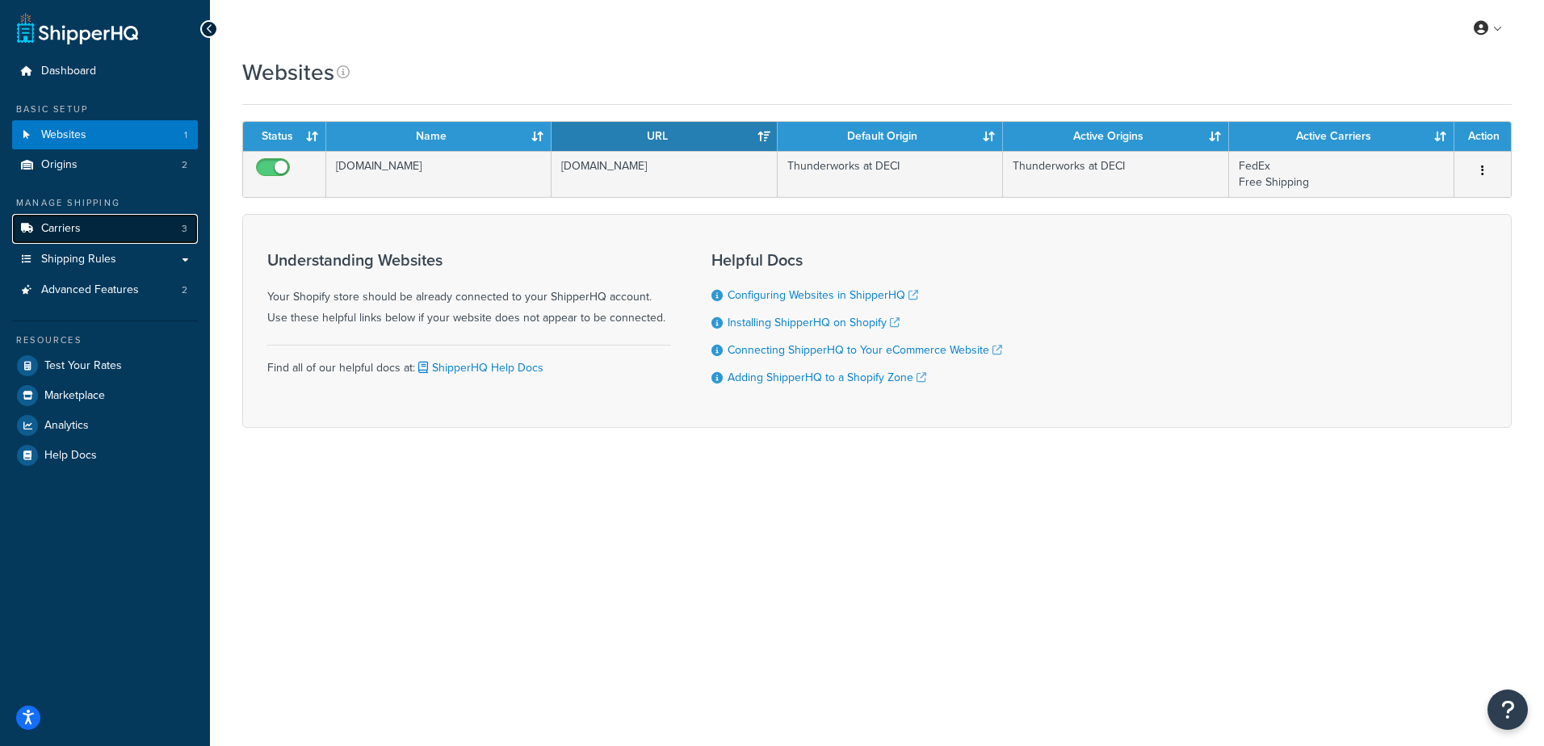
click at [75, 229] on span "Carriers" at bounding box center [61, 229] width 40 height 14
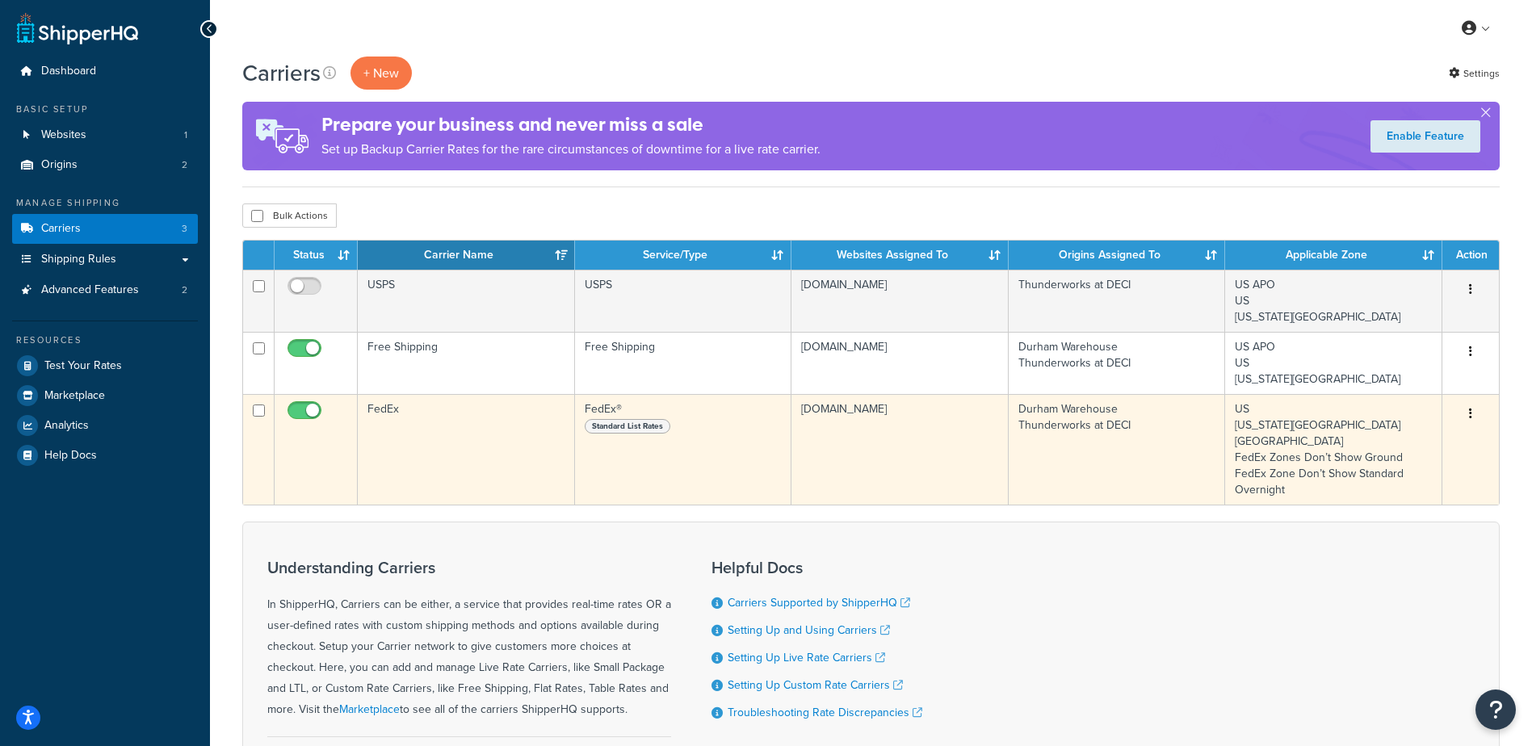
click at [598, 436] on td "FedEx® Standard List Rates" at bounding box center [683, 449] width 217 height 111
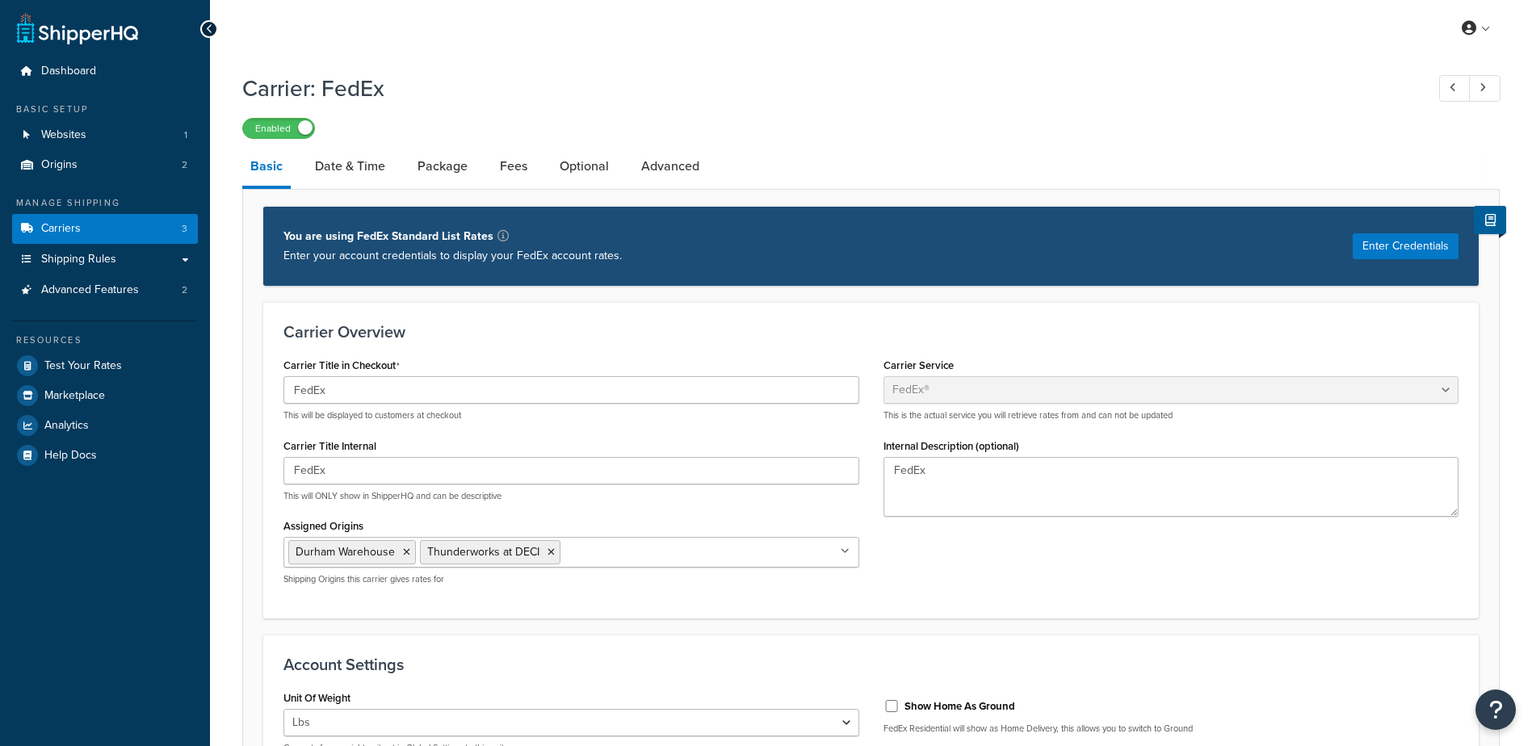
select select "fedEx"
select select "REGULAR_PICKUP"
select select "YOUR_PACKAGING"
click at [1414, 254] on button "Enter Credentials" at bounding box center [1406, 246] width 106 height 26
select select "US"
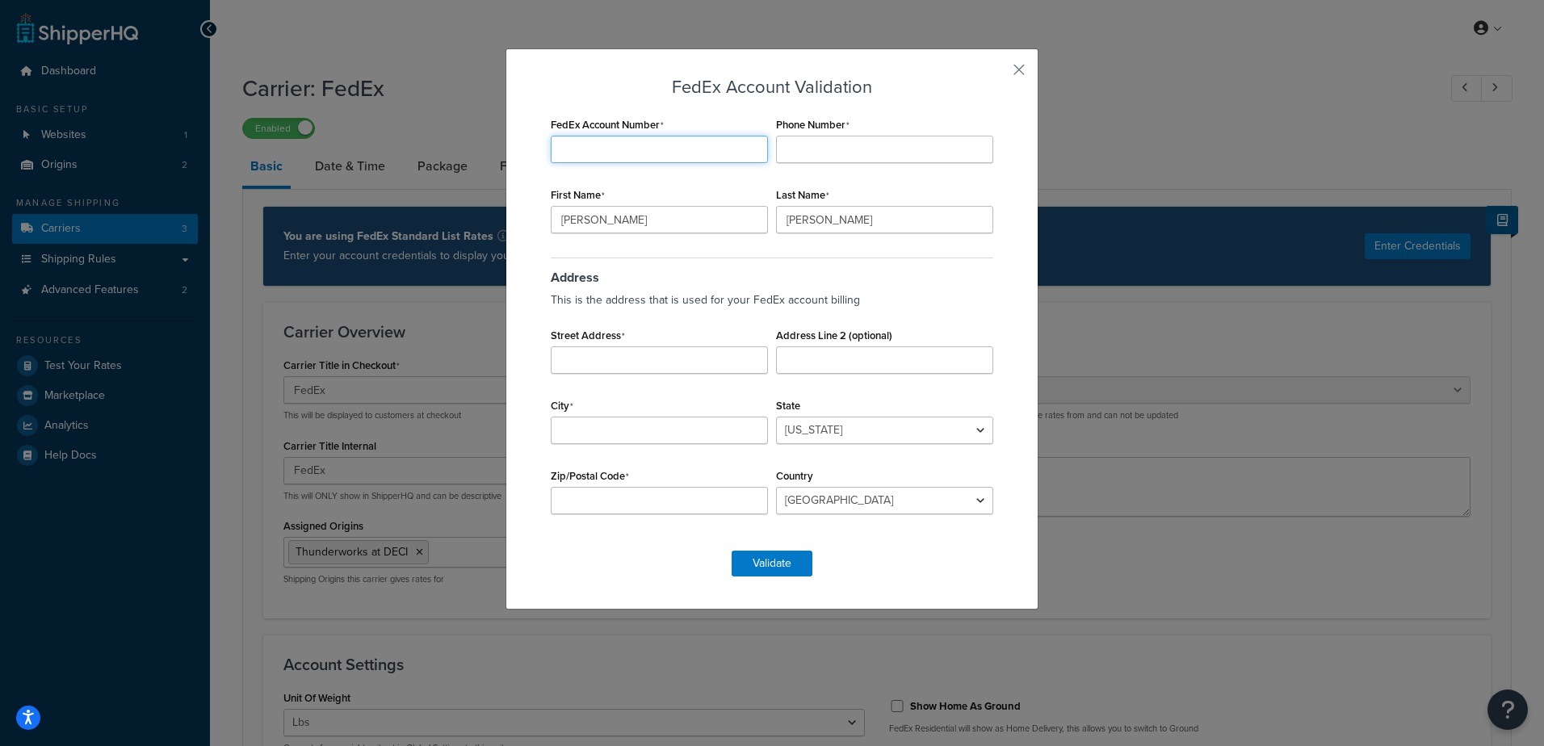
click at [640, 146] on input "FedEx Account Number" at bounding box center [659, 149] width 217 height 27
click at [614, 145] on input "4720" at bounding box center [659, 149] width 217 height 27
type input "472074164"
type input "3364023183"
click at [645, 360] on input "Street Address" at bounding box center [659, 359] width 217 height 27
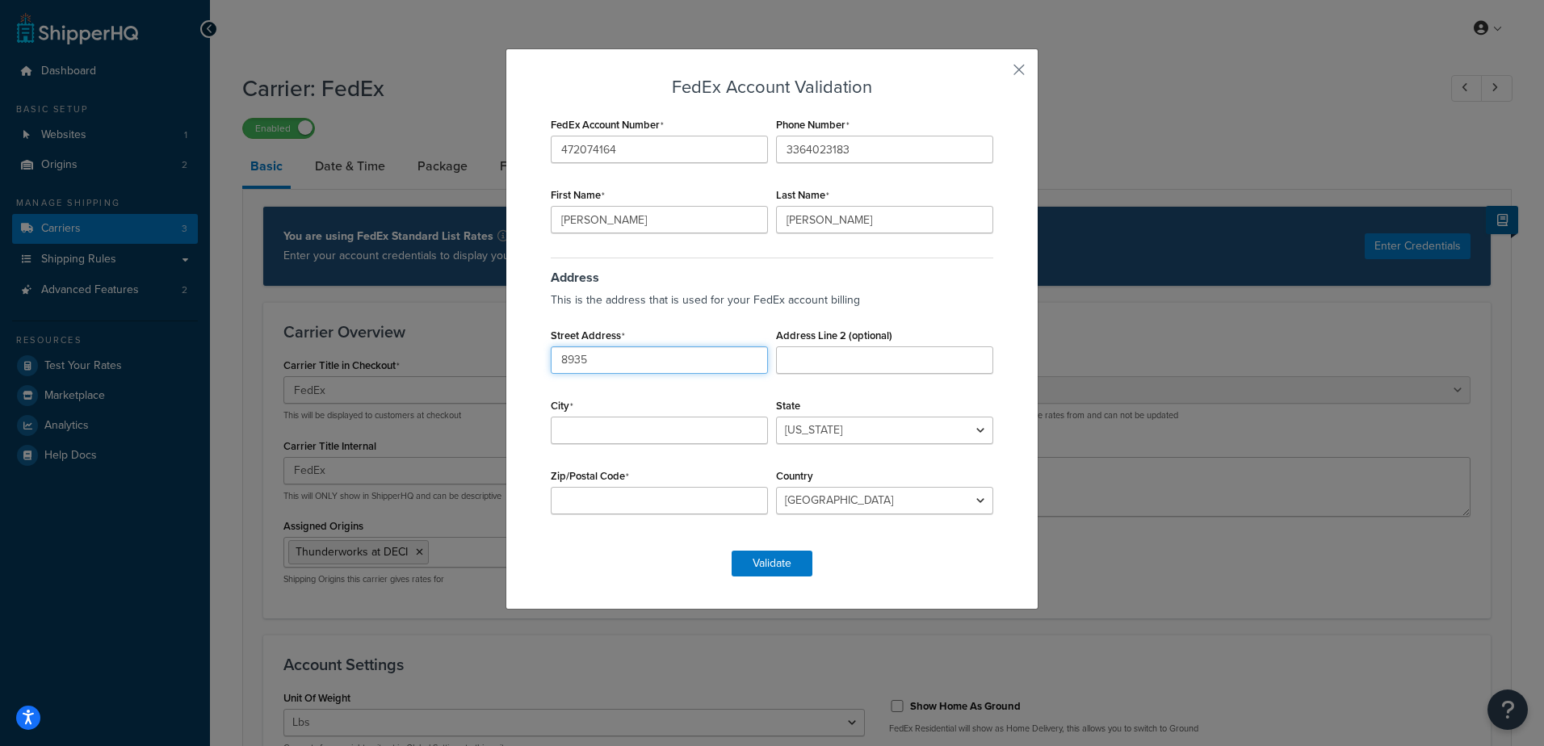
click at [681, 362] on input "8935" at bounding box center [659, 359] width 217 height 27
type input "8935 rosehill road"
type input "suite 300"
type input "lenexa"
select select "KS"
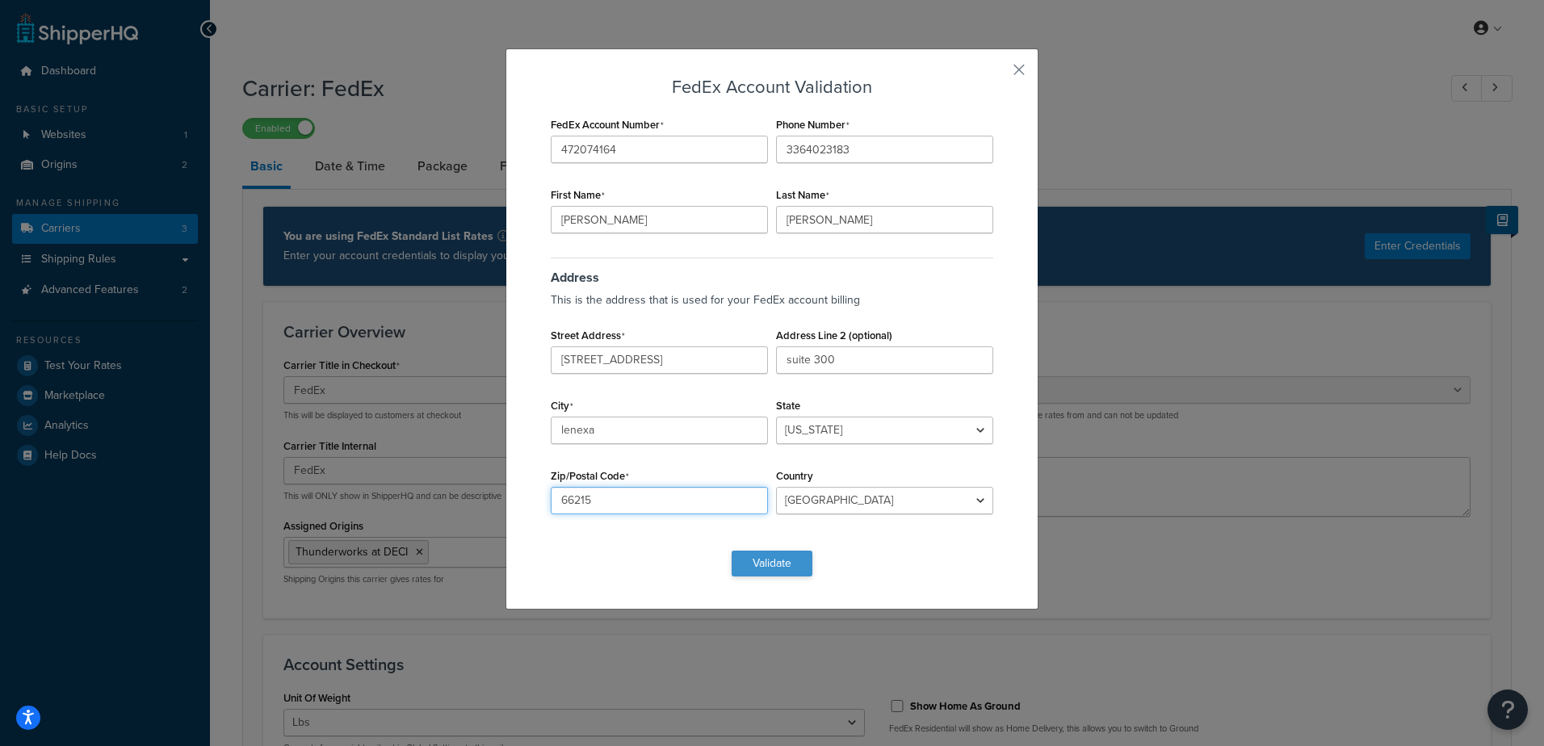
type input "66215"
click at [771, 562] on button "Validate" at bounding box center [772, 564] width 81 height 26
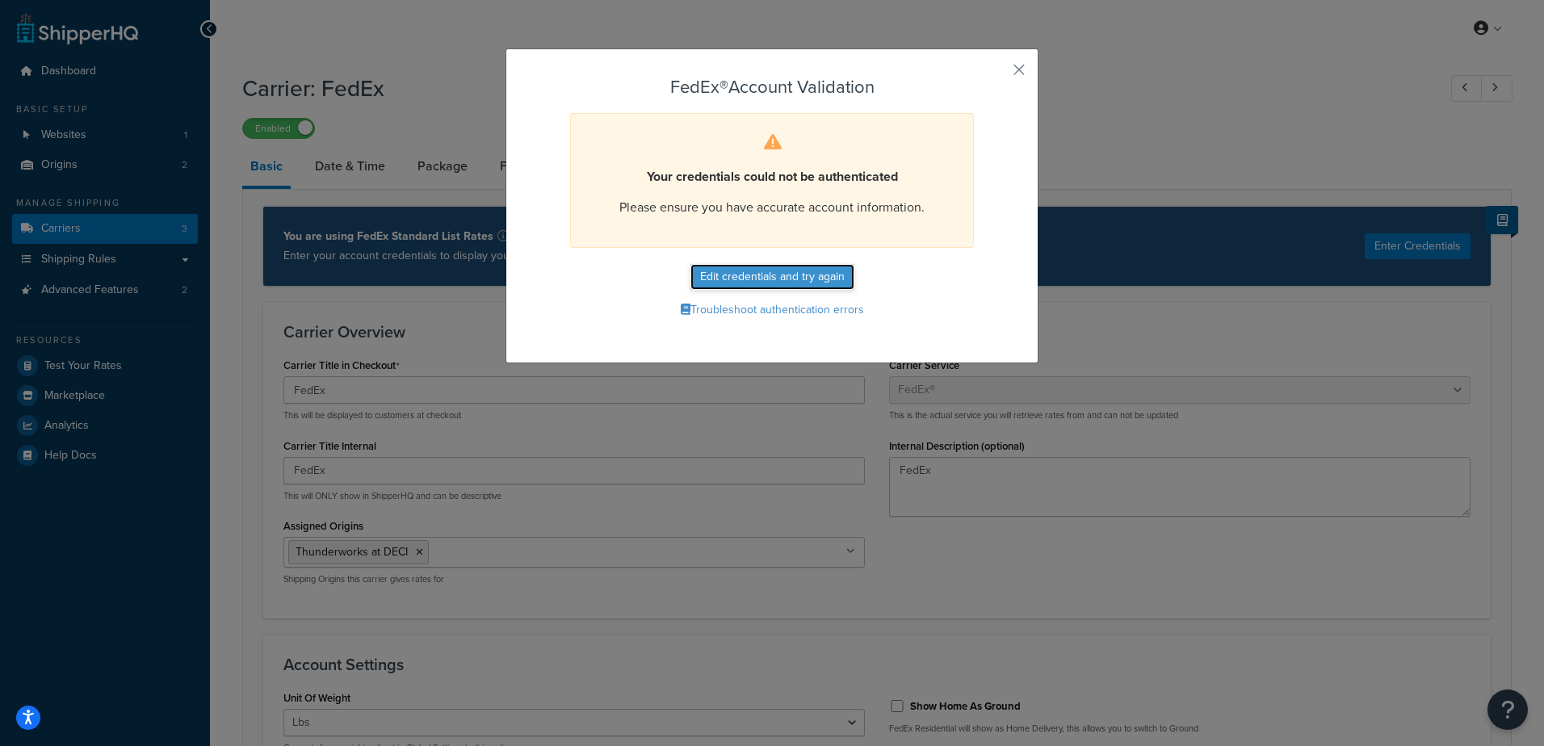
click at [785, 269] on button "Edit credentials and try again" at bounding box center [772, 277] width 164 height 26
select select "KS"
select select "US"
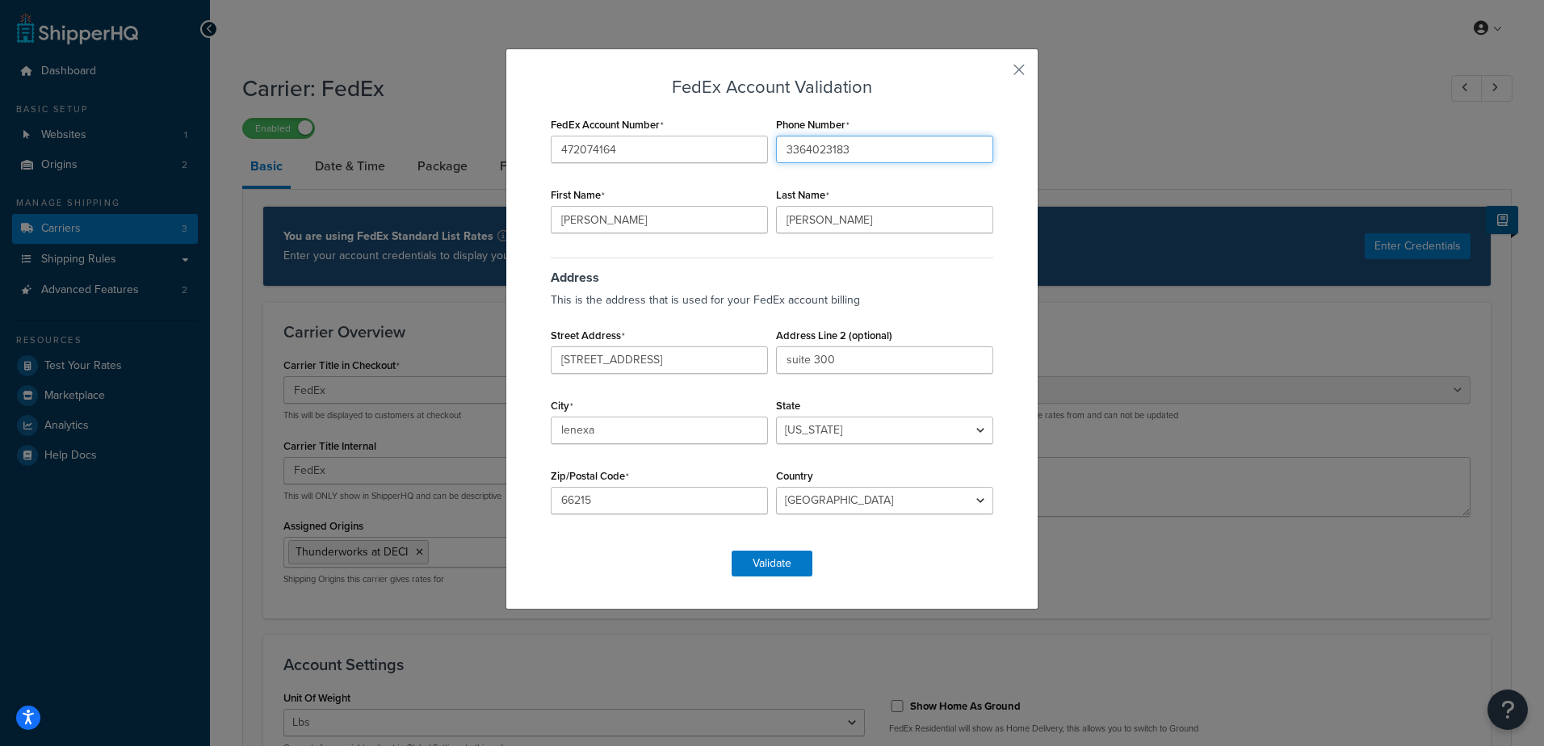
click at [872, 151] on input "3364023183" at bounding box center [884, 149] width 217 height 27
type input "3"
type input "9135304966"
click at [706, 207] on input "James" at bounding box center [659, 219] width 217 height 27
type input "J"
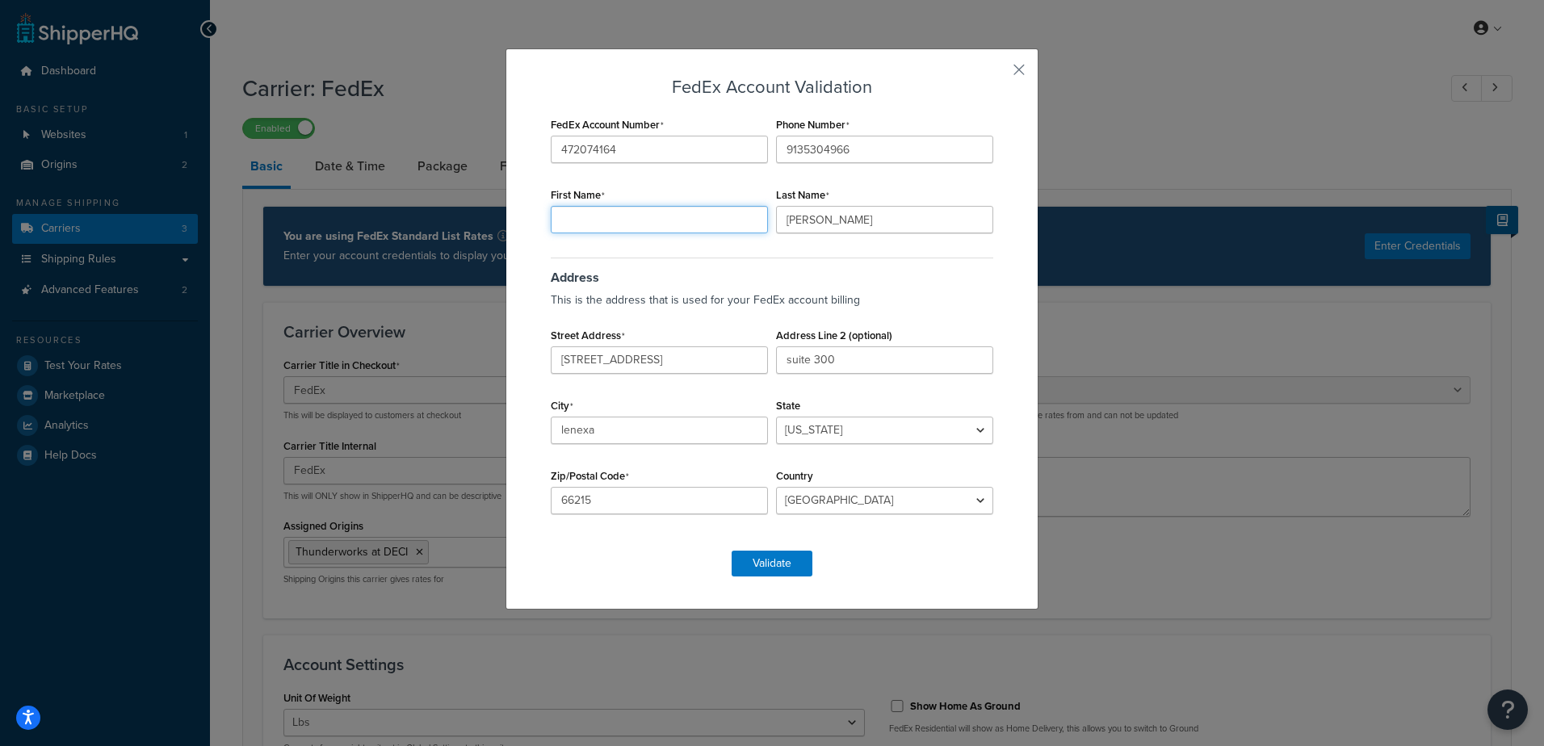
type input "r"
type input "t"
type input "Tracey"
type input "Bailes"
click at [782, 569] on button "Validate" at bounding box center [772, 564] width 81 height 26
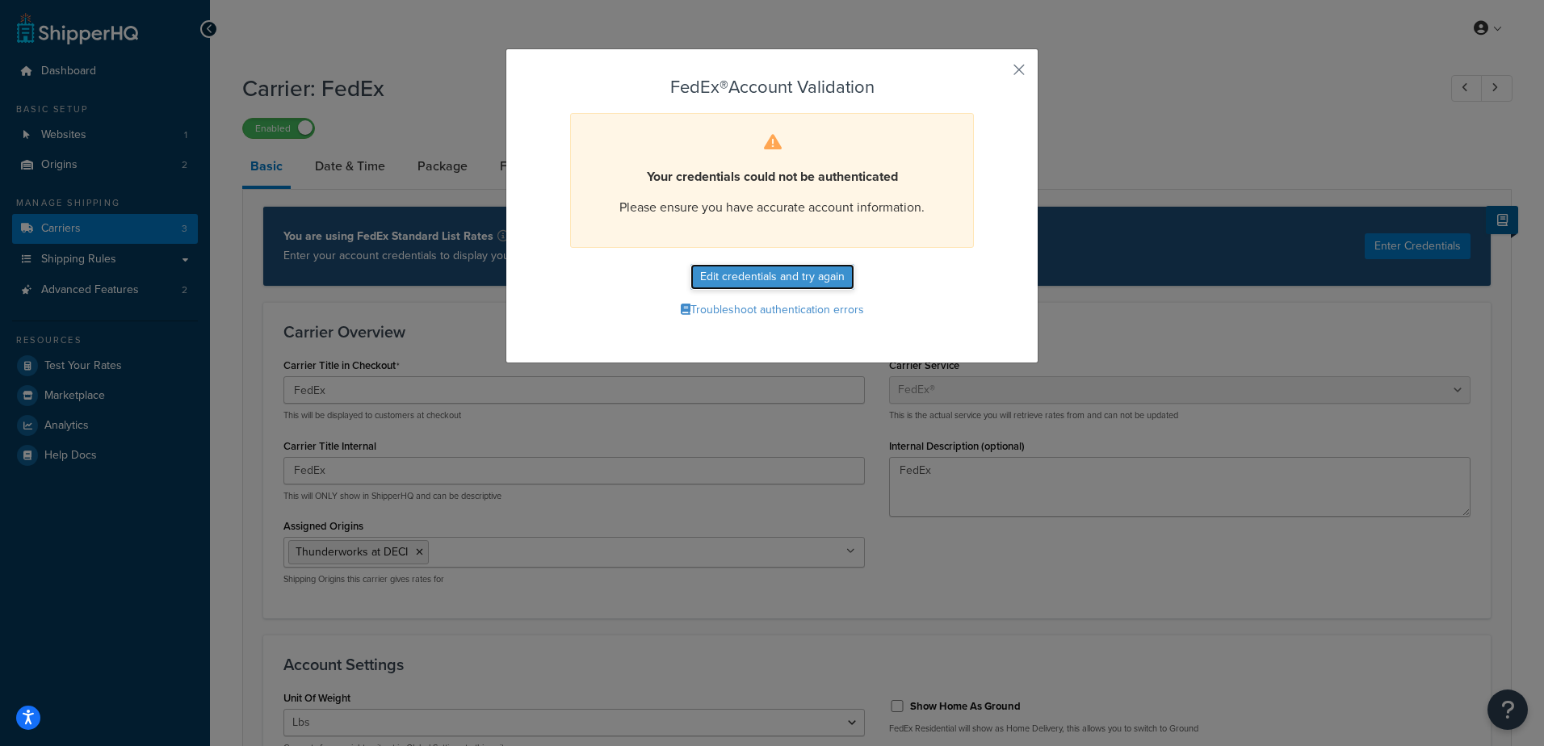
click at [828, 276] on button "Edit credentials and try again" at bounding box center [772, 277] width 164 height 26
select select "KS"
select select "US"
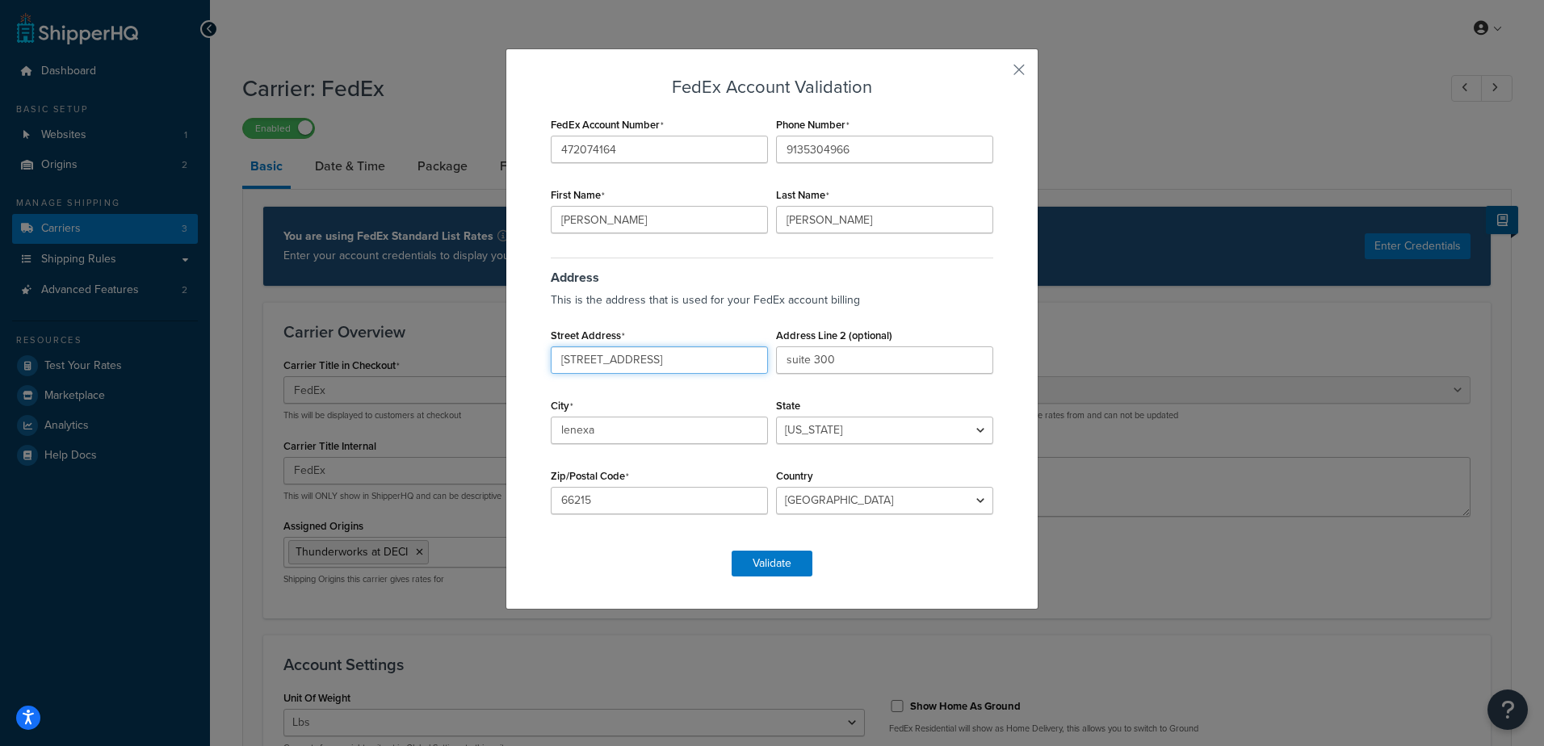
click at [689, 355] on input "8935 rosehill road" at bounding box center [659, 359] width 217 height 27
click at [893, 131] on div "Phone Number 9135304966" at bounding box center [884, 138] width 225 height 50
click at [892, 138] on input "9135304966" at bounding box center [884, 149] width 217 height 27
type input "9"
click at [738, 214] on input "Tracey" at bounding box center [659, 219] width 217 height 27
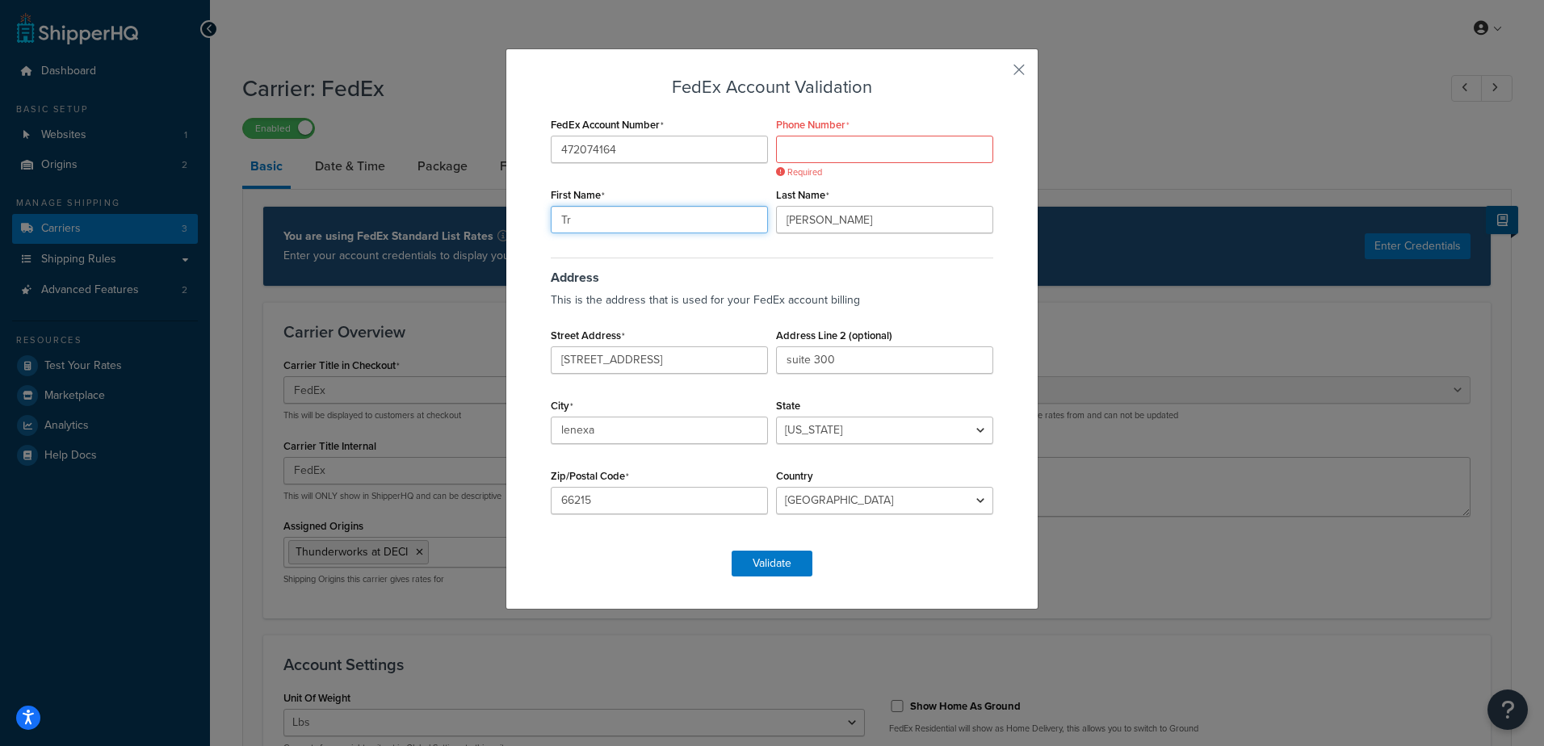
type input "T"
type input "Stephanie"
type input "Kihlstrom"
type input "112a broadway st"
click at [850, 366] on input "suite 300" at bounding box center [884, 359] width 217 height 27
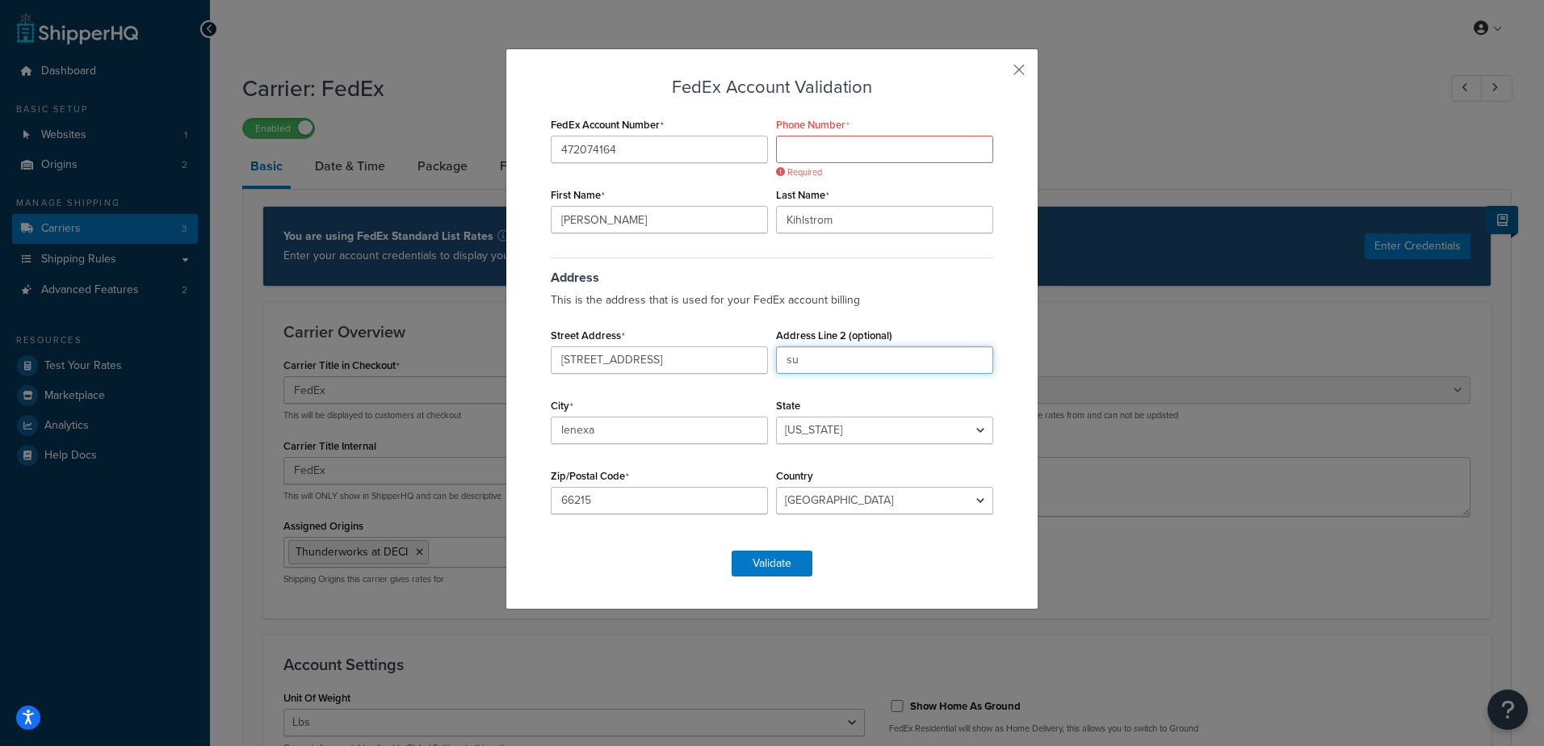
type input "s"
type input "l"
type input "[GEOGRAPHIC_DATA]"
click at [866, 426] on select "[US_STATE] [US_STATE] [US_STATE] [US_STATE] [US_STATE] Armed Forces Americas Ar…" at bounding box center [884, 430] width 217 height 27
select select "NC"
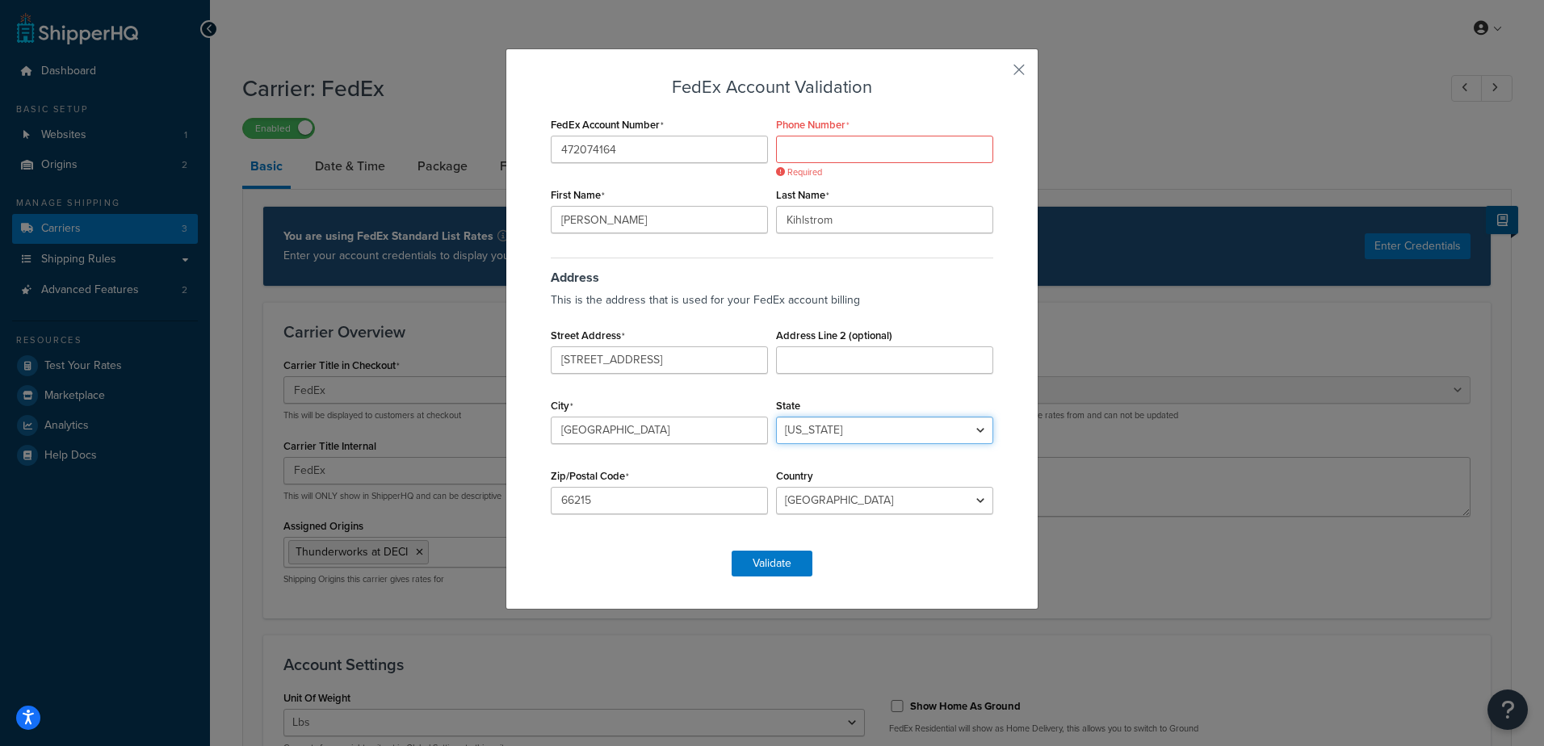
click at [776, 417] on select "[US_STATE] [US_STATE] [US_STATE] [US_STATE] [US_STATE] Armed Forces Americas Ar…" at bounding box center [884, 430] width 217 height 27
click at [661, 496] on input "66215" at bounding box center [659, 500] width 217 height 27
type input "6"
type input "27703"
click at [866, 152] on input "Phone Number" at bounding box center [884, 149] width 217 height 27
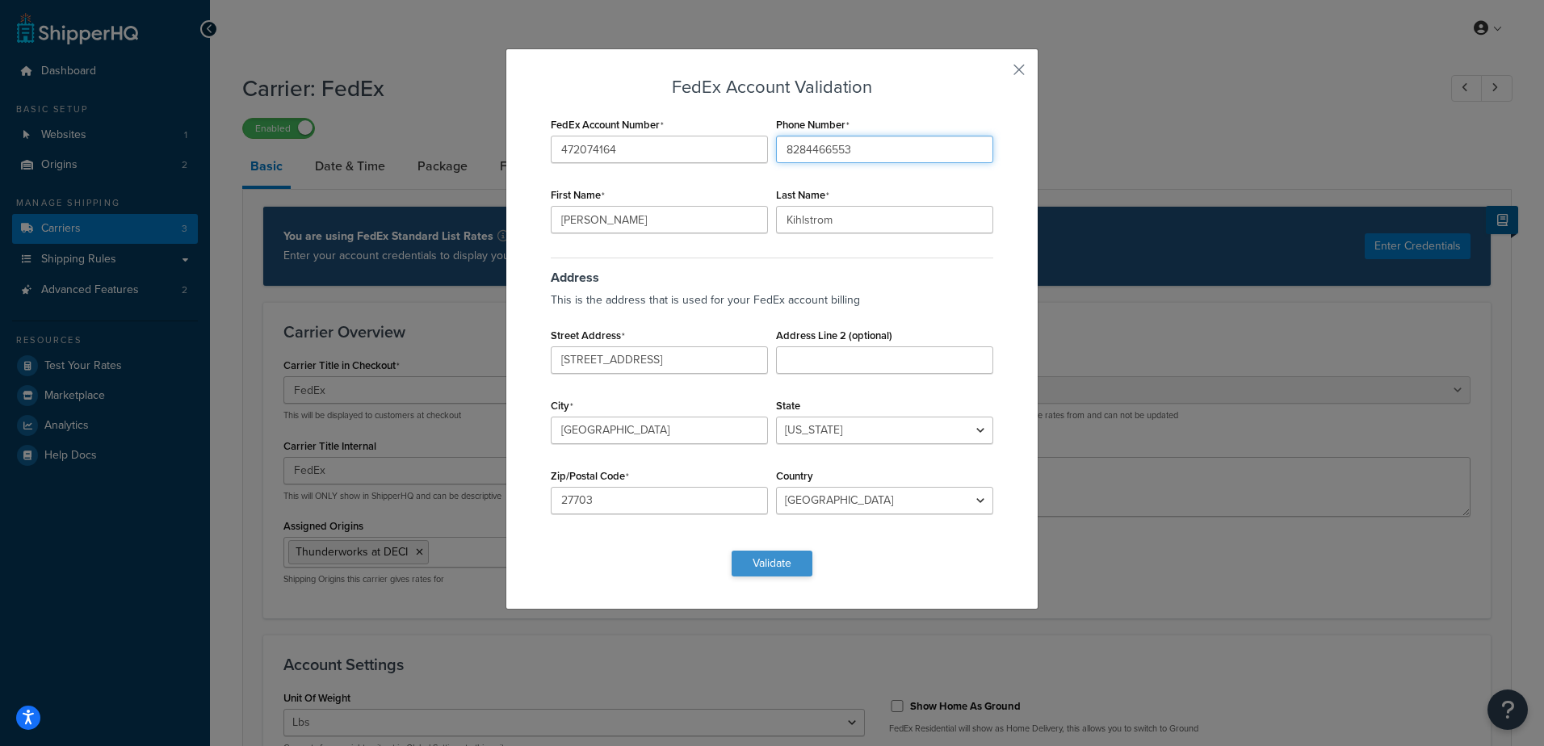
type input "8284466553"
click at [755, 561] on button "Validate" at bounding box center [772, 564] width 81 height 26
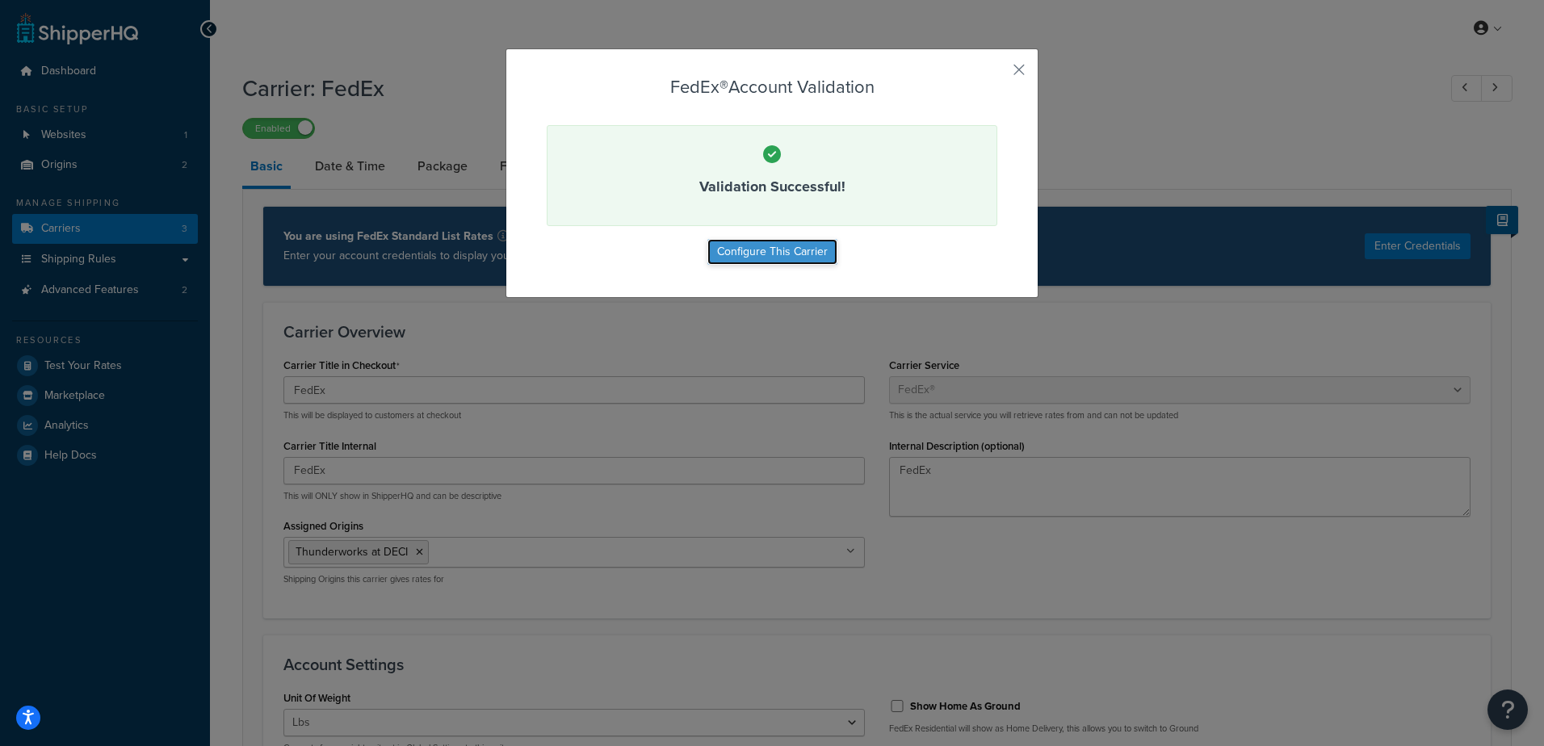
click at [790, 250] on button "Configure This Carrier" at bounding box center [772, 252] width 130 height 26
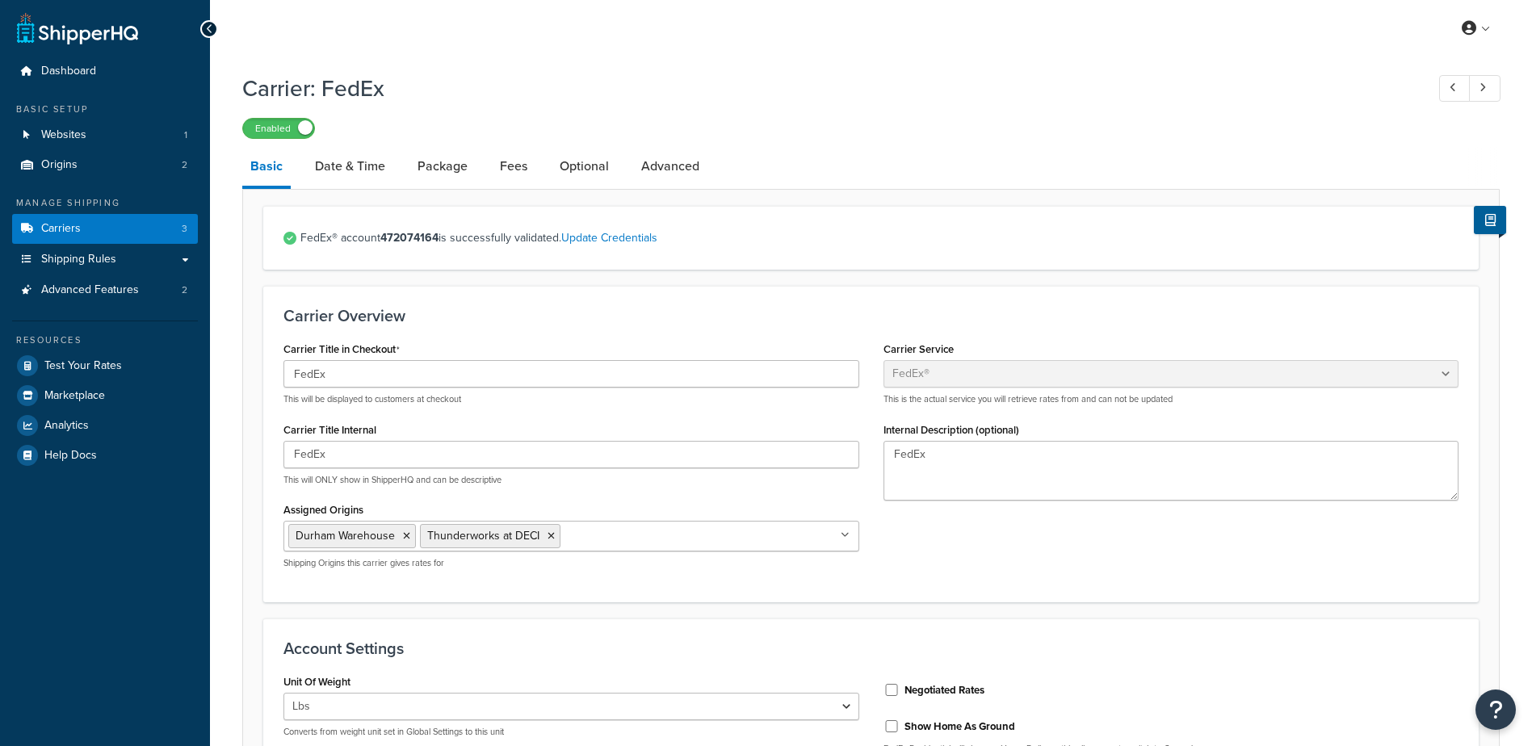
select select "fedEx"
select select "REGULAR_PICKUP"
select select "YOUR_PACKAGING"
click at [83, 367] on span "Test Your Rates" at bounding box center [83, 366] width 78 height 14
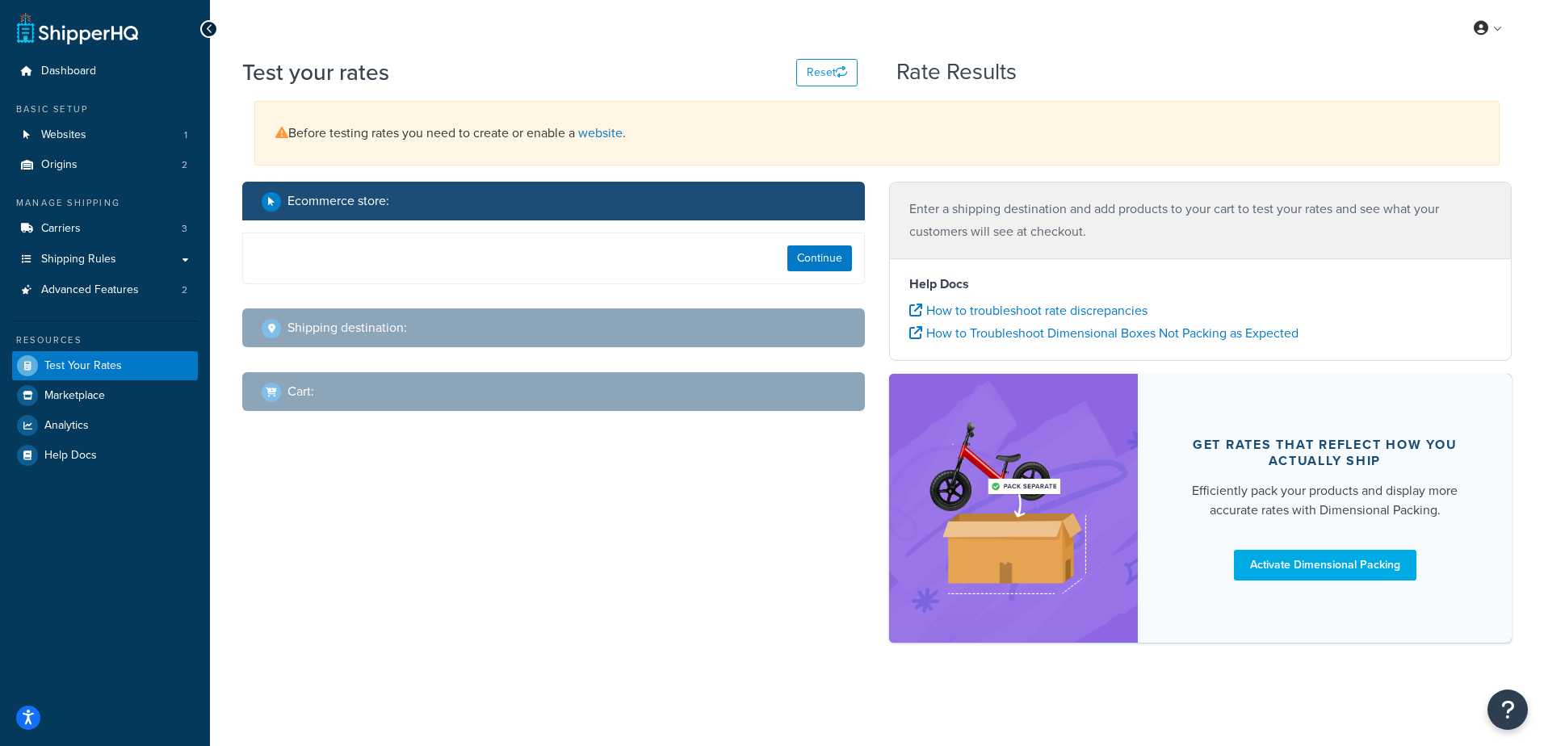
select select "TX"
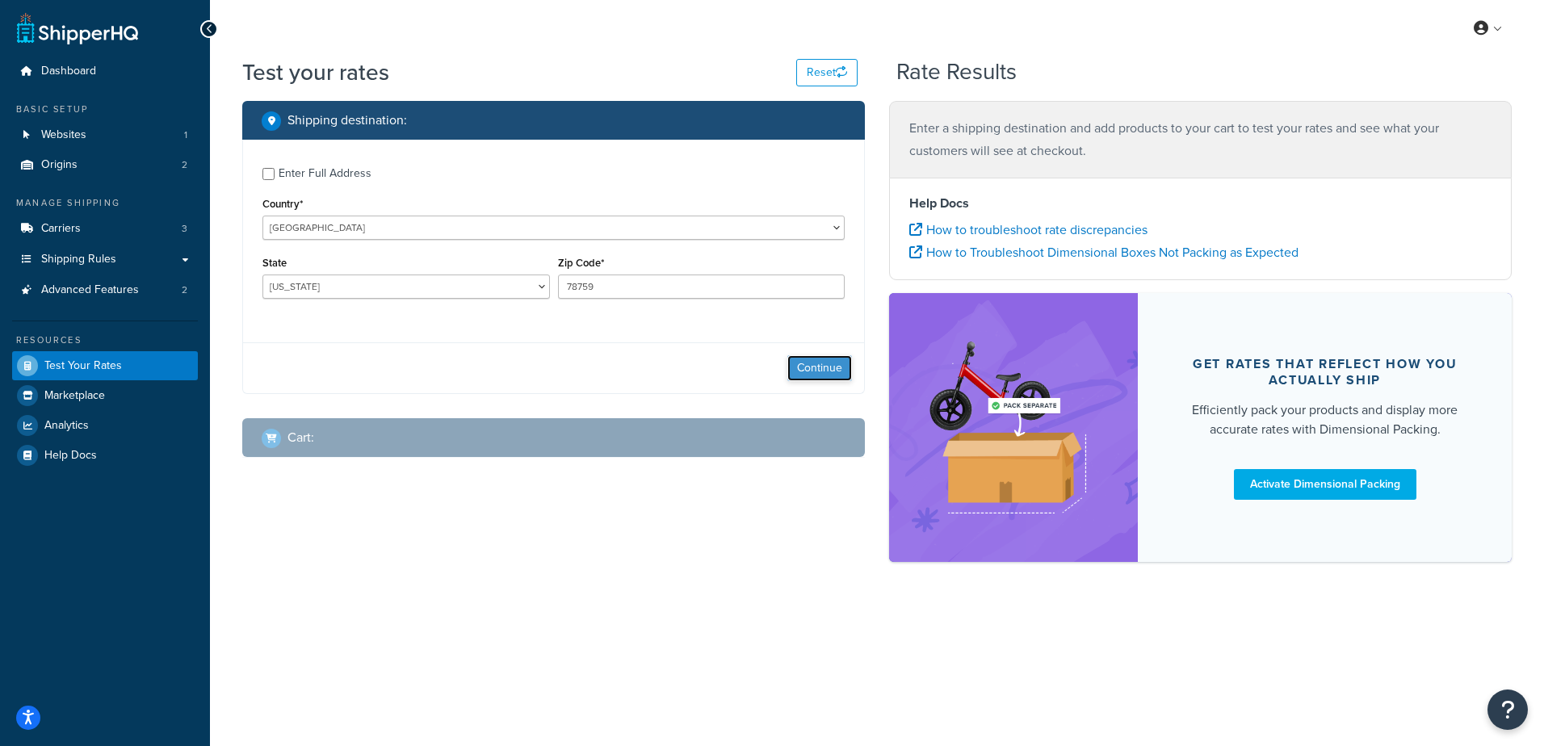
click at [802, 367] on button "Continue" at bounding box center [819, 368] width 65 height 26
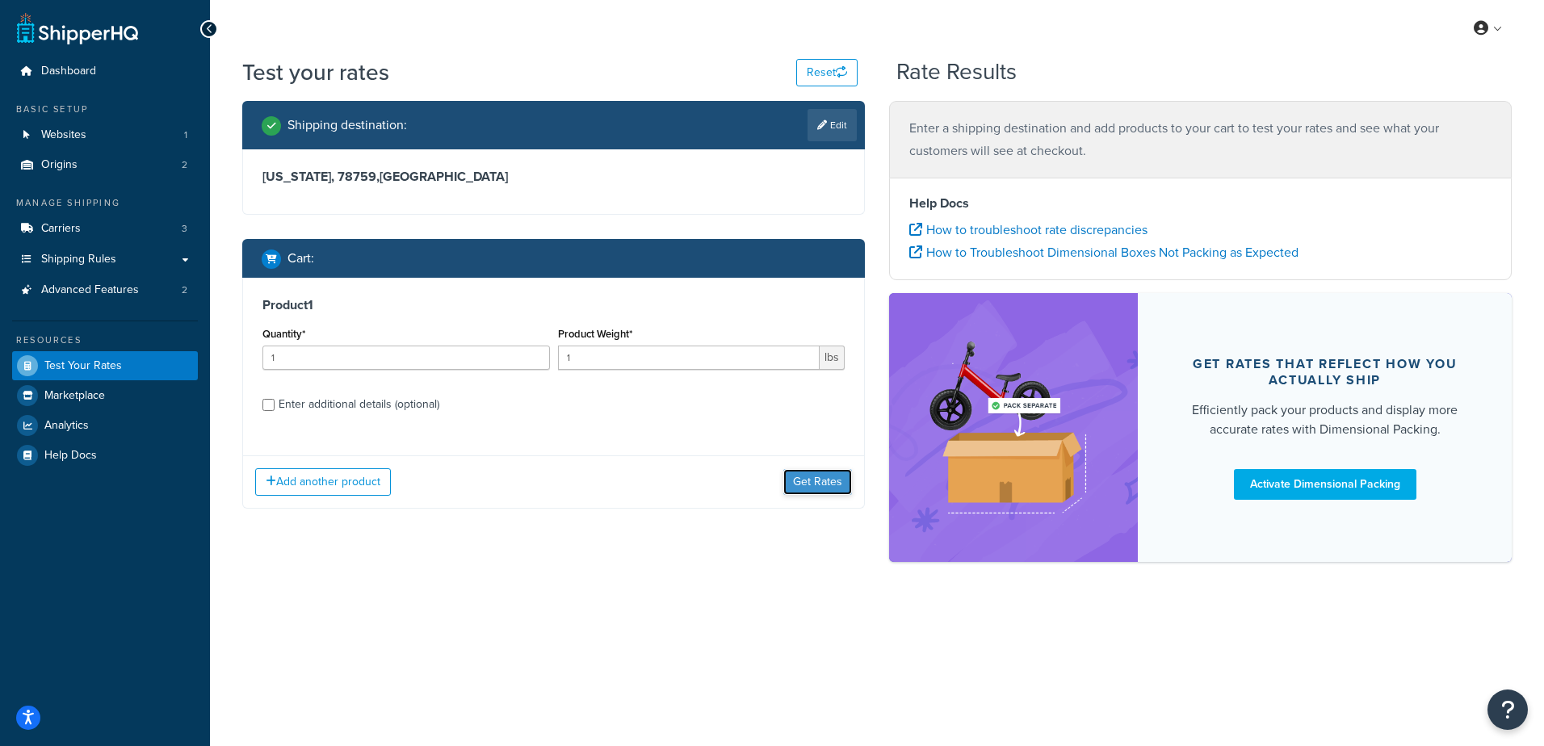
click at [817, 490] on button "Get Rates" at bounding box center [817, 482] width 69 height 26
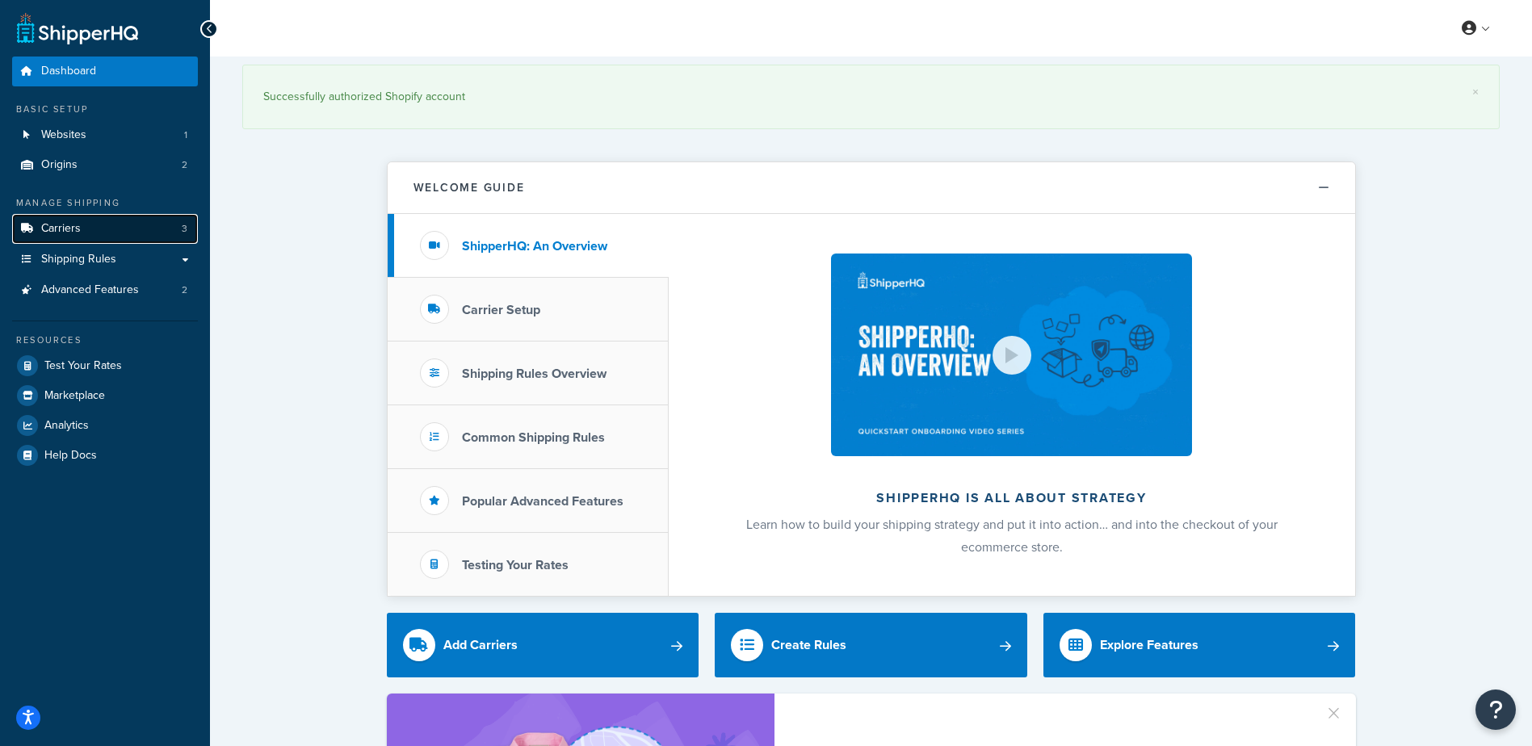
click at [95, 230] on link "Carriers 3" at bounding box center [105, 229] width 186 height 30
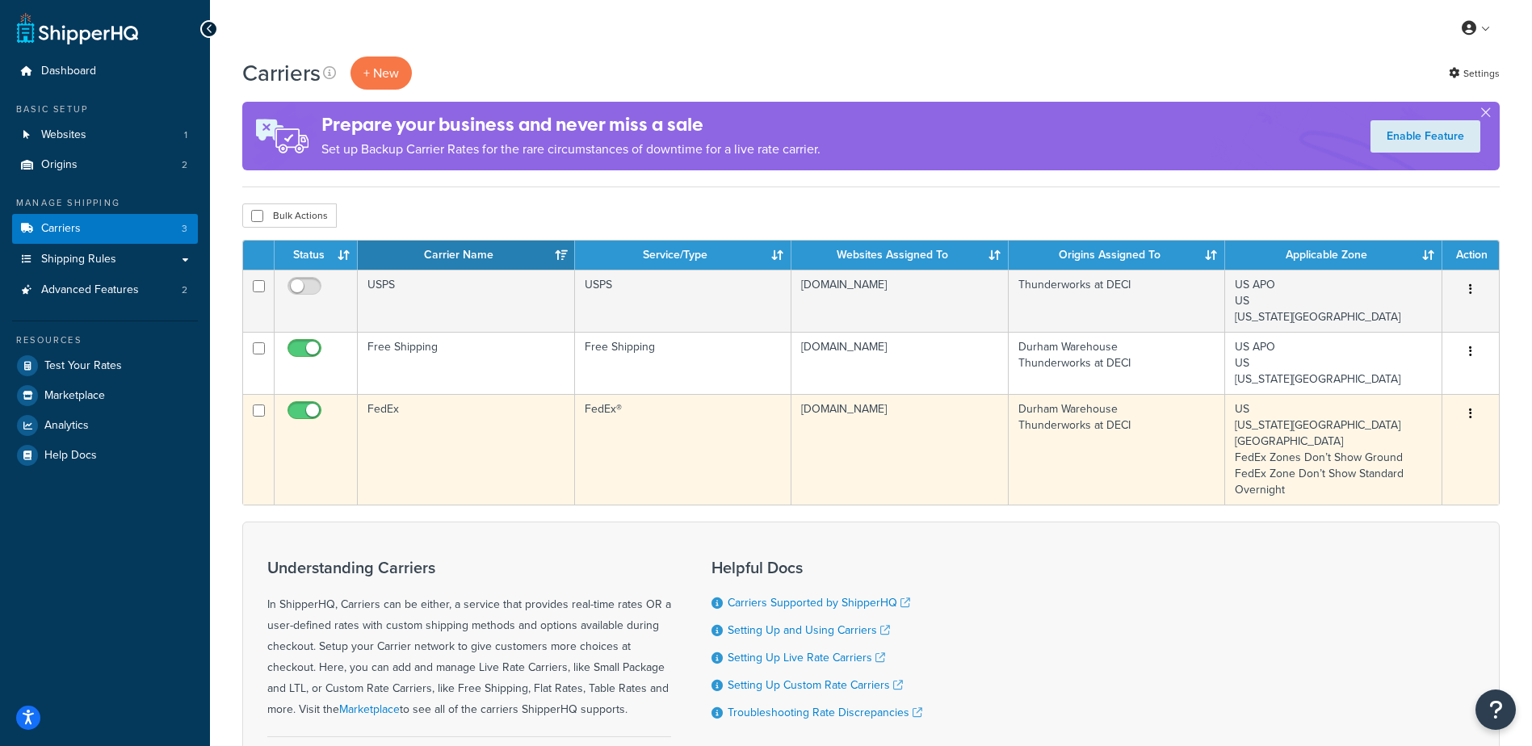
click at [434, 422] on td "FedEx" at bounding box center [466, 449] width 217 height 111
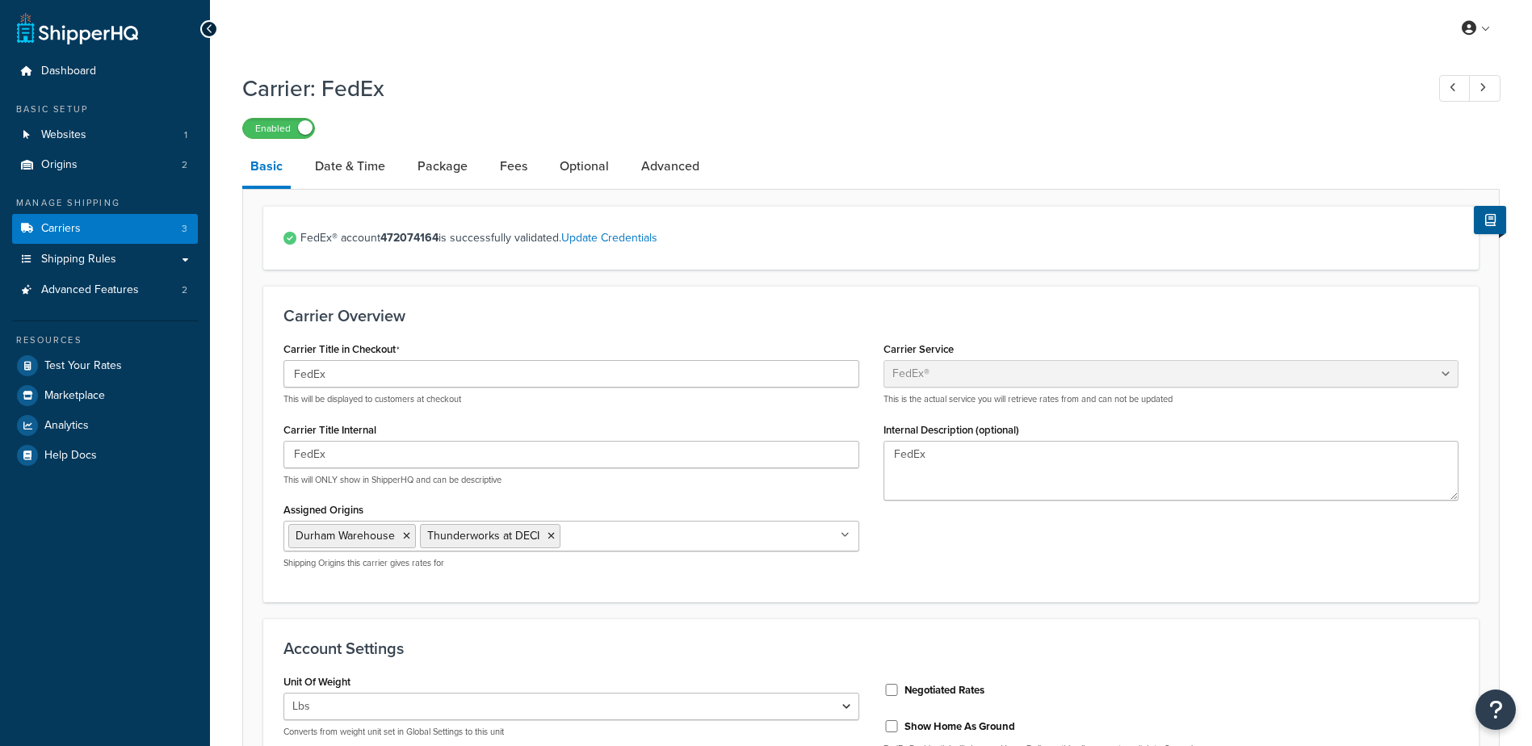
select select "fedEx"
select select "REGULAR_PICKUP"
select select "YOUR_PACKAGING"
click at [633, 237] on link "Update Credentials" at bounding box center [609, 237] width 96 height 17
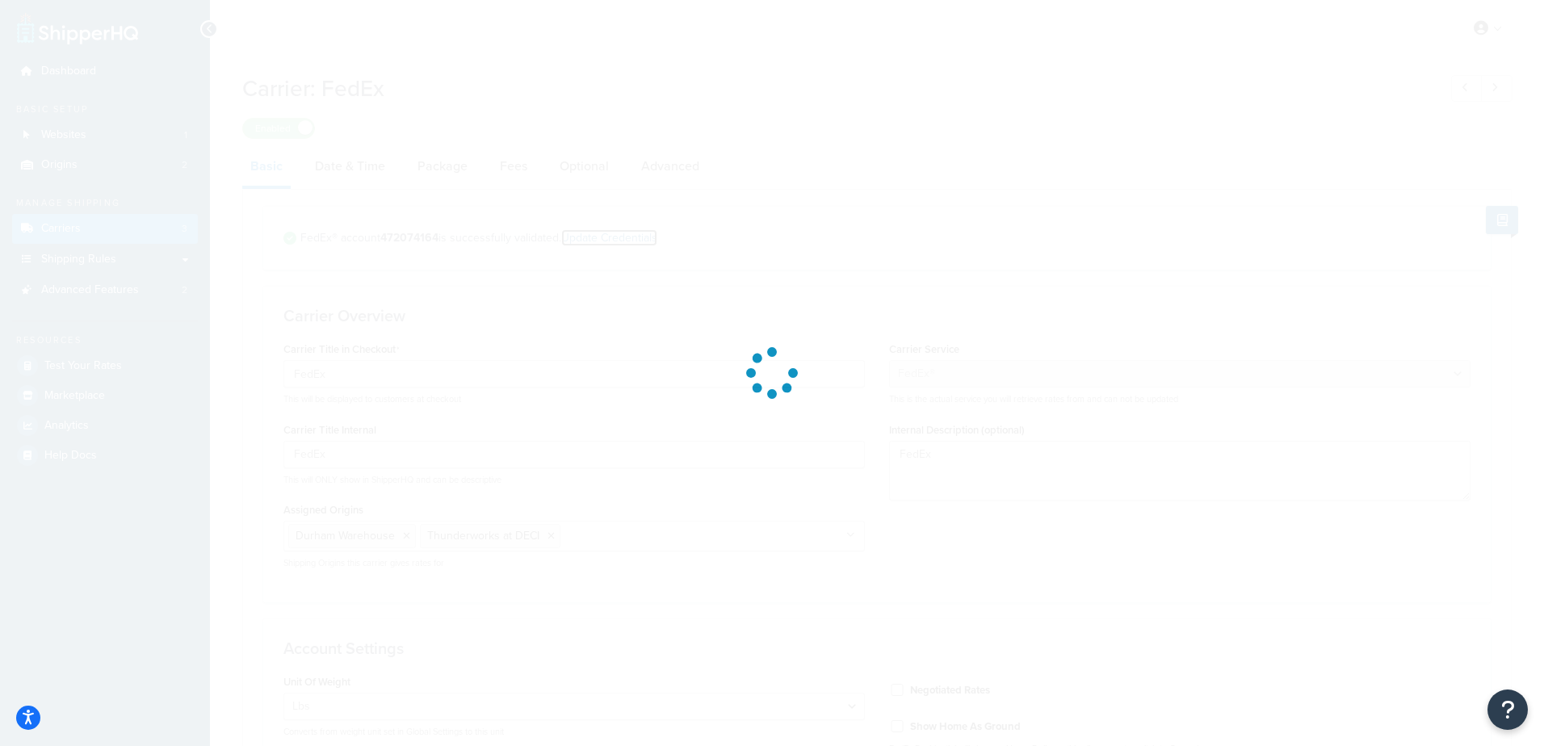
select select "US"
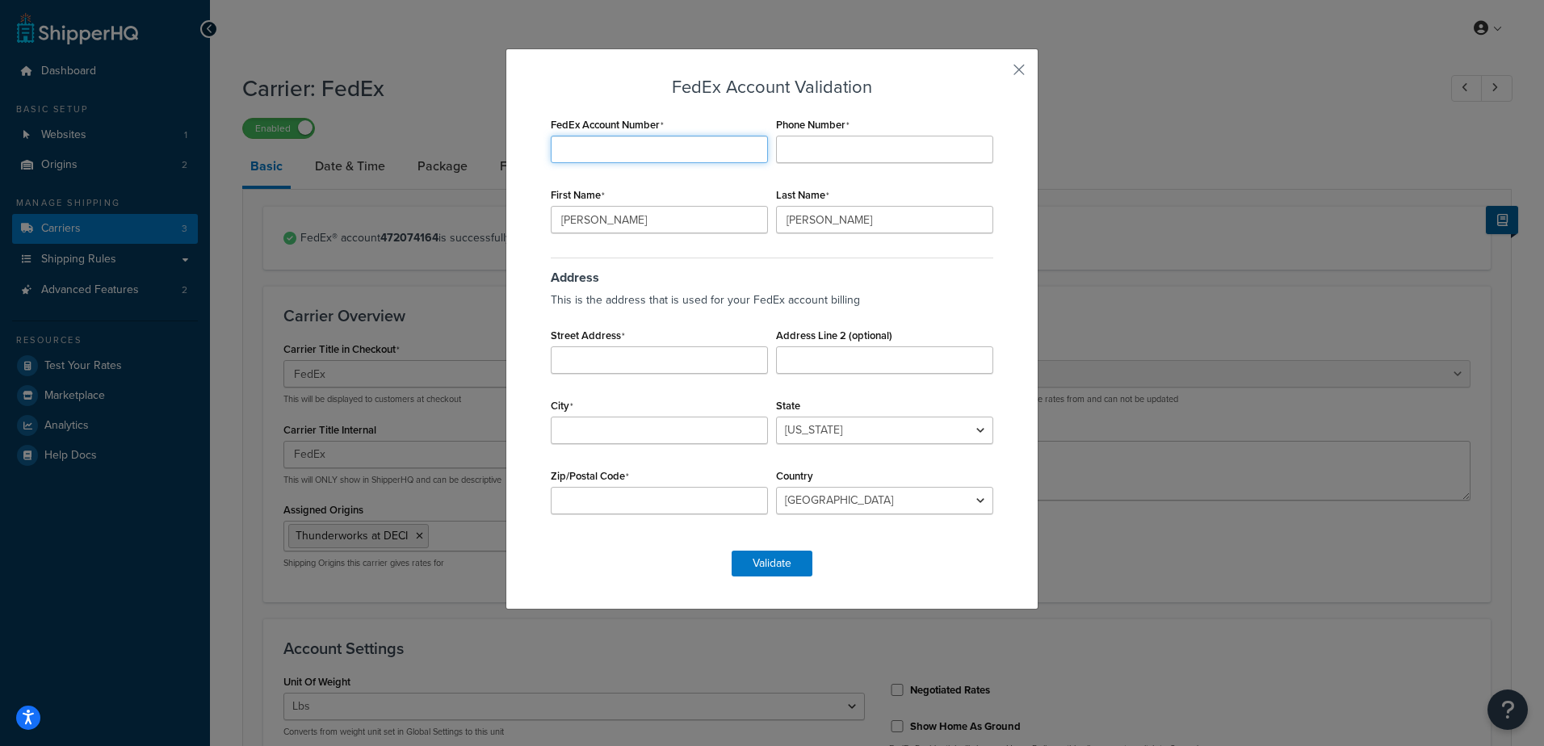
click at [642, 161] on input "FedEx Account Number" at bounding box center [659, 149] width 217 height 27
type input "472074164"
type input "8284466553"
type input "[PERSON_NAME]"
type input "Kihlstrom"
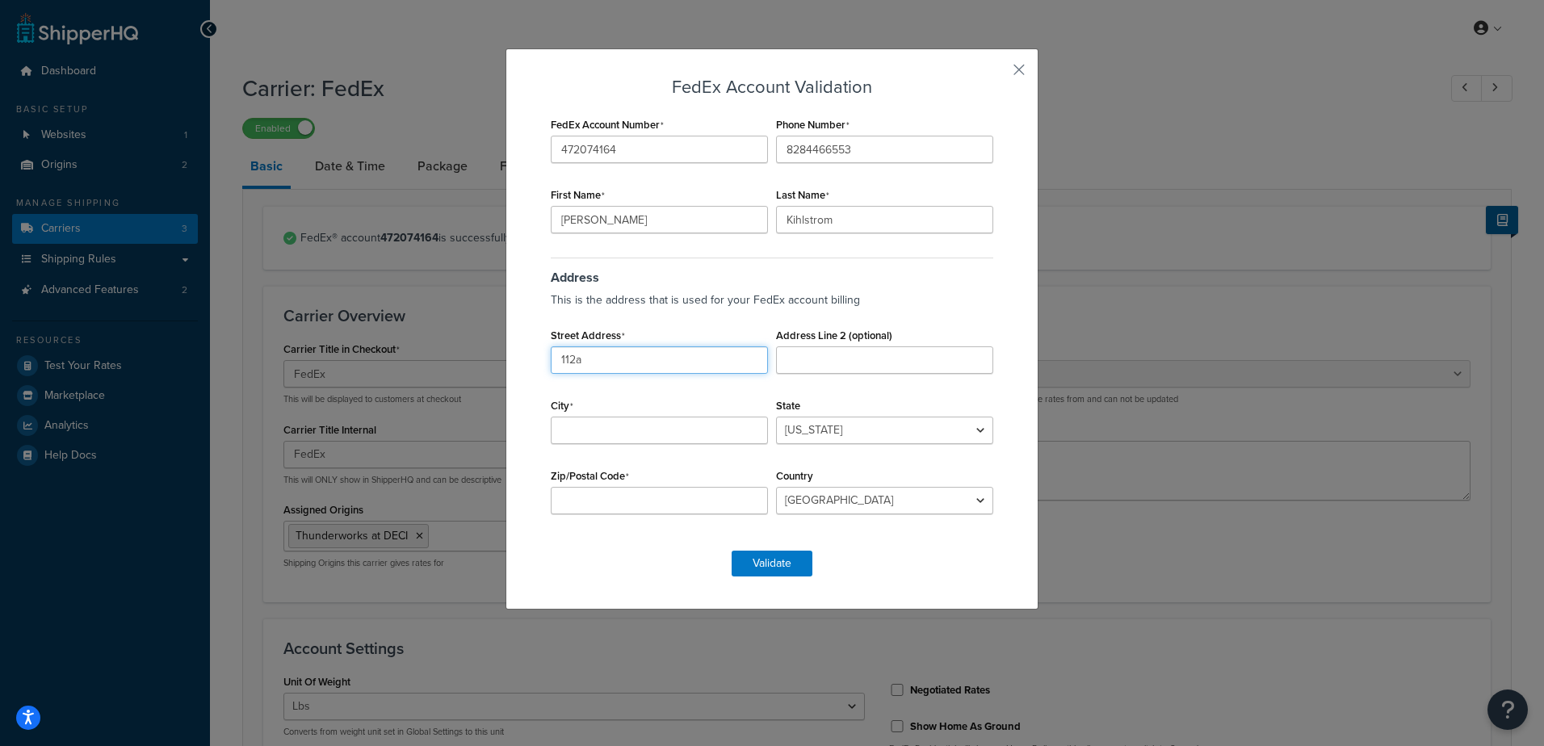
type input "[STREET_ADDRESS]"
type input "[GEOGRAPHIC_DATA]"
select select "NC"
type input "27703"
click at [774, 564] on button "Validate" at bounding box center [772, 564] width 81 height 26
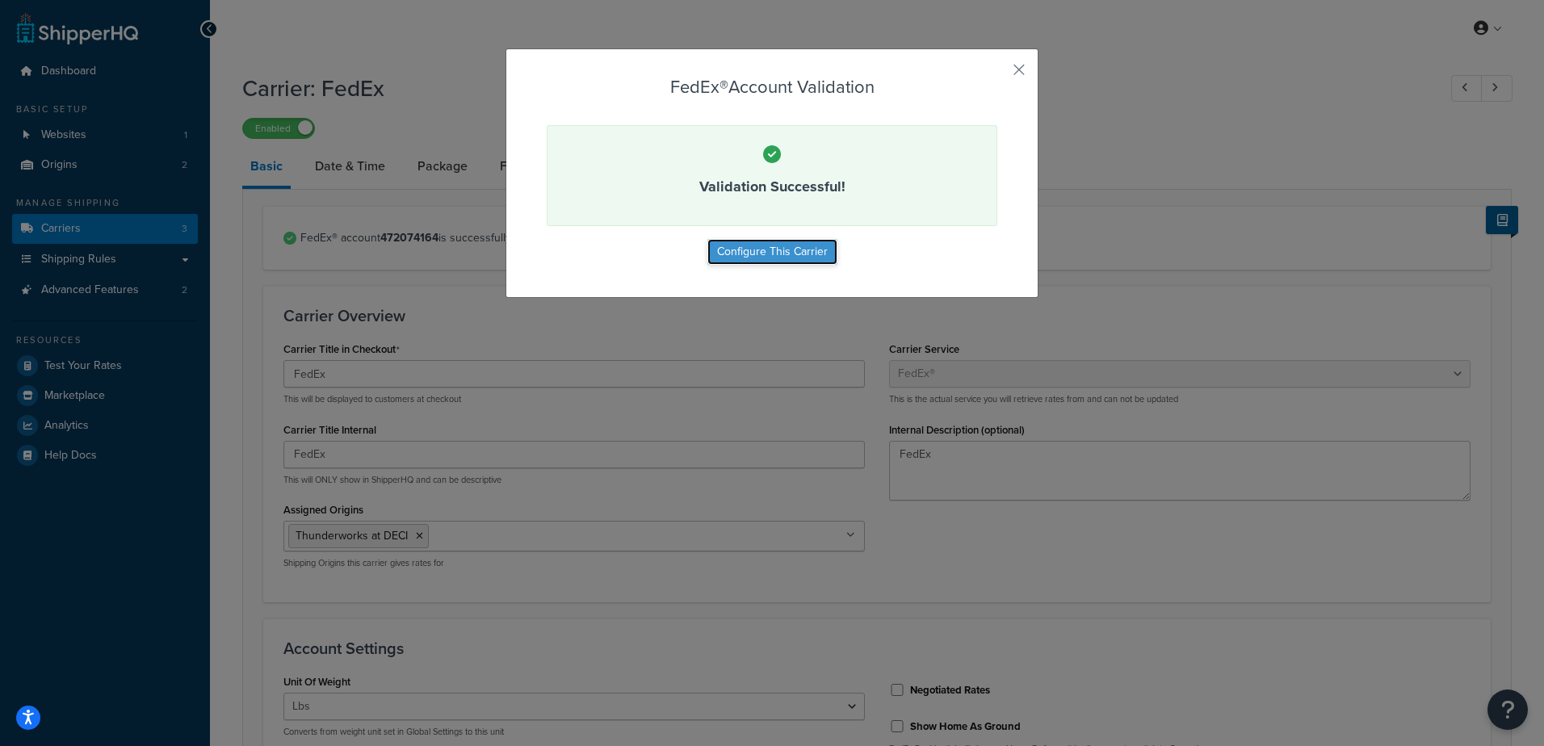
click at [803, 255] on button "Configure This Carrier" at bounding box center [772, 252] width 130 height 26
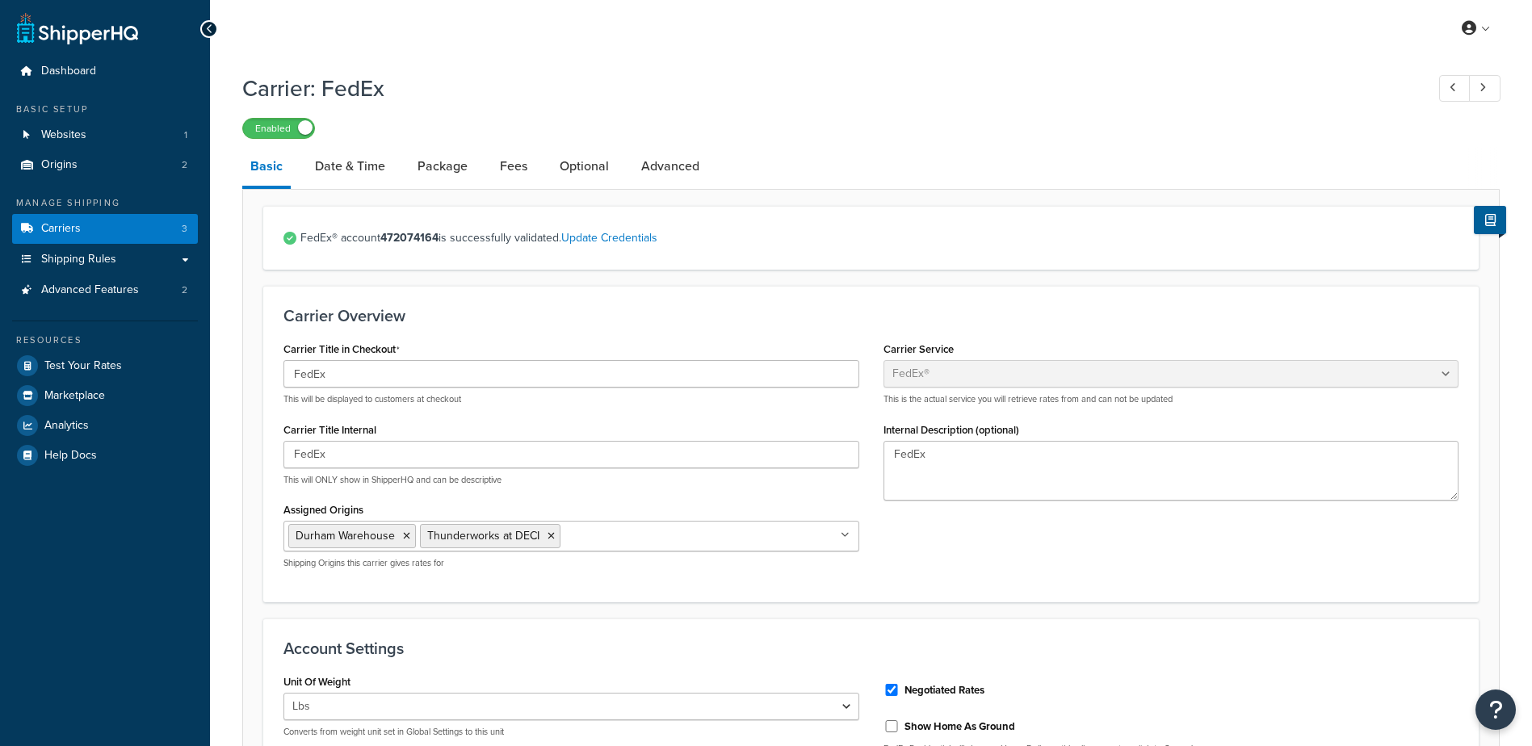
select select "fedEx"
select select "REGULAR_PICKUP"
select select "YOUR_PACKAGING"
click at [102, 359] on span "Test Your Rates" at bounding box center [83, 366] width 78 height 14
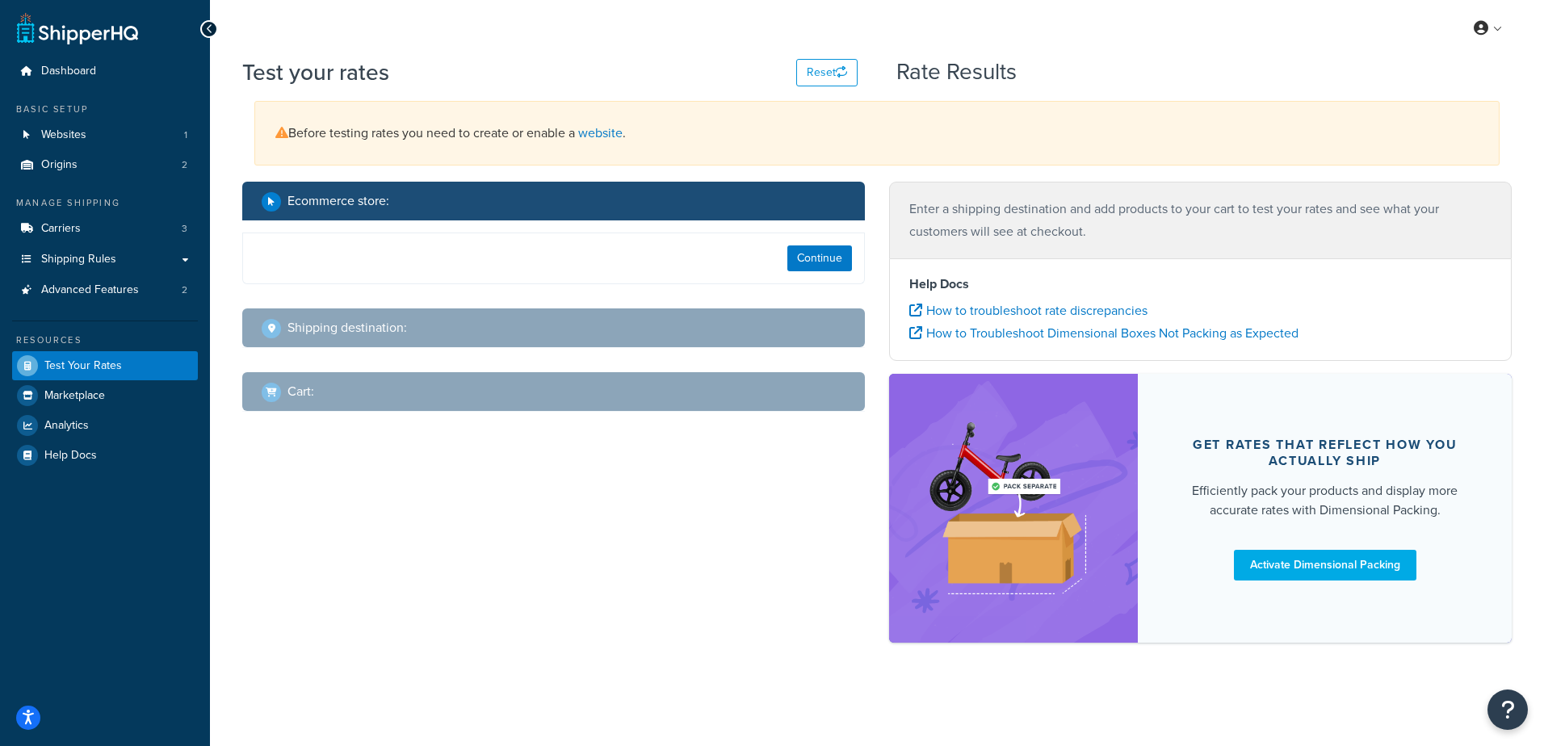
select select "[GEOGRAPHIC_DATA]"
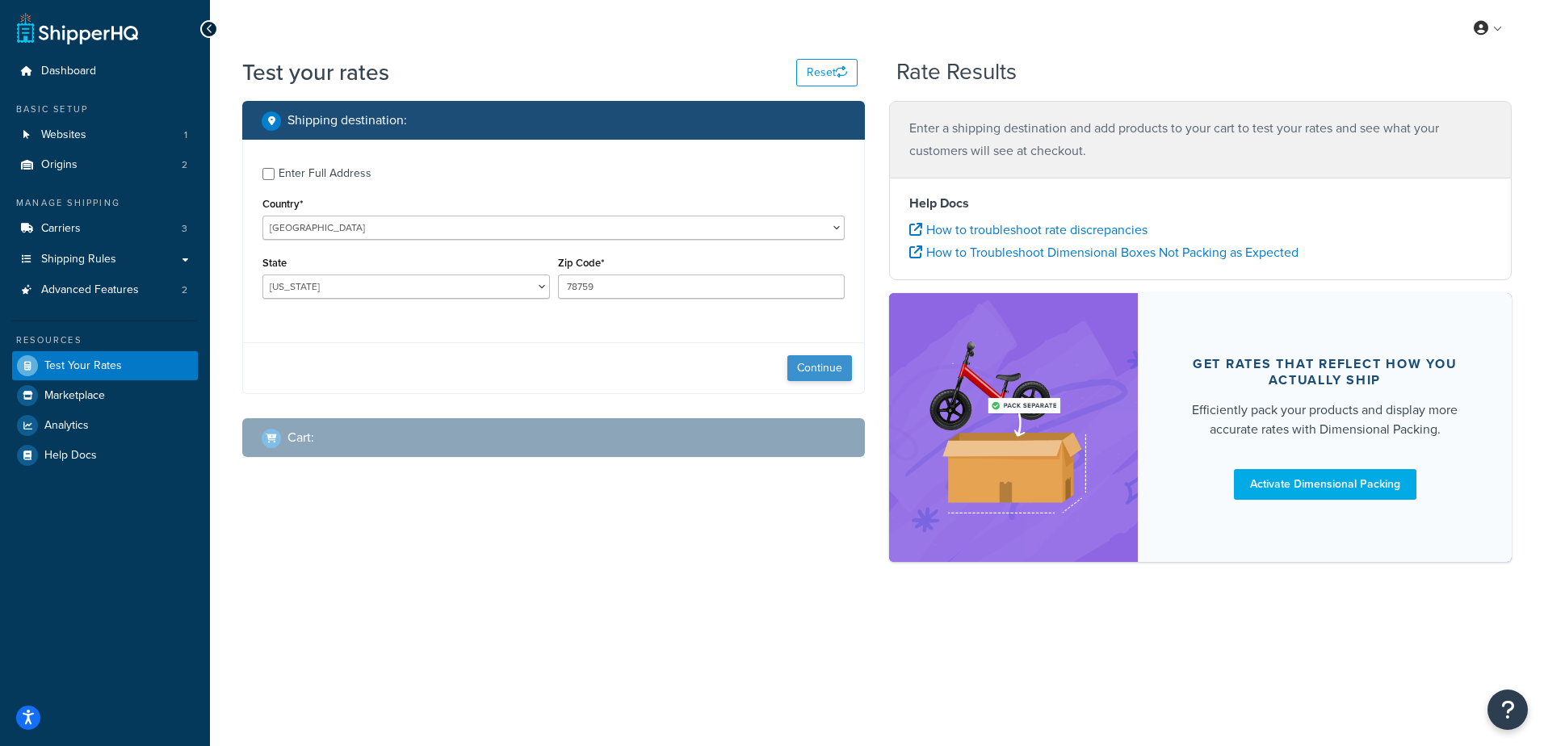
click at [852, 371] on div "Continue" at bounding box center [553, 367] width 621 height 51
click at [836, 370] on button "Continue" at bounding box center [819, 368] width 65 height 26
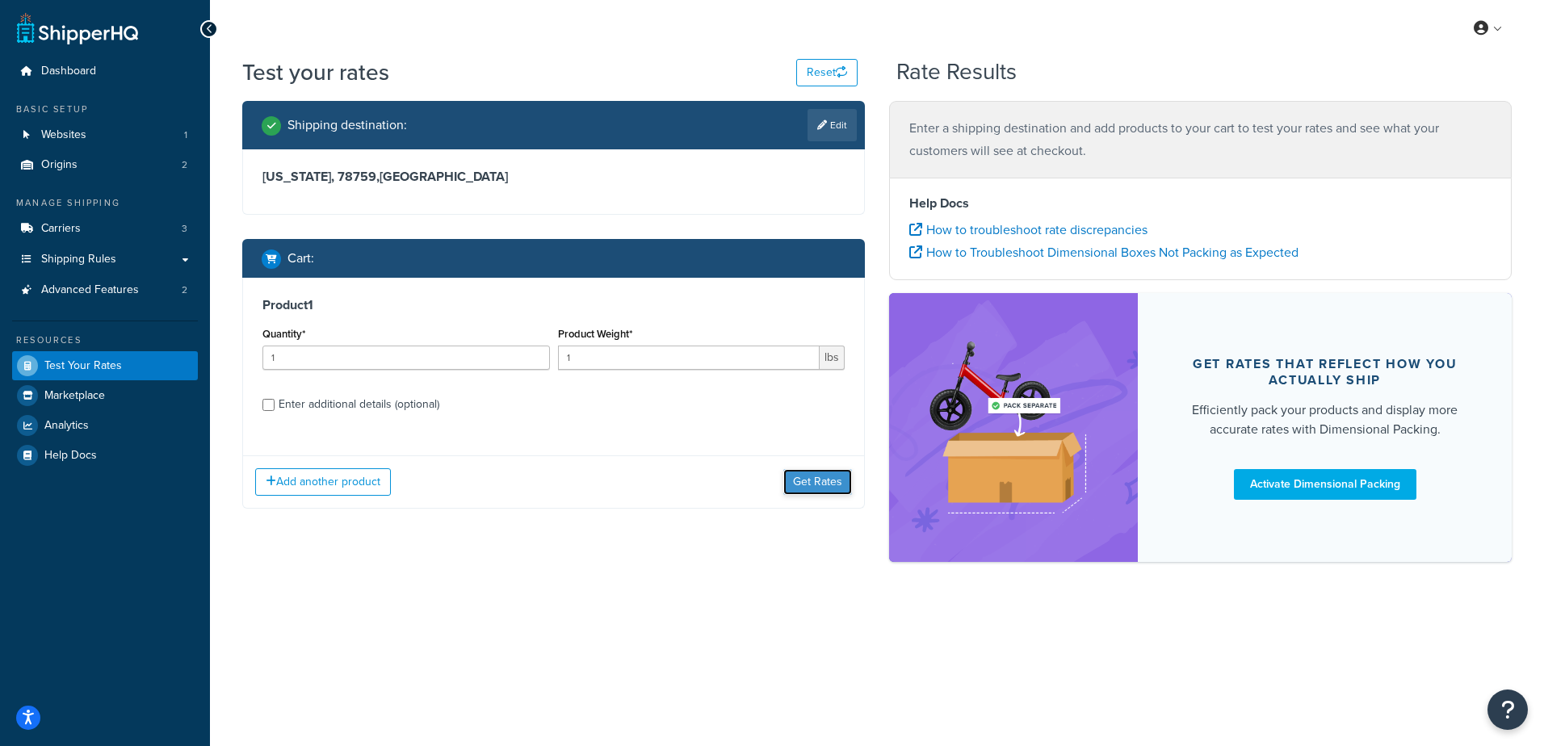
click at [818, 483] on button "Get Rates" at bounding box center [817, 482] width 69 height 26
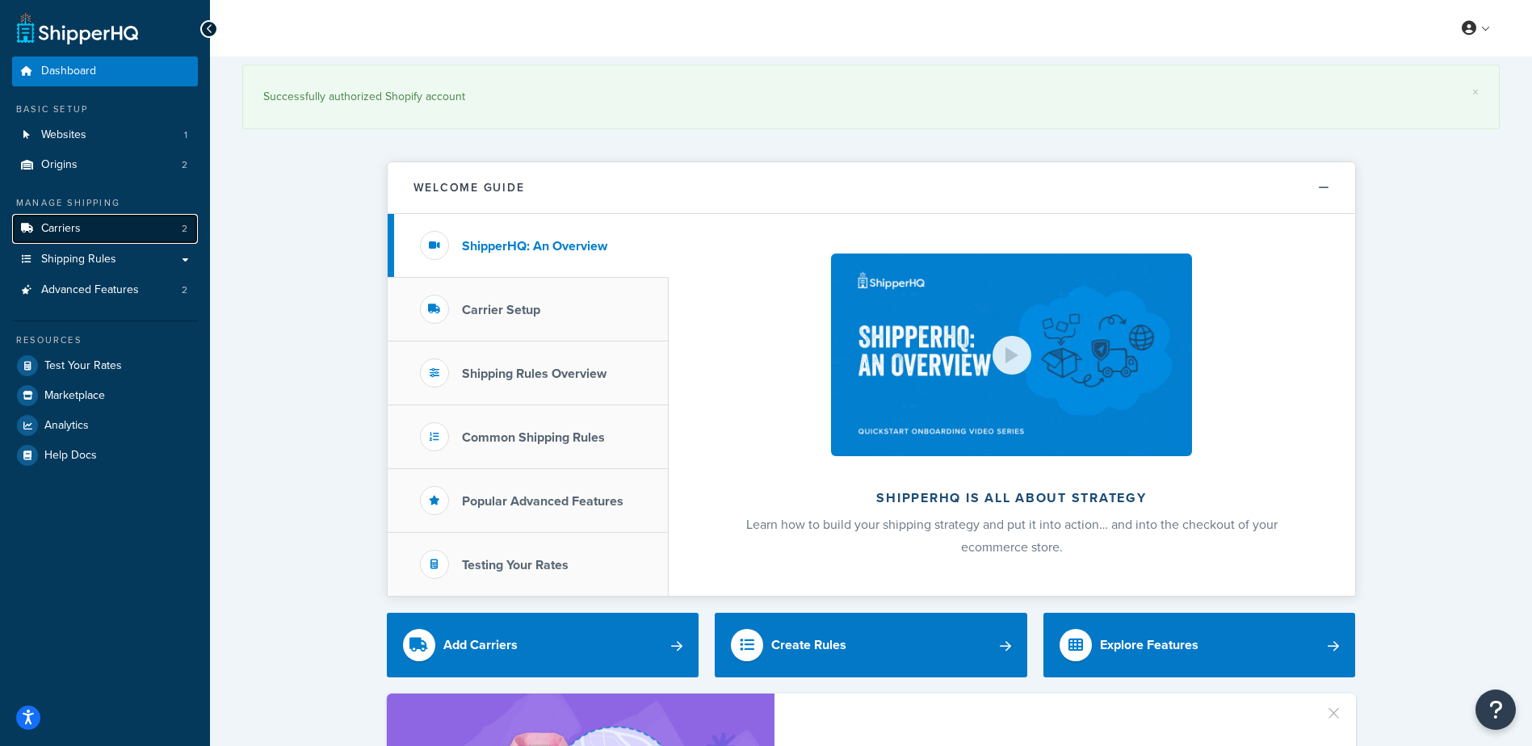
click at [105, 230] on link "Carriers 2" at bounding box center [105, 229] width 186 height 30
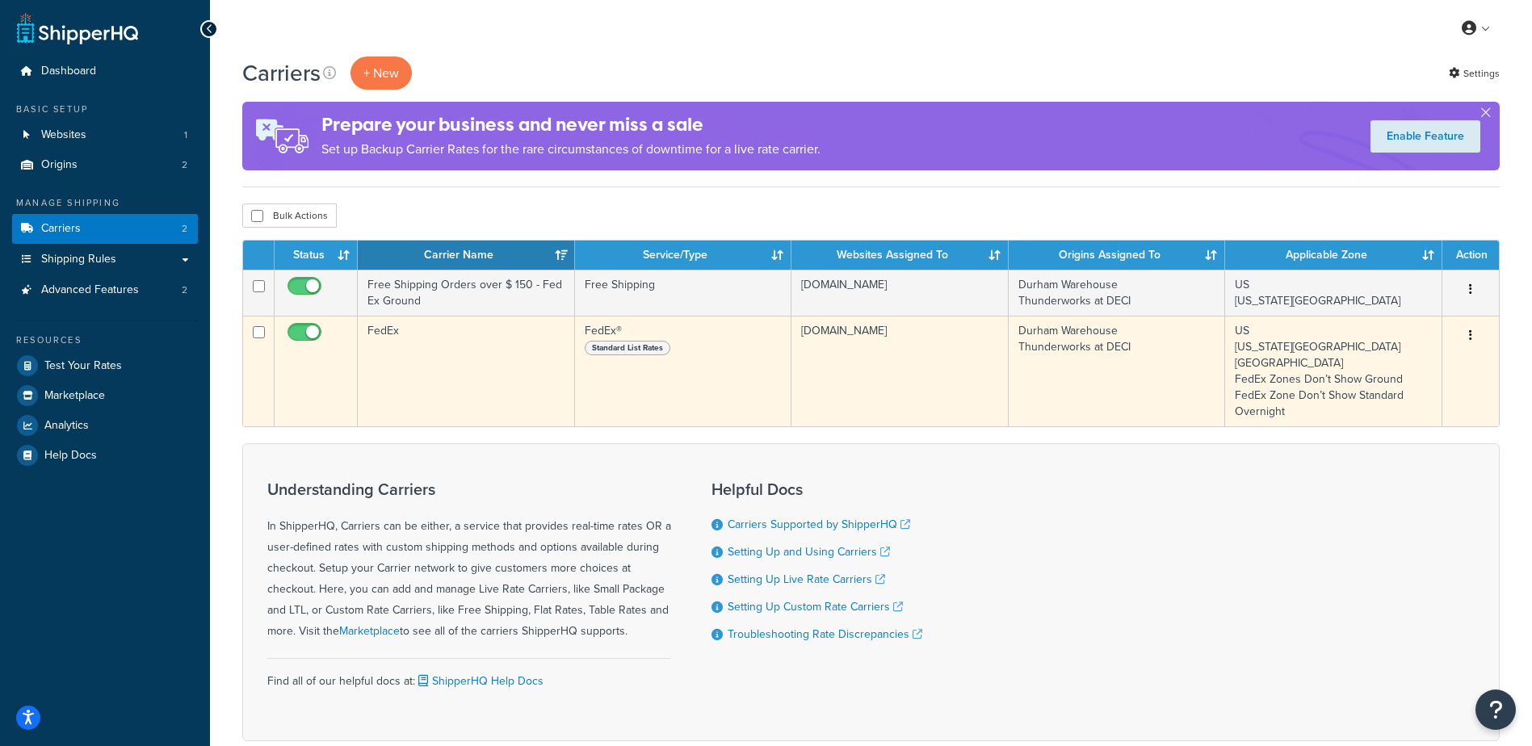
click at [438, 363] on td "FedEx" at bounding box center [466, 371] width 217 height 111
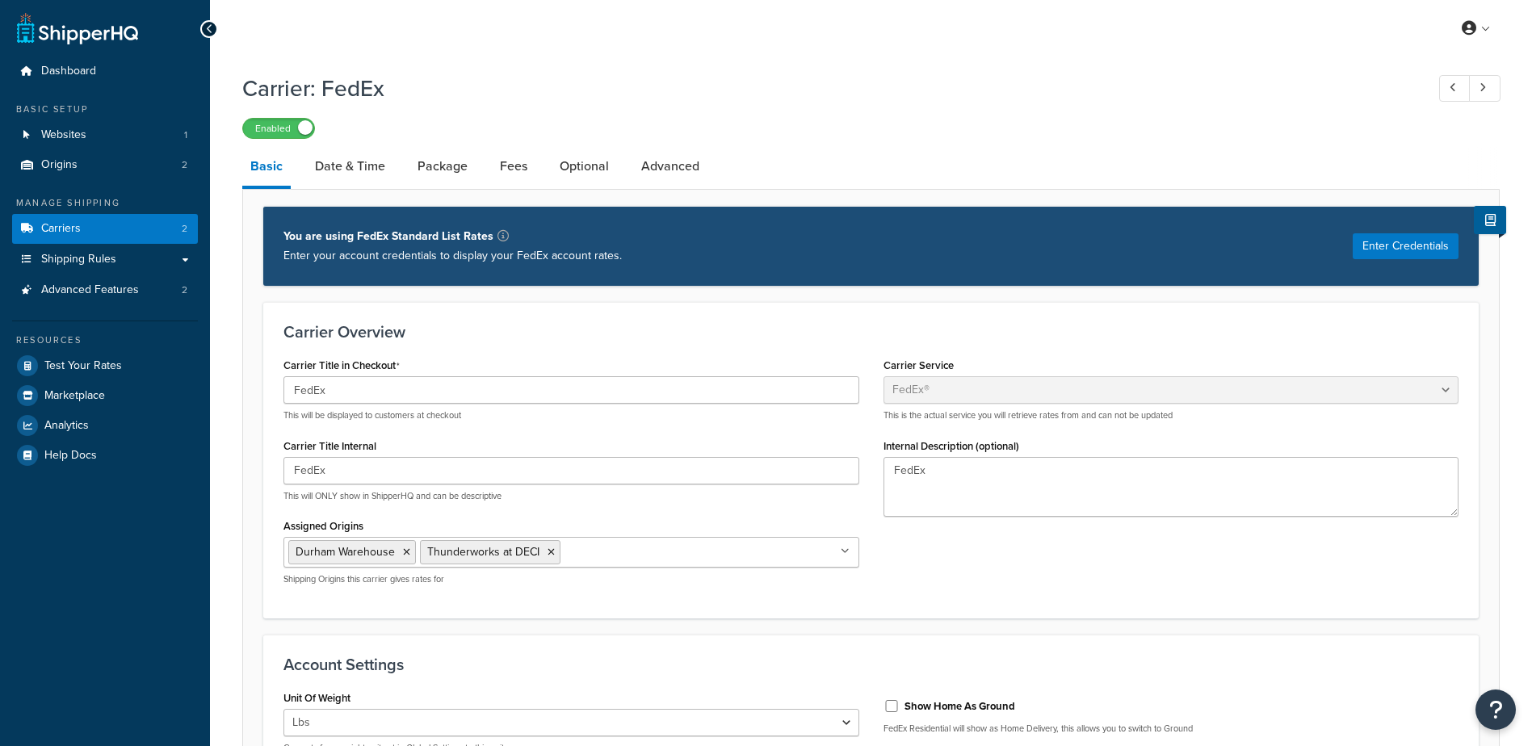
select select "fedEx"
select select "REGULAR_PICKUP"
select select "YOUR_PACKAGING"
click at [1391, 254] on button "Enter Credentials" at bounding box center [1406, 246] width 106 height 26
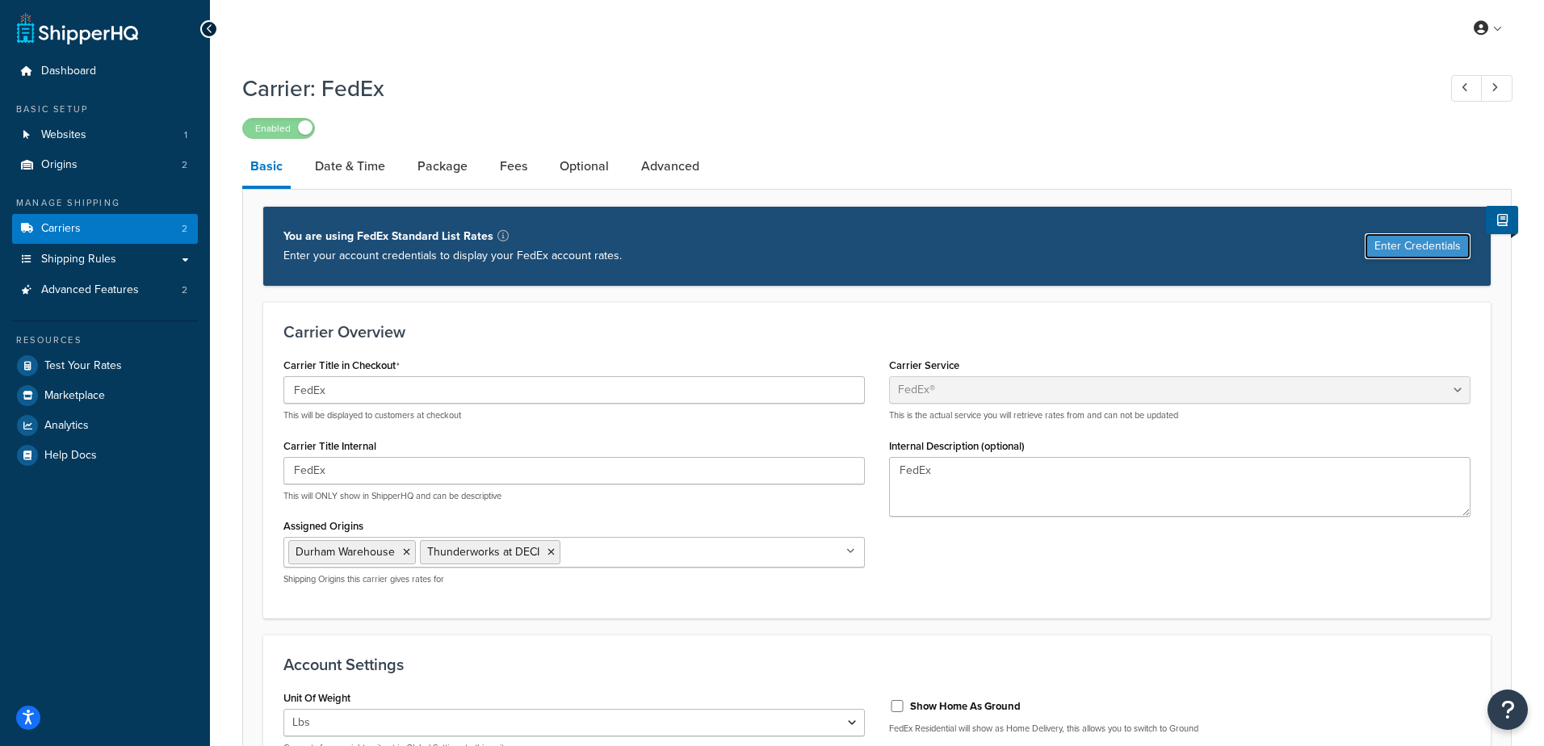
select select "US"
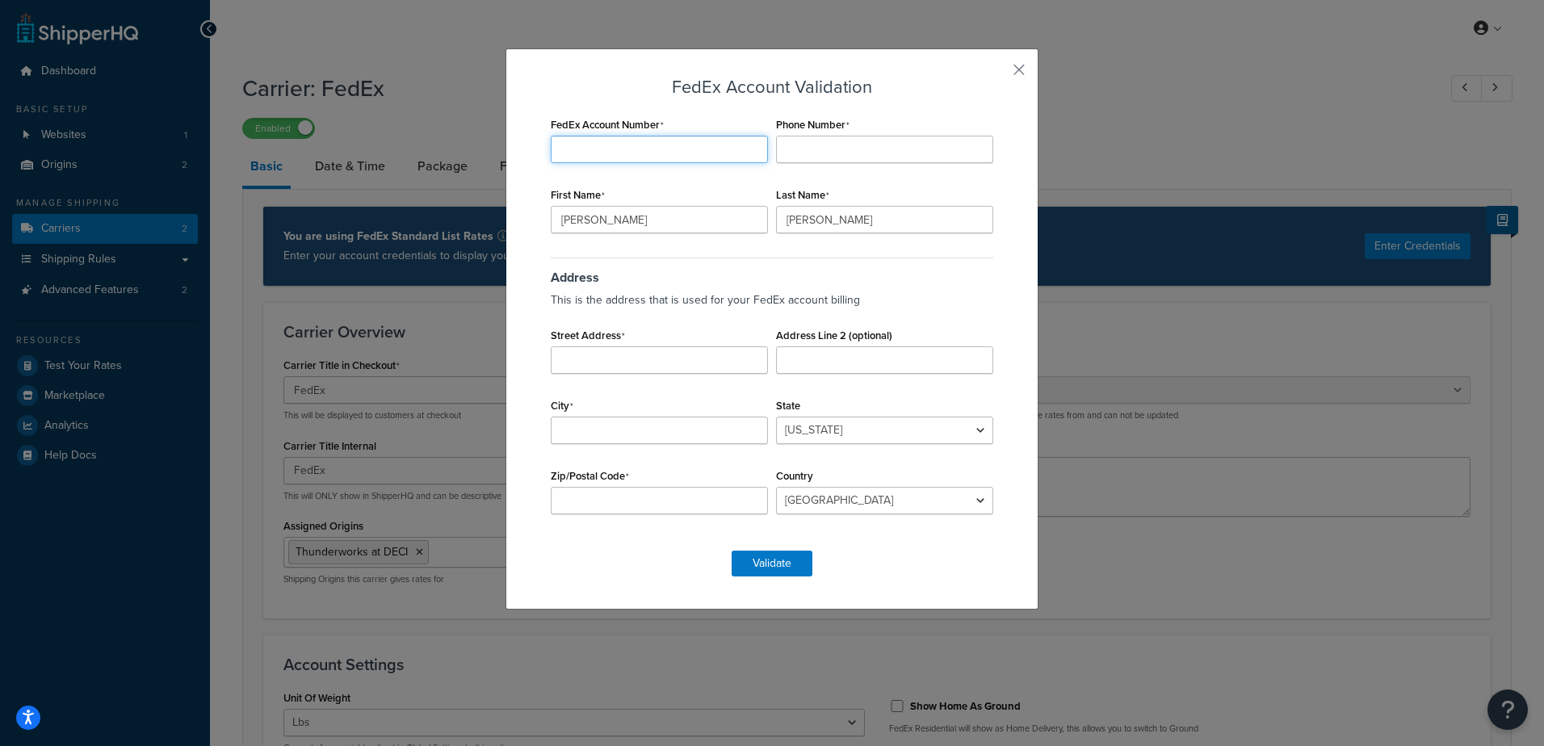
click at [665, 147] on input "FedEx Account Number" at bounding box center [659, 149] width 217 height 27
type input "472074164"
type input "8284466553"
type input "[PERSON_NAME]"
type input "Kihlstrom"
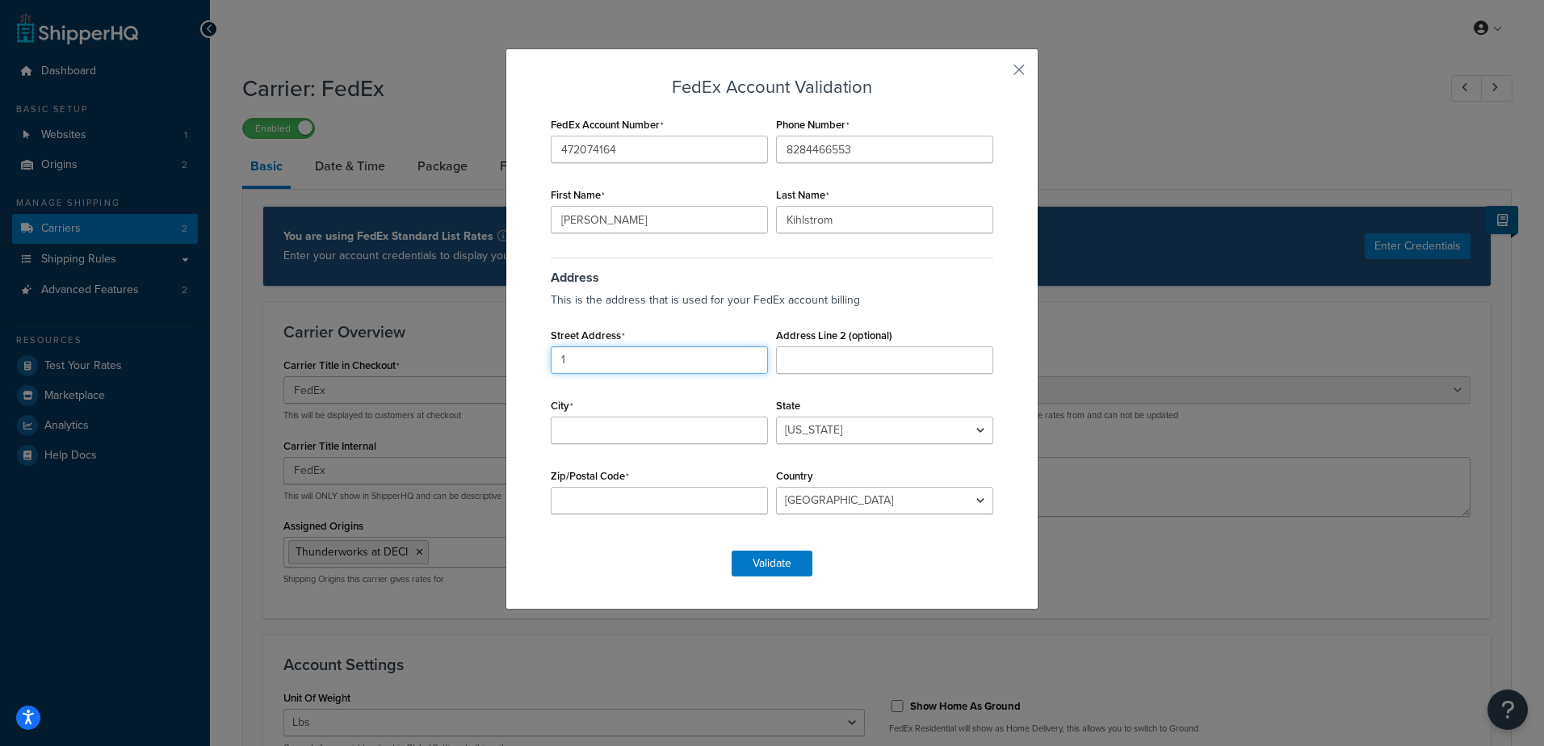
type input "112a broadway st"
type input "durham"
select select "NC"
type input "27703"
click at [767, 572] on button "Validate" at bounding box center [772, 564] width 81 height 26
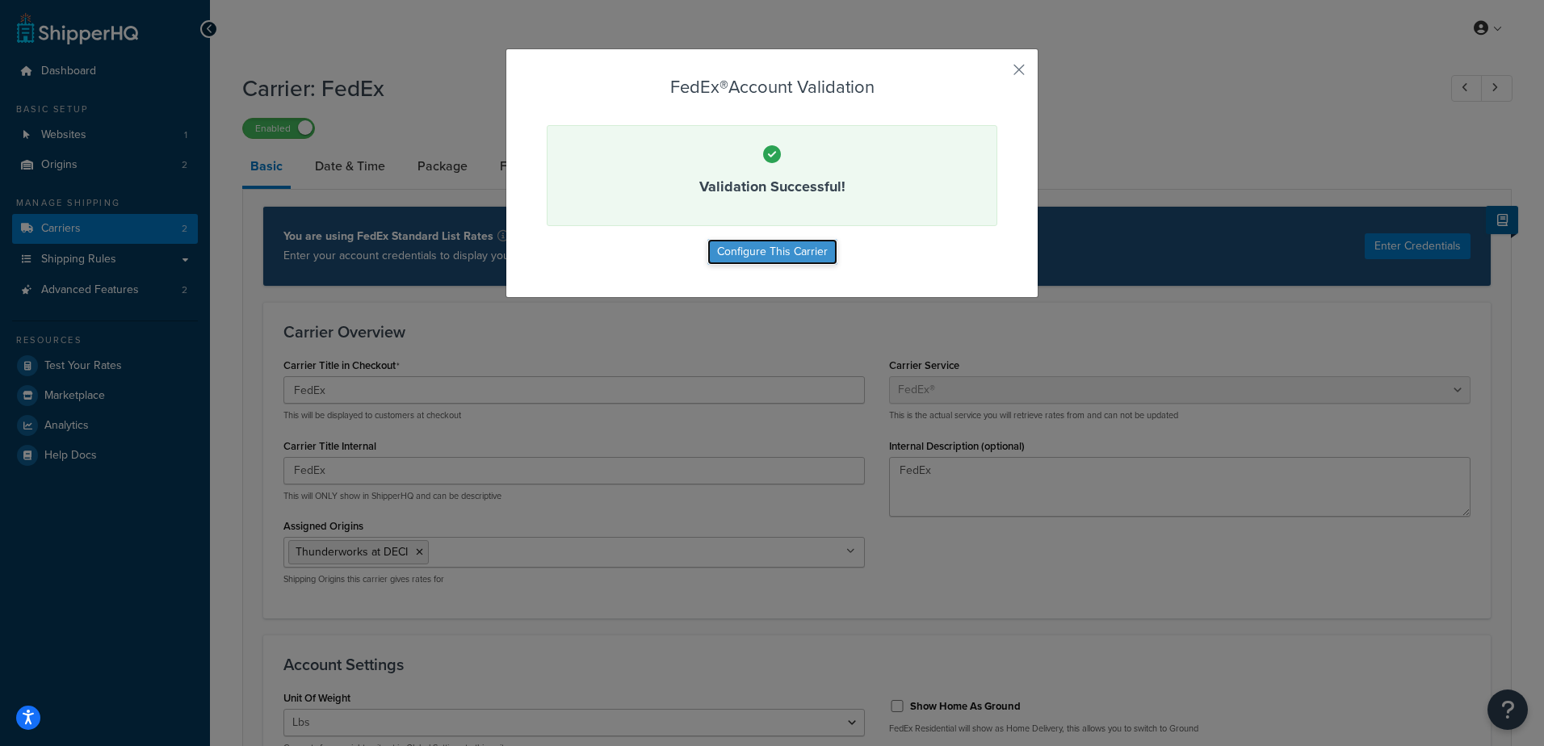
click at [738, 243] on button "Configure This Carrier" at bounding box center [772, 252] width 130 height 26
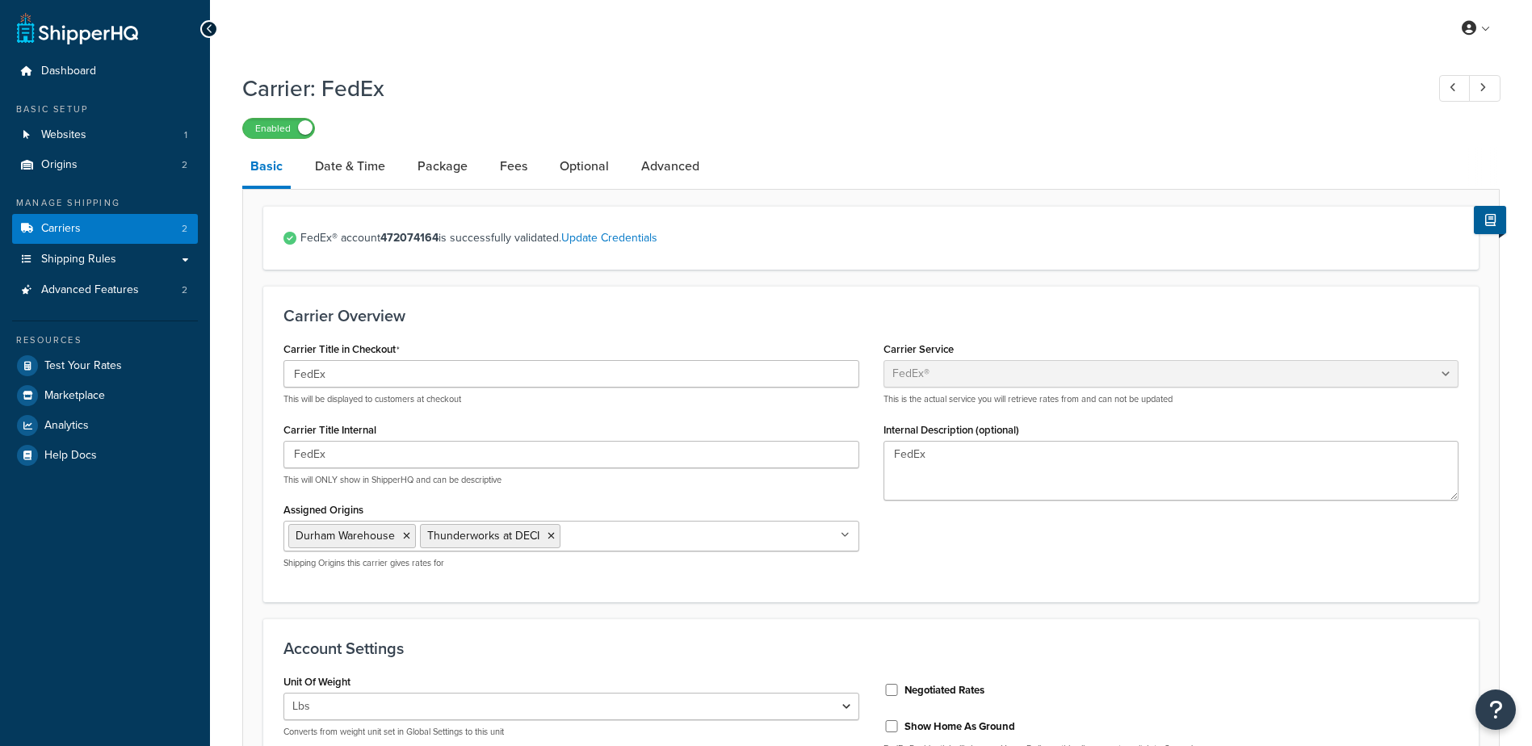
select select "fedEx"
select select "REGULAR_PICKUP"
select select "YOUR_PACKAGING"
click at [102, 370] on span "Test Your Rates" at bounding box center [83, 366] width 78 height 14
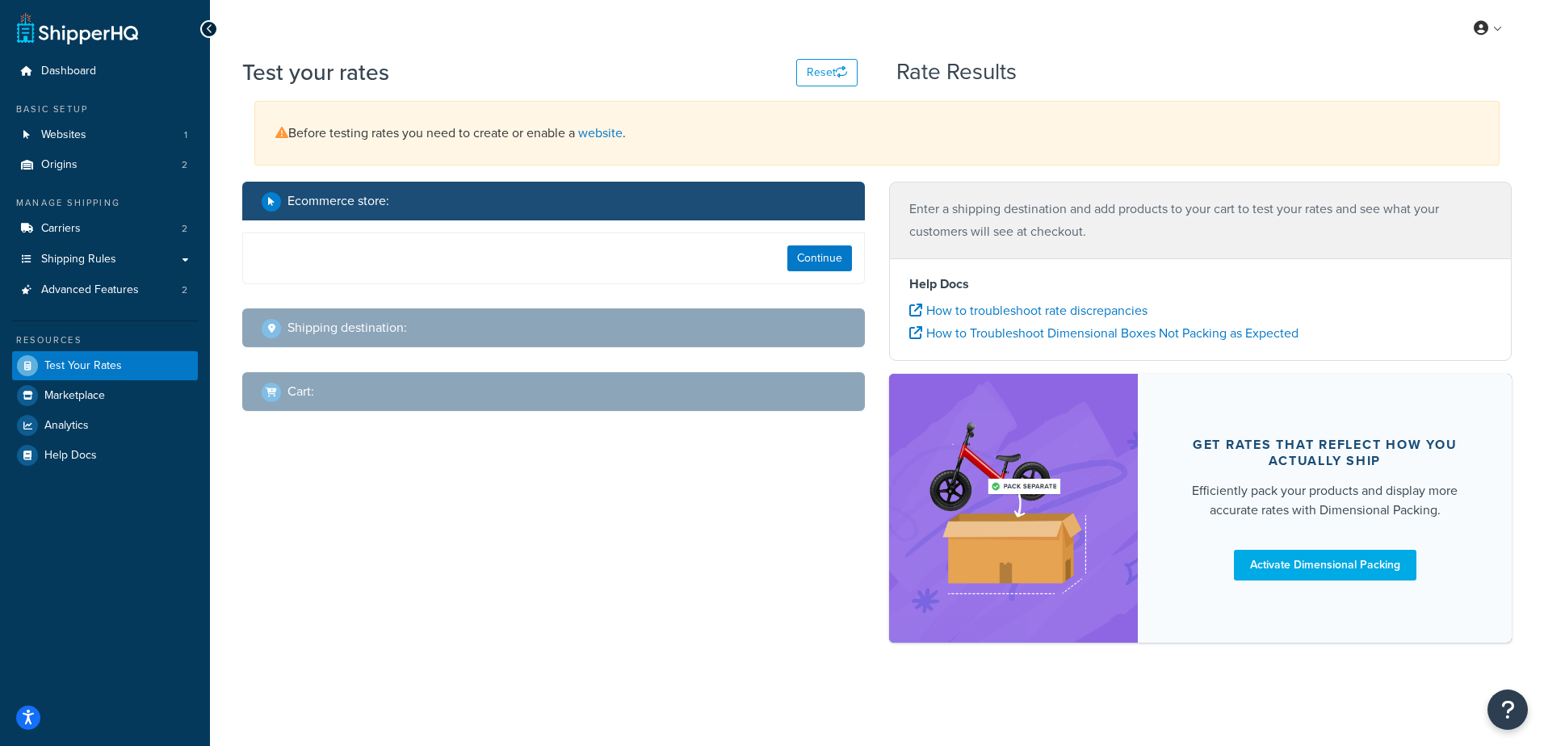
select select "TX"
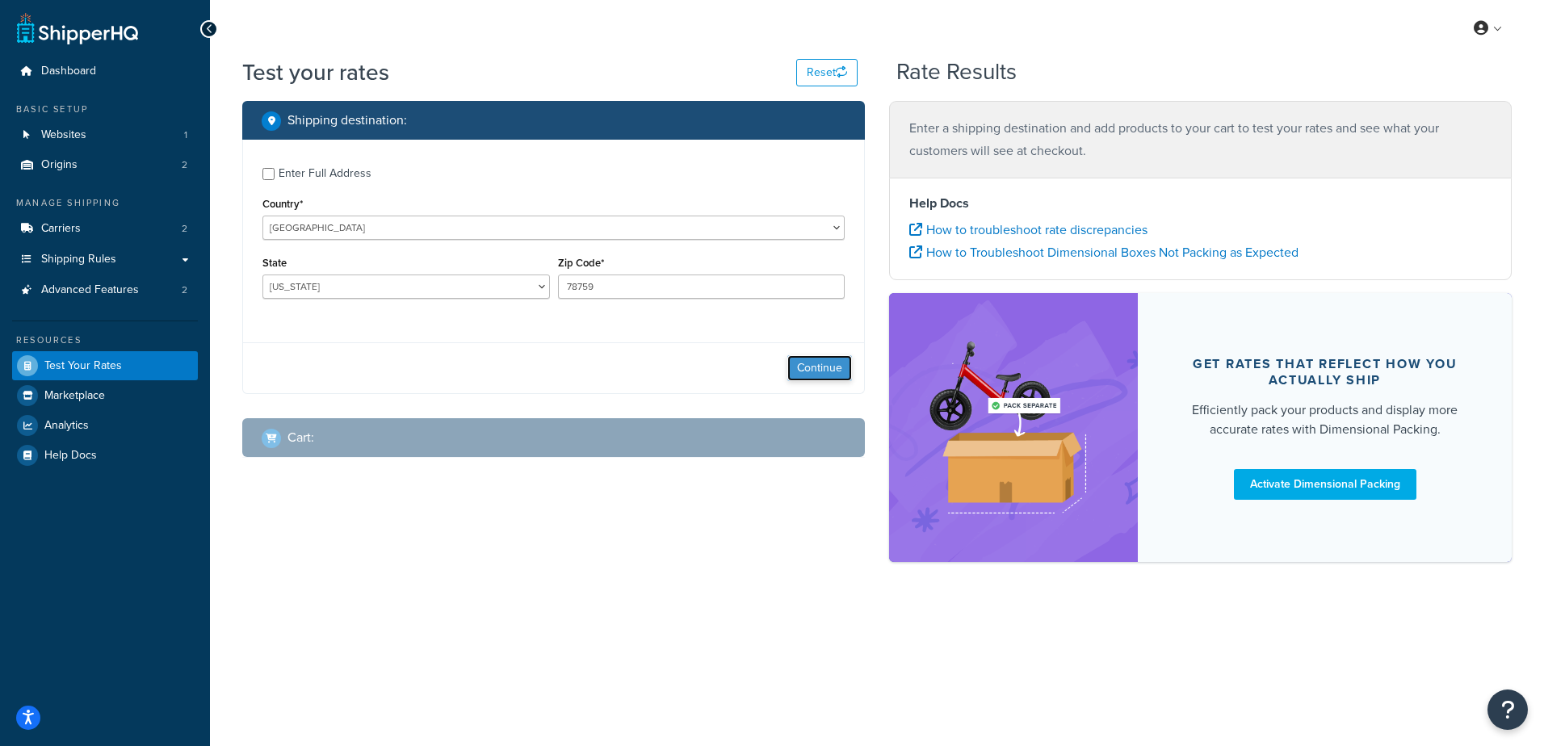
click at [807, 363] on button "Continue" at bounding box center [819, 368] width 65 height 26
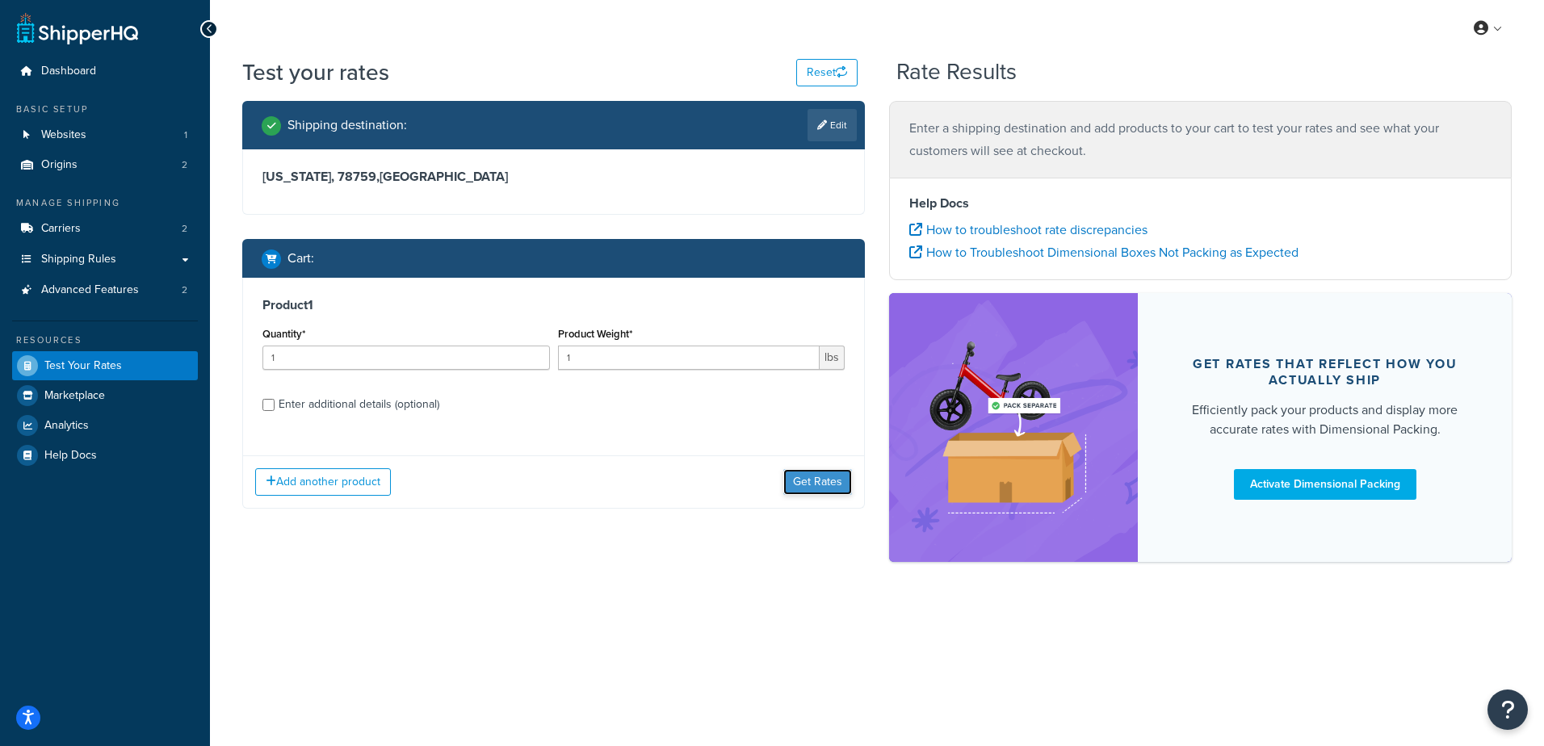
click at [809, 477] on button "Get Rates" at bounding box center [817, 482] width 69 height 26
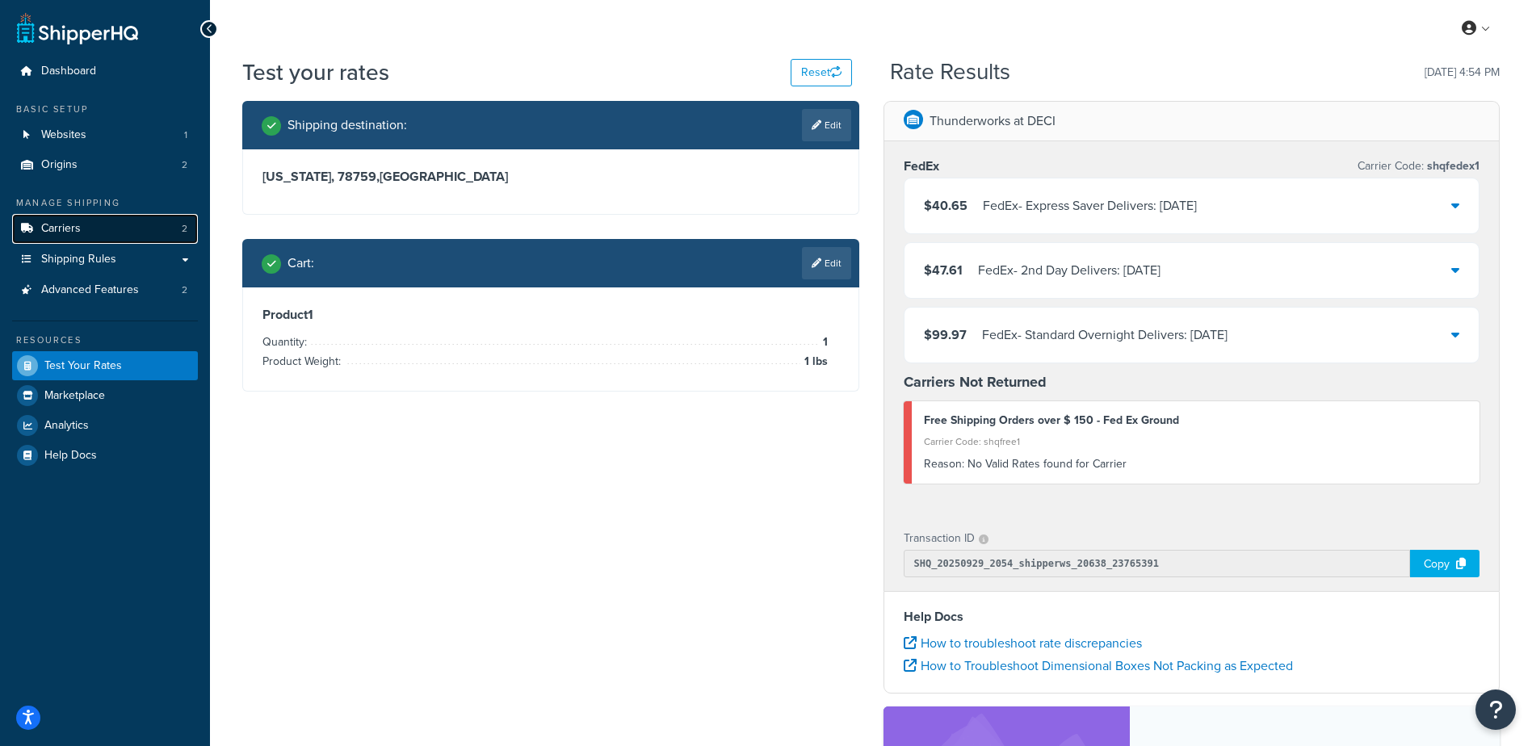
click at [74, 225] on span "Carriers" at bounding box center [61, 229] width 40 height 14
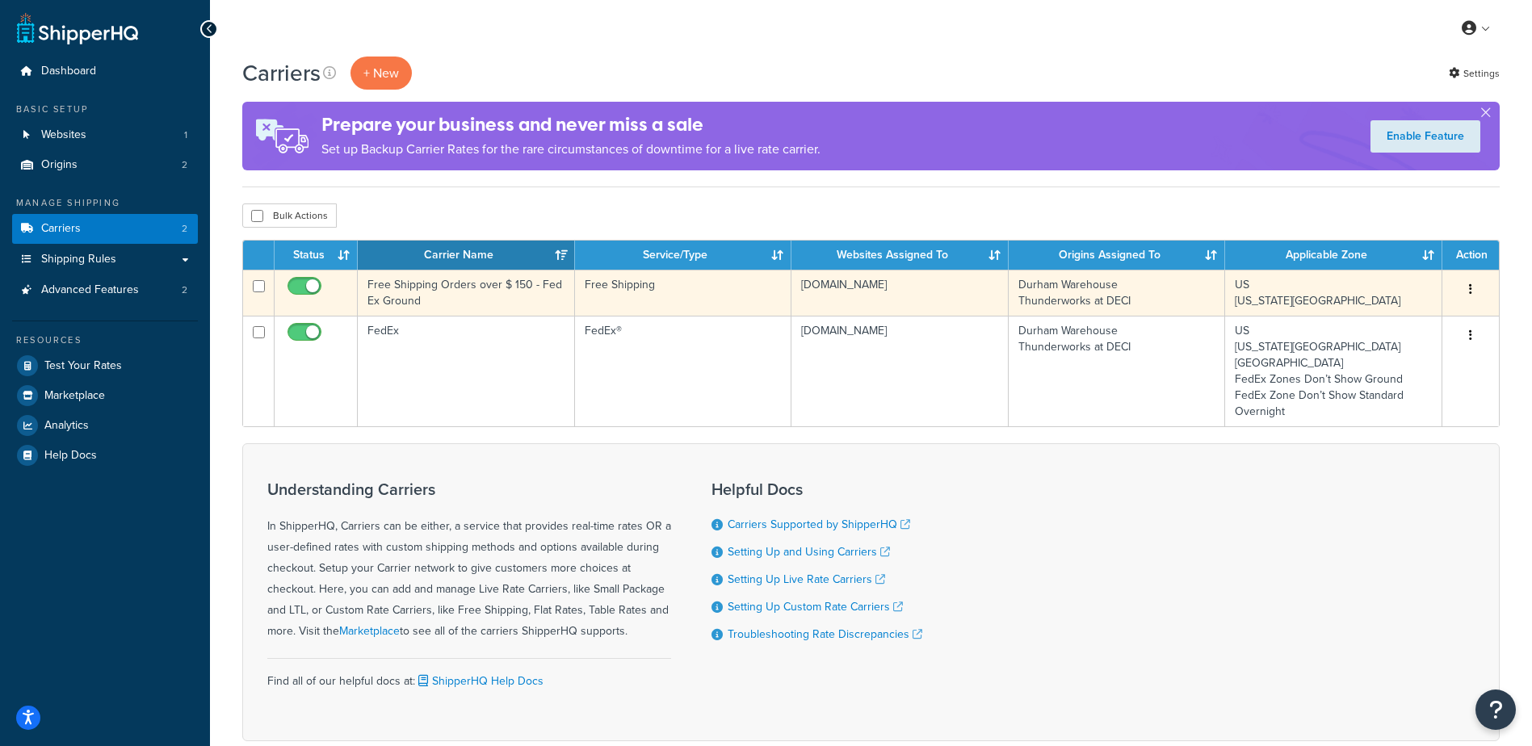
click at [464, 300] on td "Free Shipping Orders over $ 150 - Fed Ex Ground" at bounding box center [466, 293] width 217 height 46
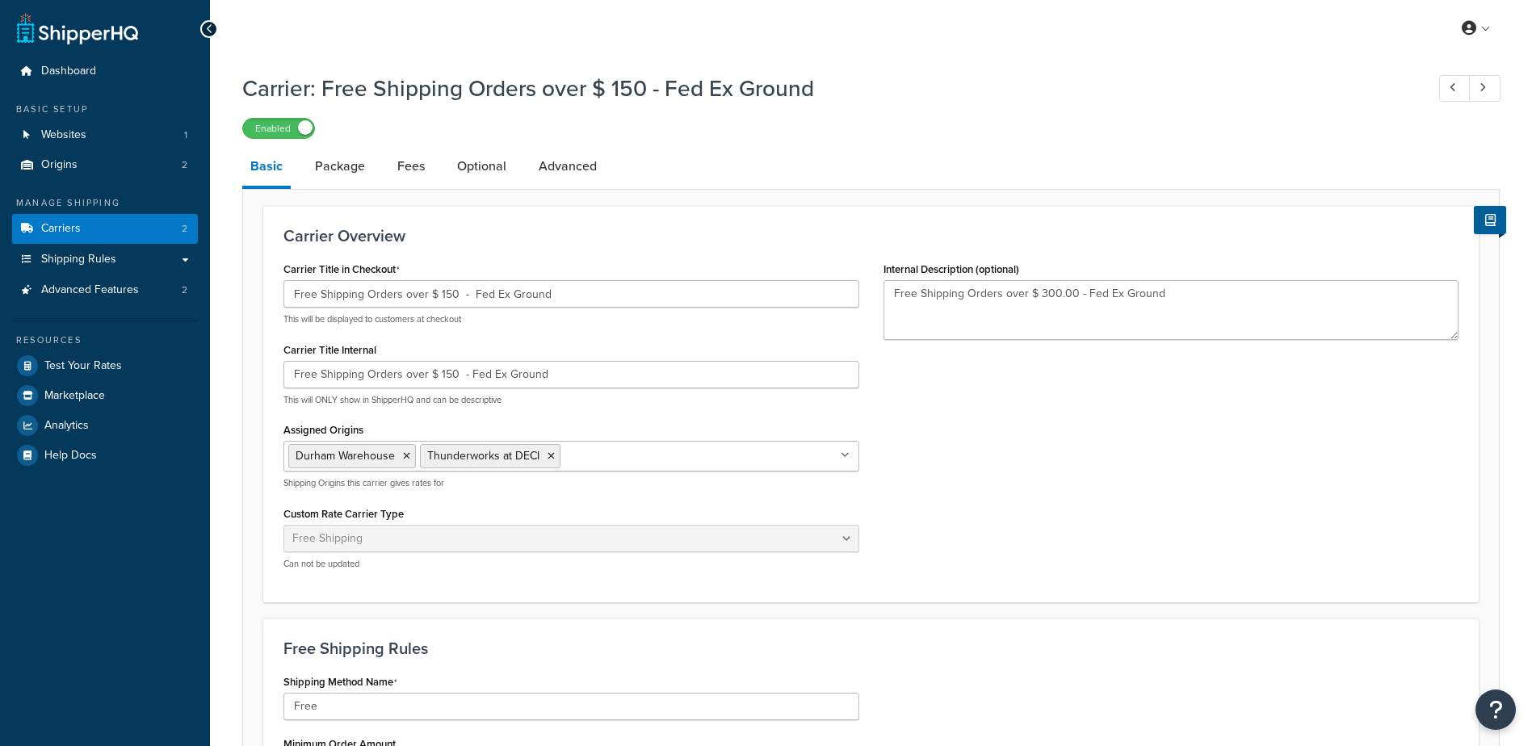
select select "free"
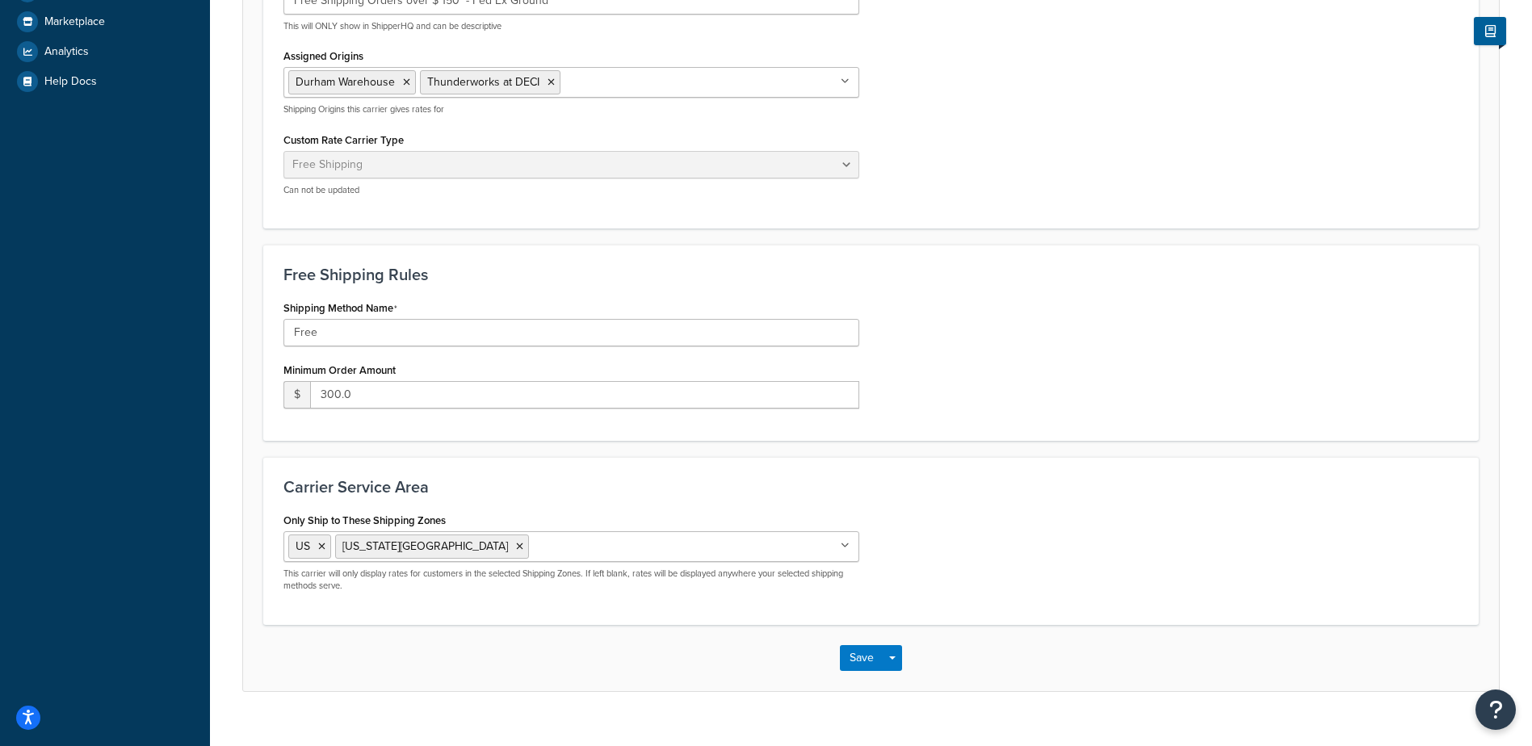
scroll to position [402, 0]
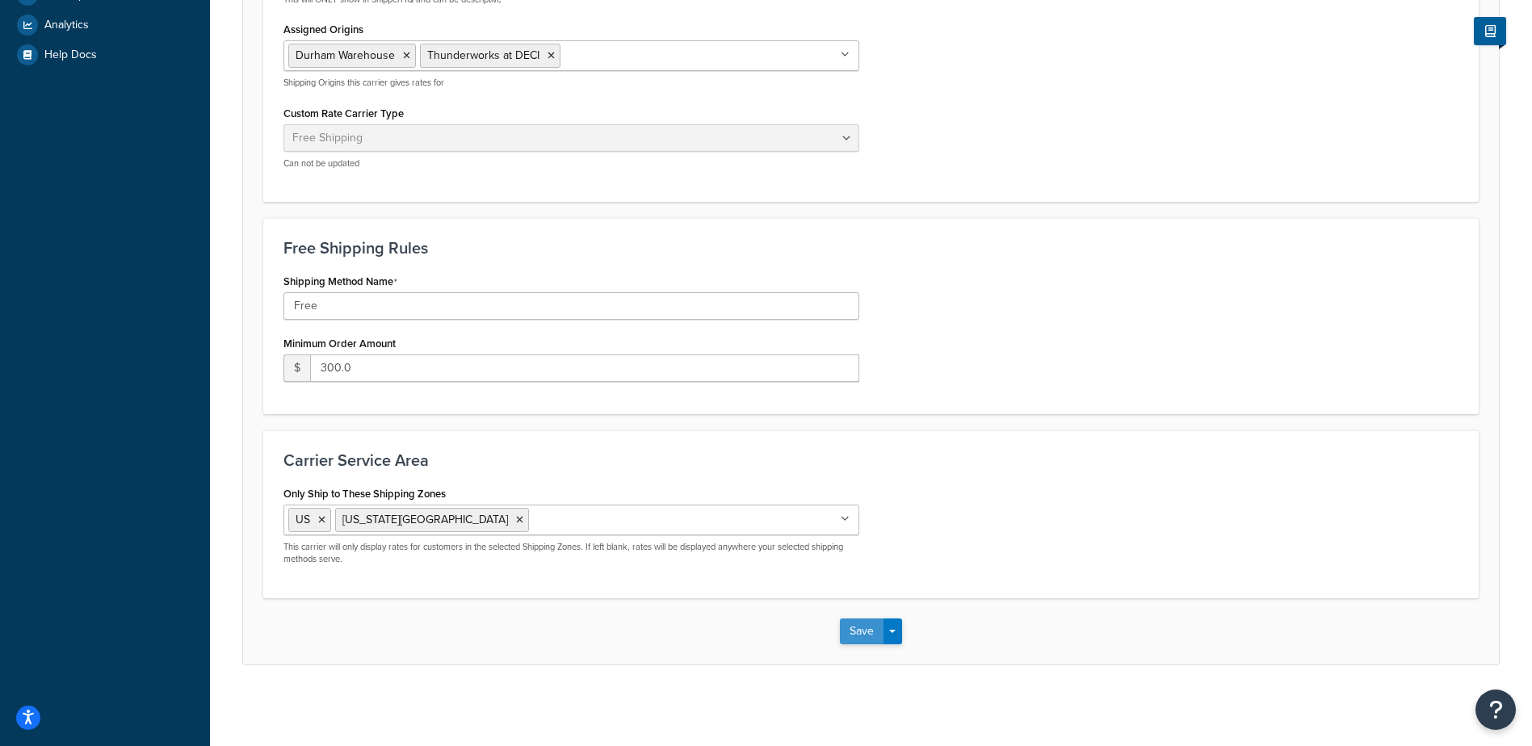
click at [876, 630] on button "Save" at bounding box center [862, 632] width 44 height 26
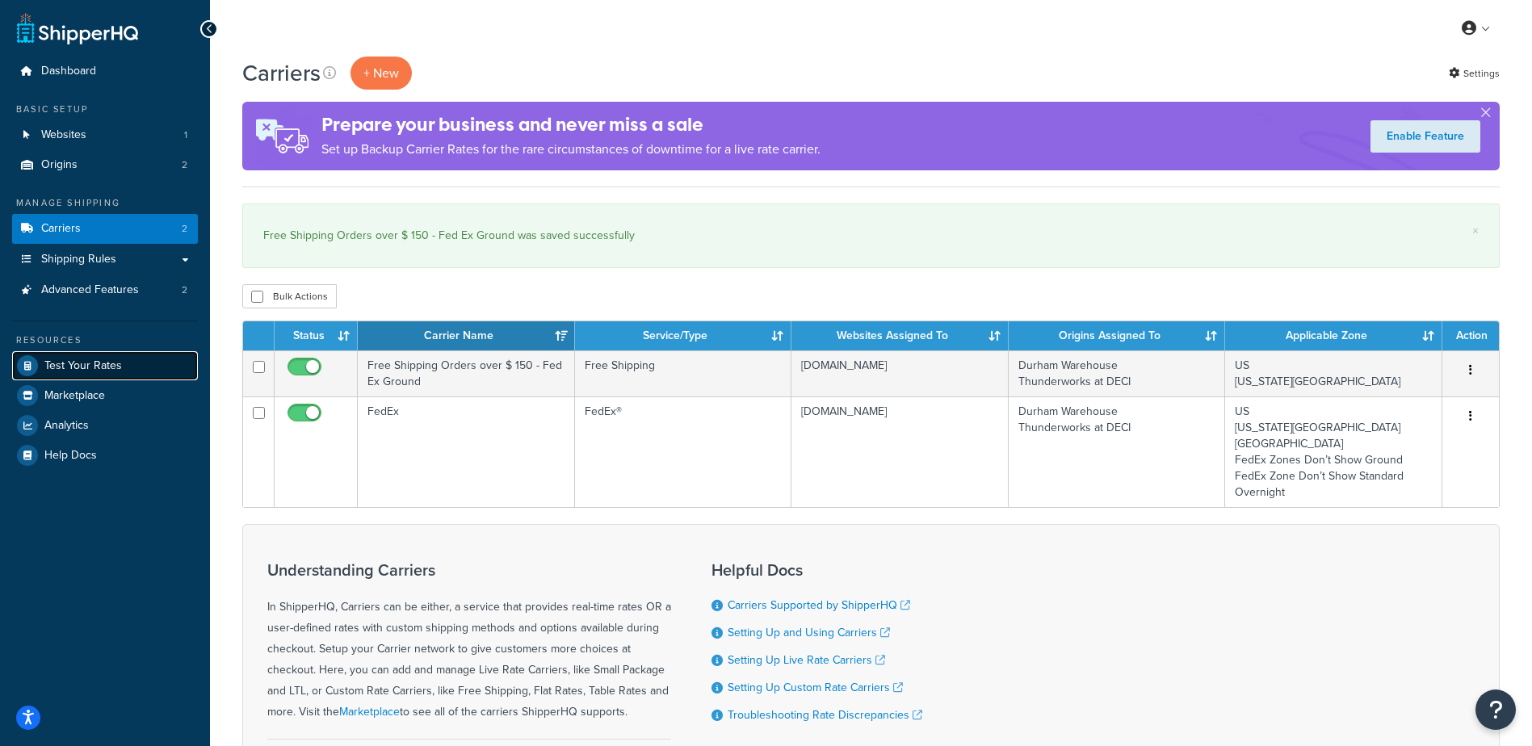
click at [84, 363] on span "Test Your Rates" at bounding box center [83, 366] width 78 height 14
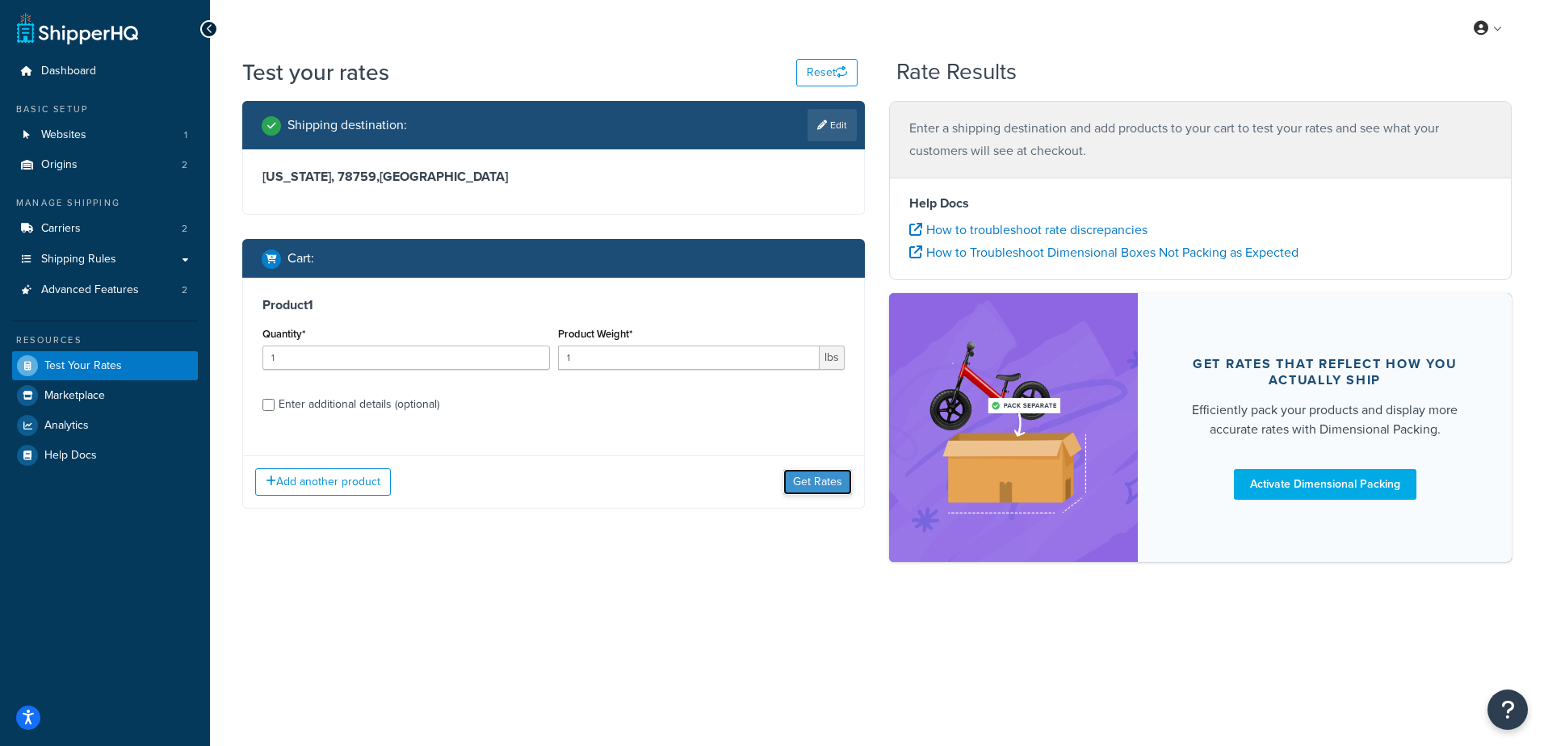
click at [812, 487] on button "Get Rates" at bounding box center [817, 482] width 69 height 26
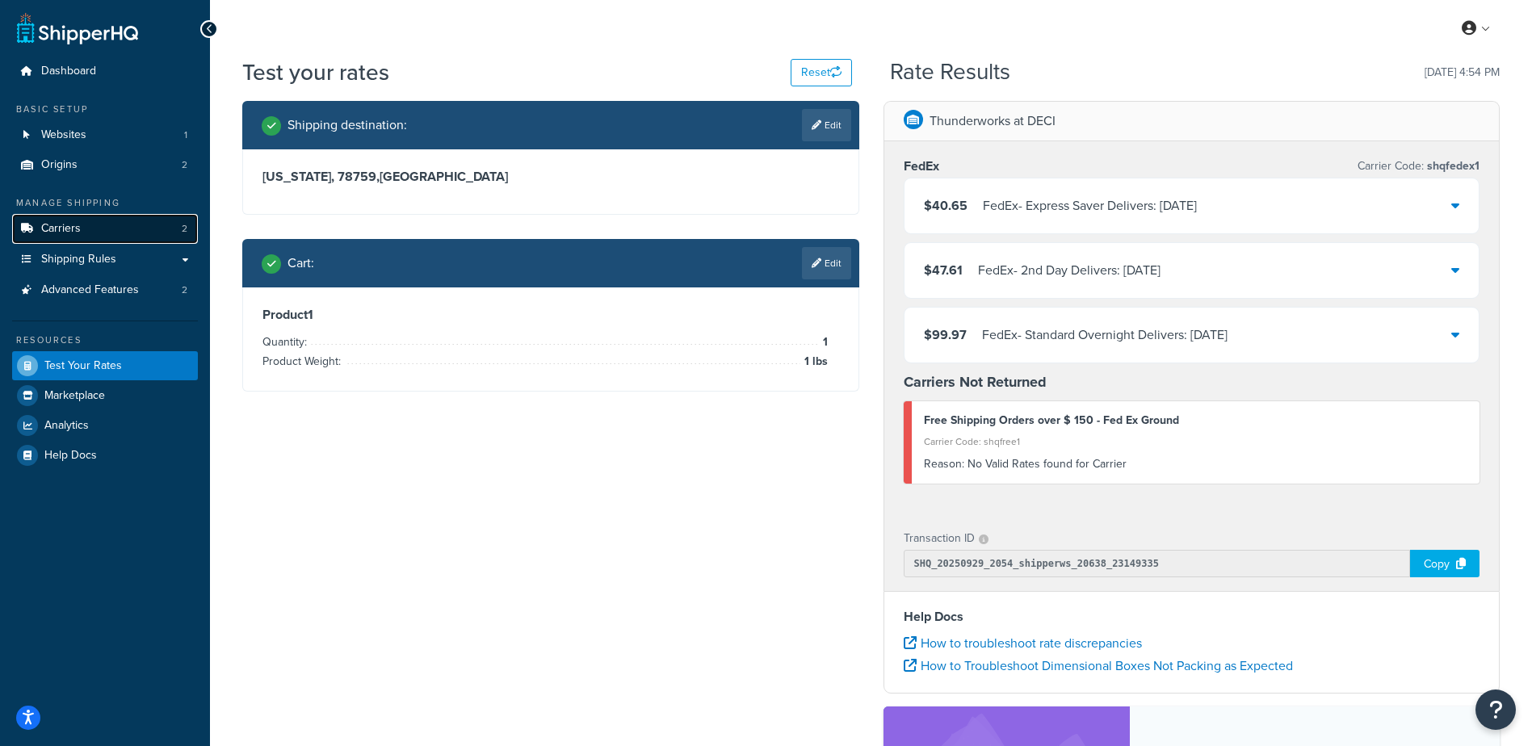
click at [118, 233] on link "Carriers 2" at bounding box center [105, 229] width 186 height 30
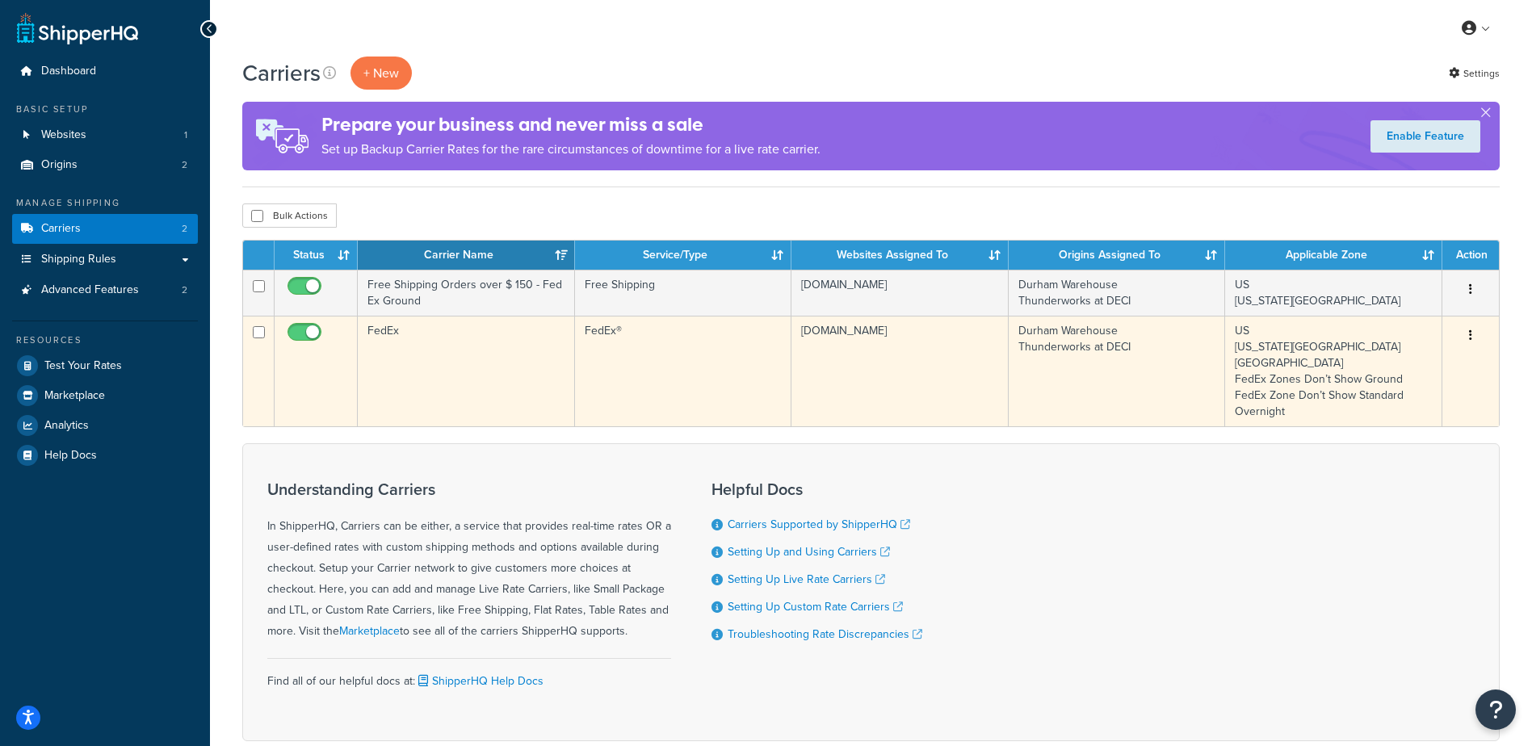
click at [466, 383] on td "FedEx" at bounding box center [466, 371] width 217 height 111
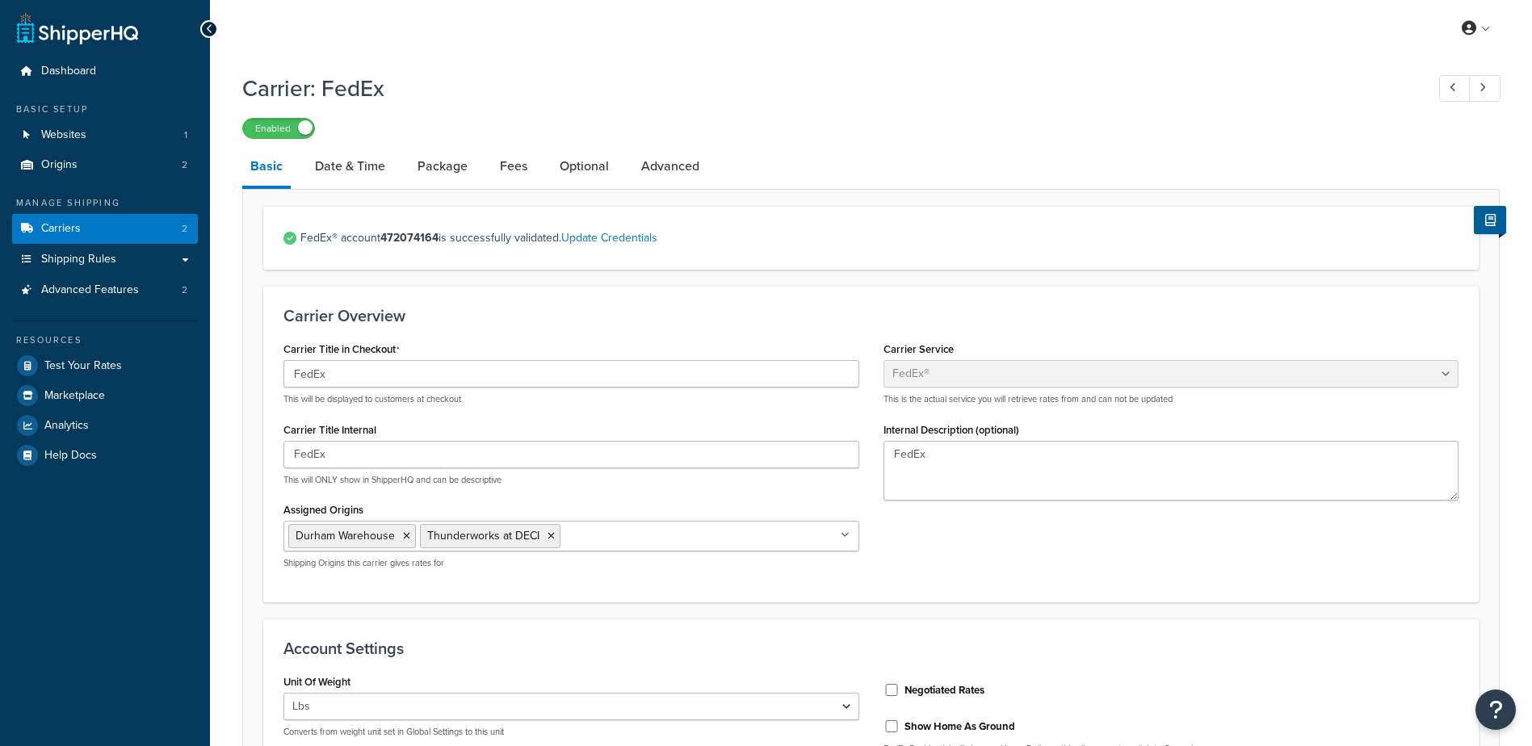
select select "fedEx"
select select "REGULAR_PICKUP"
select select "YOUR_PACKAGING"
click at [642, 169] on link "Advanced" at bounding box center [670, 166] width 74 height 39
select select "false"
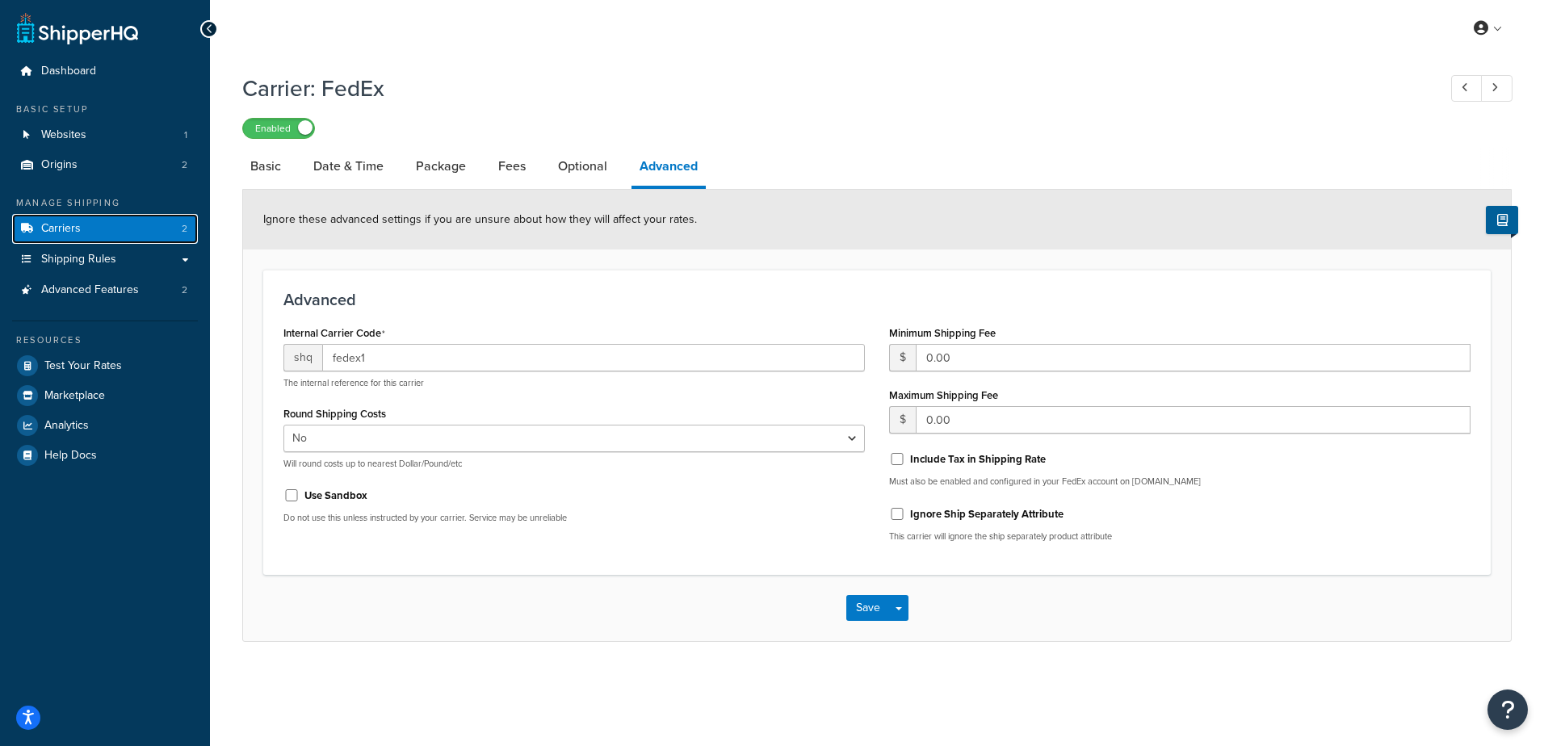
click at [127, 220] on link "Carriers 2" at bounding box center [105, 229] width 186 height 30
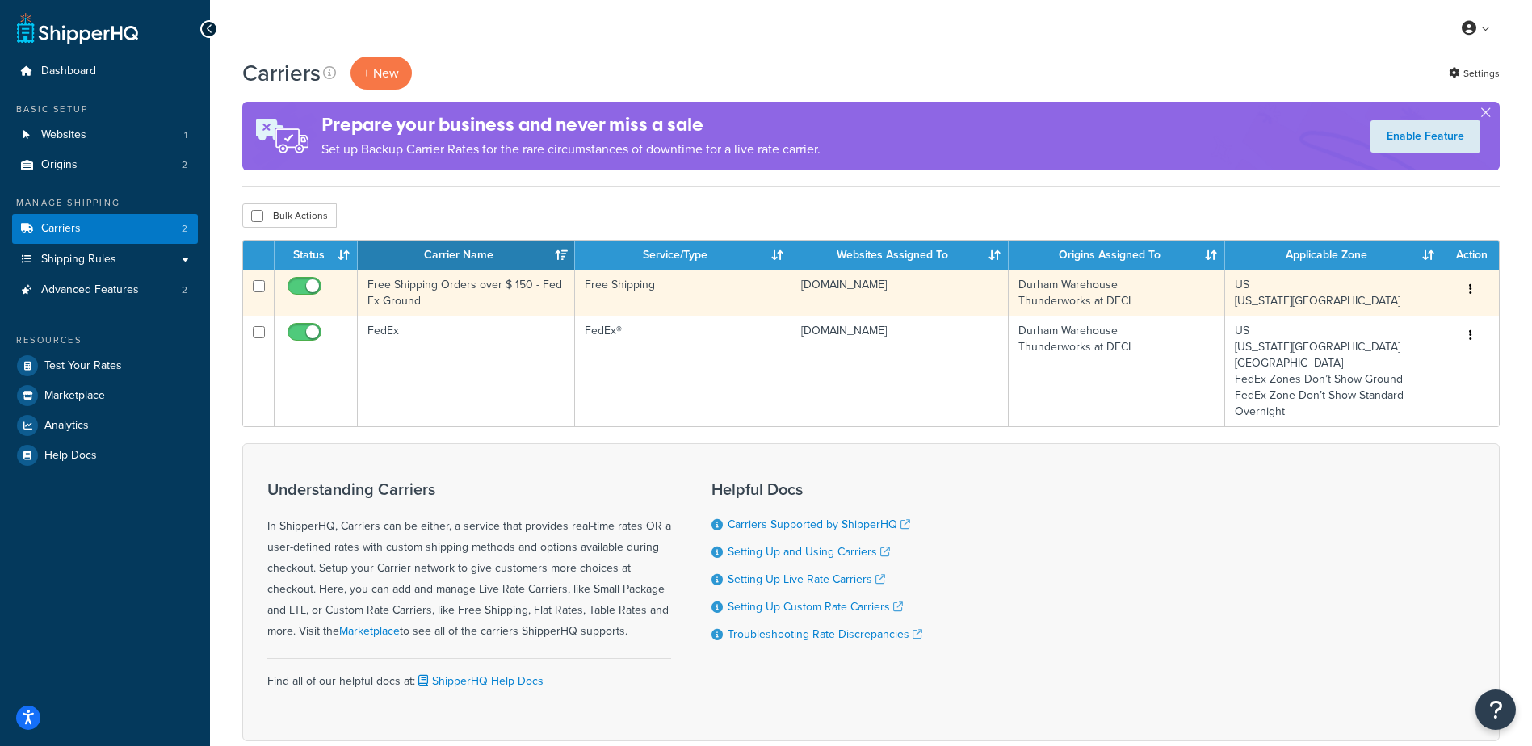
click at [428, 290] on td "Free Shipping Orders over $ 150 - Fed Ex Ground" at bounding box center [466, 293] width 217 height 46
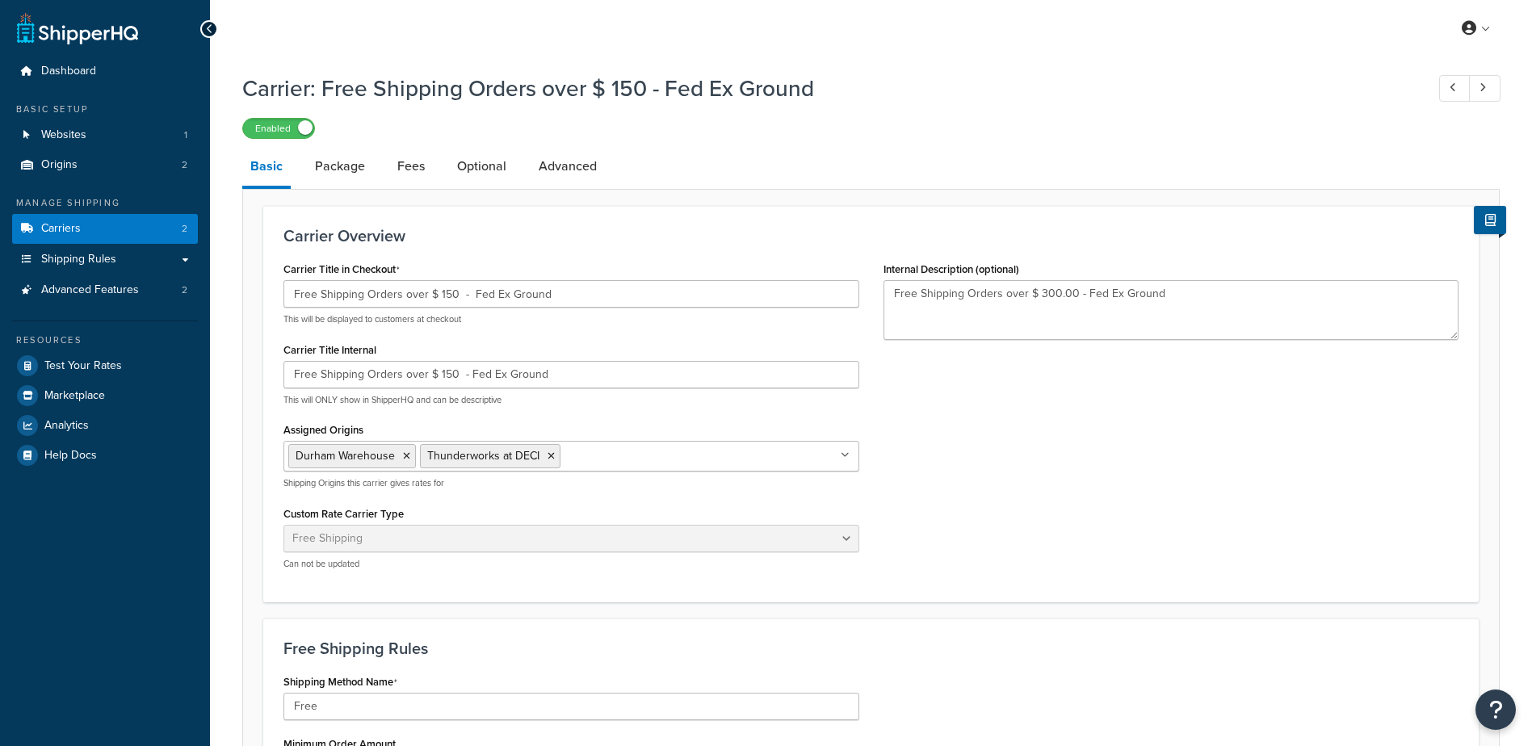
select select "free"
click at [568, 165] on link "Advanced" at bounding box center [568, 166] width 74 height 39
select select "false"
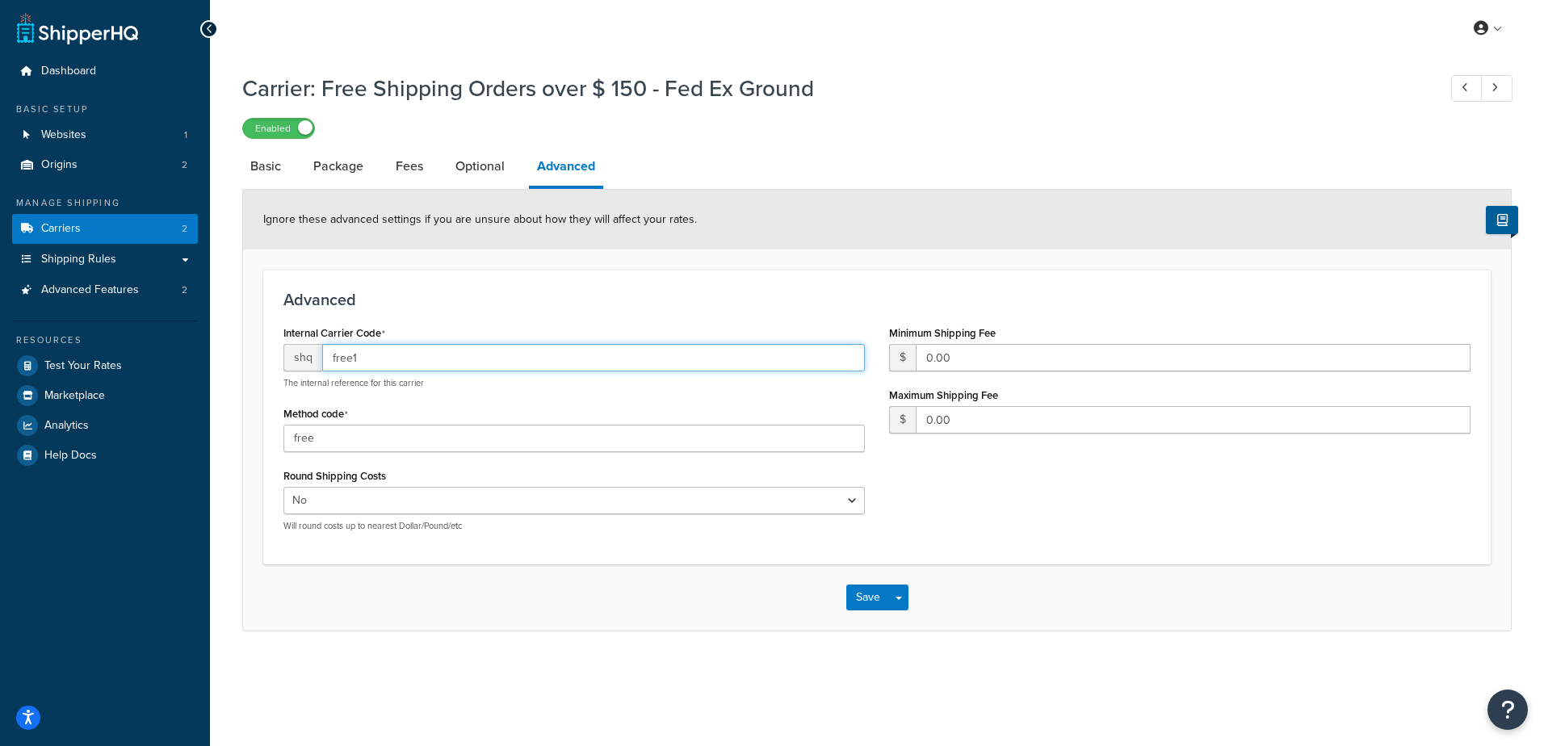
click at [368, 358] on input "free1" at bounding box center [593, 357] width 543 height 27
click at [493, 168] on link "Optional" at bounding box center [479, 166] width 65 height 39
select select "105064"
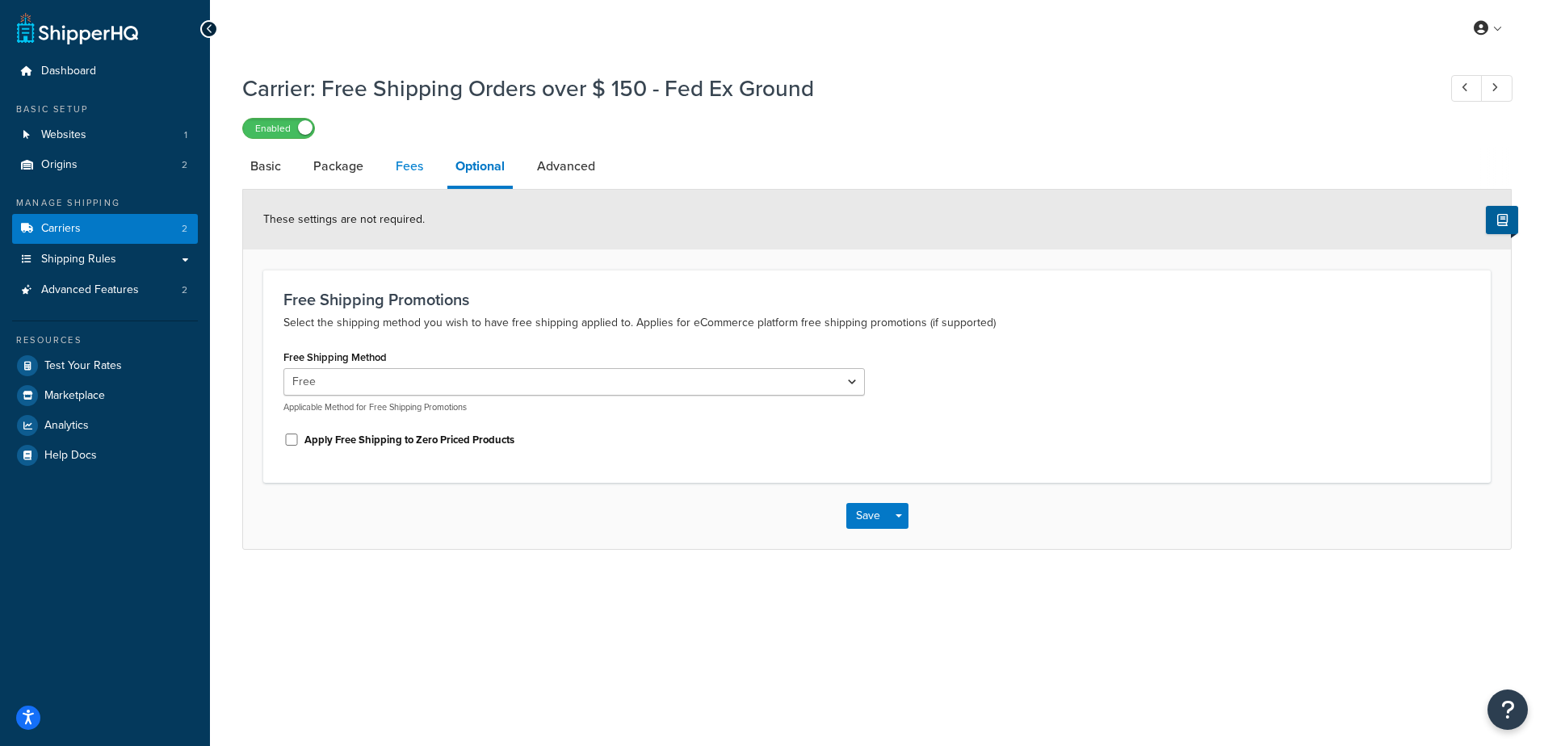
click at [417, 168] on link "Fees" at bounding box center [410, 166] width 44 height 39
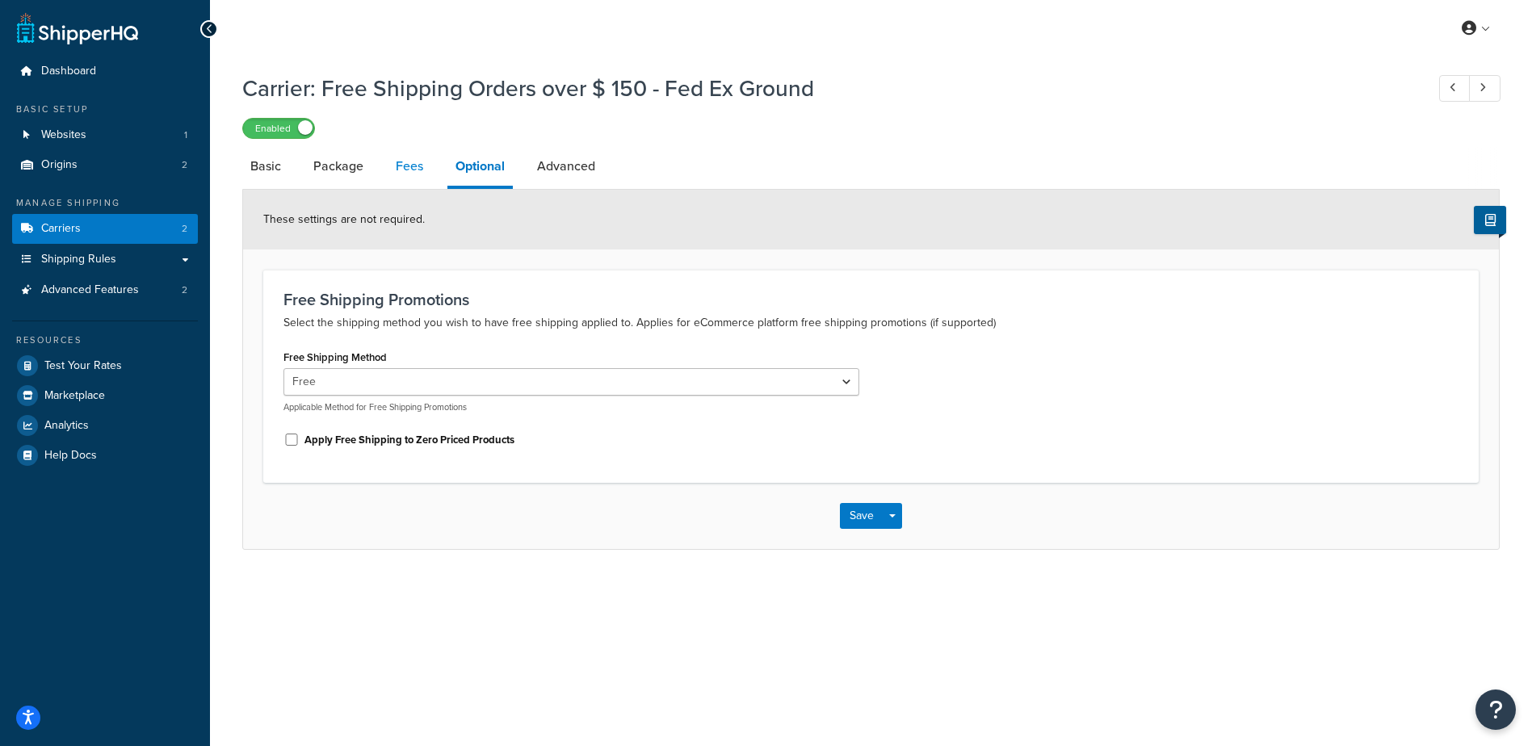
select select "AFTER"
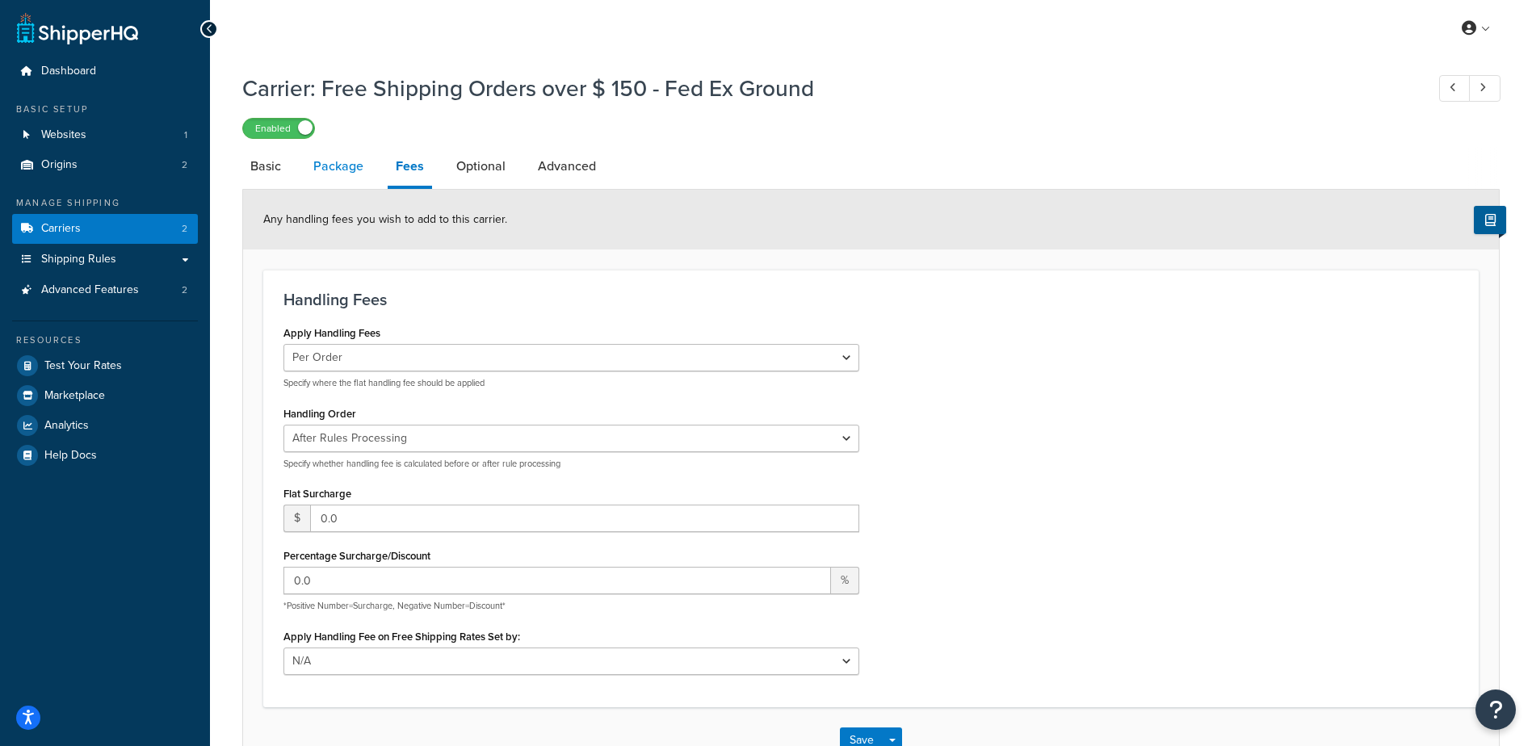
click at [338, 164] on link "Package" at bounding box center [338, 166] width 66 height 39
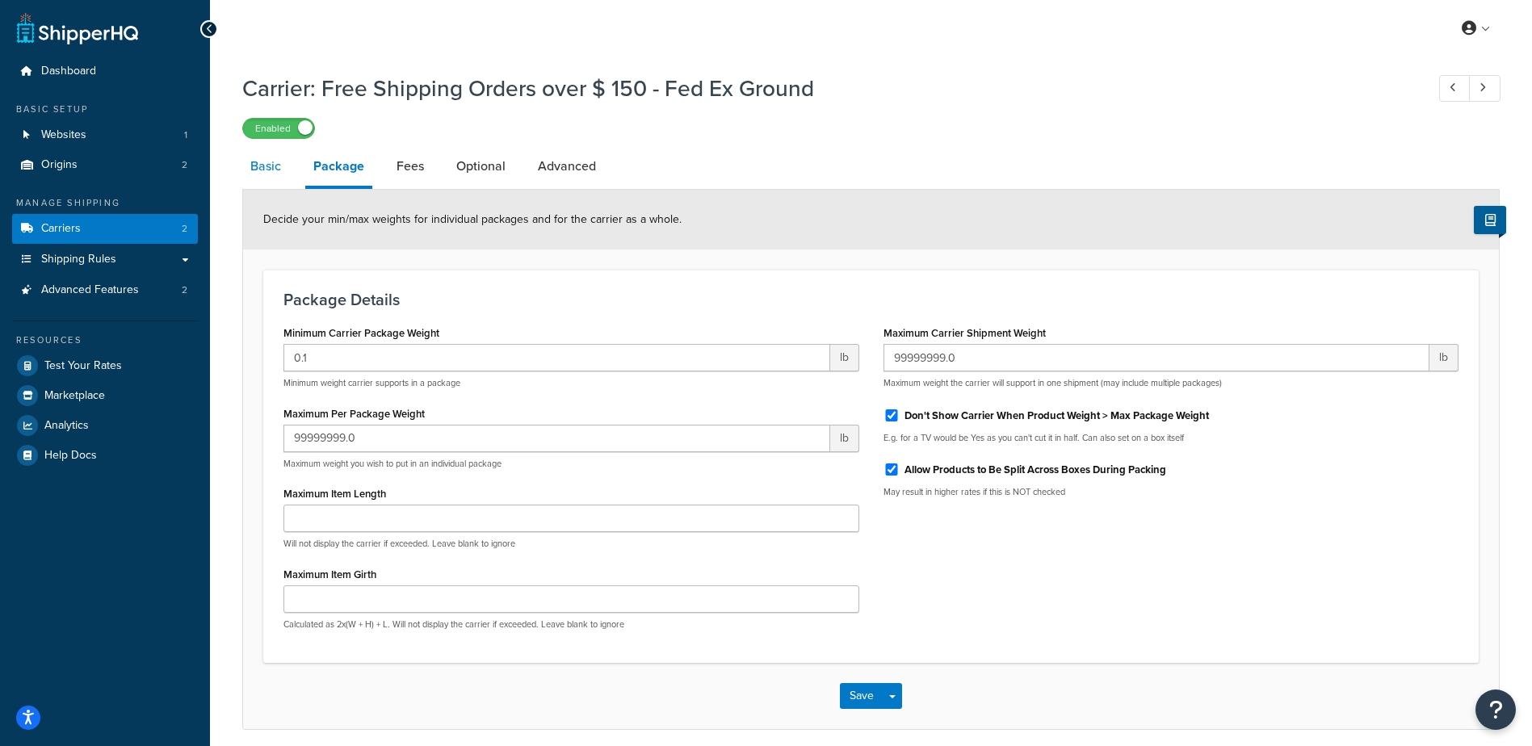
click at [258, 155] on link "Basic" at bounding box center [265, 166] width 47 height 39
select select "free"
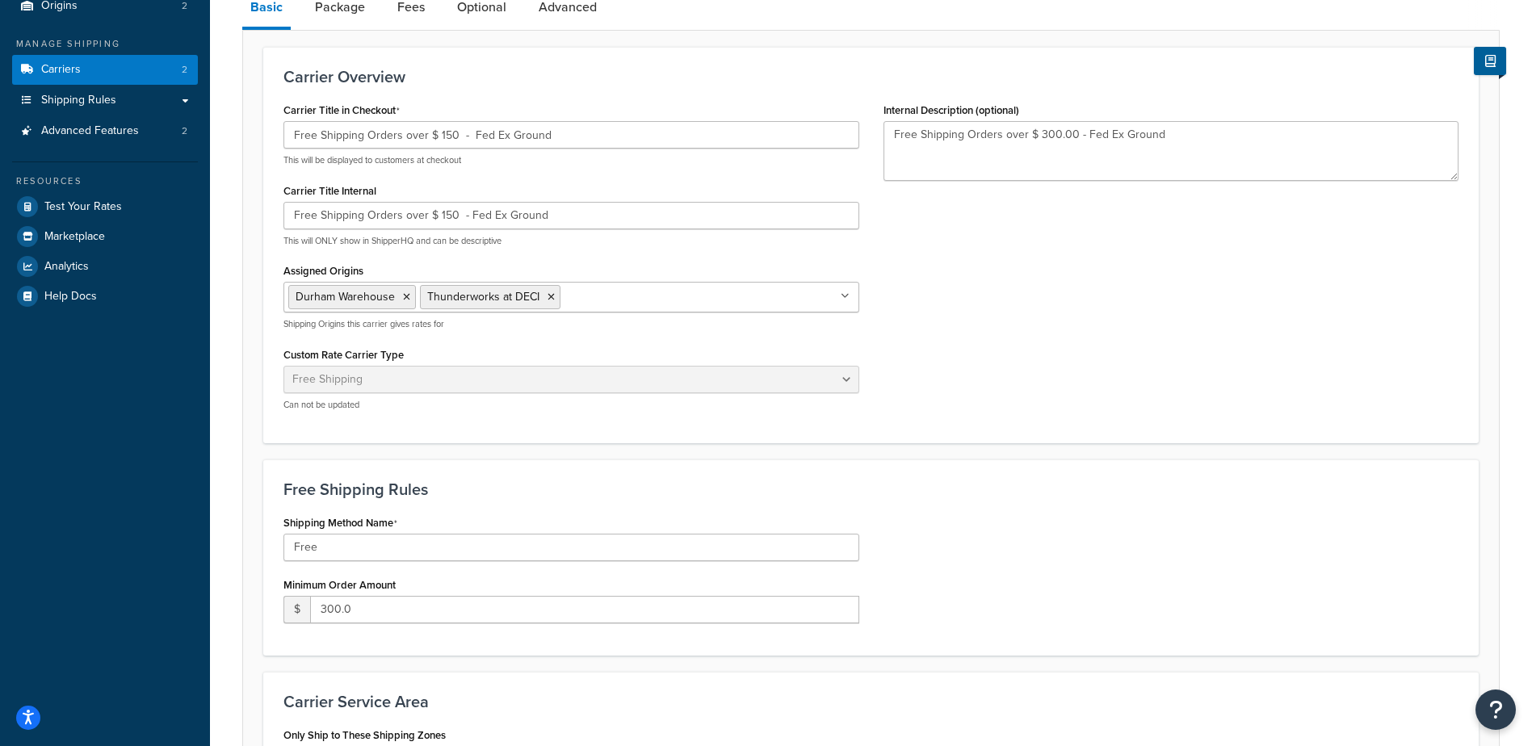
scroll to position [162, 0]
click at [406, 296] on icon at bounding box center [406, 295] width 7 height 10
click at [457, 421] on div "Carrier Title in Checkout Free Shipping Orders over $ 150 - Fed Ex Ground This …" at bounding box center [571, 258] width 600 height 325
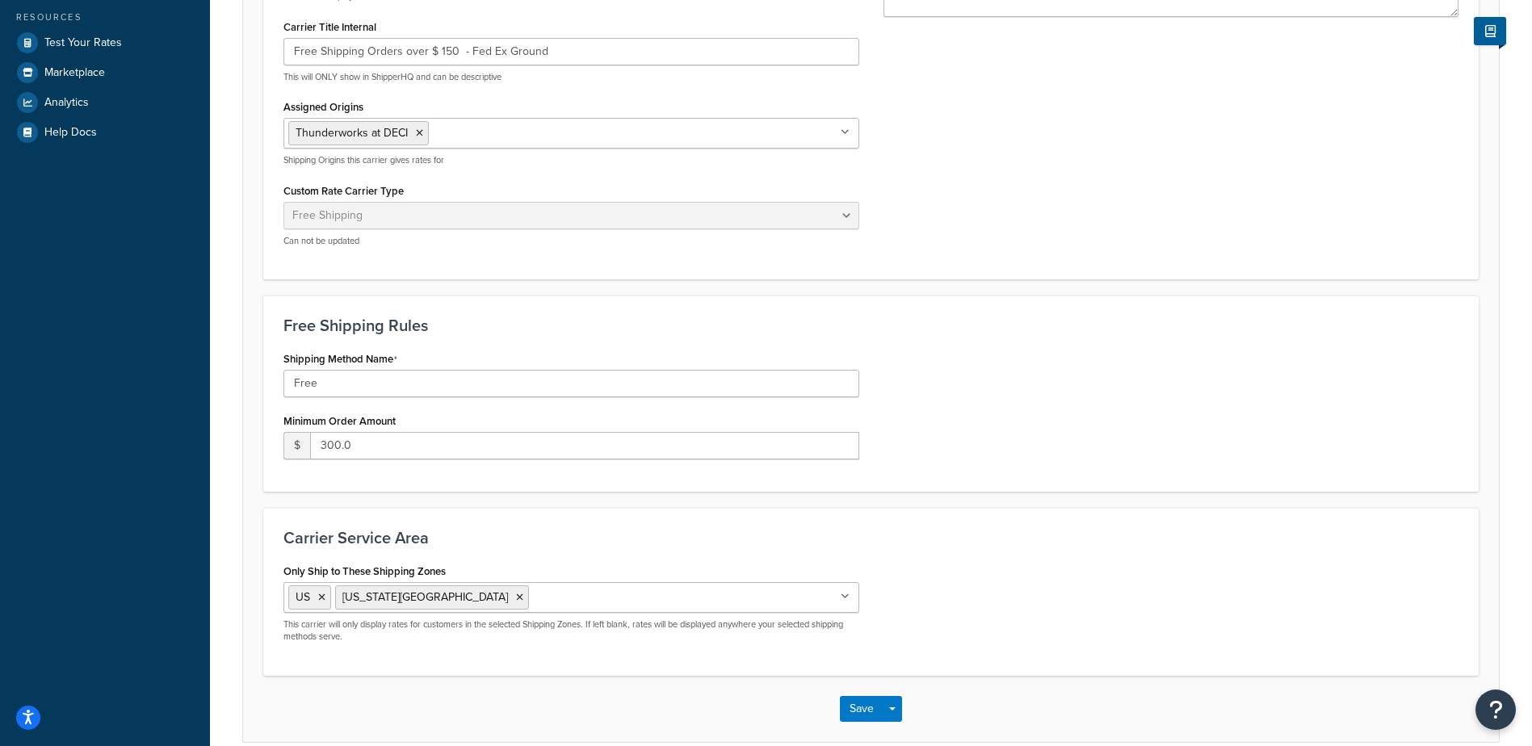
scroll to position [402, 0]
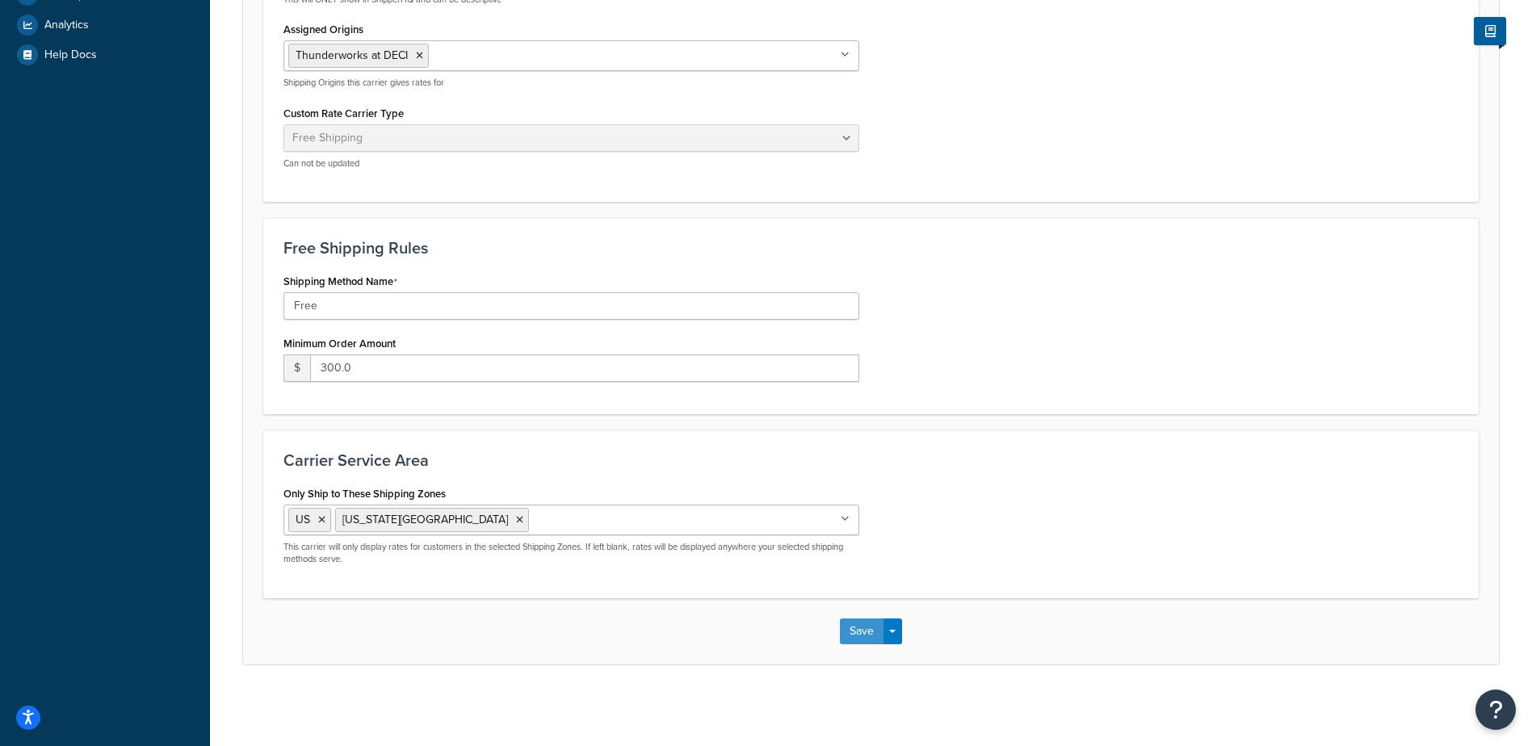
click at [866, 630] on button "Save" at bounding box center [862, 632] width 44 height 26
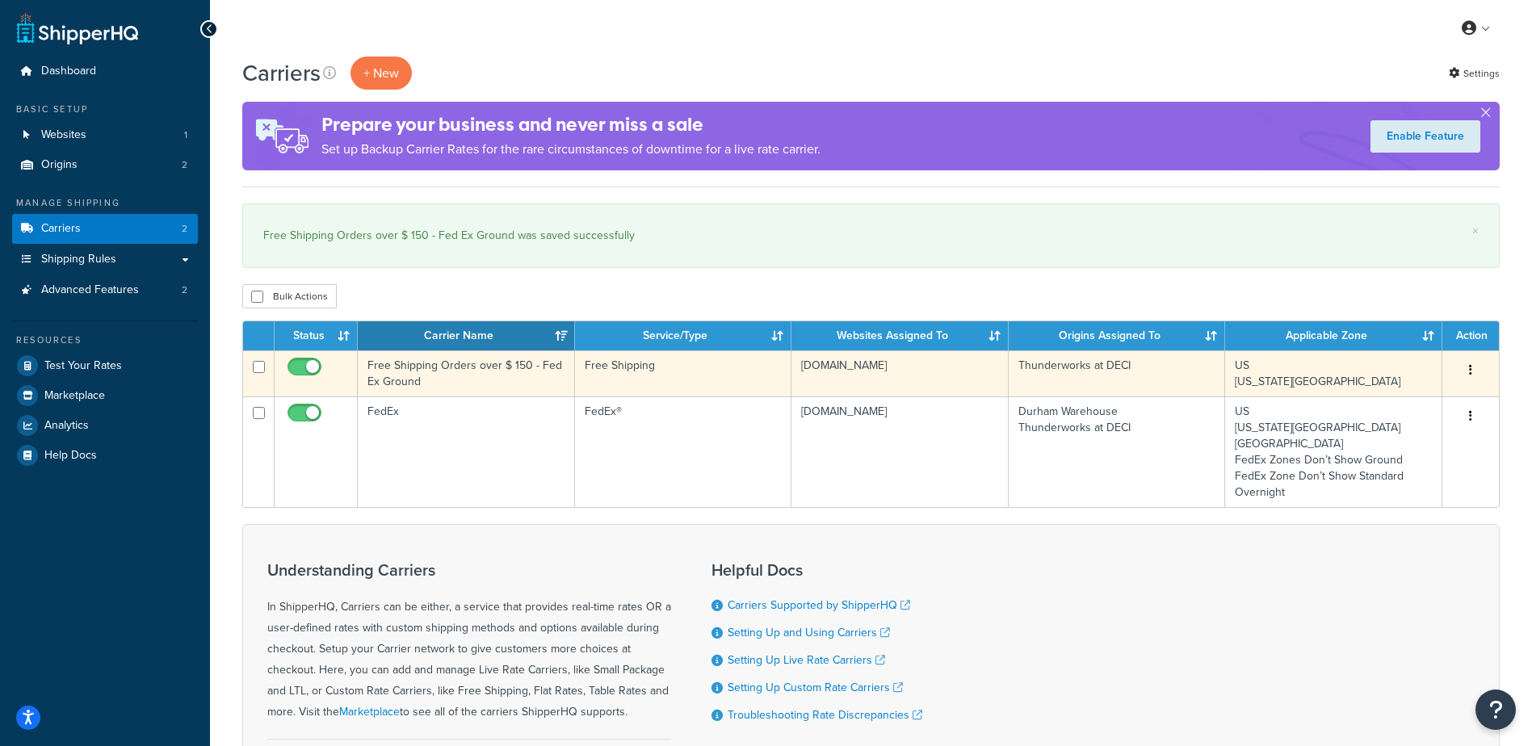
click at [302, 368] on input "checkbox" at bounding box center [306, 371] width 44 height 20
click at [314, 367] on input "checkbox" at bounding box center [306, 371] width 44 height 20
checkbox input "true"
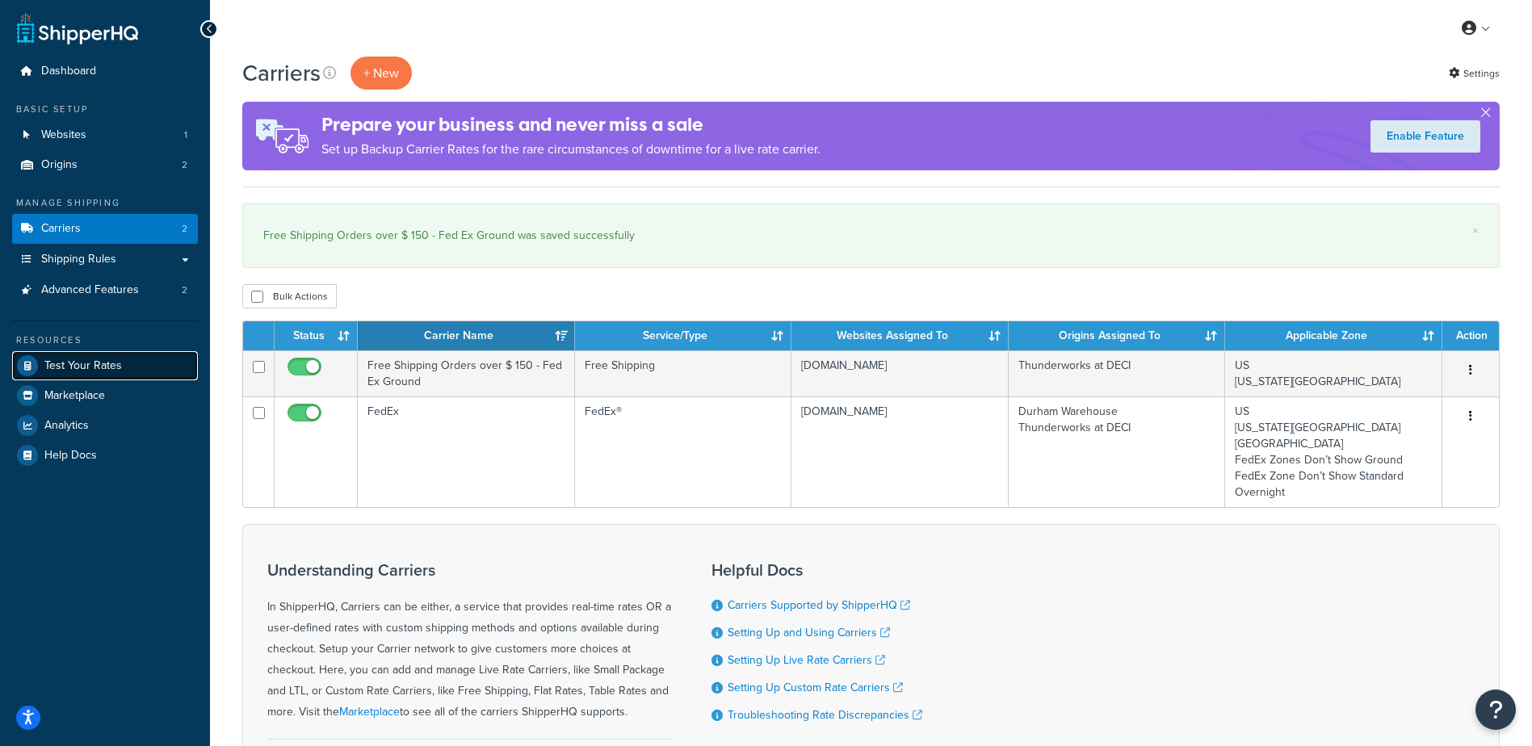
click at [90, 363] on span "Test Your Rates" at bounding box center [83, 366] width 78 height 14
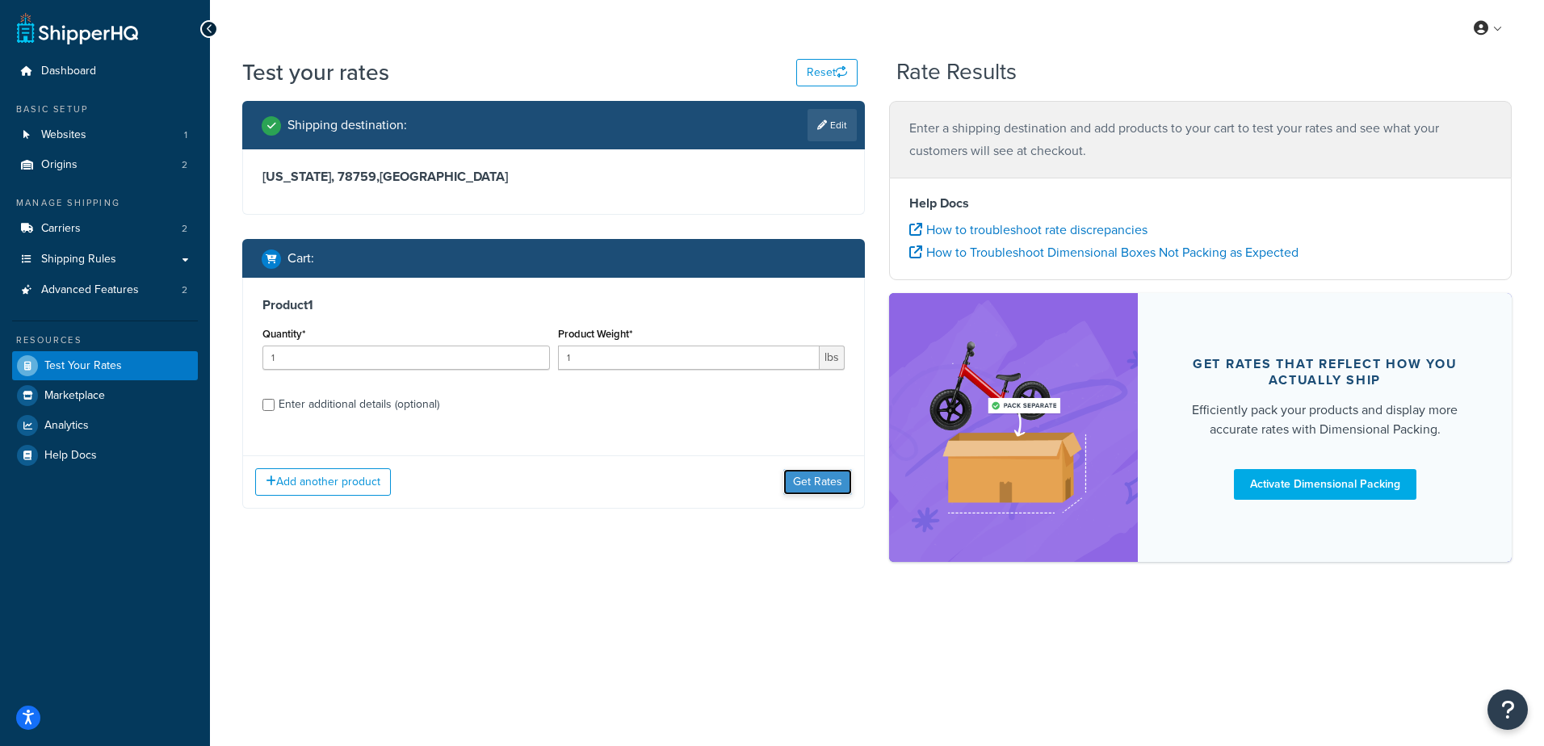
click at [825, 479] on button "Get Rates" at bounding box center [817, 482] width 69 height 26
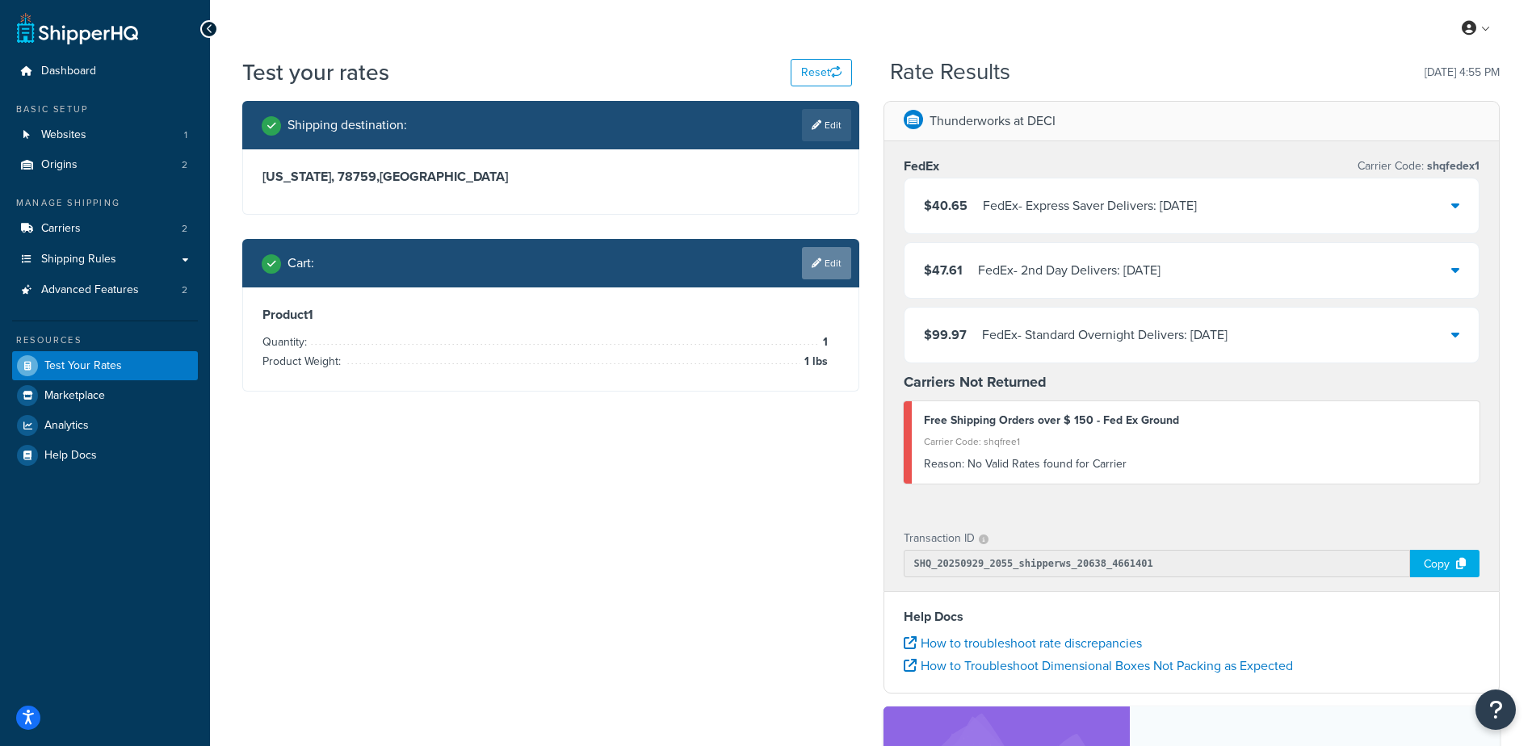
click at [817, 262] on icon at bounding box center [817, 263] width 10 height 10
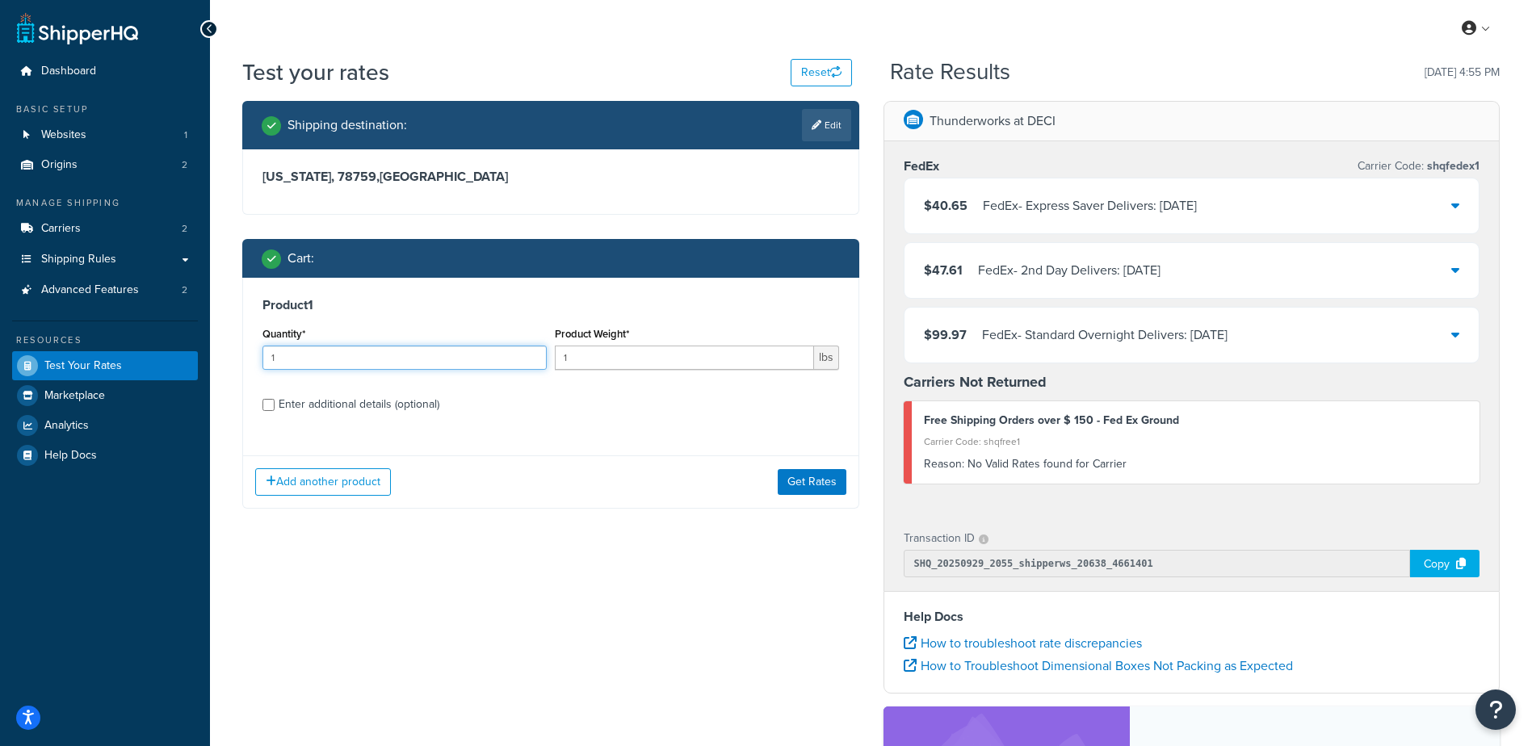
click at [326, 348] on input "1" at bounding box center [404, 358] width 284 height 24
type input "20"
click at [808, 485] on button "Get Rates" at bounding box center [812, 482] width 69 height 26
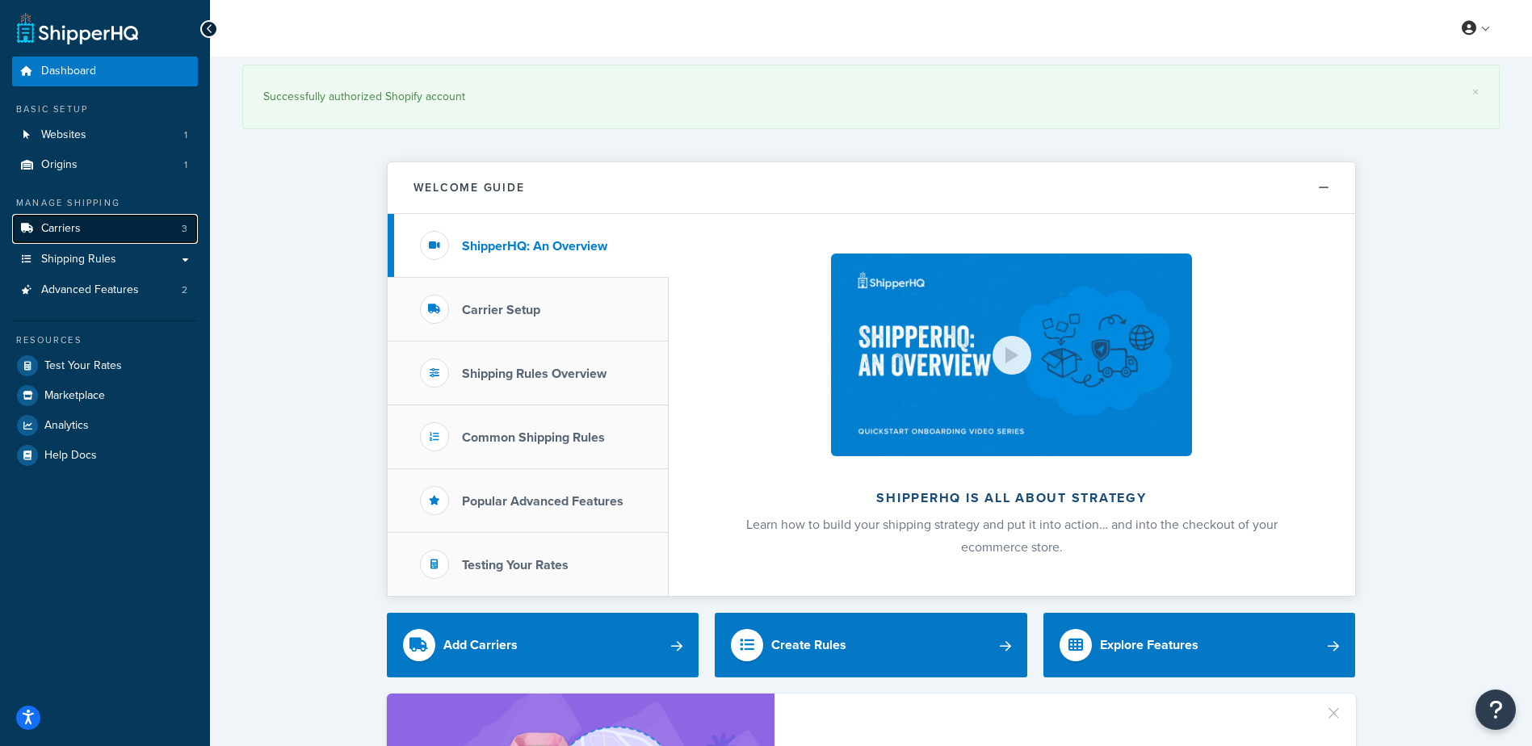
click at [73, 229] on span "Carriers" at bounding box center [61, 229] width 40 height 14
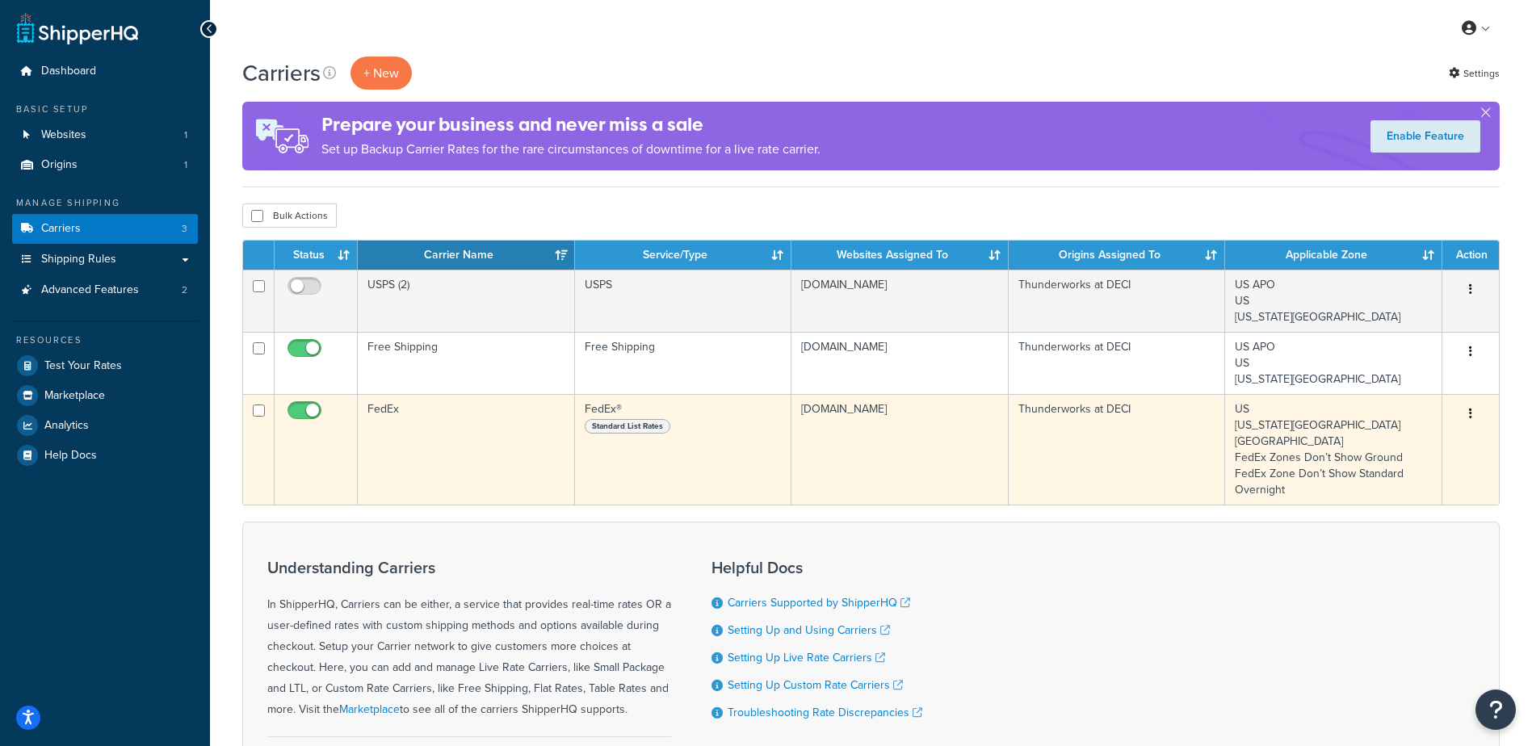
click at [606, 426] on span "Standard List Rates" at bounding box center [628, 426] width 86 height 15
click at [402, 440] on td "FedEx" at bounding box center [466, 449] width 217 height 111
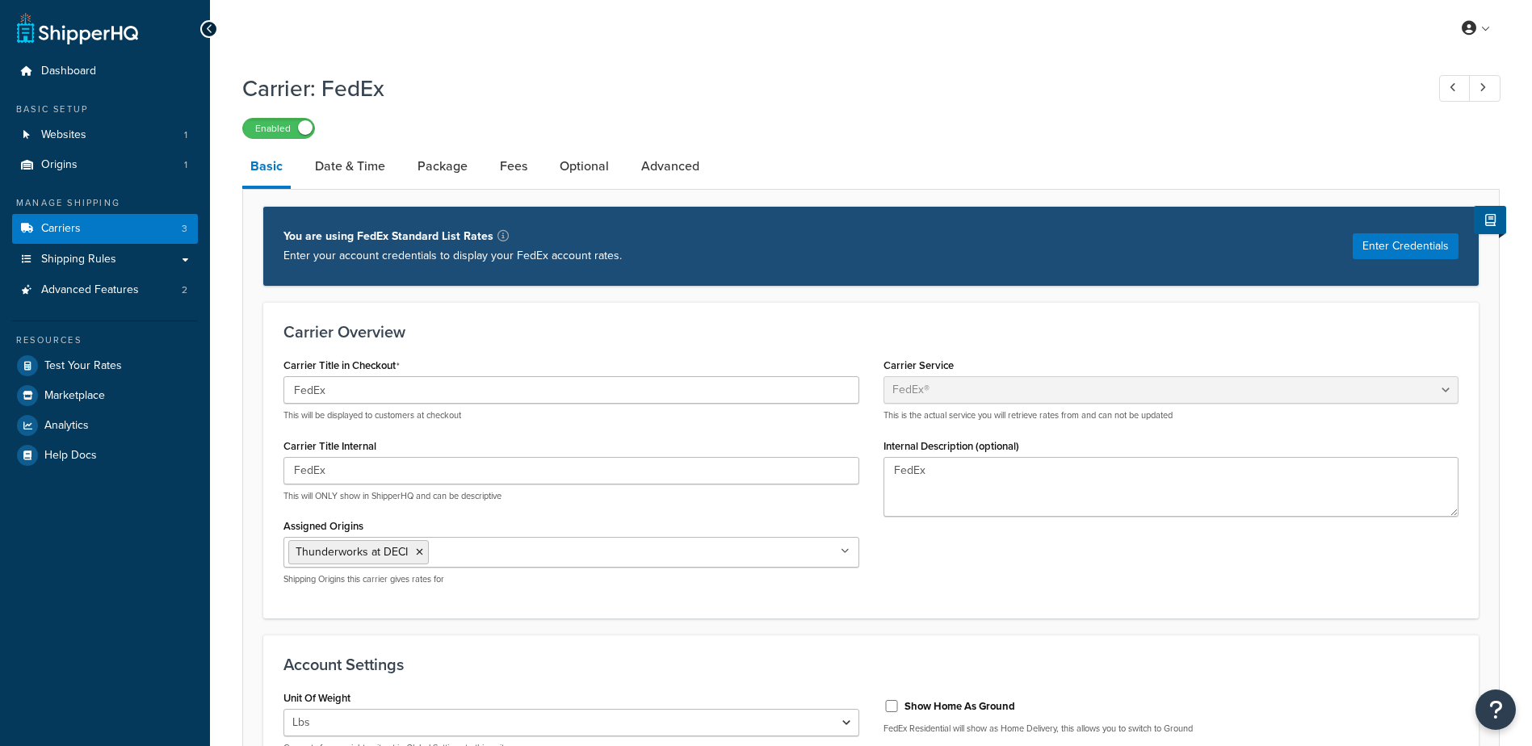
select select "fedEx"
select select "REGULAR_PICKUP"
select select "YOUR_PACKAGING"
click at [1427, 249] on button "Enter Credentials" at bounding box center [1406, 246] width 106 height 26
select select "US"
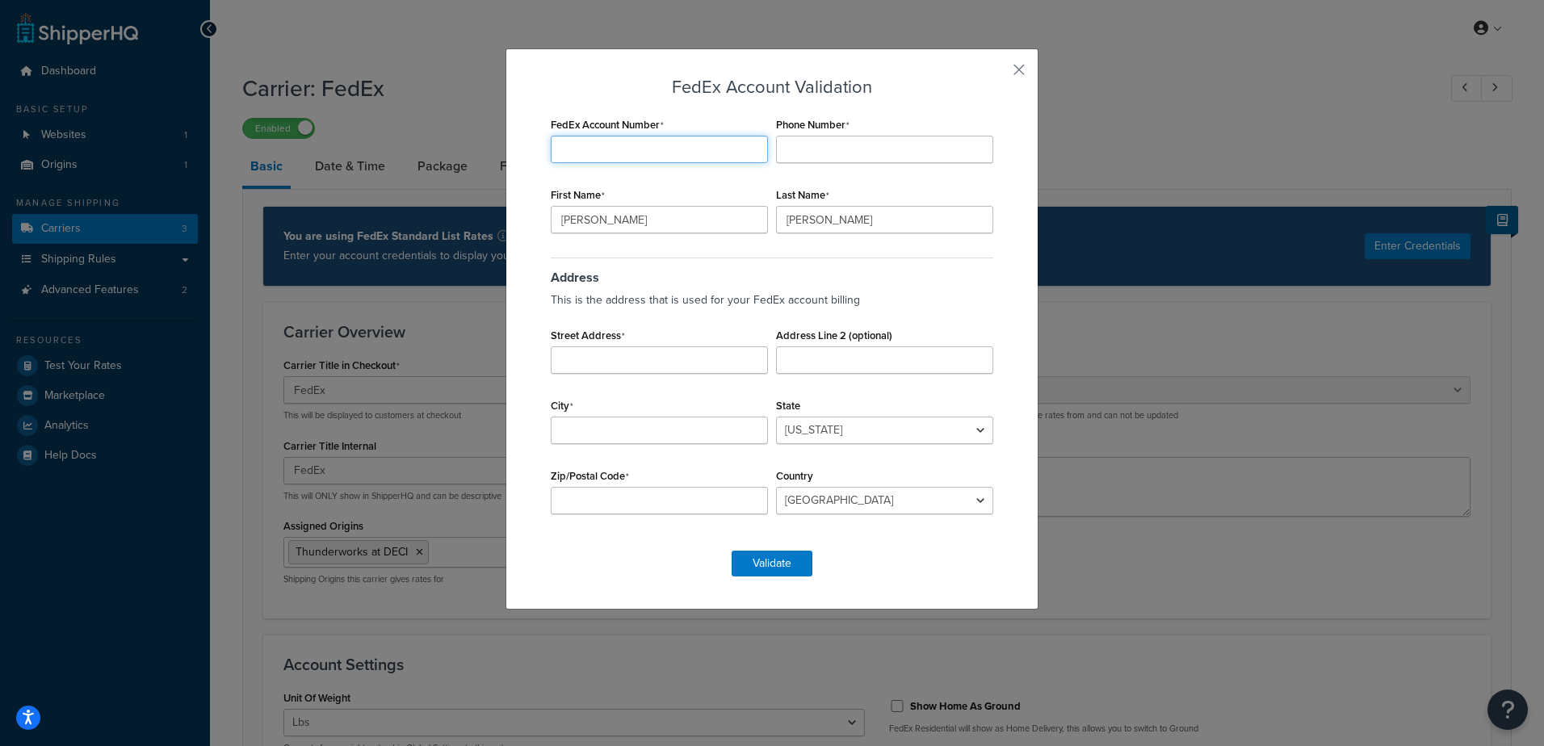
click at [661, 146] on input "FedEx Account Number" at bounding box center [659, 149] width 217 height 27
click at [648, 141] on input "4720" at bounding box center [659, 149] width 217 height 27
type input "472074164"
type input "8284466553"
type input "Stephanie"
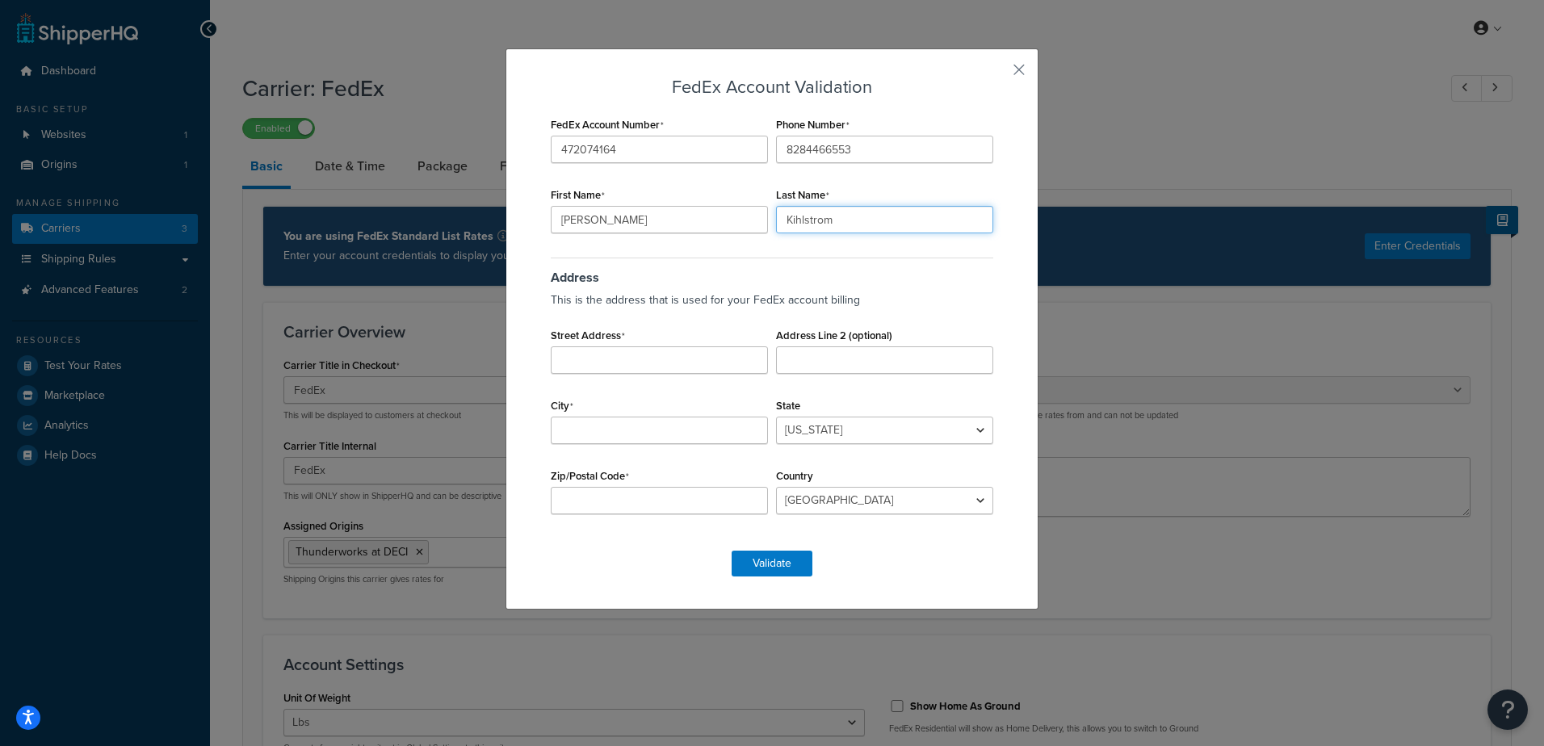
type input "Kihlstrom"
type input "112a broadway st"
type input "durham"
select select "NC"
type input "27703"
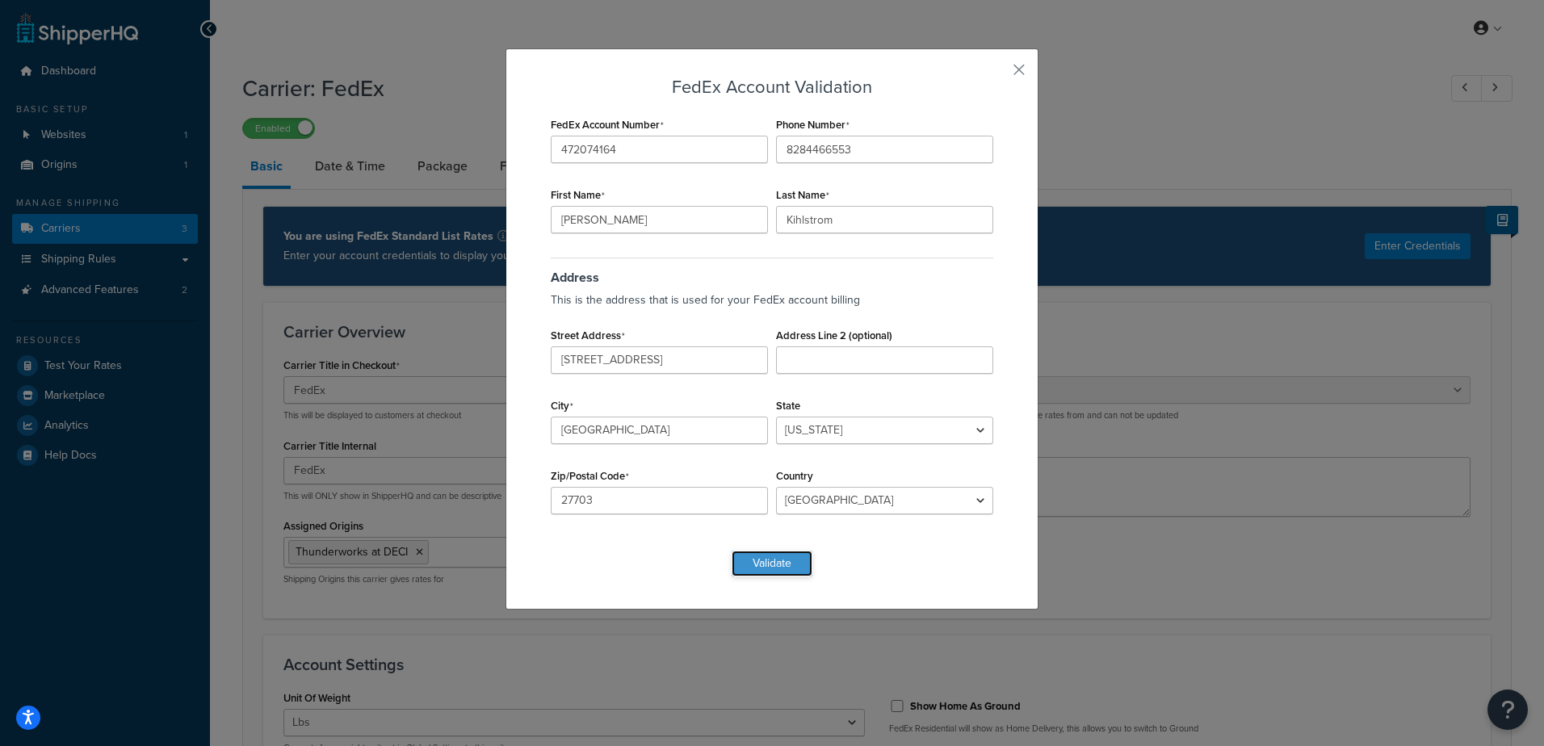
click at [773, 564] on button "Validate" at bounding box center [772, 564] width 81 height 26
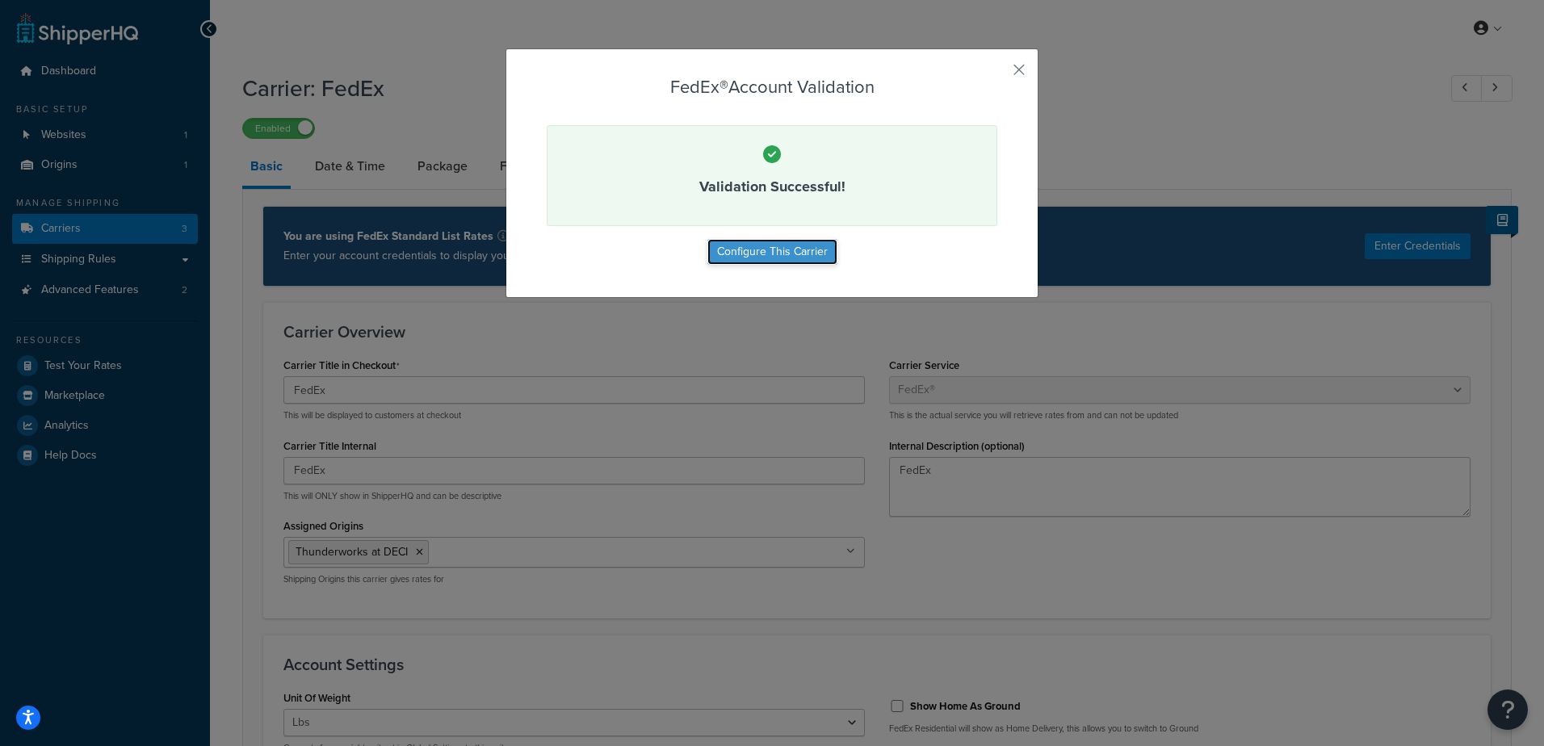
click at [787, 250] on button "Configure This Carrier" at bounding box center [772, 252] width 130 height 26
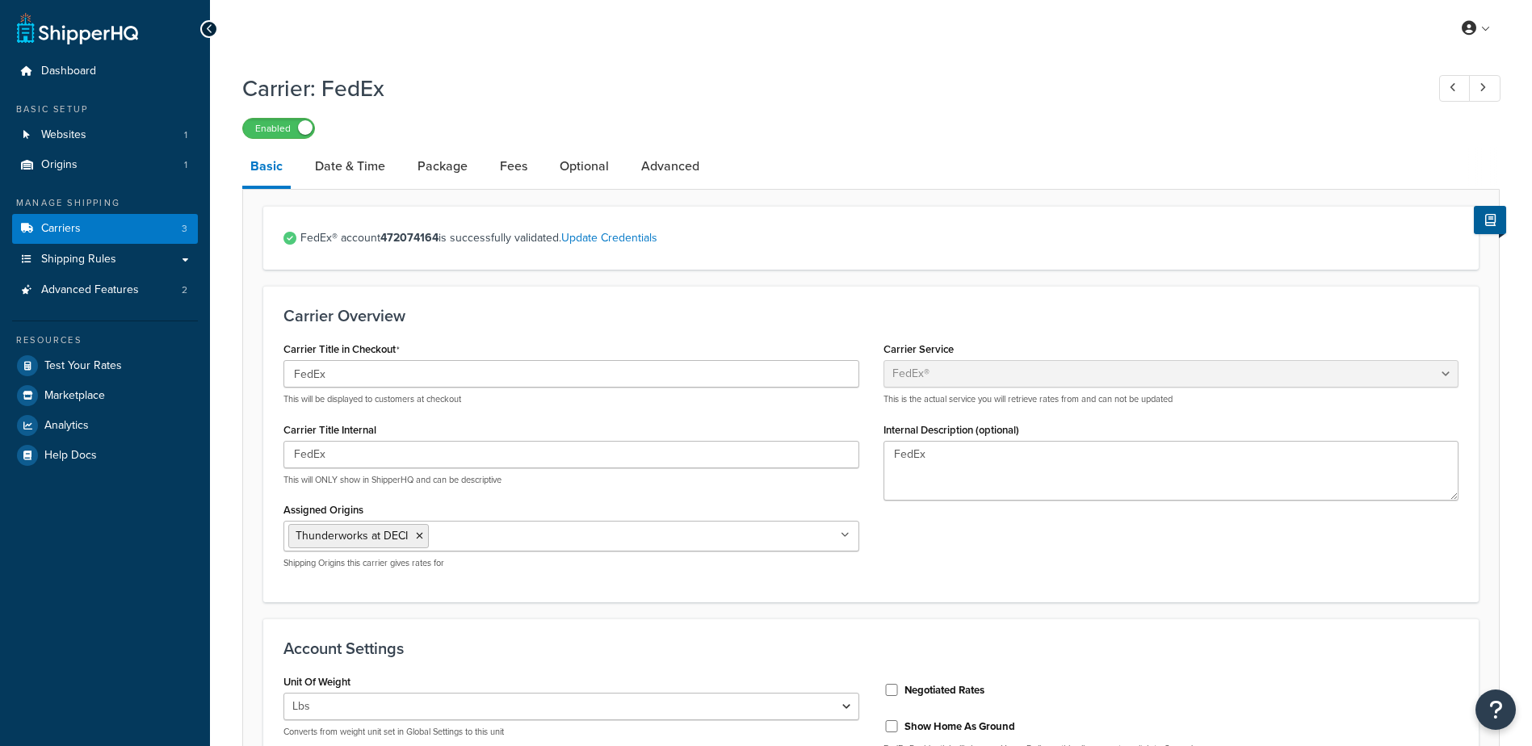
select select "fedEx"
select select "REGULAR_PICKUP"
select select "YOUR_PACKAGING"
click at [111, 372] on span "Test Your Rates" at bounding box center [83, 366] width 78 height 14
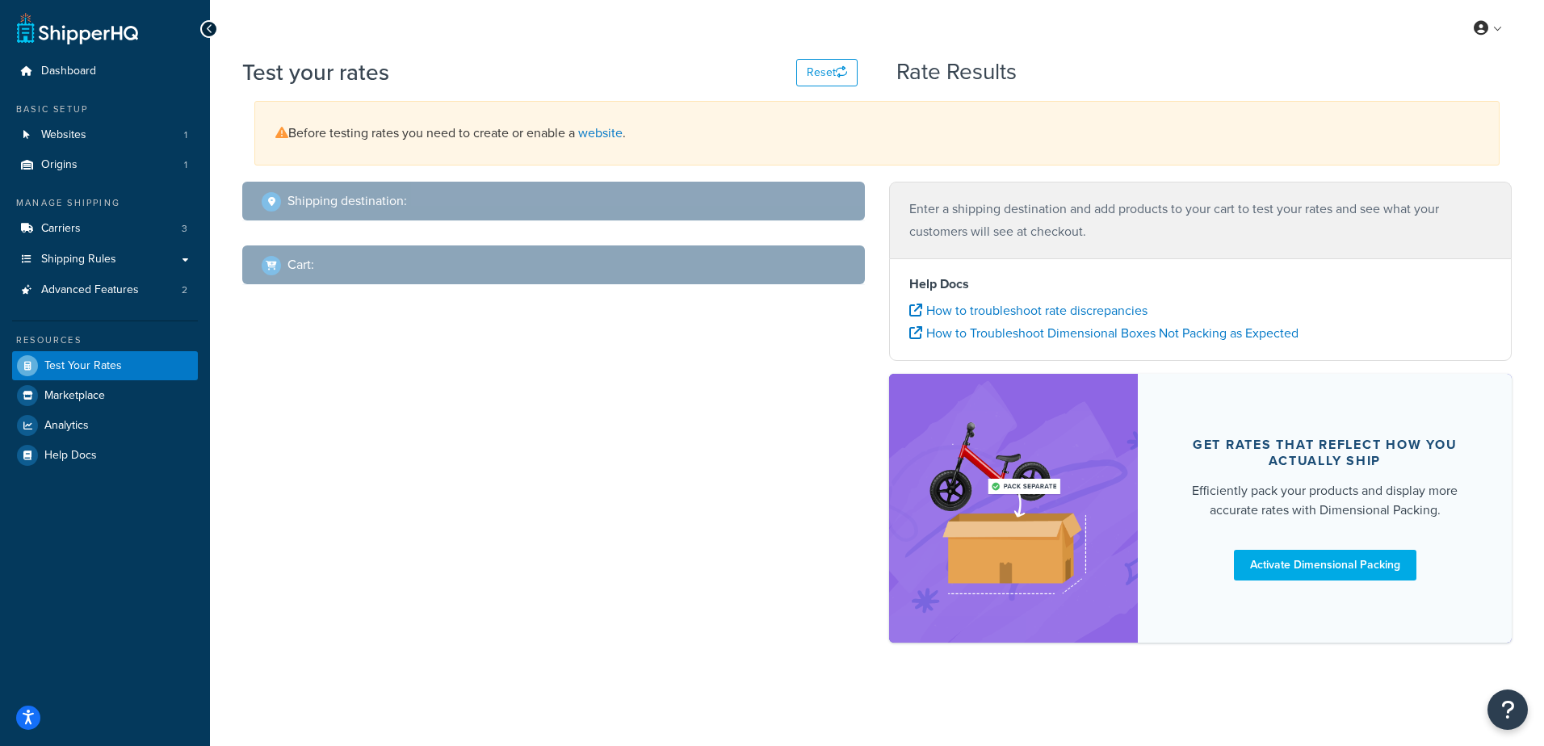
select select "[GEOGRAPHIC_DATA]"
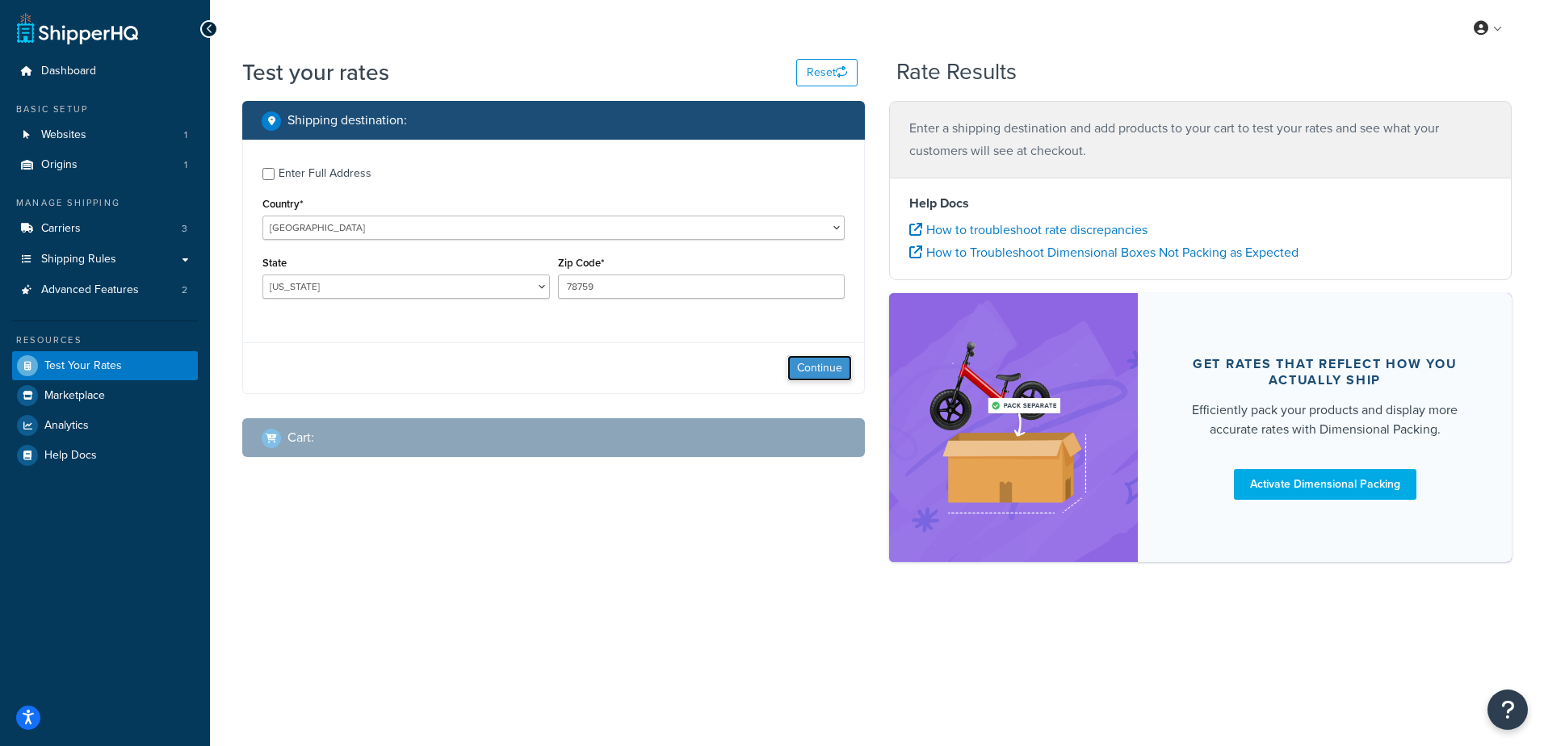
click at [826, 372] on button "Continue" at bounding box center [819, 368] width 65 height 26
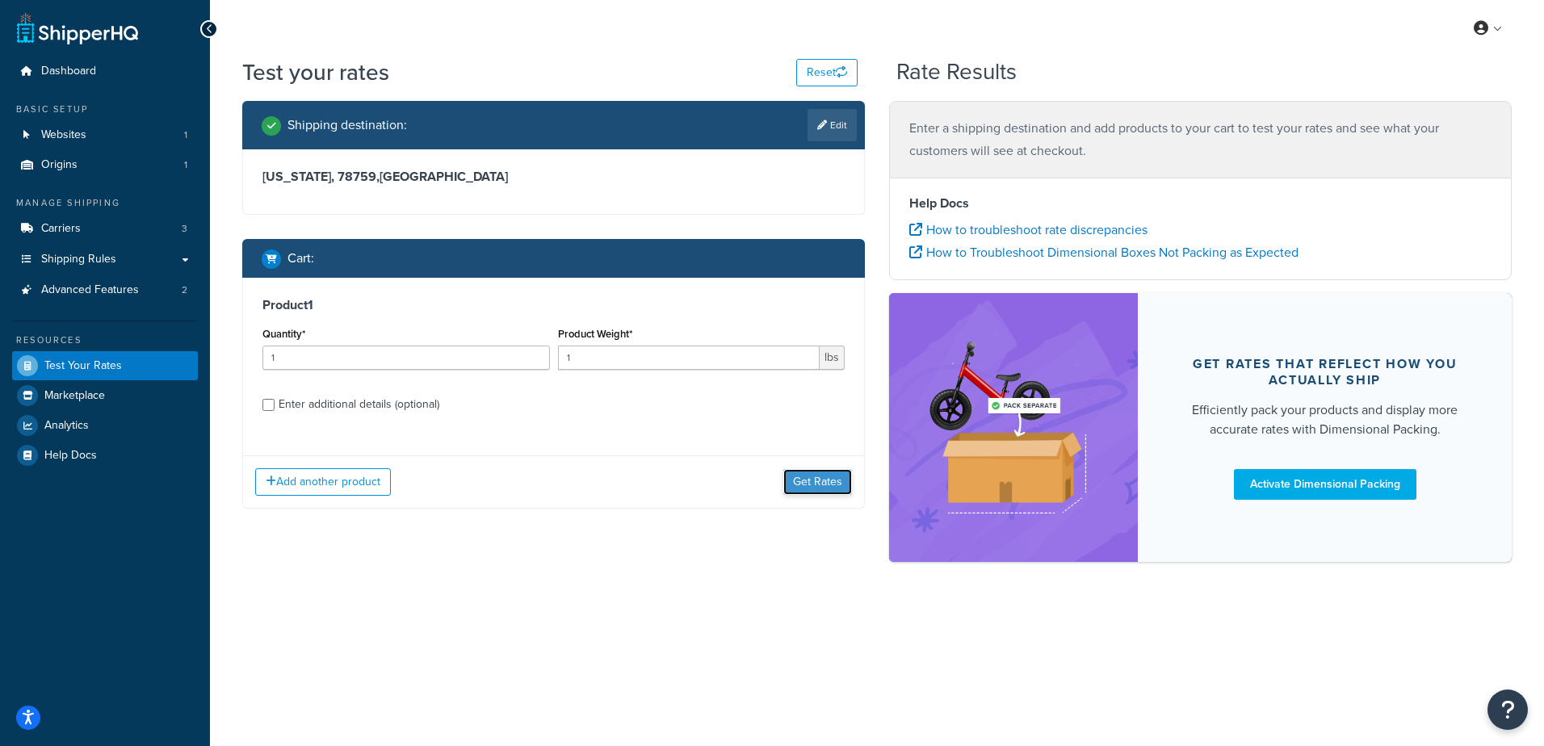
click at [811, 480] on button "Get Rates" at bounding box center [817, 482] width 69 height 26
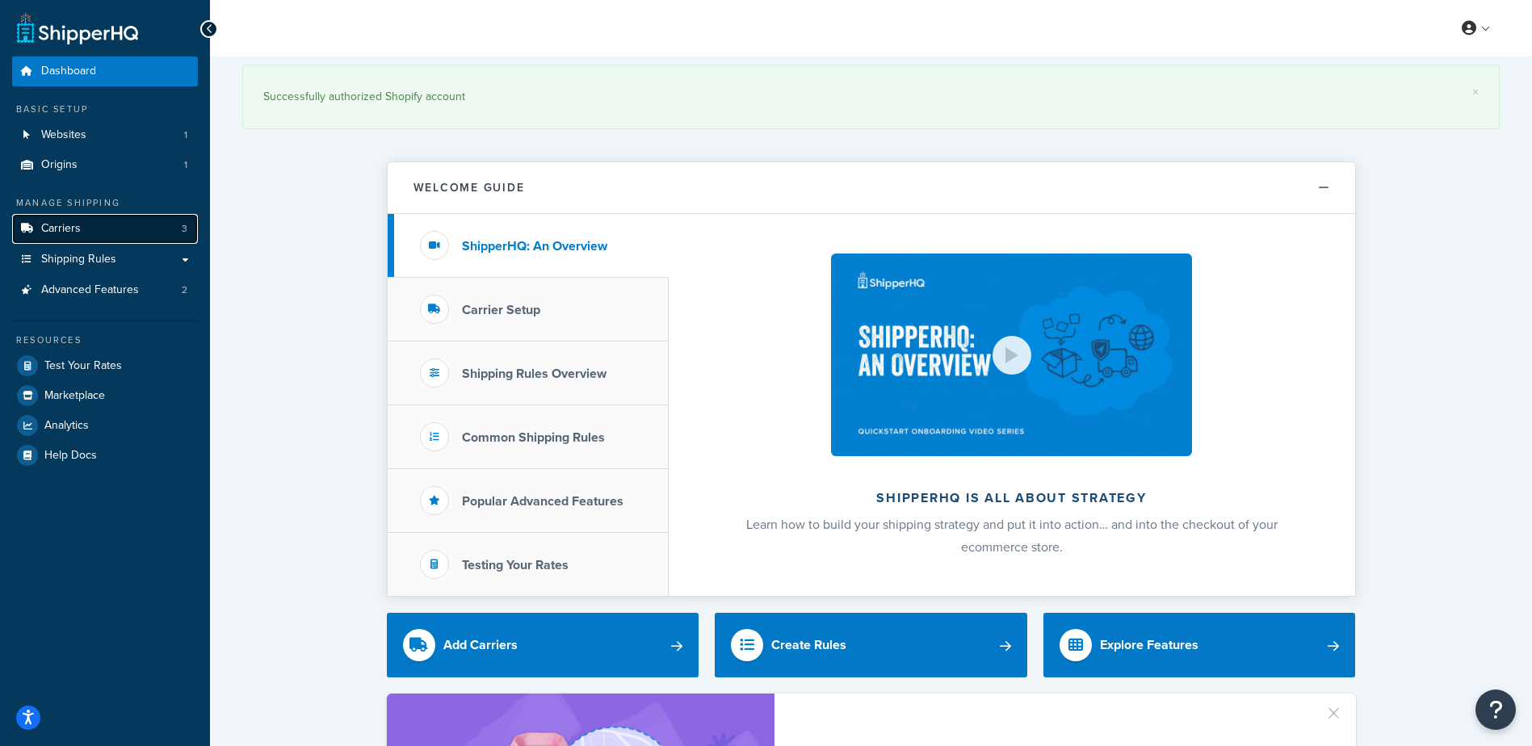
click at [72, 233] on span "Carriers" at bounding box center [61, 229] width 40 height 14
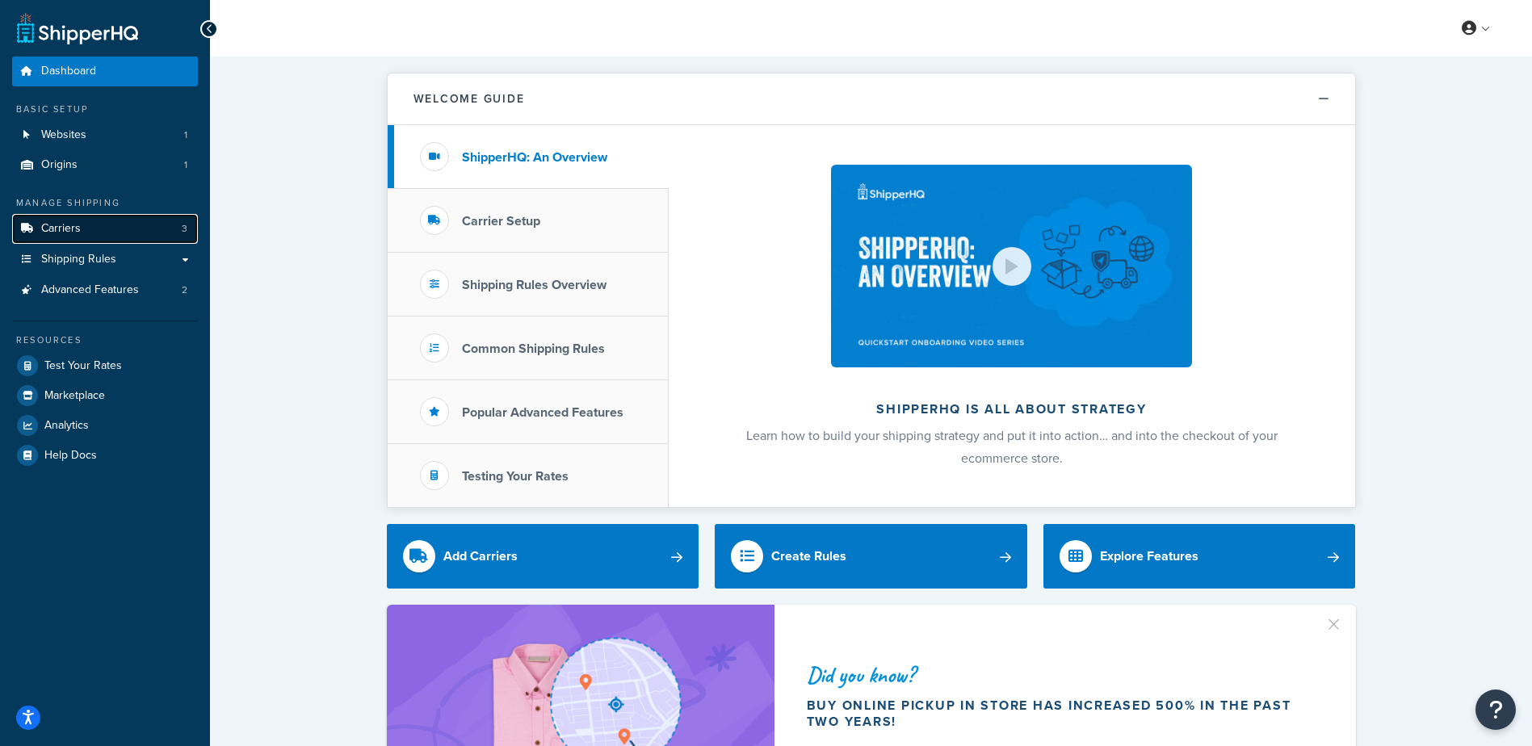
click at [63, 231] on span "Carriers" at bounding box center [61, 229] width 40 height 14
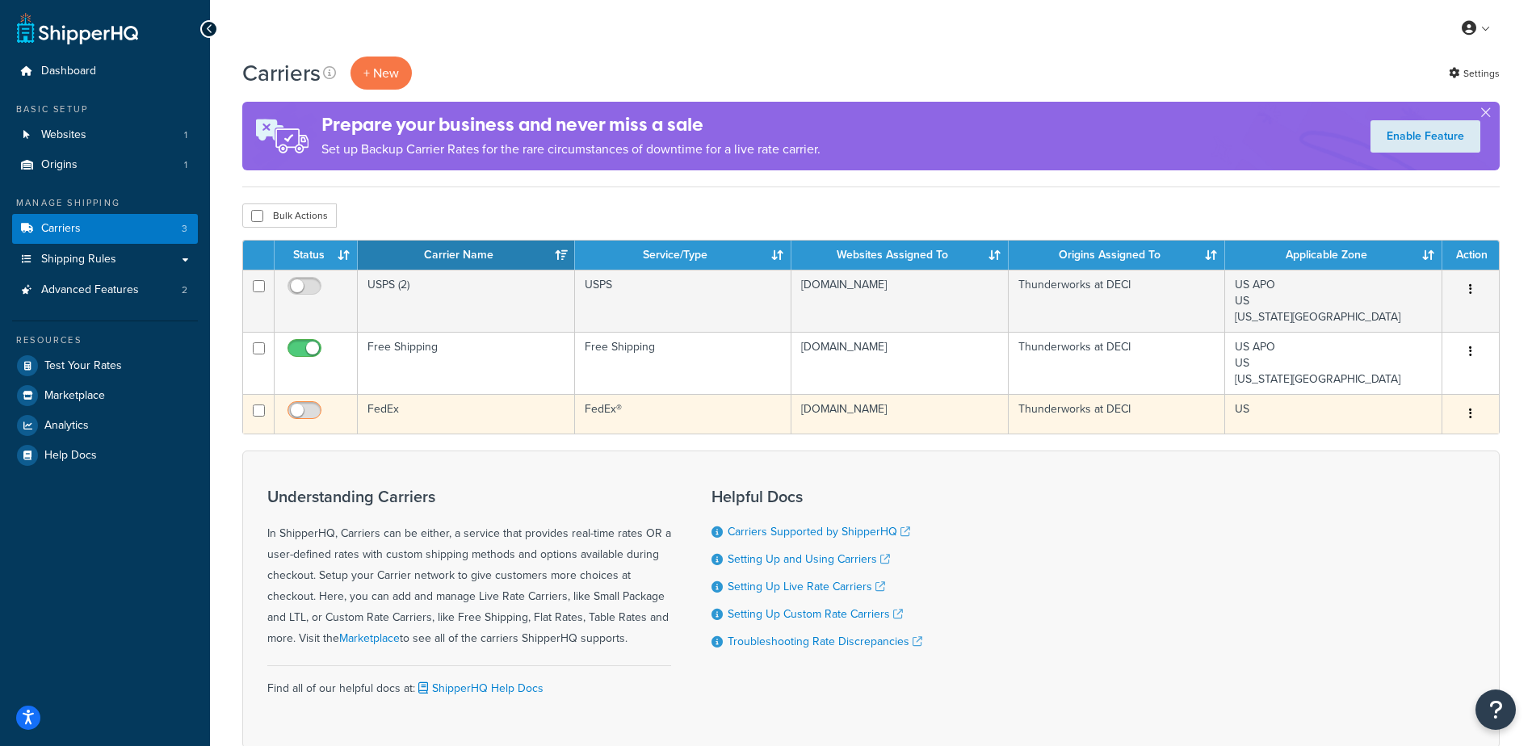
click at [316, 417] on input "checkbox" at bounding box center [306, 415] width 44 height 20
checkbox input "true"
click at [416, 413] on td "FedEx" at bounding box center [466, 414] width 217 height 40
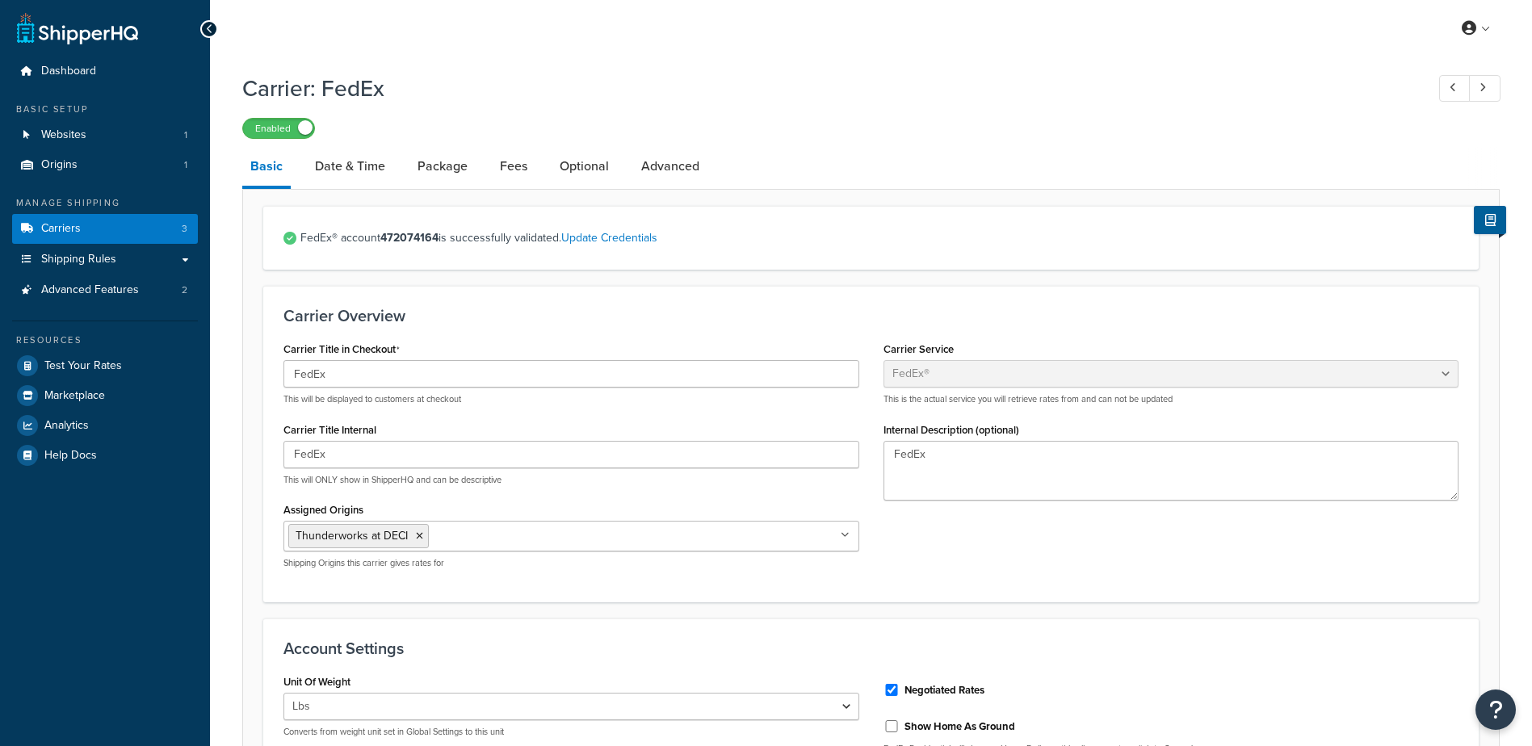
select select "fedEx"
select select "REGULAR_PICKUP"
select select "YOUR_PACKAGING"
click at [612, 239] on link "Update Credentials" at bounding box center [609, 237] width 96 height 17
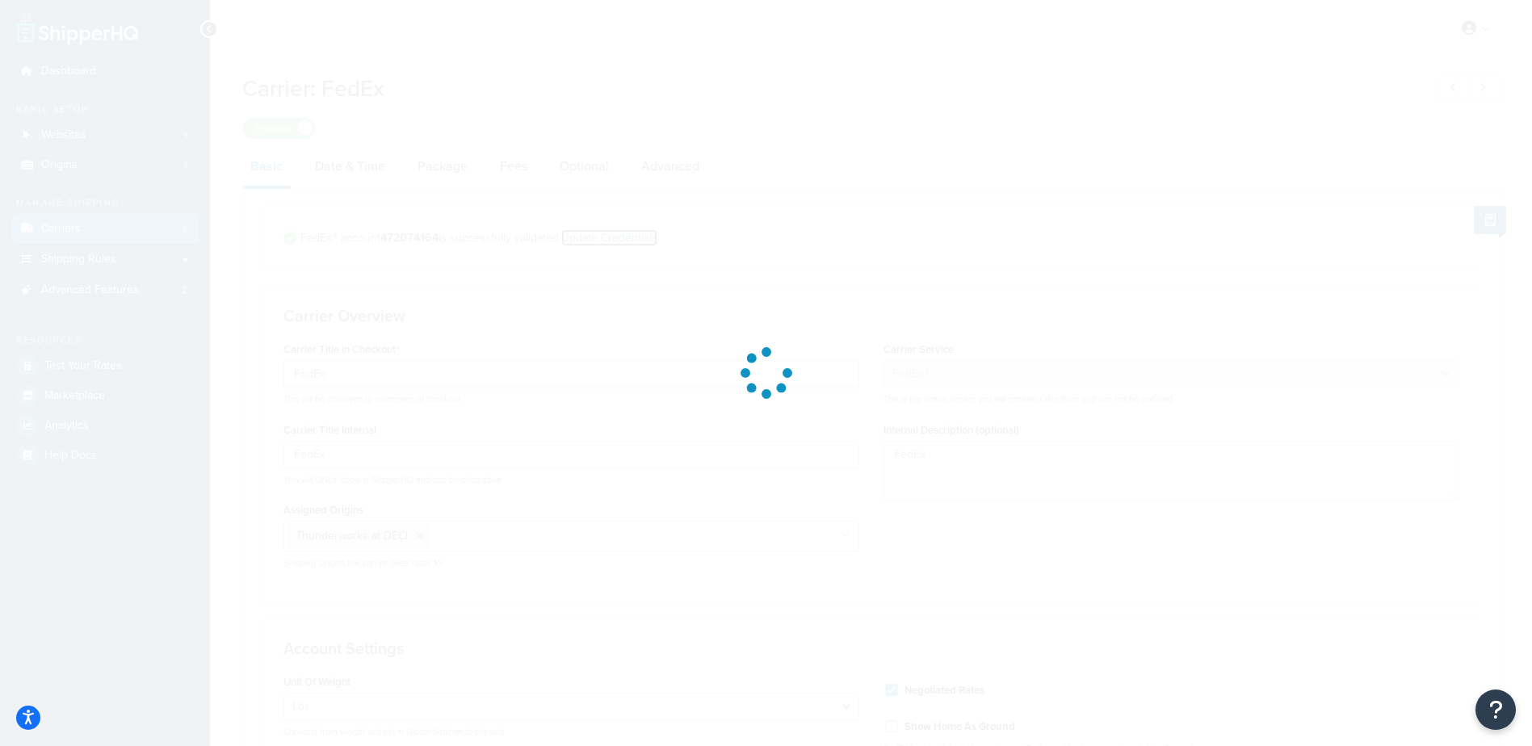
select select "US"
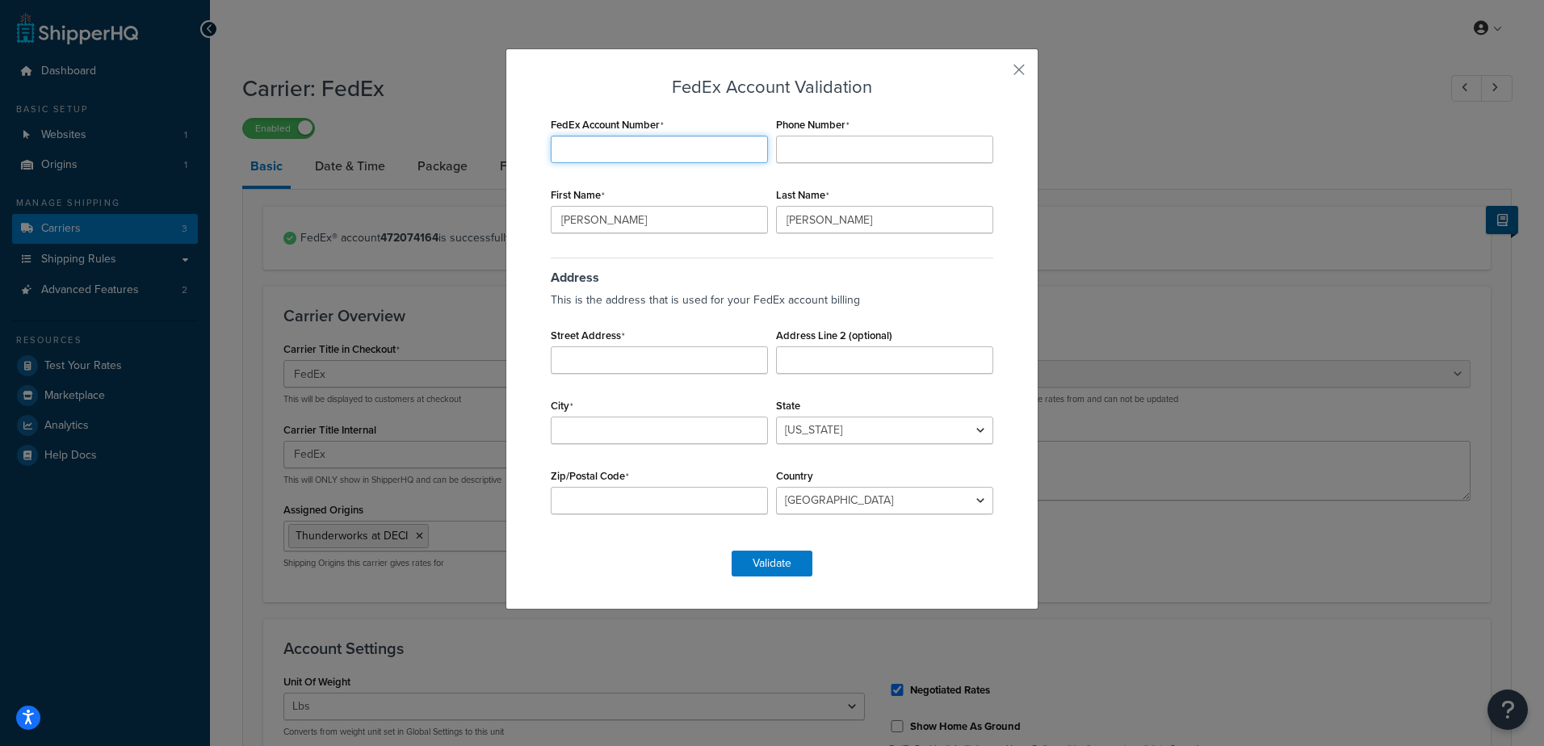
click at [692, 150] on input "FedEx Account Number" at bounding box center [659, 149] width 217 height 27
type input "472074164"
type input "8284466553"
type input "Stephanie"
type input "Kihlstrom"
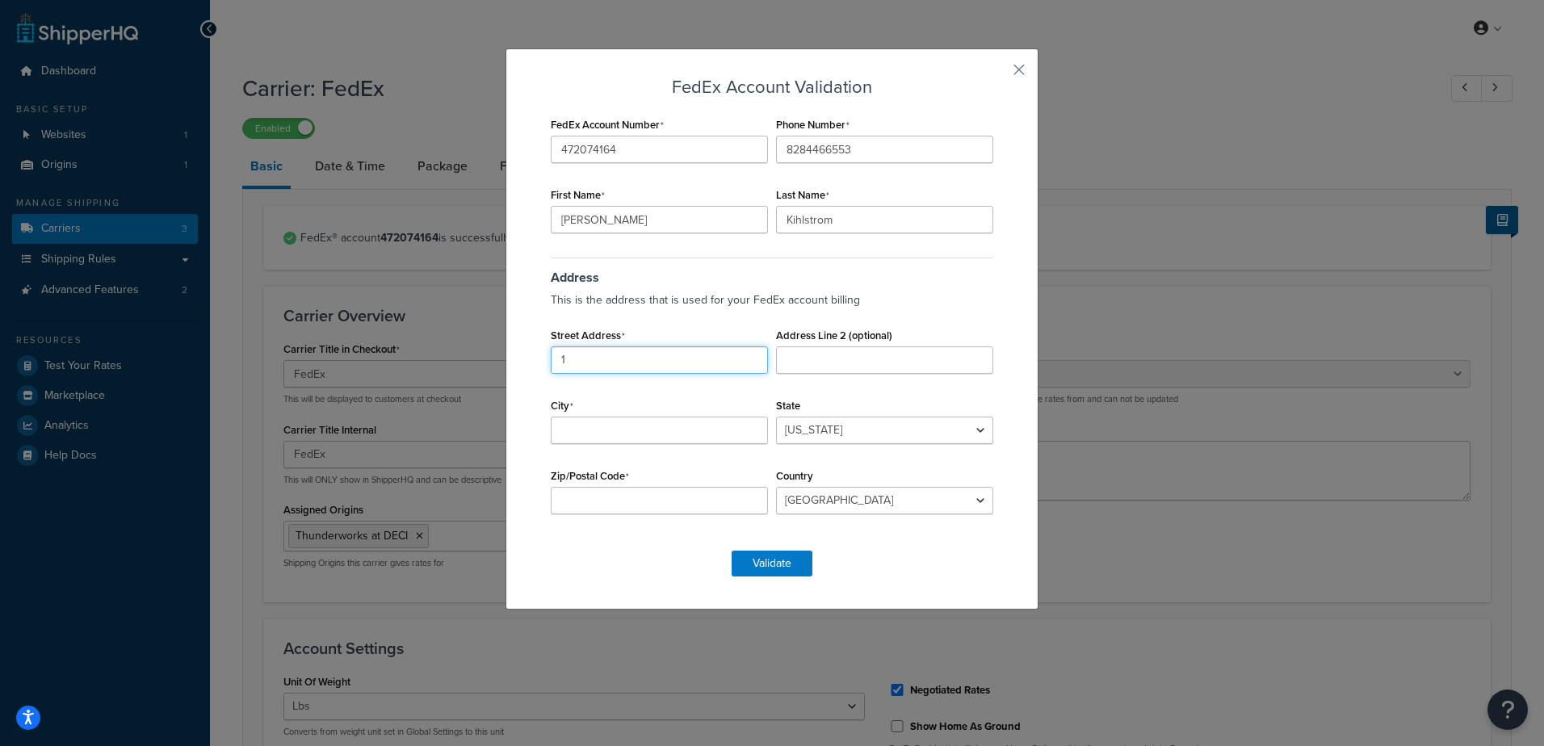
type input "112a broadway st"
type input "durham"
select select "NC"
type input "27703"
click at [755, 578] on div "FedEx Account Validation FedEx Account Number 472074164 Phone Number 8284466553…" at bounding box center [772, 328] width 533 height 561
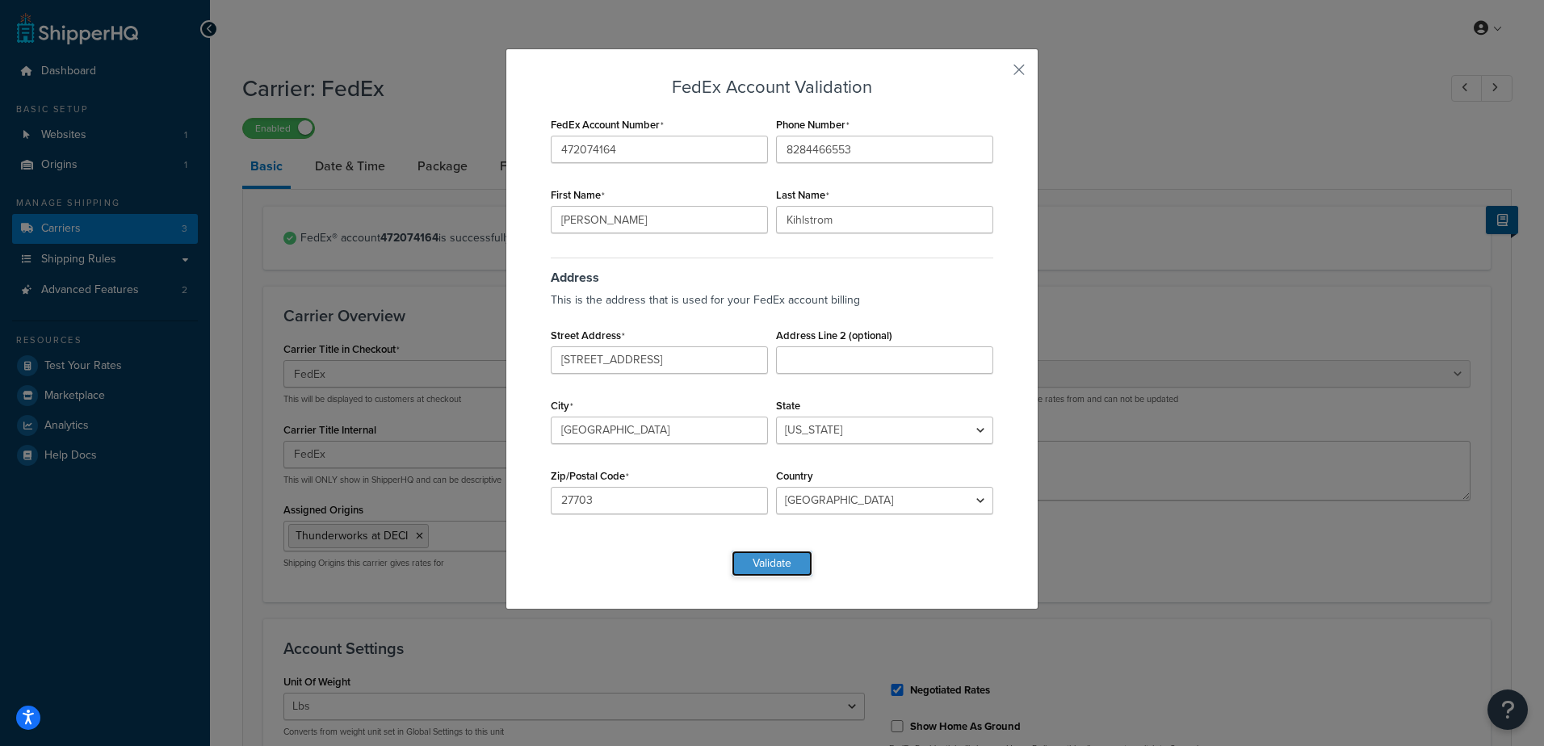
click at [756, 566] on button "Validate" at bounding box center [772, 564] width 81 height 26
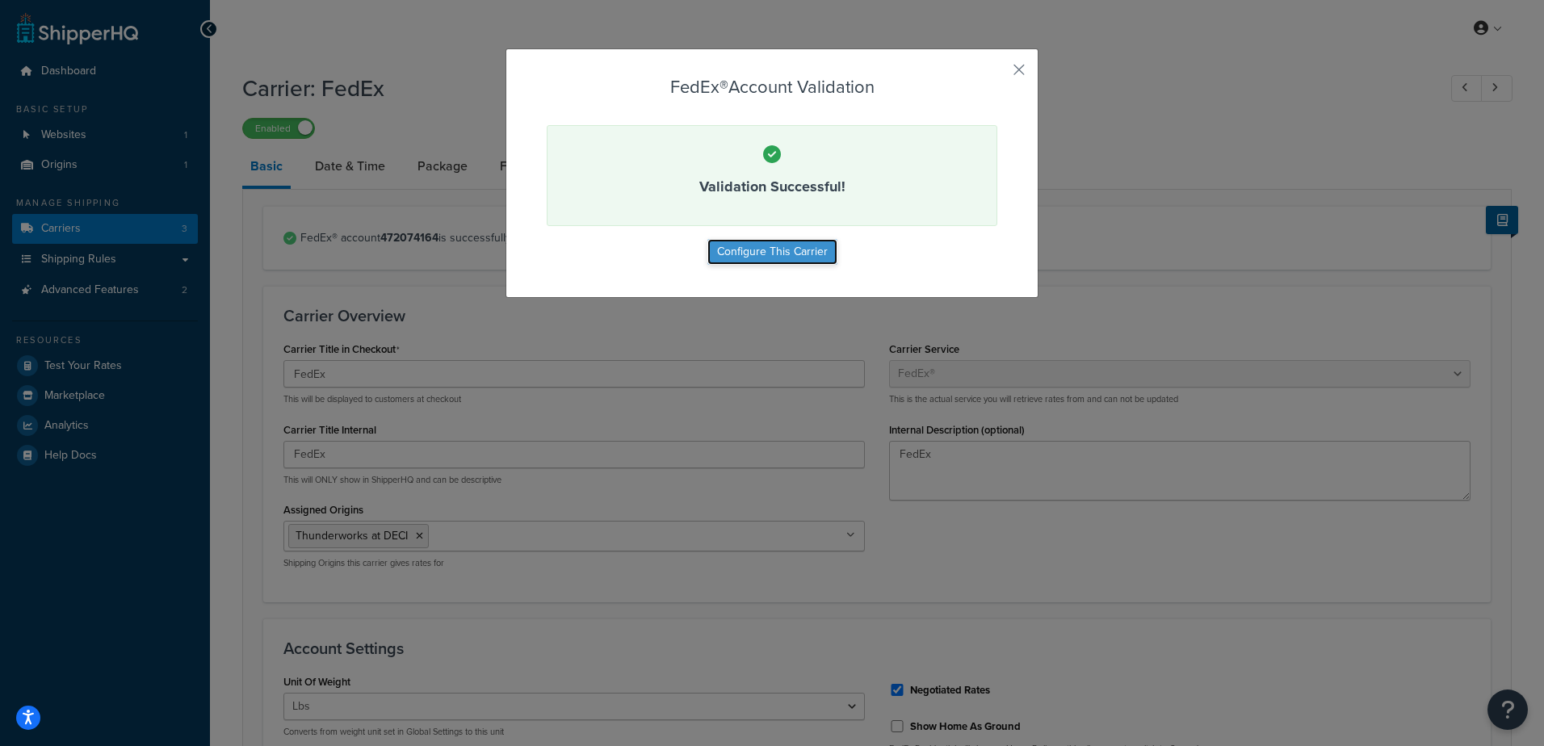
click at [814, 250] on button "Configure This Carrier" at bounding box center [772, 252] width 130 height 26
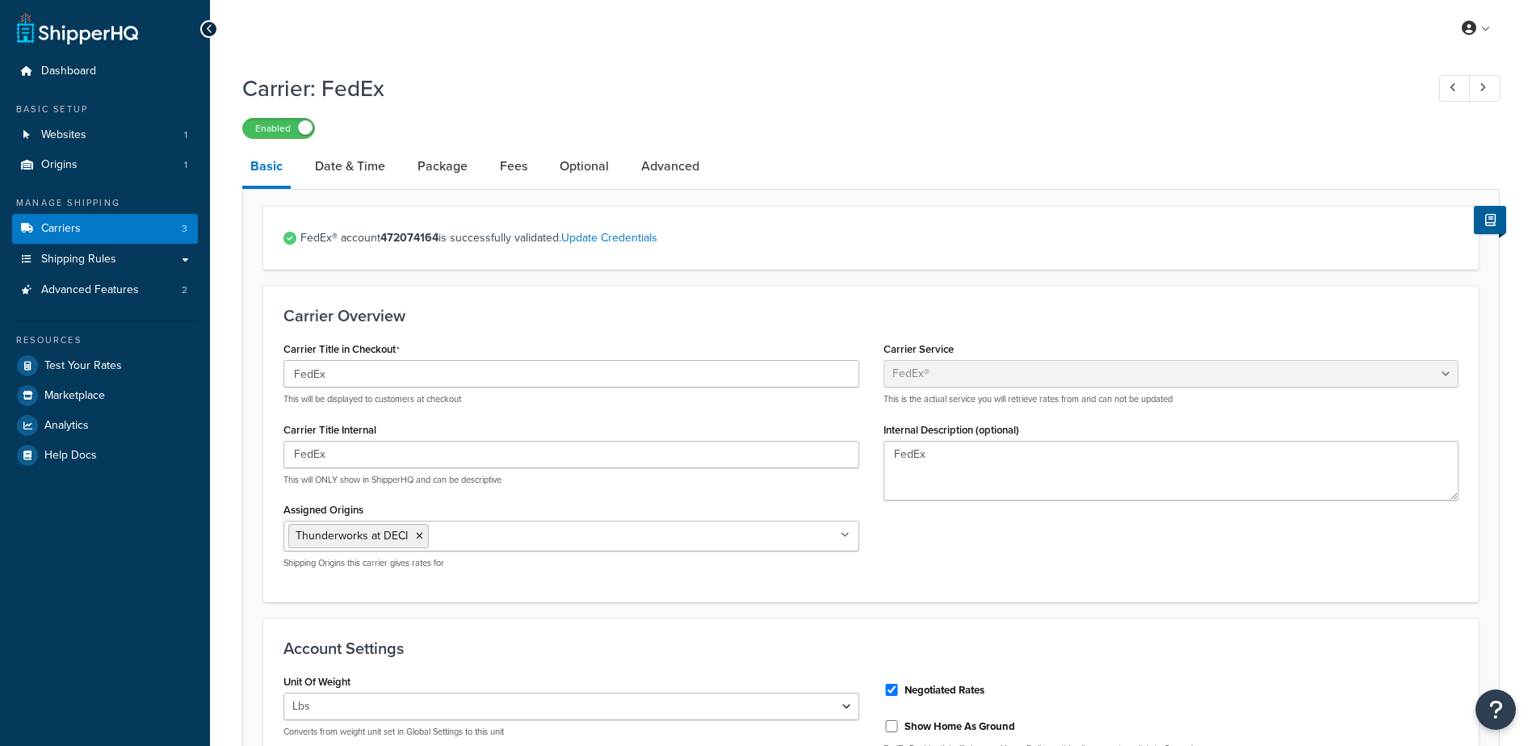
select select "fedEx"
select select "REGULAR_PICKUP"
select select "YOUR_PACKAGING"
click at [85, 366] on span "Test Your Rates" at bounding box center [83, 366] width 78 height 14
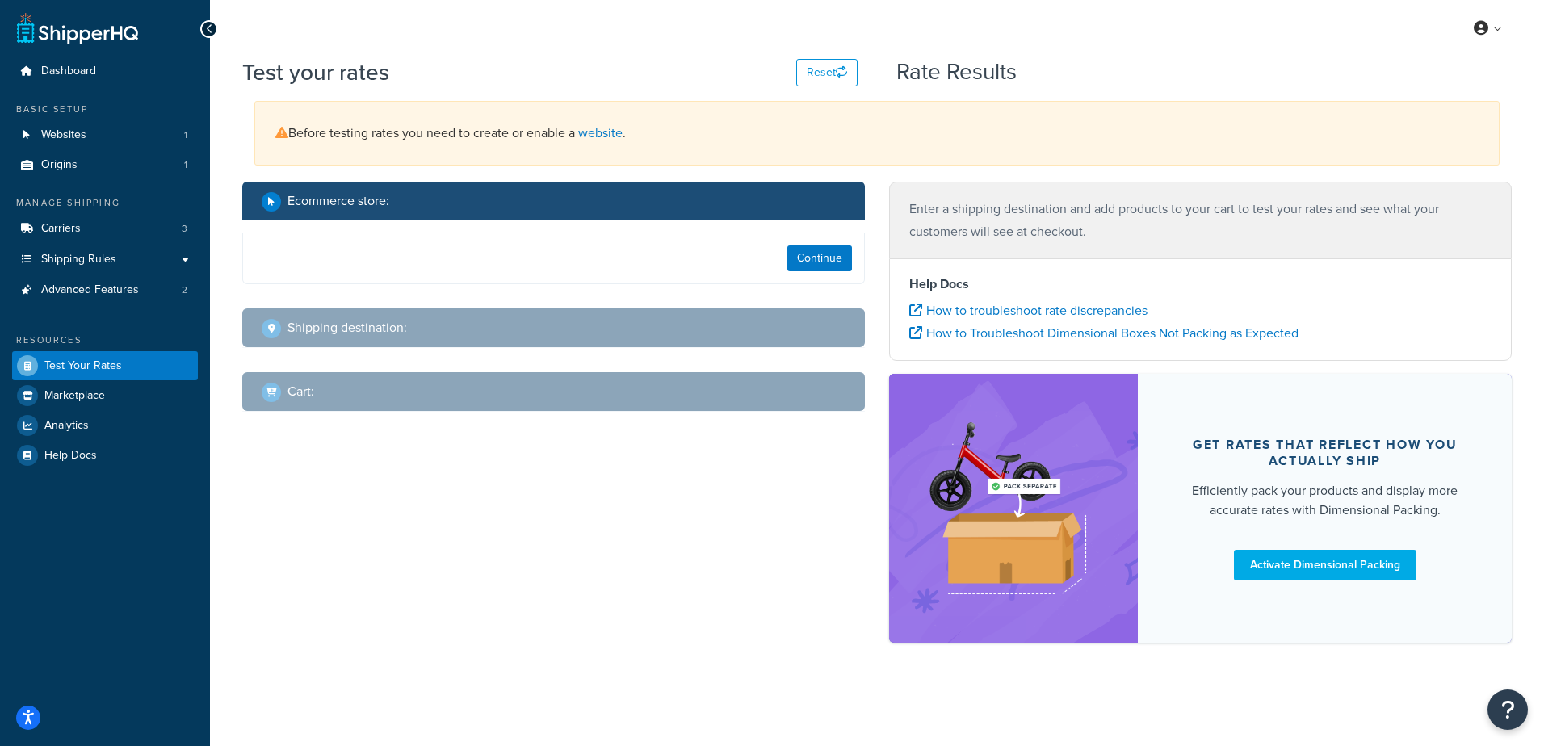
select select "[GEOGRAPHIC_DATA]"
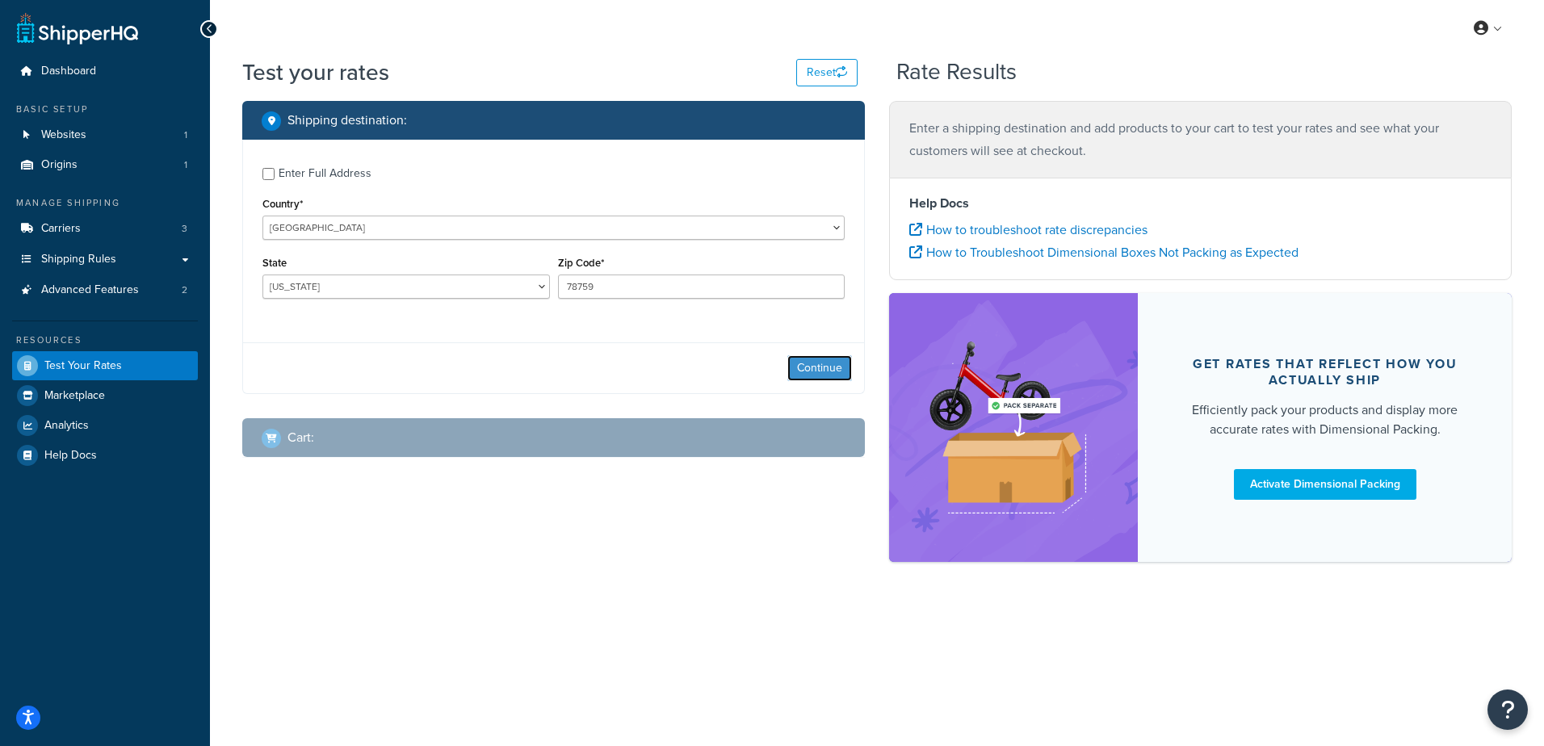
click at [824, 366] on button "Continue" at bounding box center [819, 368] width 65 height 26
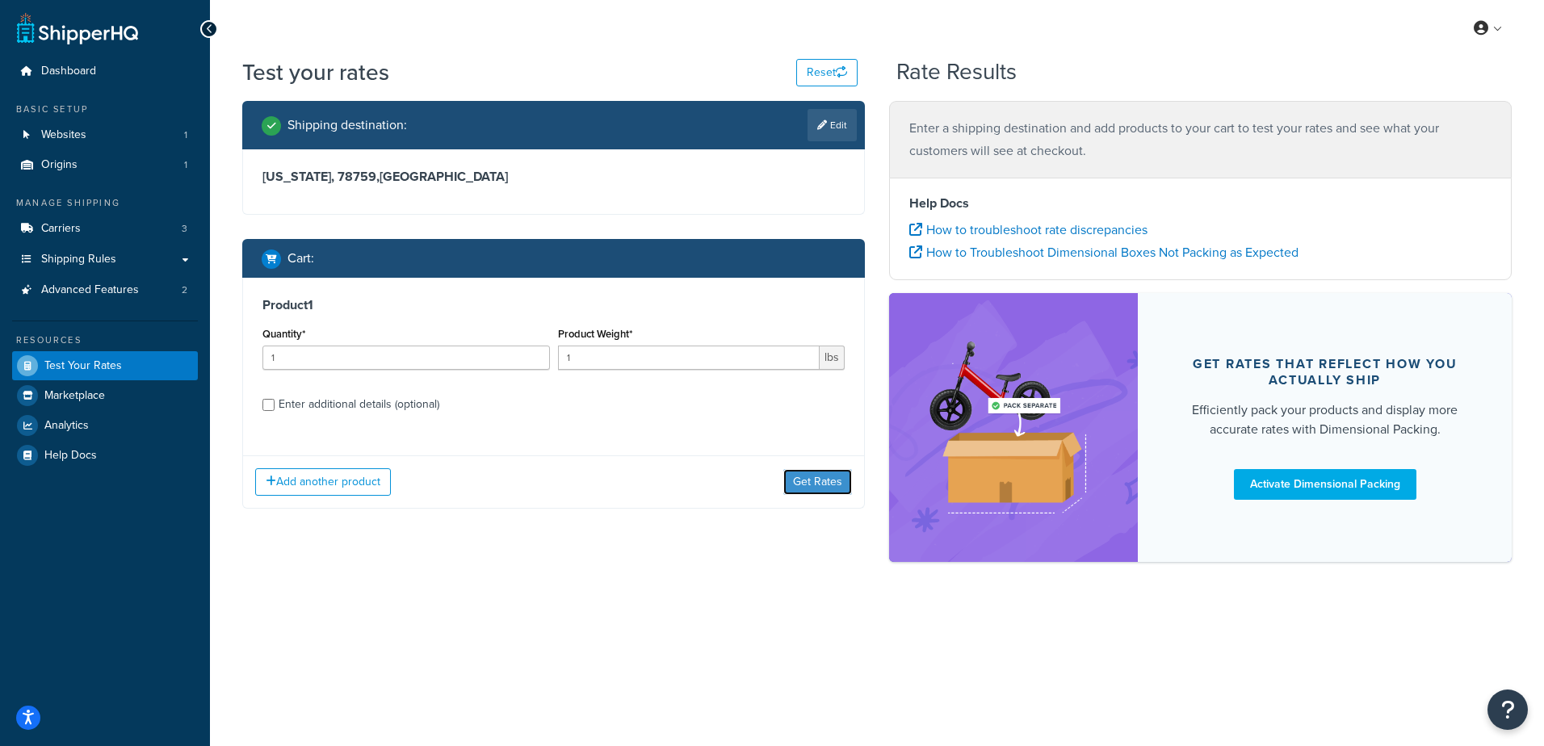
click at [820, 481] on button "Get Rates" at bounding box center [817, 482] width 69 height 26
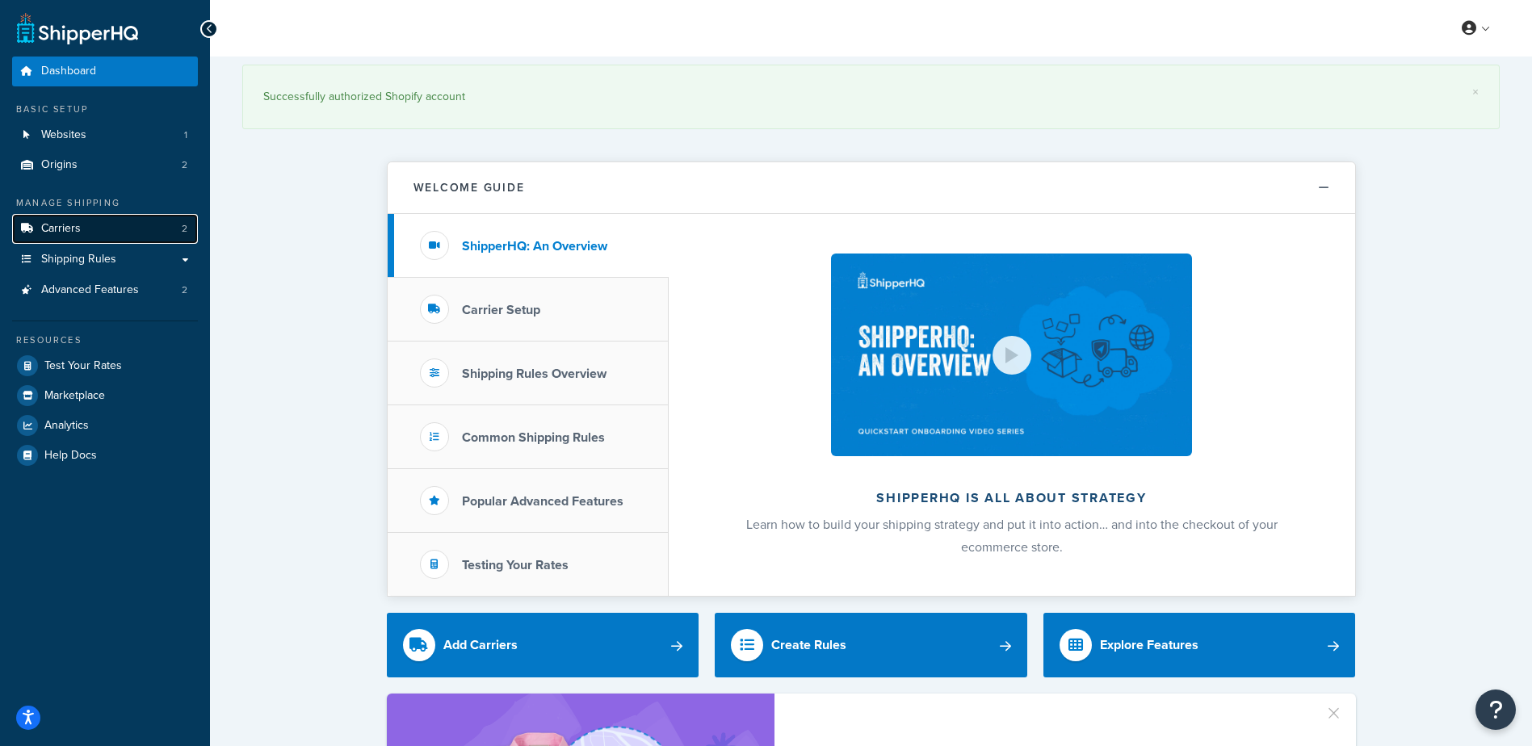
click at [95, 227] on link "Carriers 2" at bounding box center [105, 229] width 186 height 30
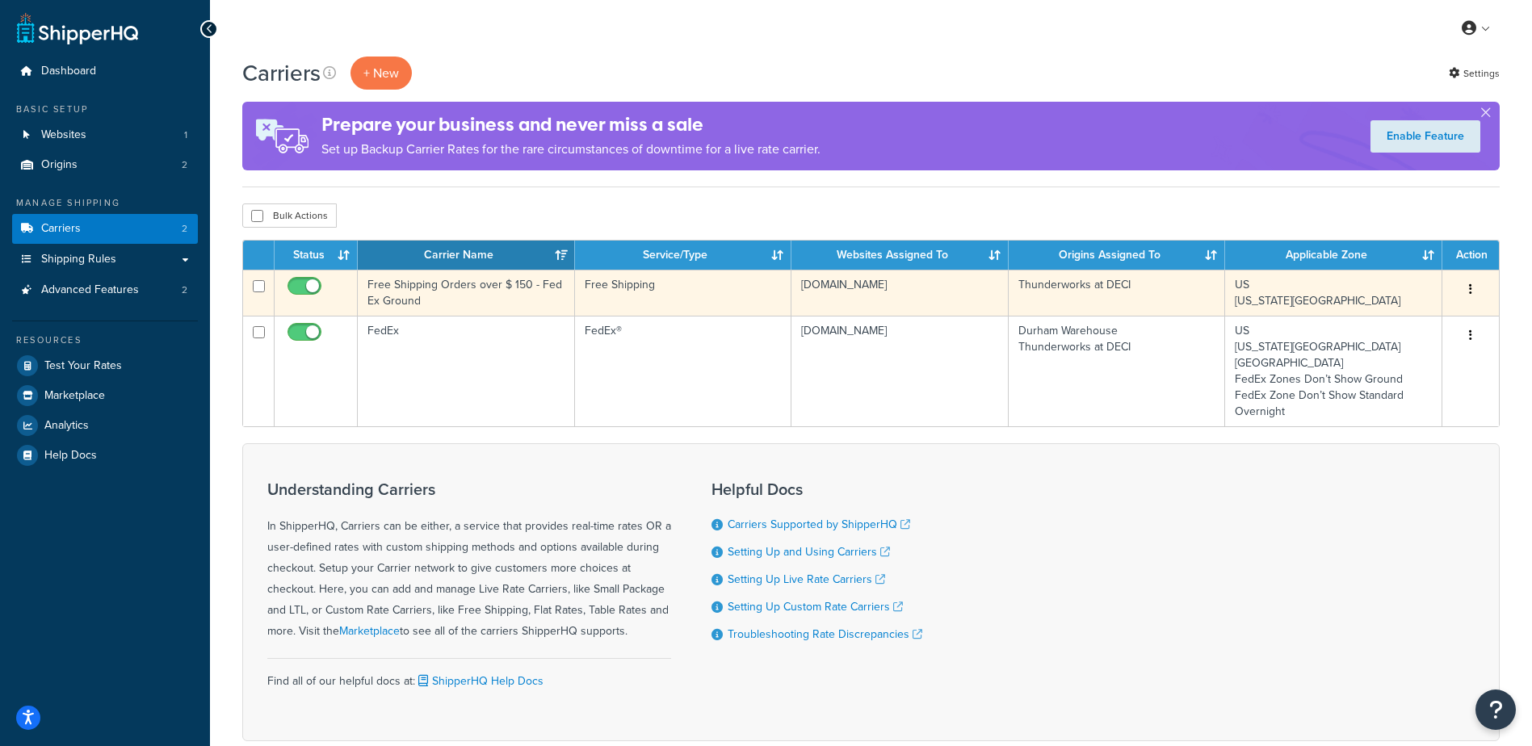
click at [475, 298] on td "Free Shipping Orders over $ 150 - Fed Ex Ground" at bounding box center [466, 293] width 217 height 46
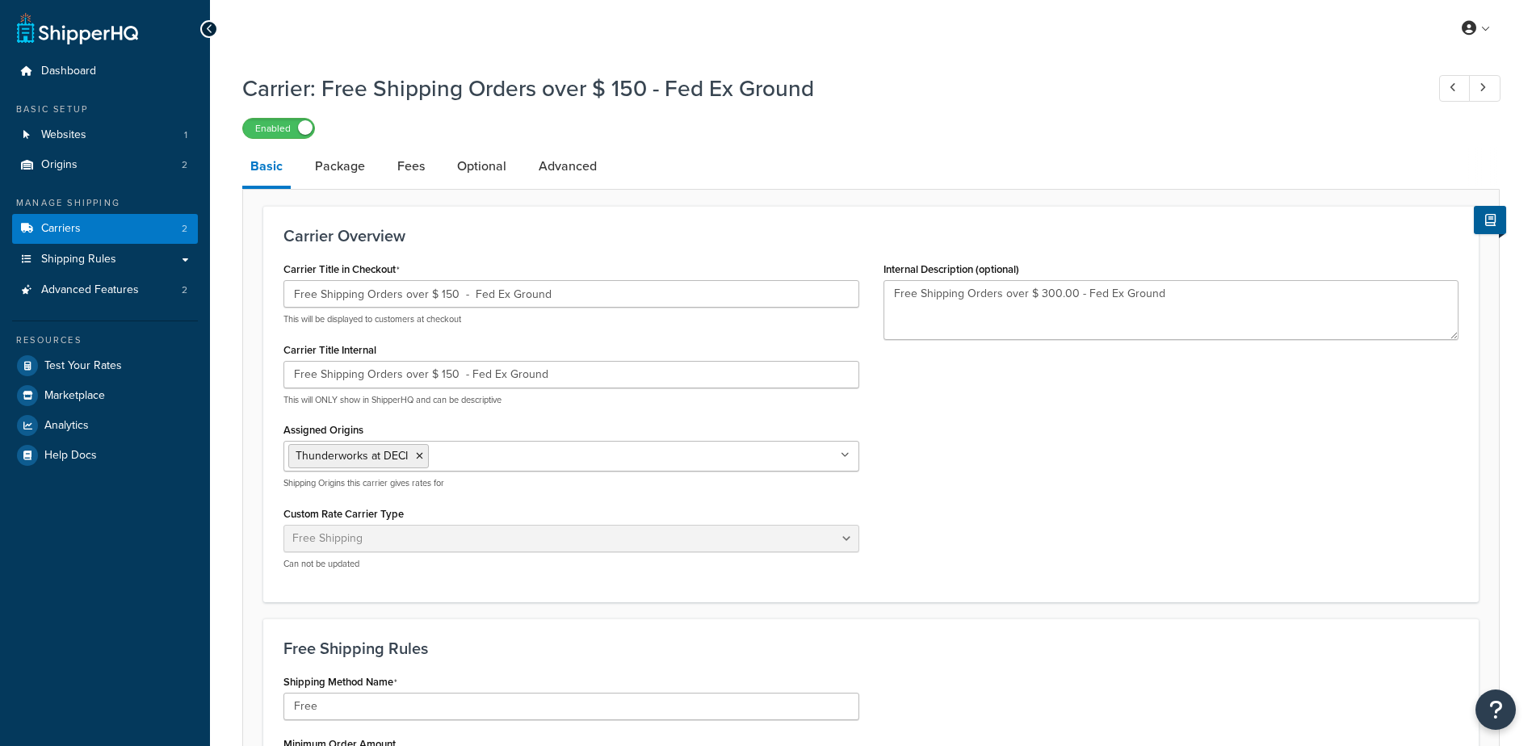
select select "free"
click at [564, 170] on link "Advanced" at bounding box center [568, 166] width 74 height 39
select select "false"
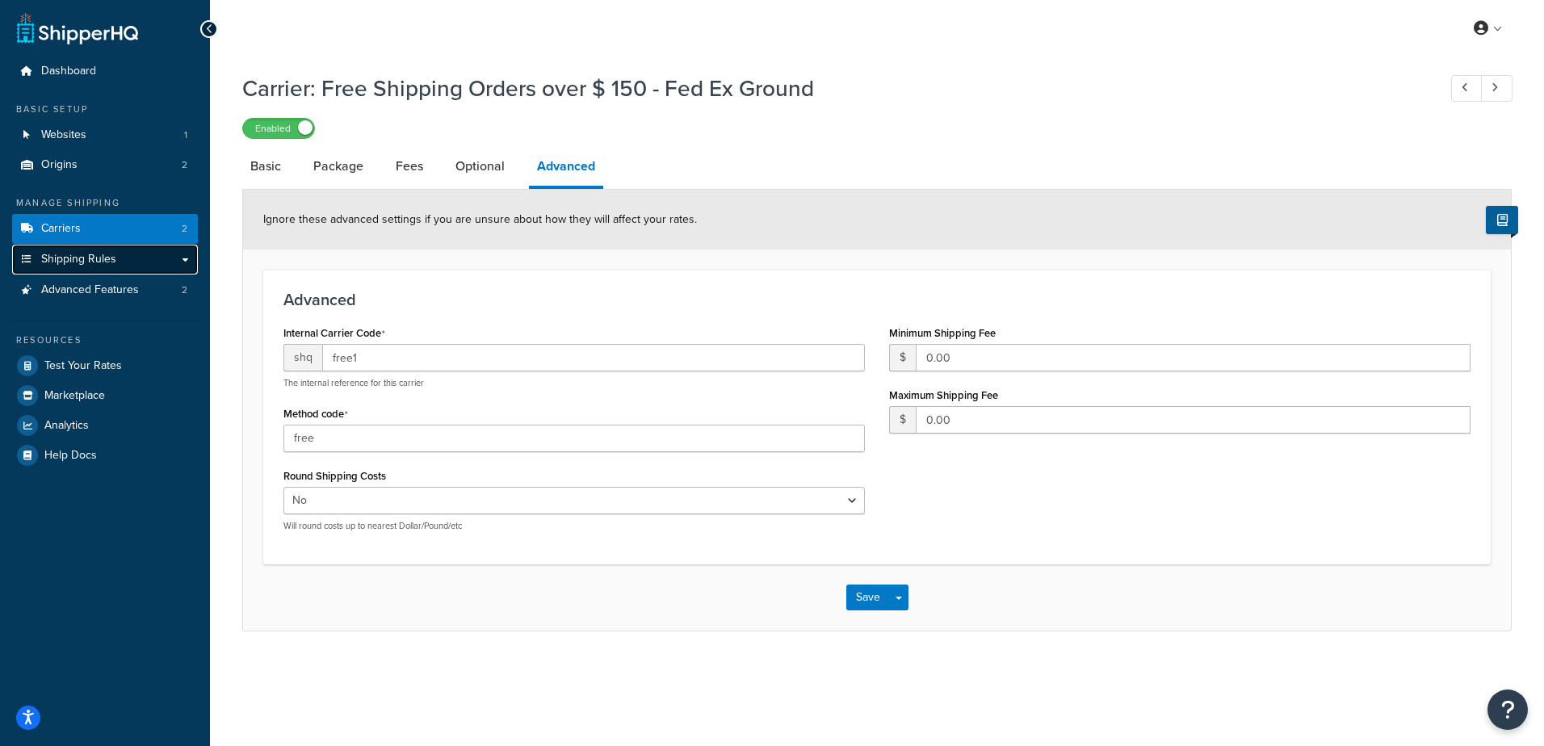
click at [87, 262] on span "Shipping Rules" at bounding box center [78, 260] width 75 height 14
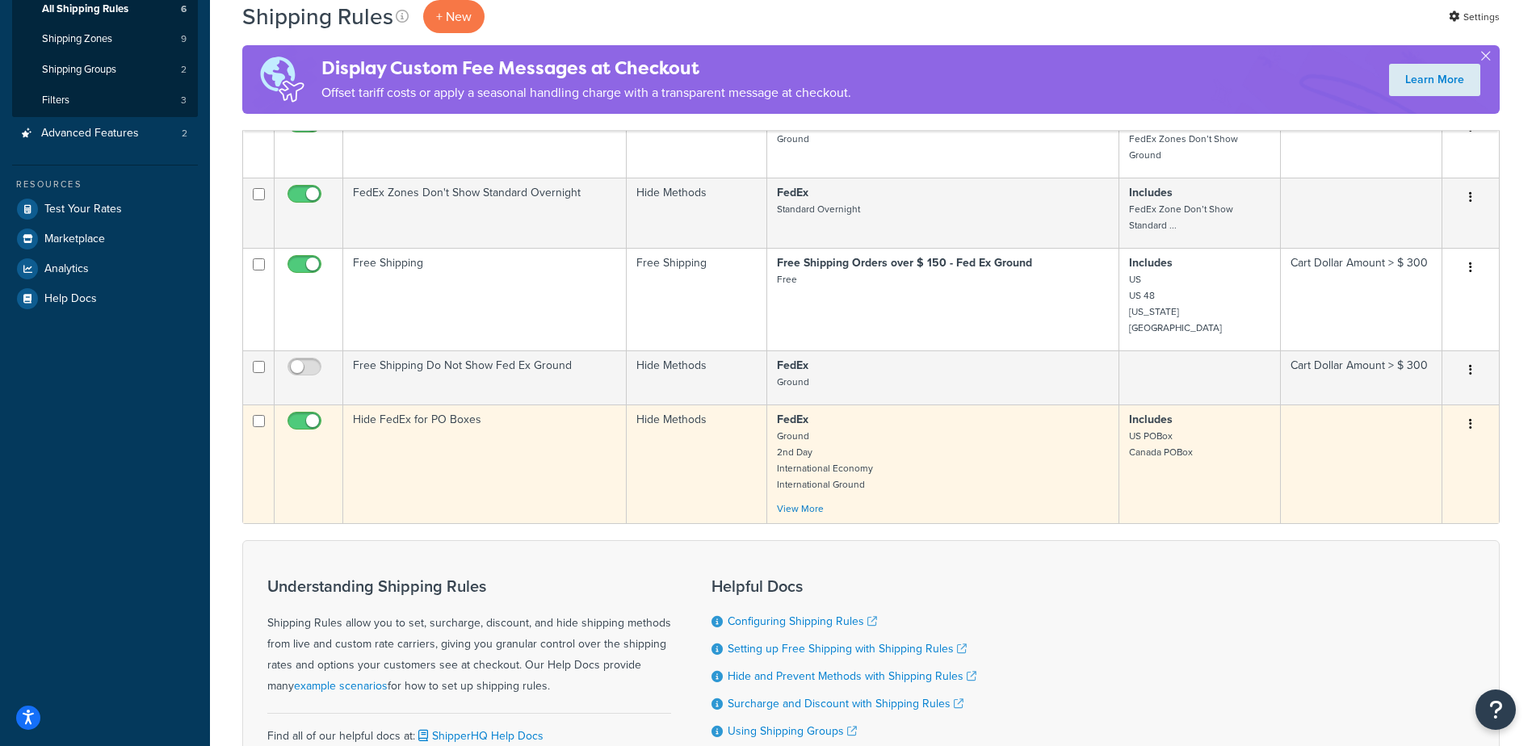
scroll to position [242, 0]
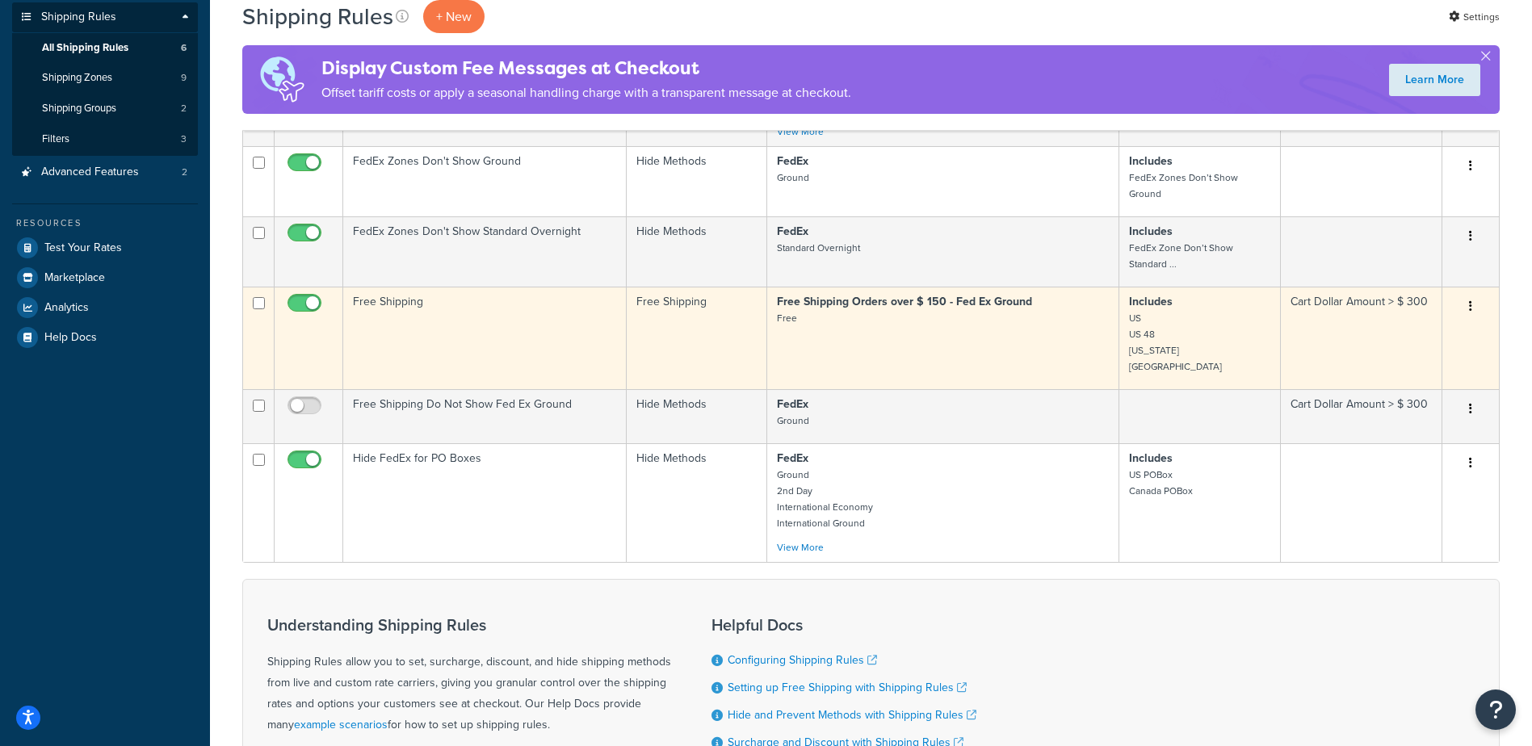
click at [1463, 294] on button "button" at bounding box center [1470, 307] width 23 height 26
click at [1429, 321] on link "Edit" at bounding box center [1417, 337] width 128 height 33
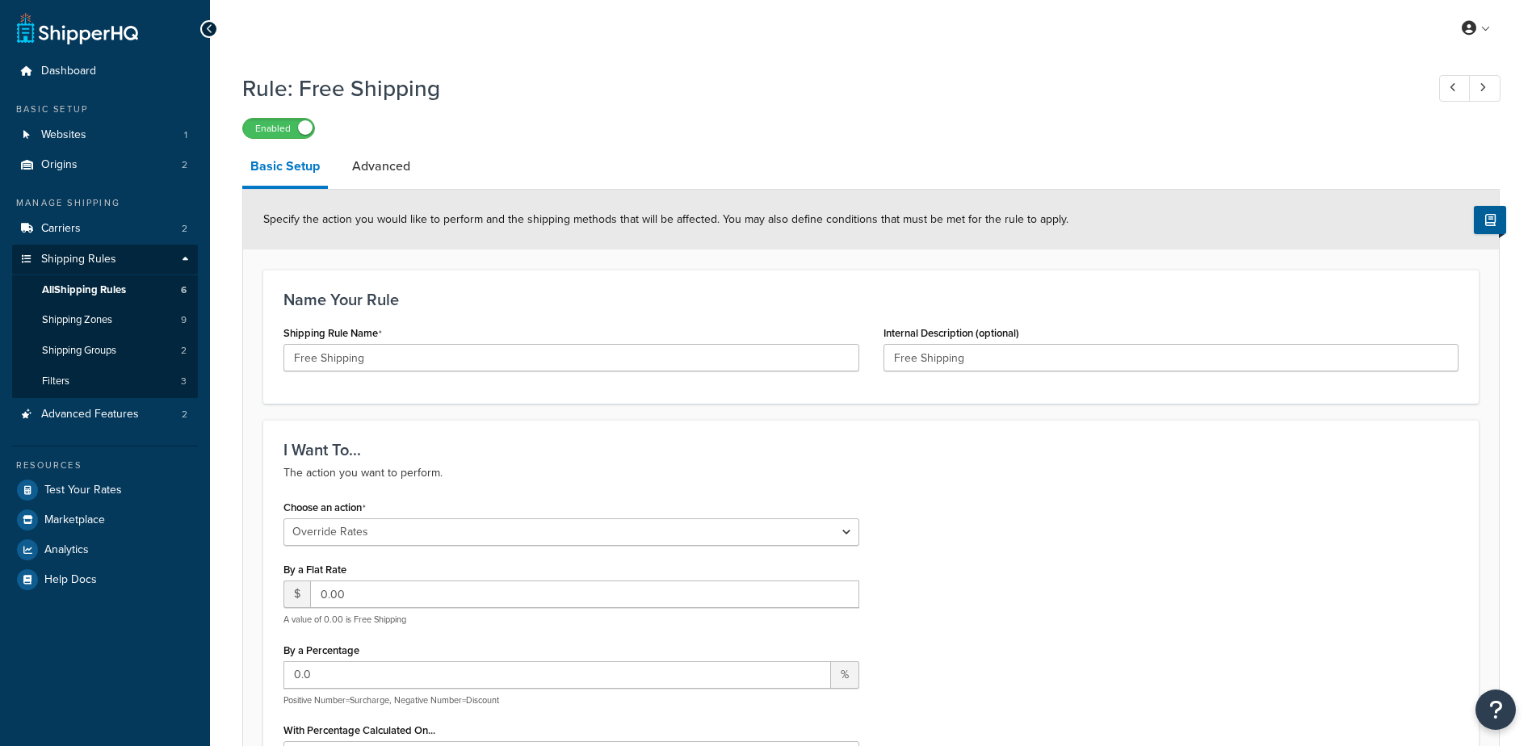
select select "OVERRIDE"
select select "LOCATION"
click at [383, 167] on link "Advanced" at bounding box center [381, 166] width 74 height 39
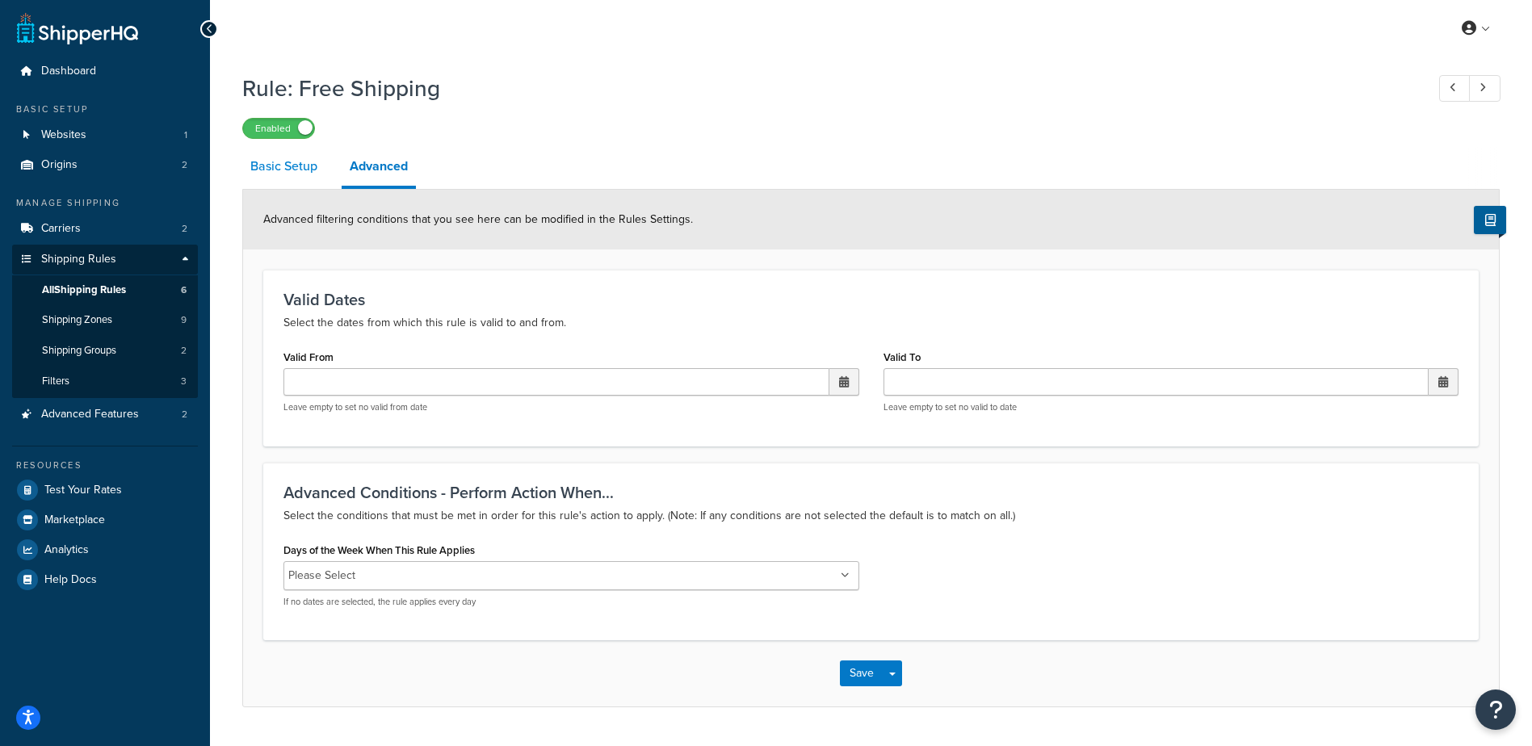
click at [279, 163] on link "Basic Setup" at bounding box center [283, 166] width 83 height 39
select select "OVERRIDE"
select select "LOCATION"
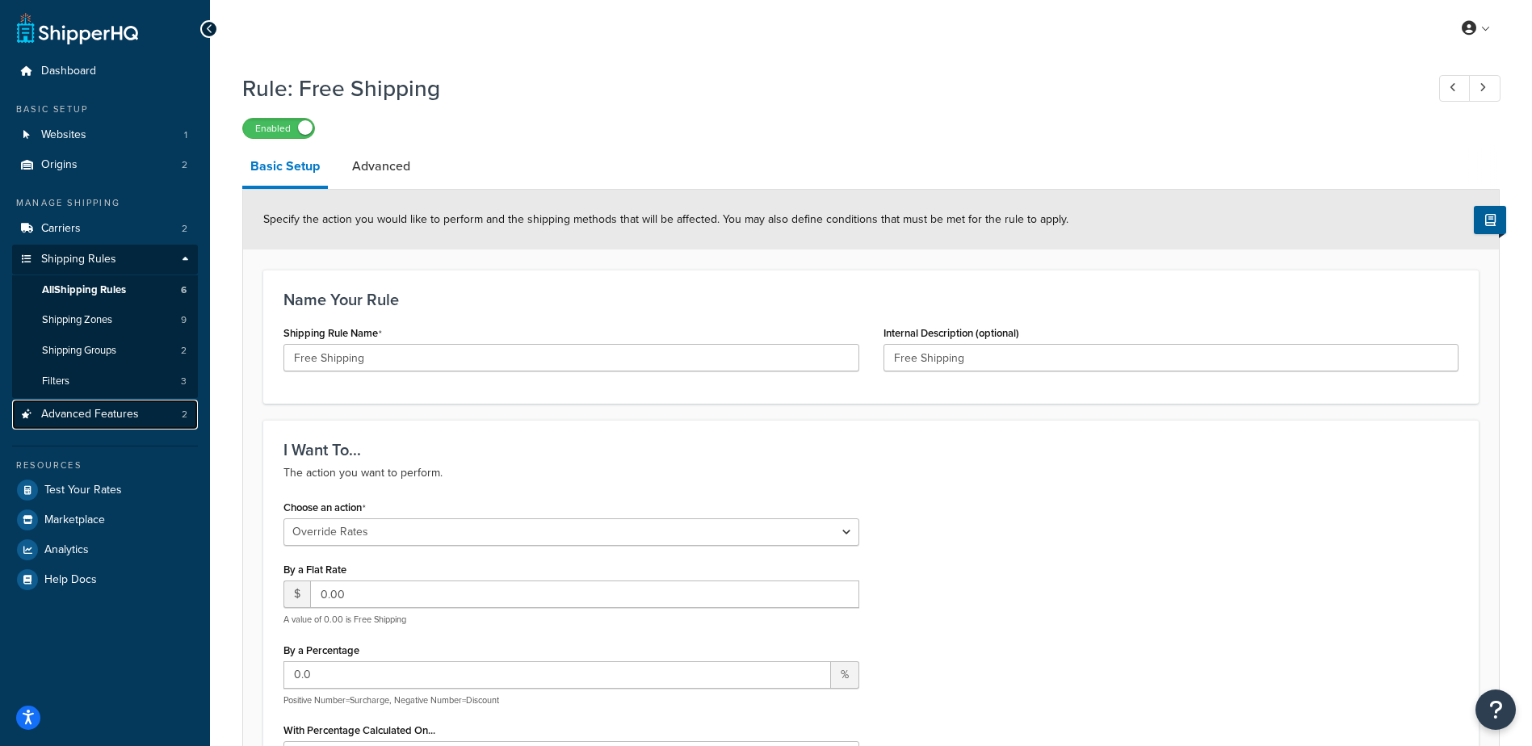
click at [86, 408] on link "Advanced Features 2" at bounding box center [105, 415] width 186 height 30
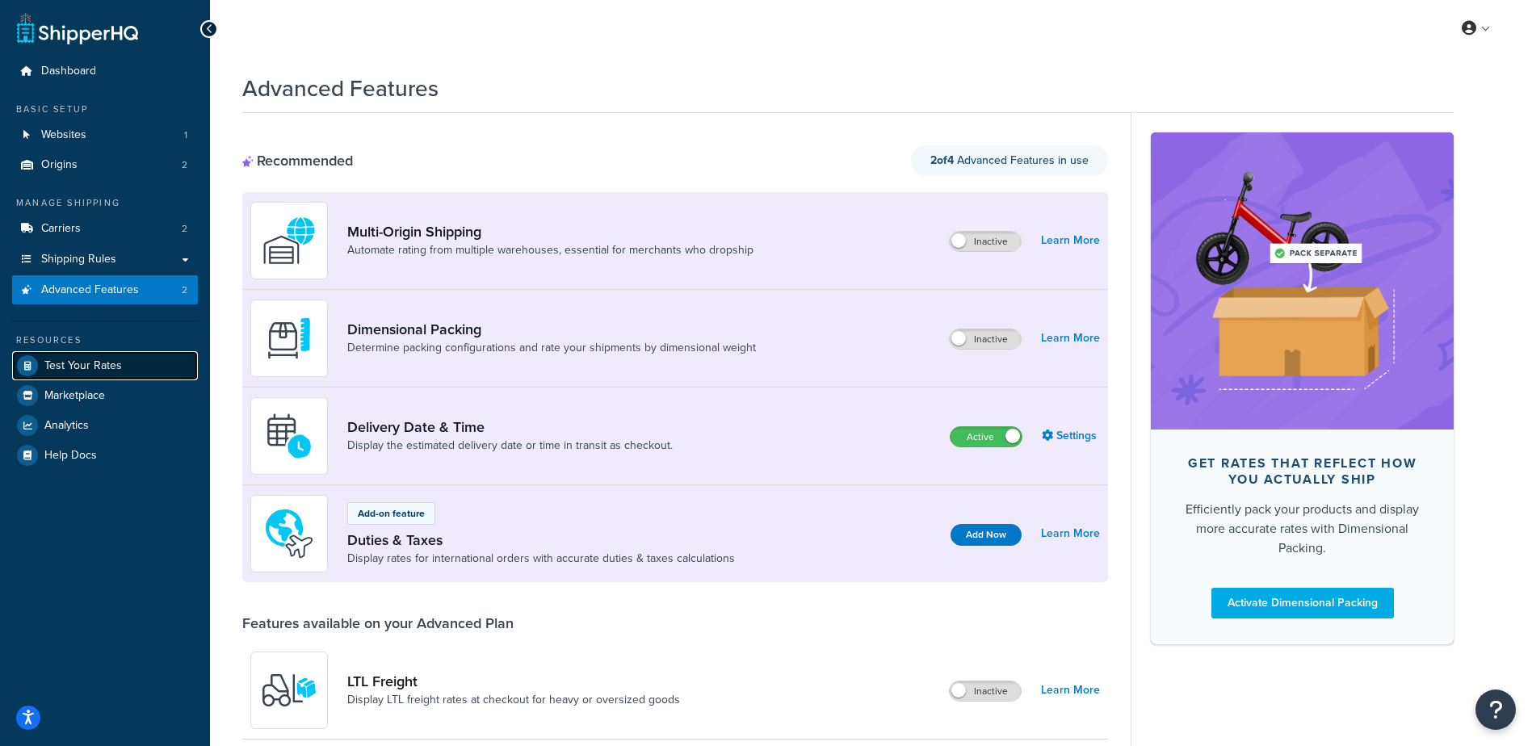
click at [87, 366] on span "Test Your Rates" at bounding box center [83, 366] width 78 height 14
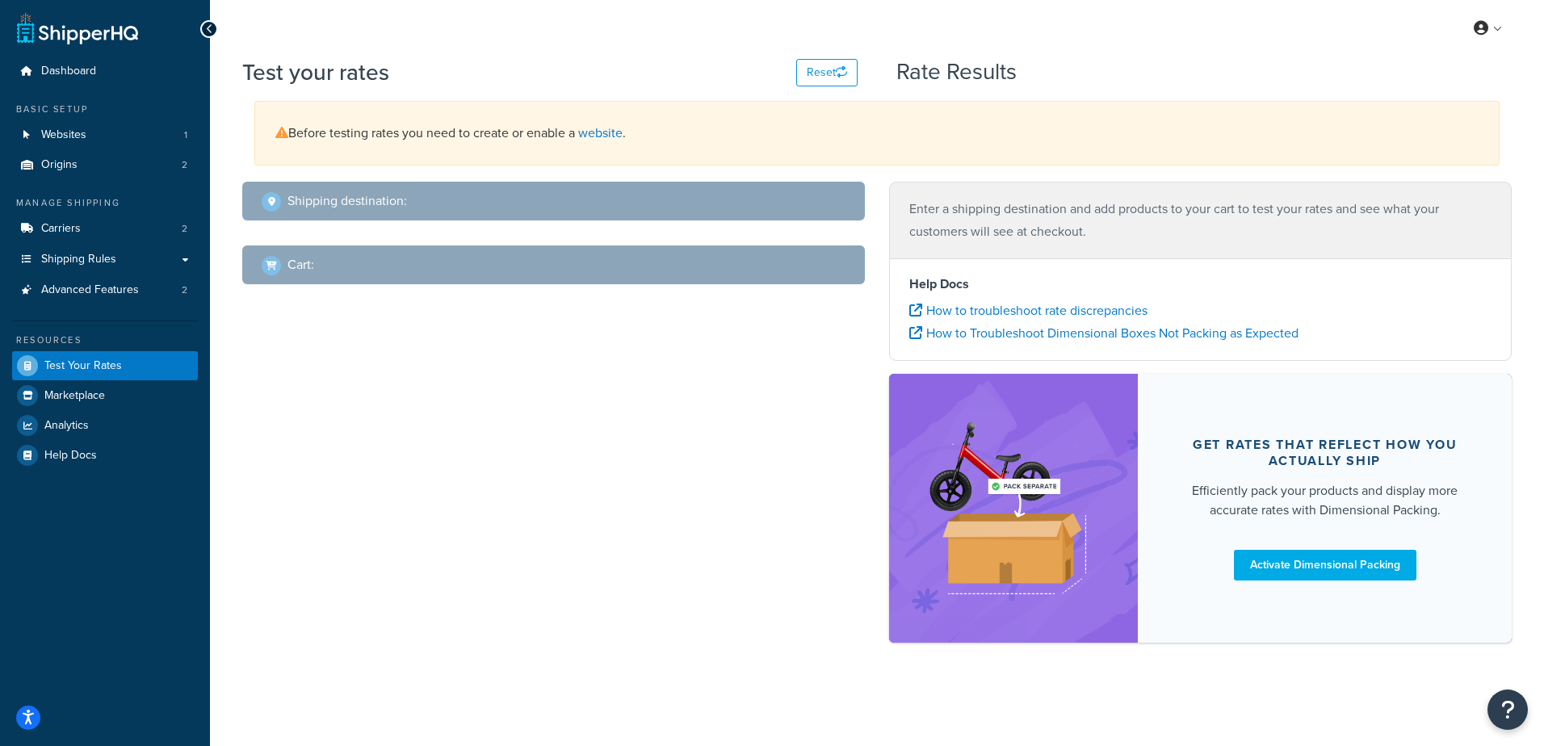
select select "[GEOGRAPHIC_DATA]"
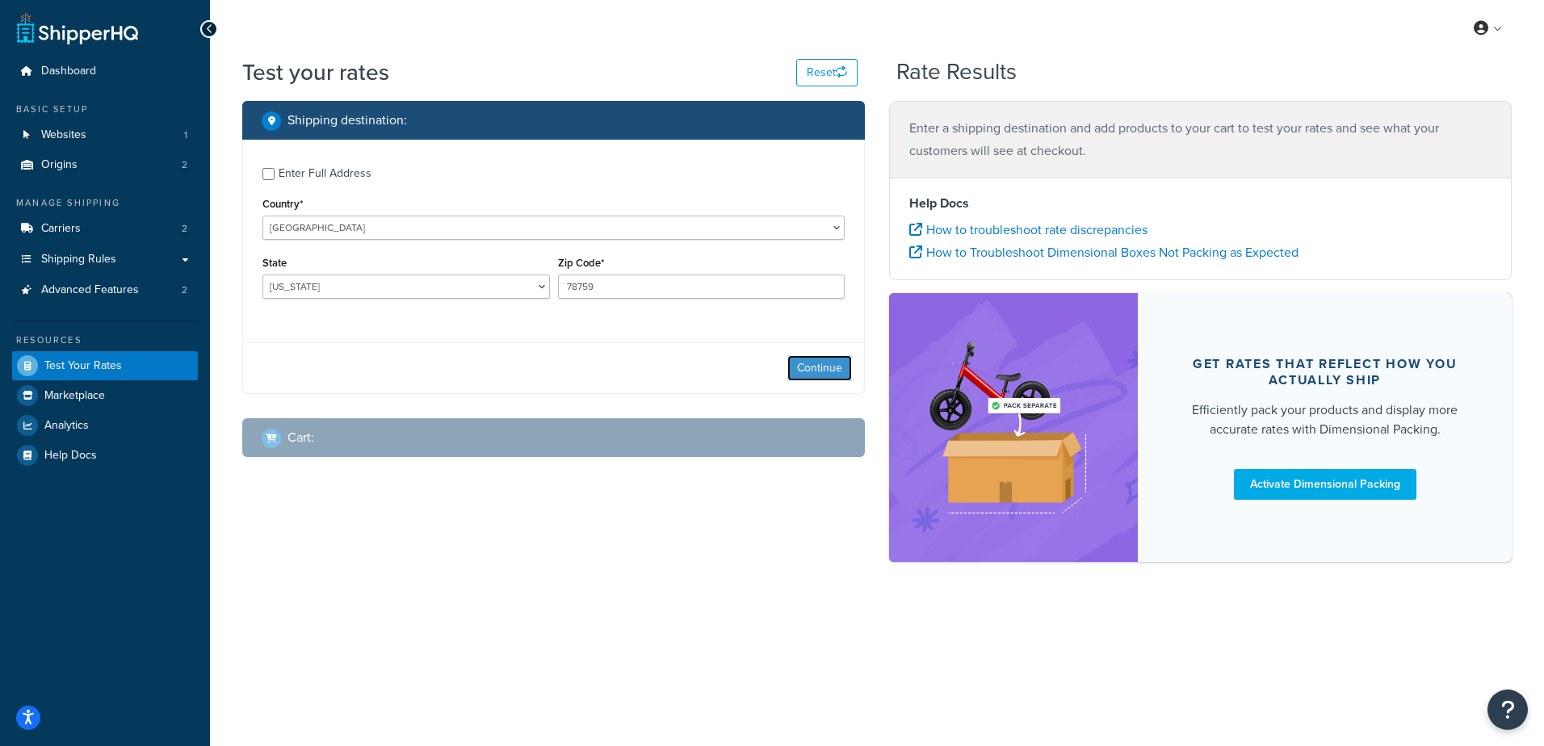
click at [833, 363] on button "Continue" at bounding box center [819, 368] width 65 height 26
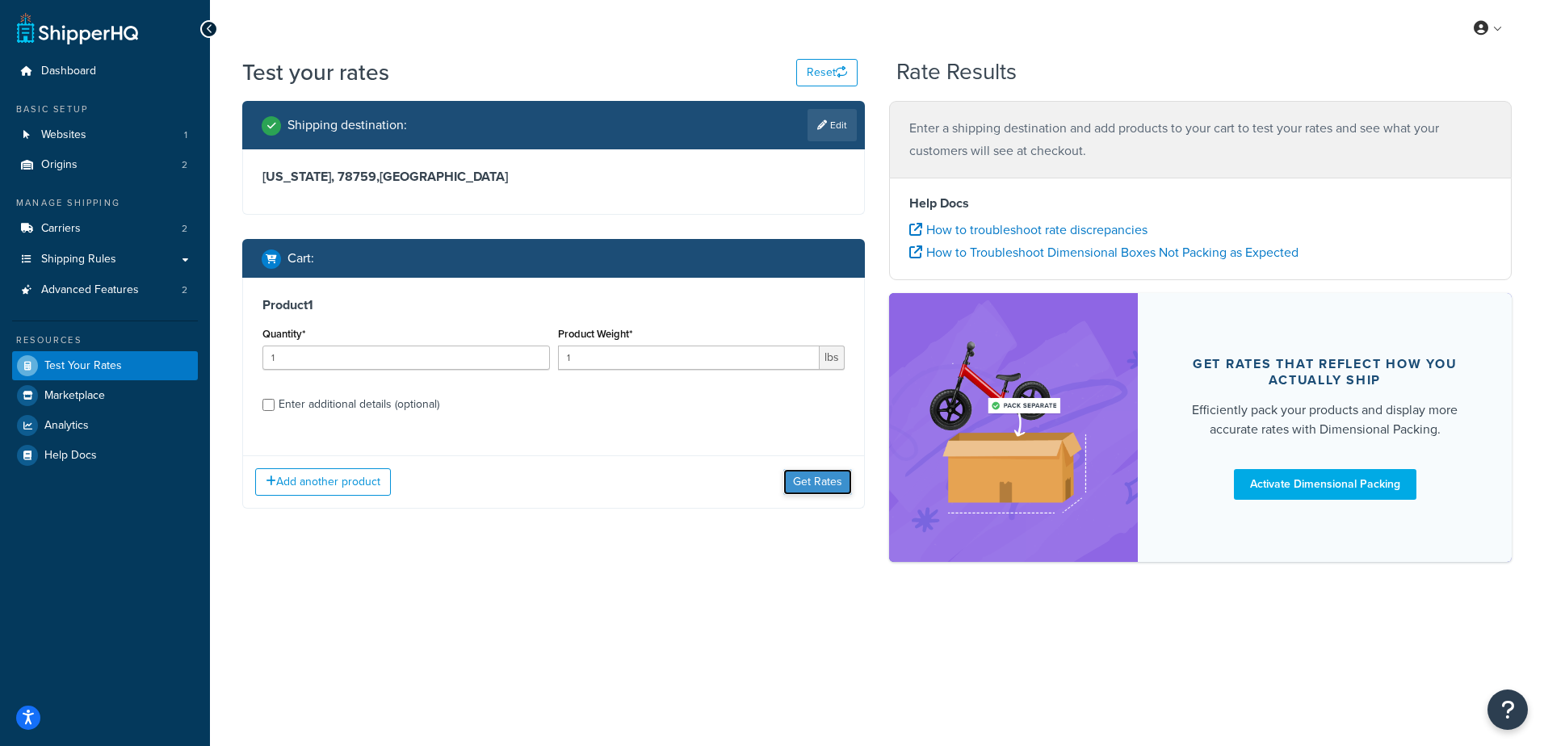
click at [804, 475] on button "Get Rates" at bounding box center [817, 482] width 69 height 26
